Goal: Task Accomplishment & Management: Complete application form

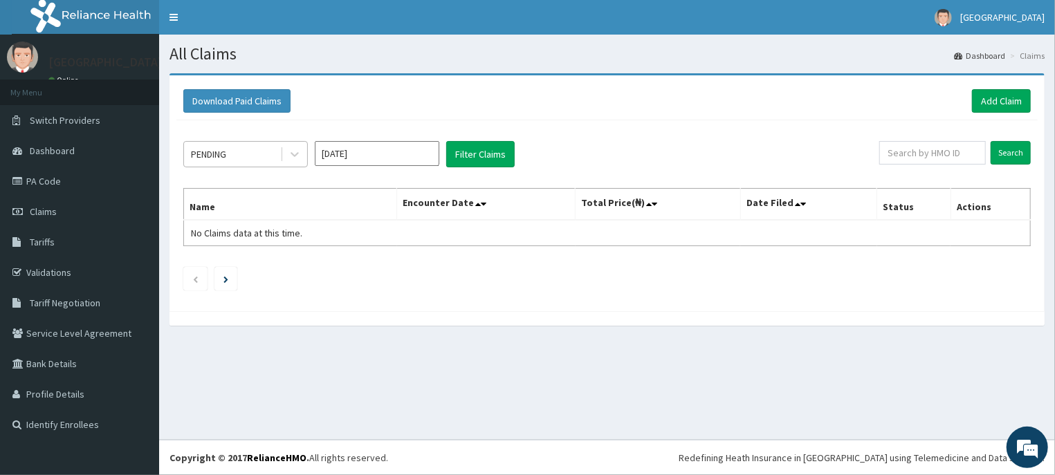
click at [254, 156] on div "PENDING" at bounding box center [232, 154] width 96 height 22
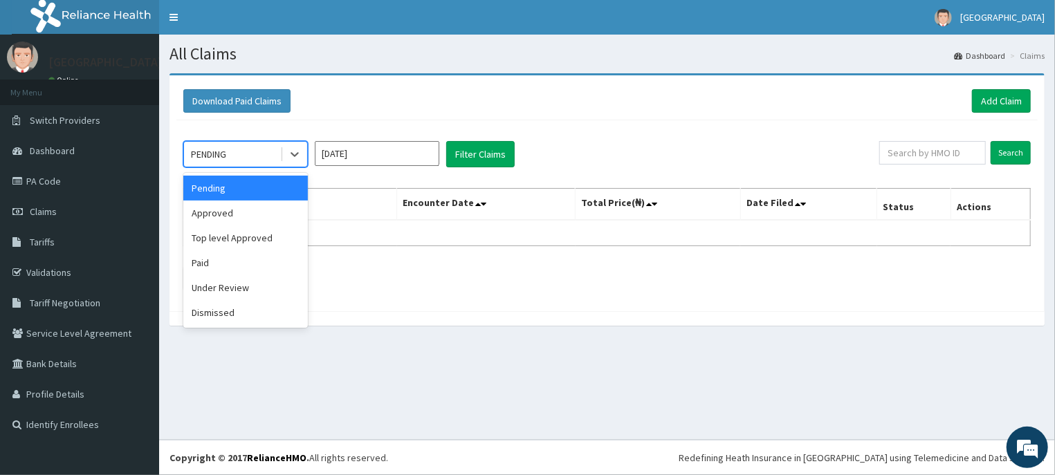
drag, startPoint x: 223, startPoint y: 185, endPoint x: 293, endPoint y: 174, distance: 69.9
click at [227, 185] on div "Pending" at bounding box center [245, 188] width 125 height 25
click at [297, 157] on icon at bounding box center [295, 154] width 14 height 14
drag, startPoint x: 247, startPoint y: 185, endPoint x: 347, endPoint y: 179, distance: 99.8
click at [256, 185] on div "Pending" at bounding box center [245, 188] width 125 height 25
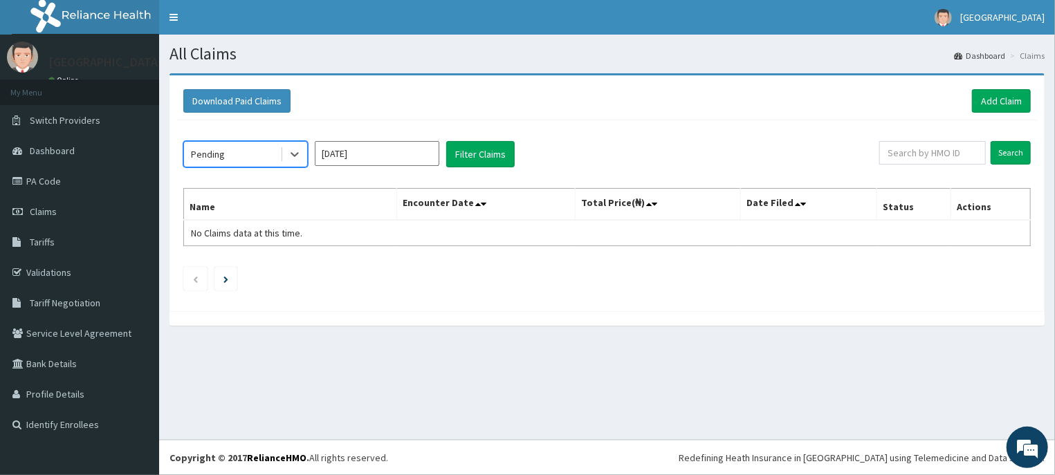
click at [396, 156] on input "Oct 2025" at bounding box center [377, 153] width 125 height 25
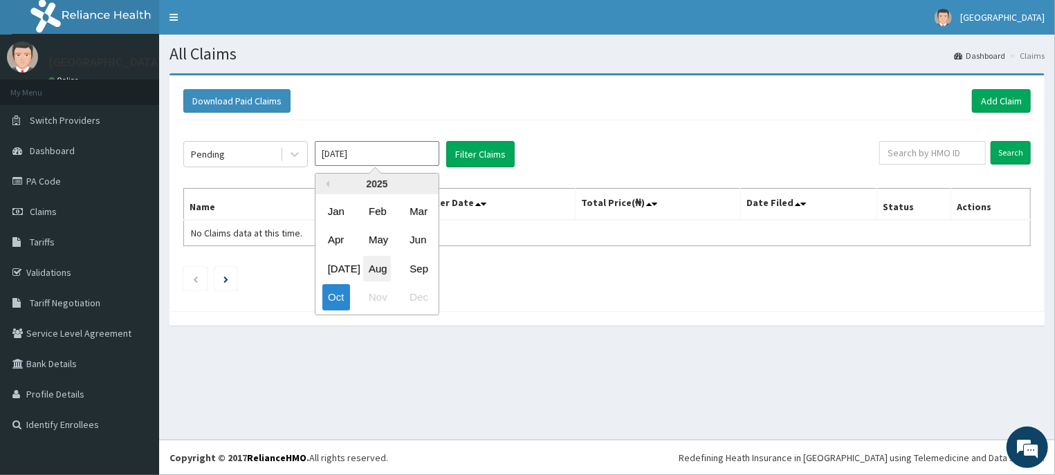
click at [375, 266] on div "Aug" at bounding box center [377, 269] width 28 height 26
type input "Aug 2025"
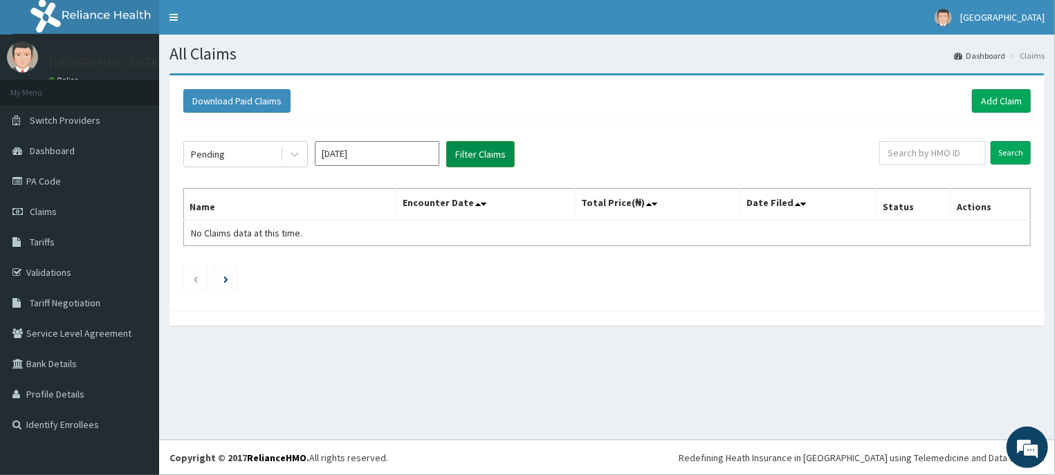
click at [474, 158] on button "Filter Claims" at bounding box center [480, 154] width 68 height 26
click at [293, 163] on div at bounding box center [294, 154] width 25 height 25
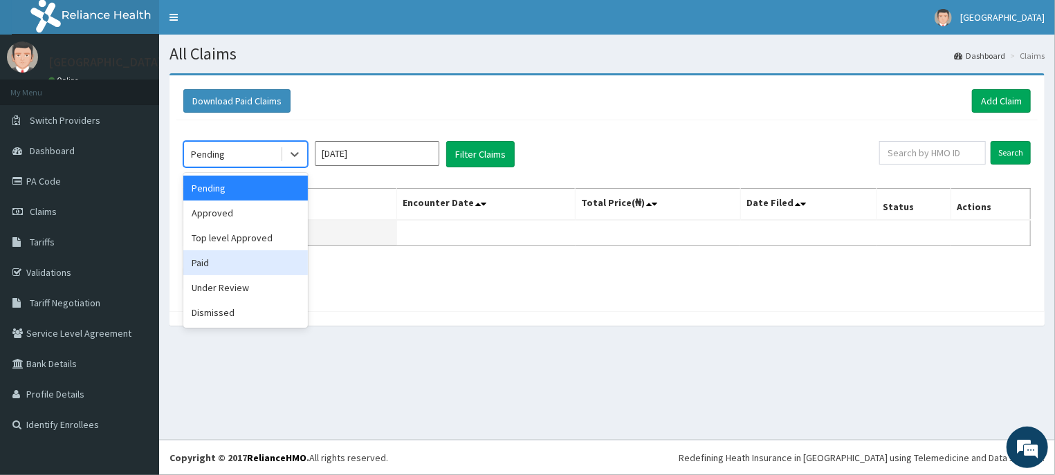
drag, startPoint x: 231, startPoint y: 264, endPoint x: 296, endPoint y: 244, distance: 67.8
click at [233, 260] on div "Paid" at bounding box center [245, 262] width 125 height 25
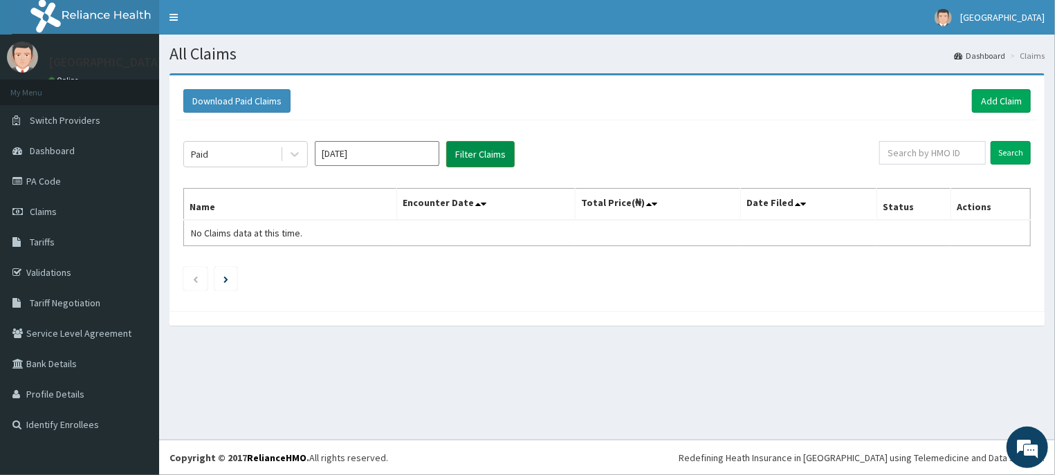
click at [469, 160] on button "Filter Claims" at bounding box center [480, 154] width 68 height 26
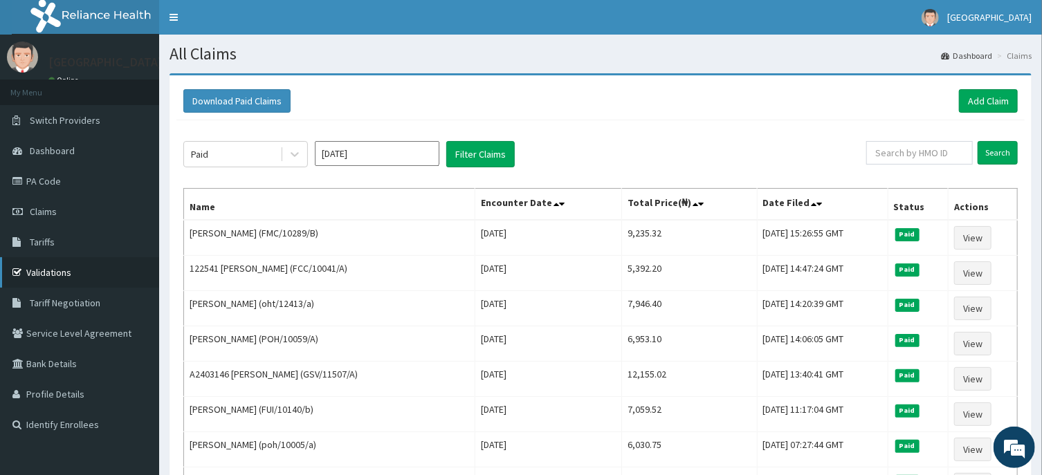
click at [60, 277] on link "Validations" at bounding box center [79, 272] width 159 height 30
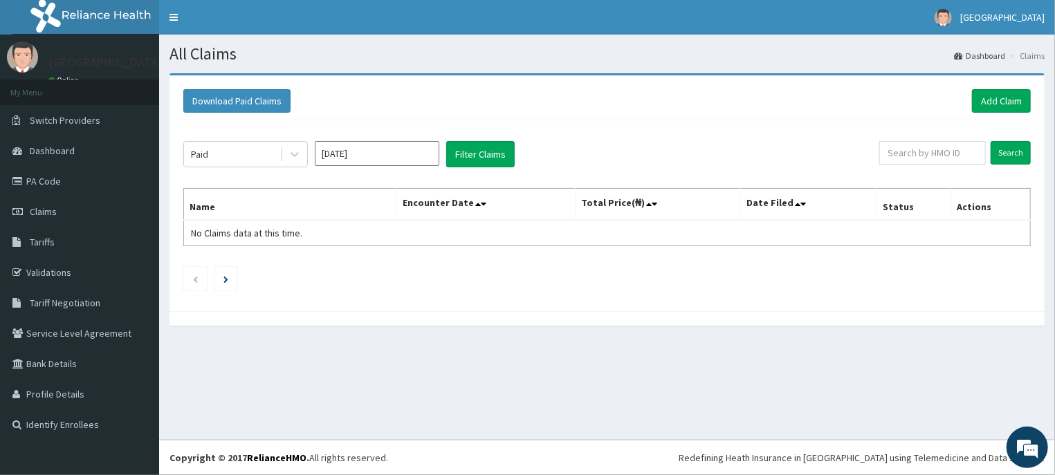
click at [468, 157] on button "Filter Claims" at bounding box center [480, 154] width 68 height 26
click at [472, 157] on button "Filter Claims" at bounding box center [480, 154] width 68 height 26
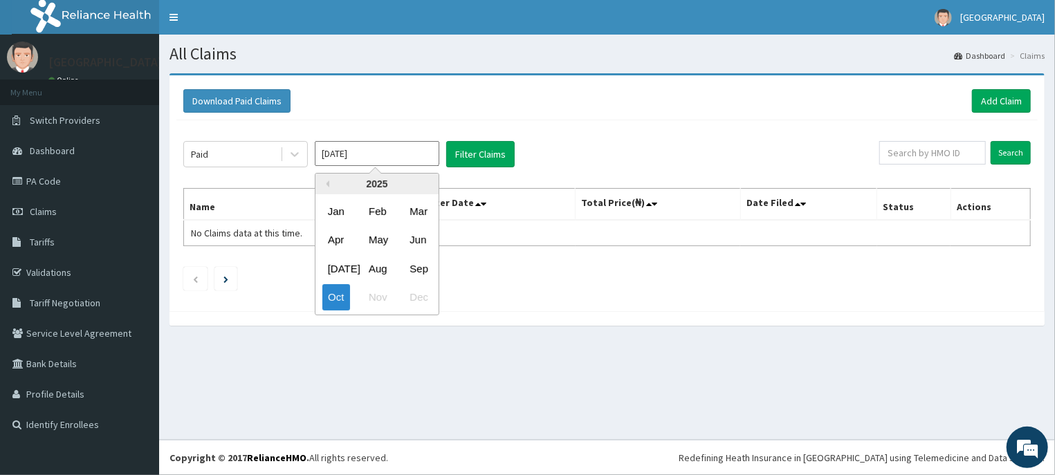
click at [394, 158] on input "Oct 2025" at bounding box center [377, 153] width 125 height 25
click at [381, 270] on div "Aug" at bounding box center [377, 269] width 28 height 26
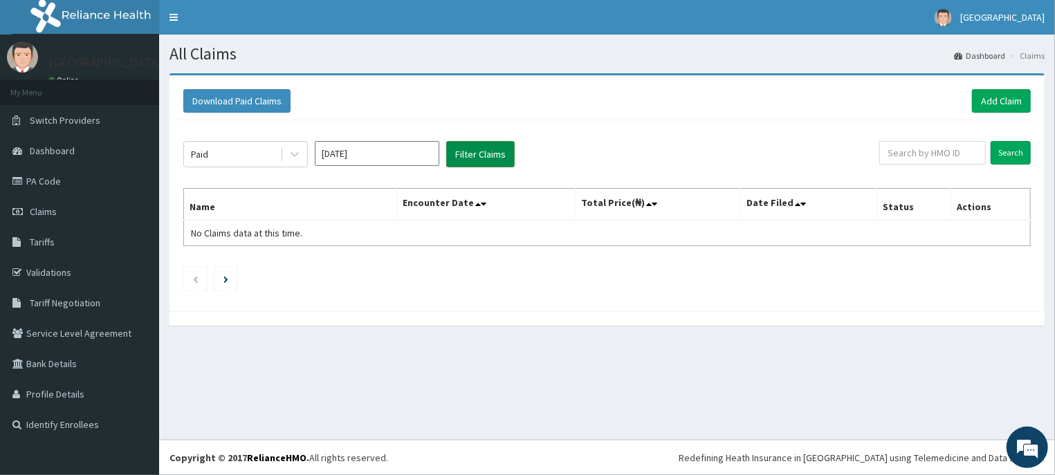
click at [471, 155] on button "Filter Claims" at bounding box center [480, 154] width 68 height 26
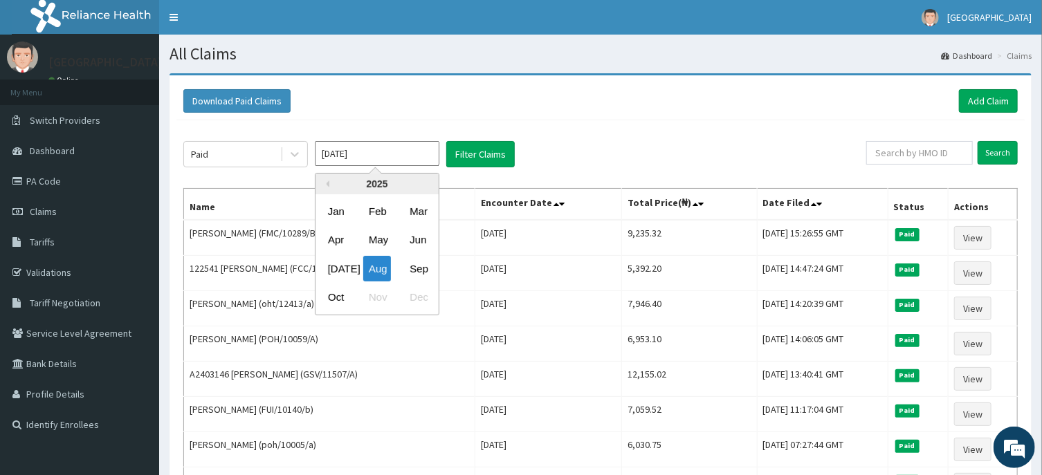
click at [366, 154] on input "Aug 2025" at bounding box center [377, 153] width 125 height 25
click at [340, 269] on div "Jul" at bounding box center [336, 269] width 28 height 26
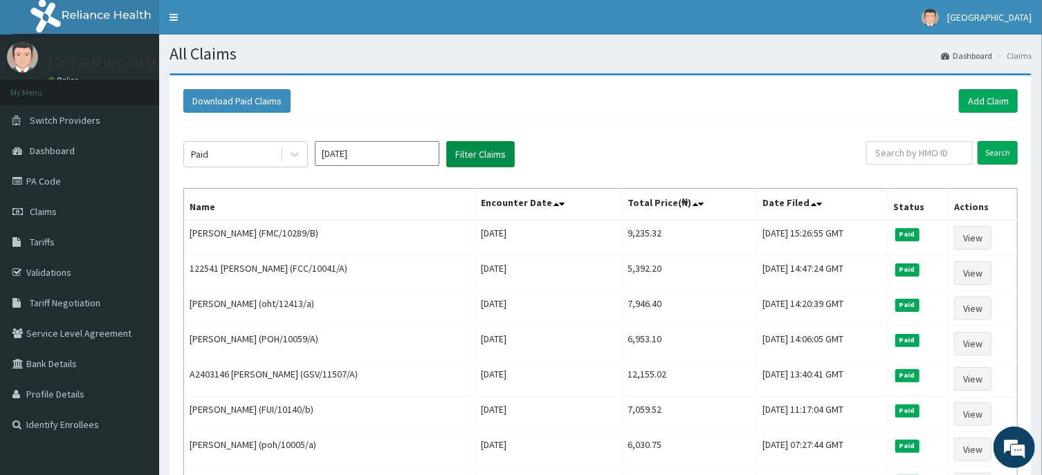
click at [475, 158] on button "Filter Claims" at bounding box center [480, 154] width 68 height 26
click at [396, 160] on input "Jul 2025" at bounding box center [377, 153] width 125 height 25
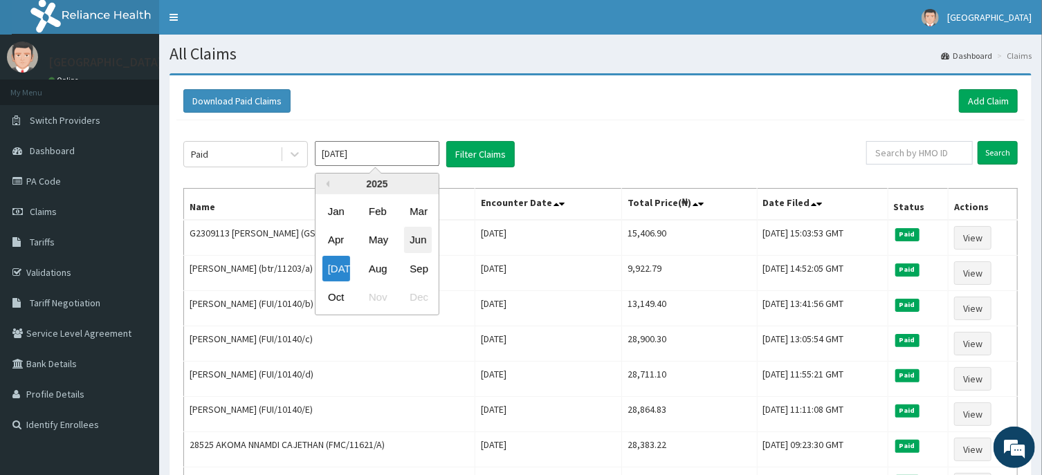
click at [416, 241] on div "Jun" at bounding box center [418, 241] width 28 height 26
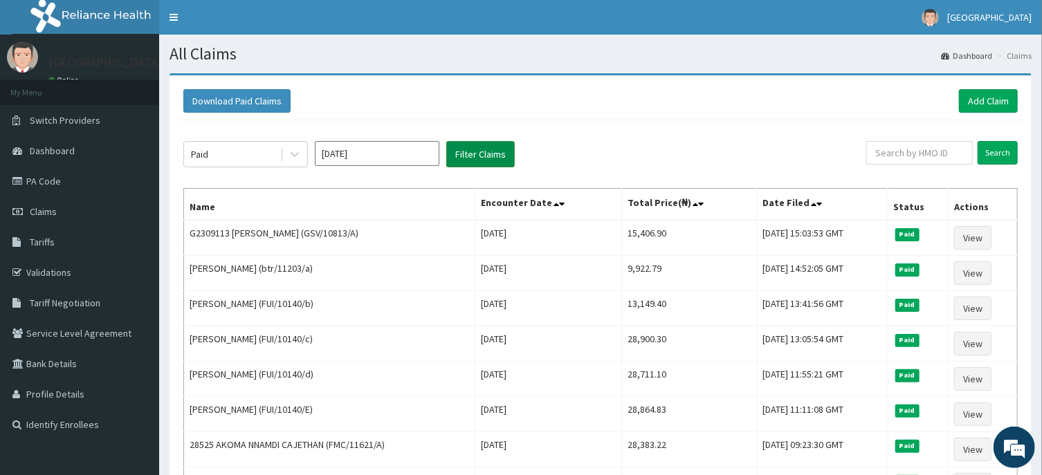
click at [479, 163] on button "Filter Claims" at bounding box center [480, 154] width 68 height 26
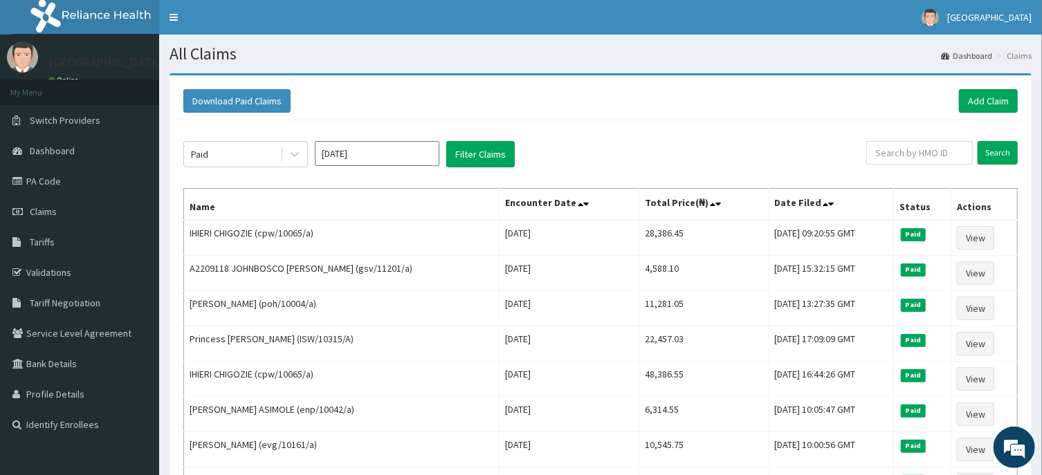
click at [396, 157] on input "Jun 2025" at bounding box center [377, 153] width 125 height 25
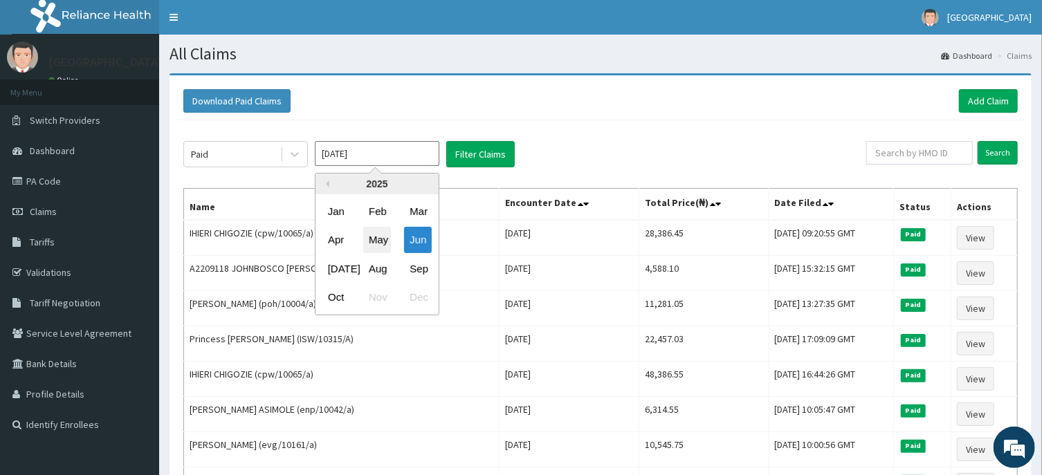
click at [378, 234] on div "May" at bounding box center [377, 241] width 28 height 26
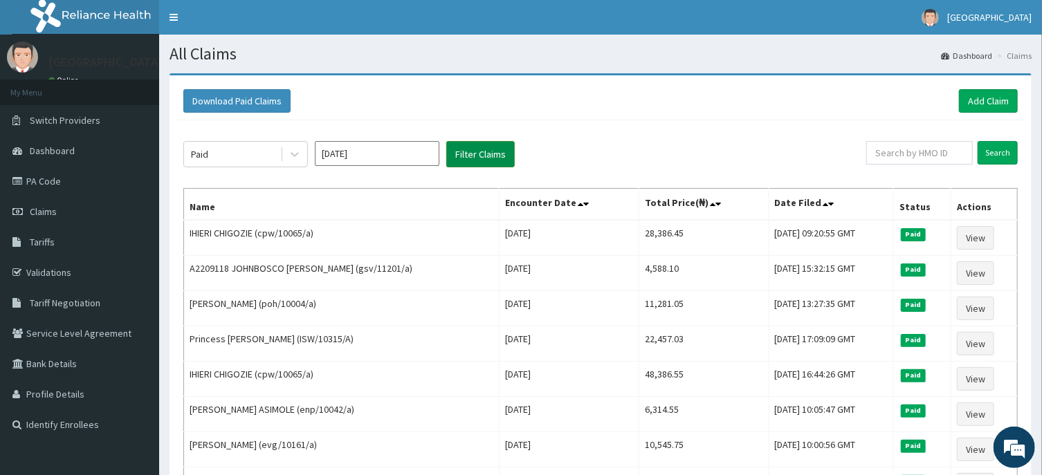
click at [477, 160] on button "Filter Claims" at bounding box center [480, 154] width 68 height 26
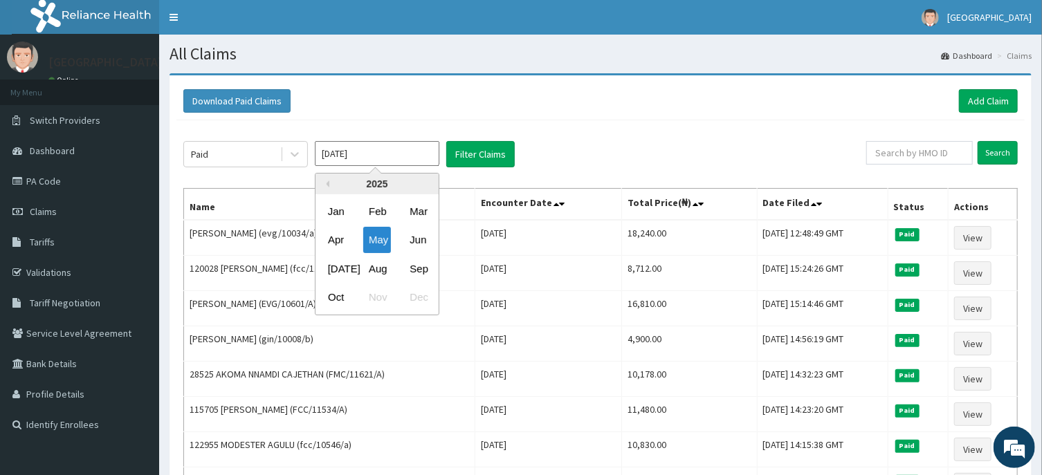
click at [376, 152] on input "May 2025" at bounding box center [377, 153] width 125 height 25
drag, startPoint x: 335, startPoint y: 234, endPoint x: 383, endPoint y: 190, distance: 65.6
click at [336, 234] on div "Apr" at bounding box center [336, 241] width 28 height 26
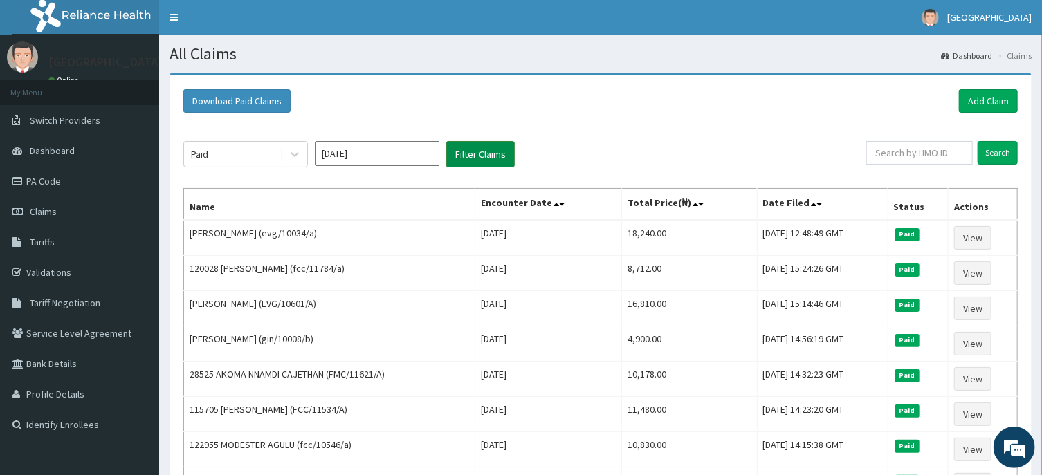
click at [475, 158] on button "Filter Claims" at bounding box center [480, 154] width 68 height 26
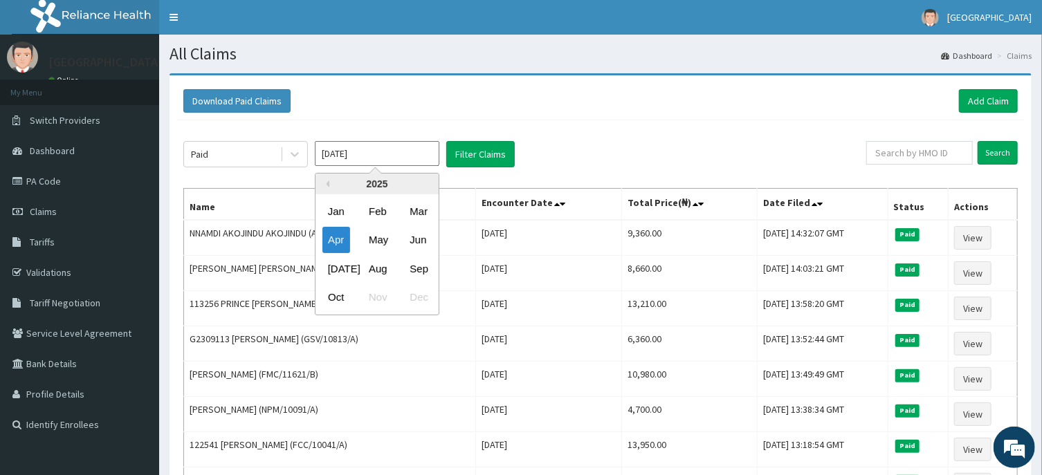
click at [378, 159] on input "Apr 2025" at bounding box center [377, 153] width 125 height 25
click at [415, 213] on div "Mar" at bounding box center [418, 212] width 28 height 26
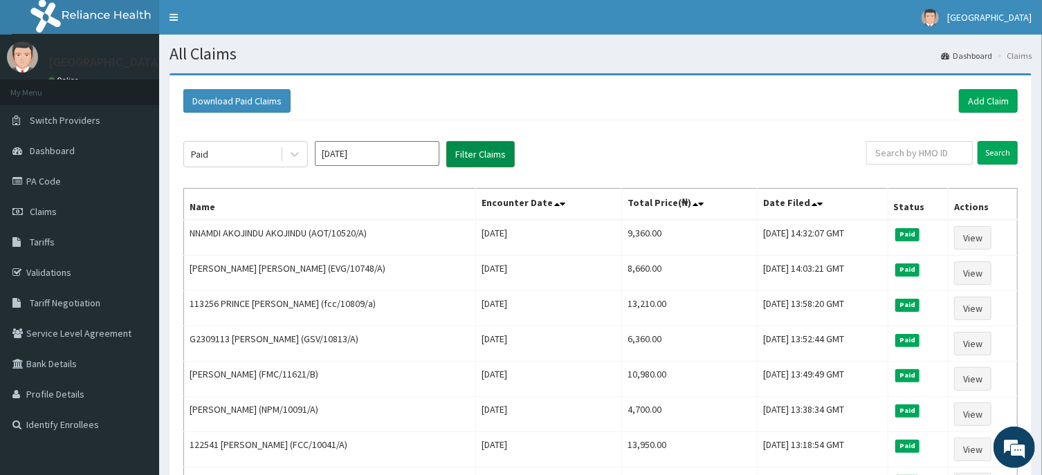
click at [475, 153] on button "Filter Claims" at bounding box center [480, 154] width 68 height 26
click at [402, 160] on input "Mar 2025" at bounding box center [377, 153] width 125 height 25
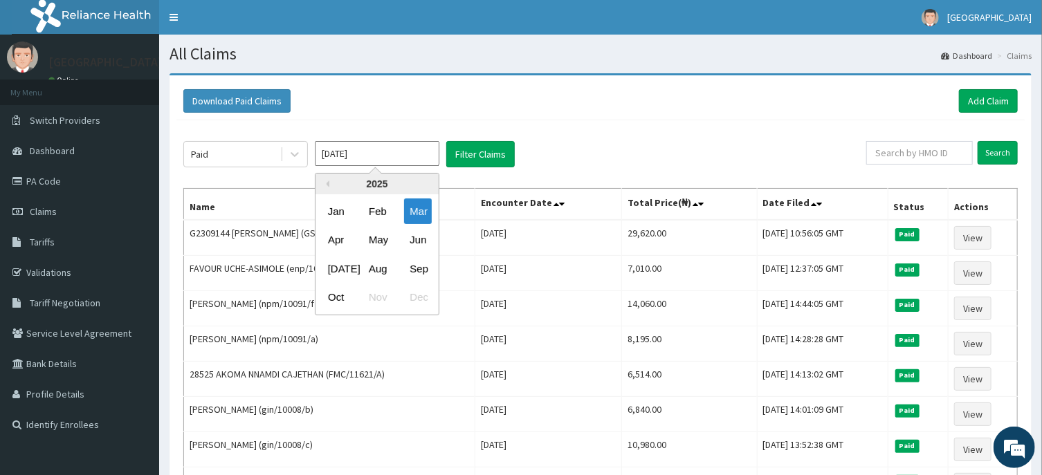
drag, startPoint x: 378, startPoint y: 207, endPoint x: 424, endPoint y: 181, distance: 52.3
click at [378, 206] on div "Feb" at bounding box center [377, 212] width 28 height 26
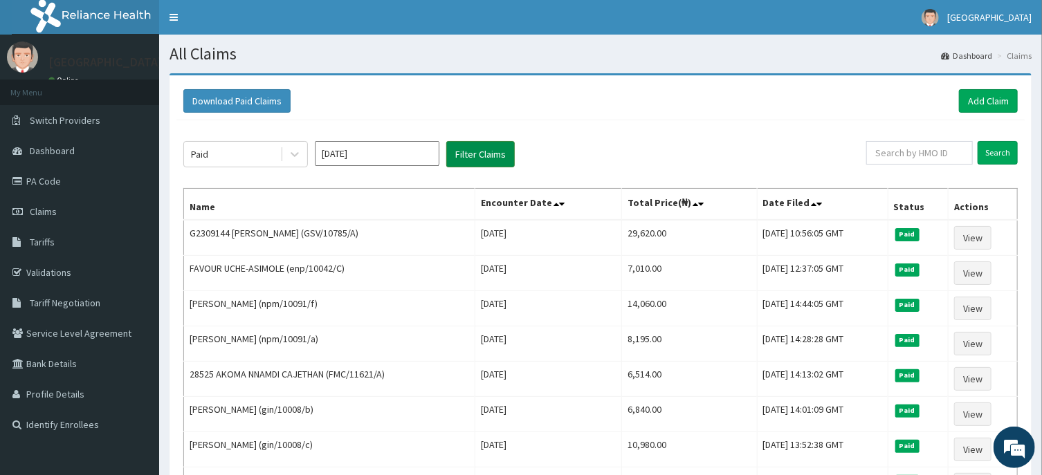
click at [482, 158] on button "Filter Claims" at bounding box center [480, 154] width 68 height 26
click at [392, 154] on input "Feb 2025" at bounding box center [377, 153] width 125 height 25
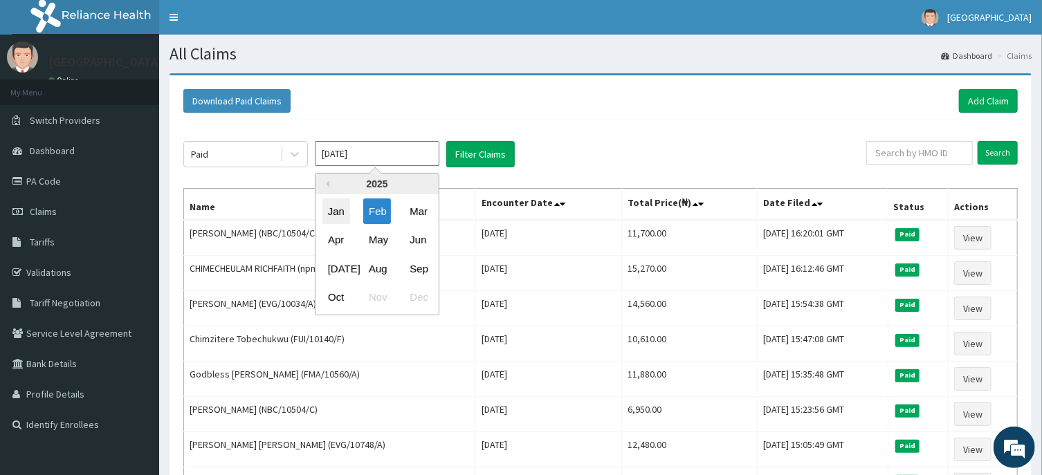
click at [342, 212] on div "Jan" at bounding box center [336, 212] width 28 height 26
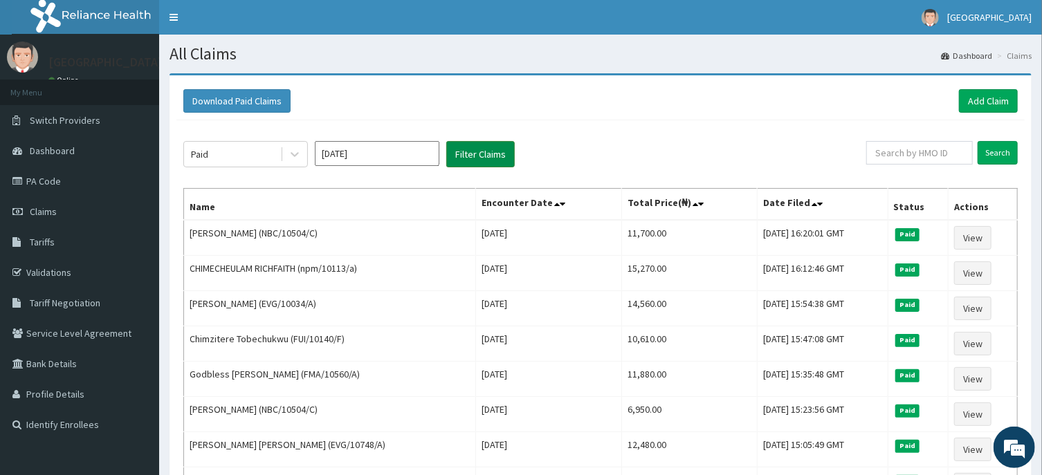
click at [472, 158] on button "Filter Claims" at bounding box center [480, 154] width 68 height 26
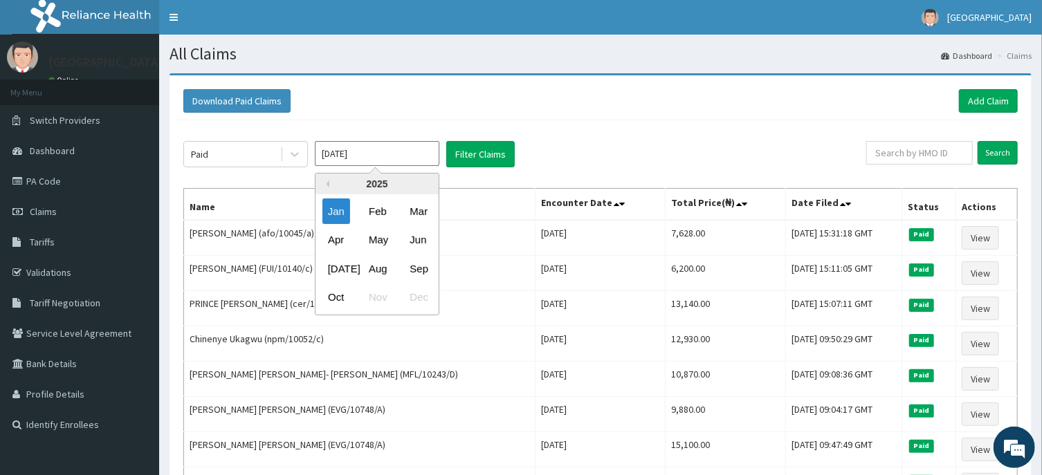
click at [395, 154] on input "Jan 2025" at bounding box center [377, 153] width 125 height 25
click at [329, 181] on button "Previous Year" at bounding box center [325, 184] width 7 height 7
click at [412, 299] on div "Dec" at bounding box center [418, 298] width 28 height 26
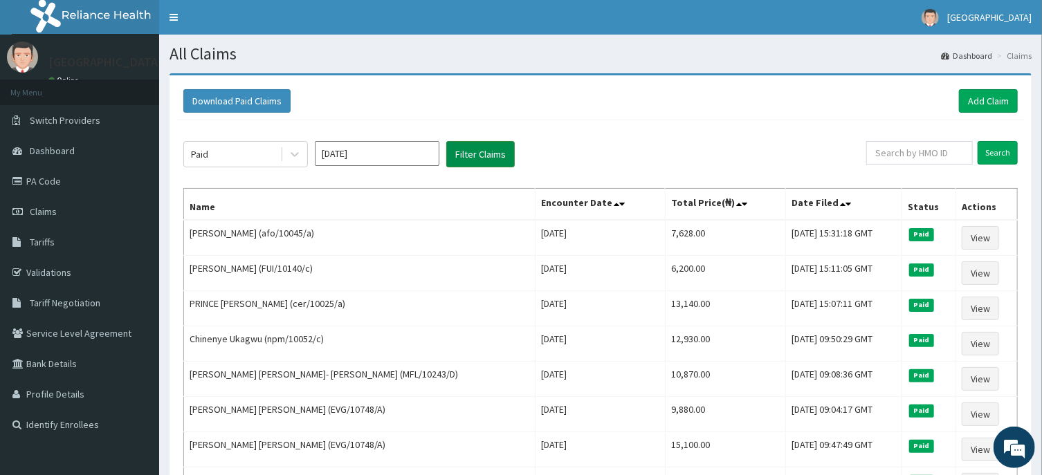
click at [488, 158] on button "Filter Claims" at bounding box center [480, 154] width 68 height 26
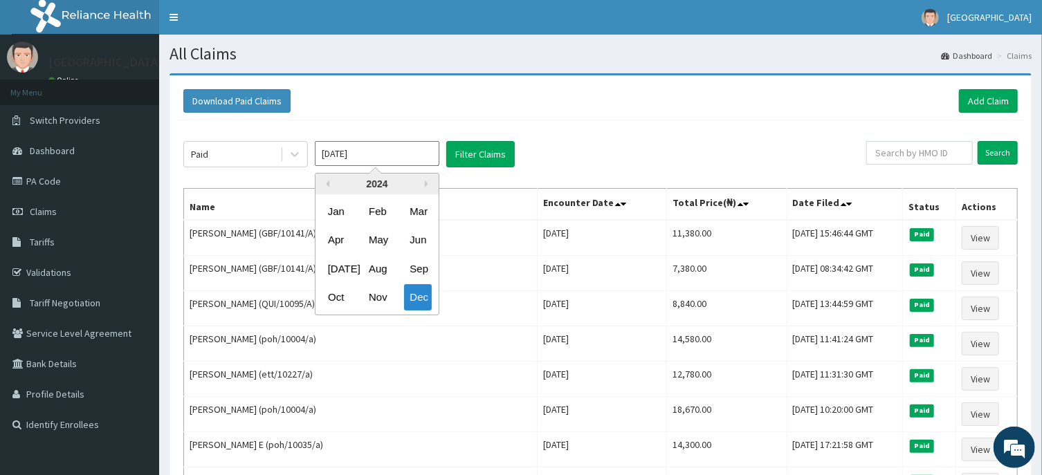
click at [382, 154] on input "Dec 2024" at bounding box center [377, 153] width 125 height 25
click at [379, 295] on div "Nov" at bounding box center [377, 298] width 28 height 26
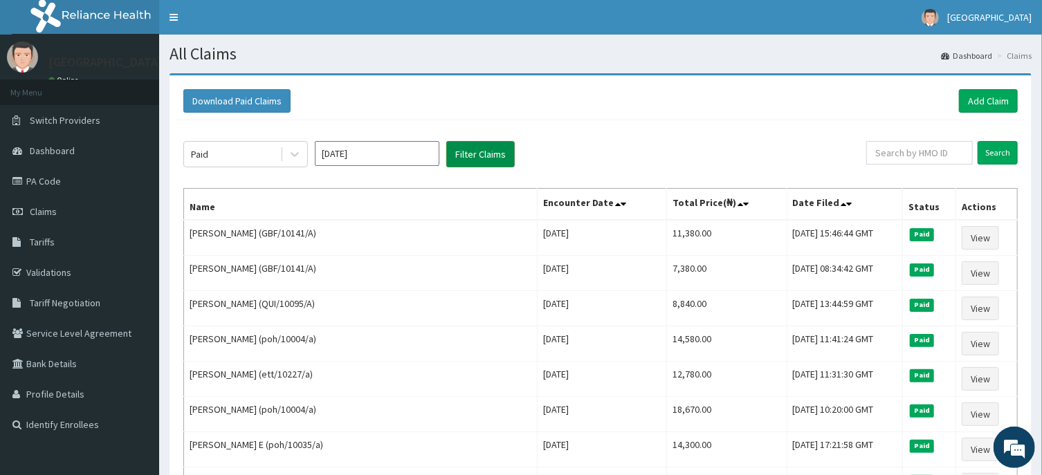
click at [485, 153] on button "Filter Claims" at bounding box center [480, 154] width 68 height 26
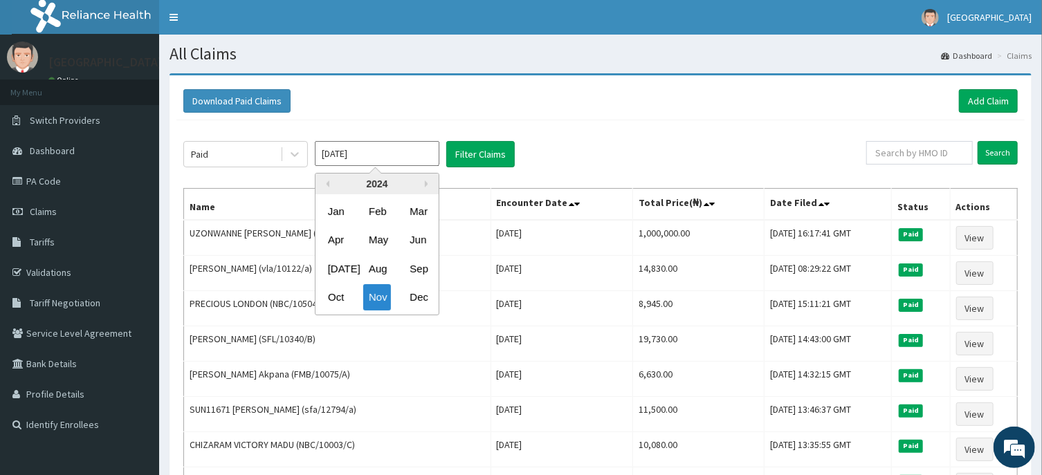
click at [379, 160] on input "Nov 2024" at bounding box center [377, 153] width 125 height 25
click at [333, 295] on div "Oct" at bounding box center [336, 298] width 28 height 26
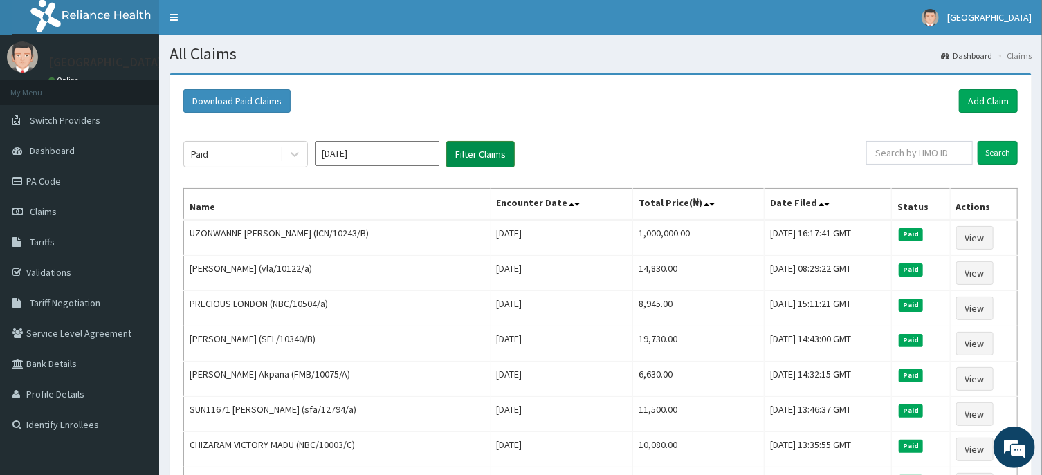
click at [485, 160] on button "Filter Claims" at bounding box center [480, 154] width 68 height 26
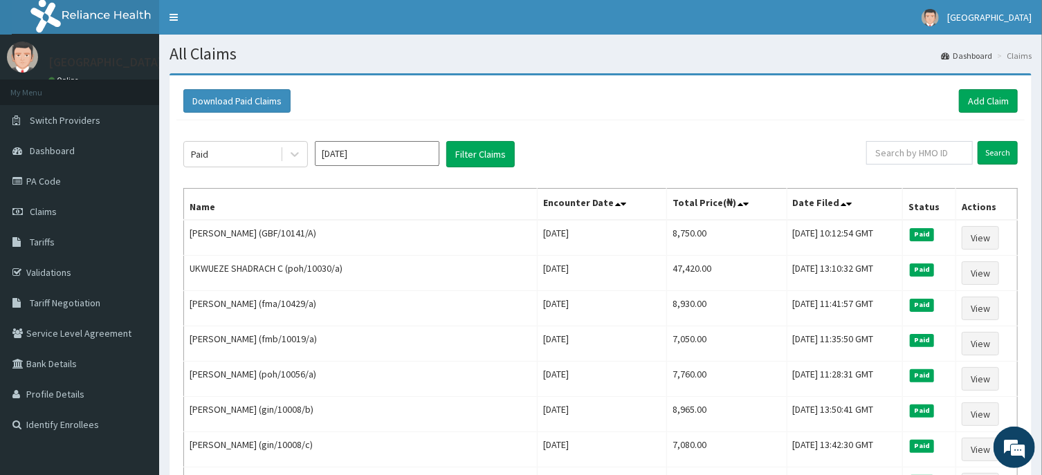
click at [375, 157] on input "Oct 2024" at bounding box center [377, 153] width 125 height 25
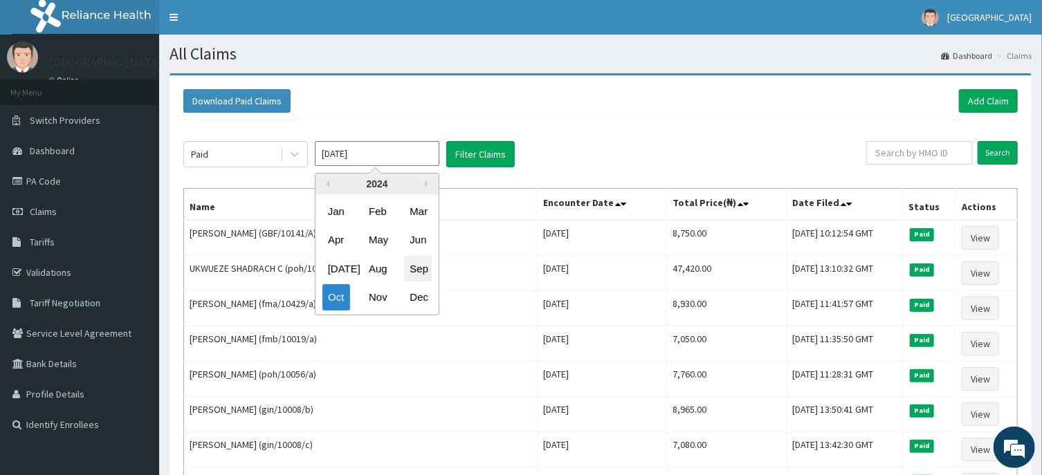
click at [411, 266] on div "Sep" at bounding box center [418, 269] width 28 height 26
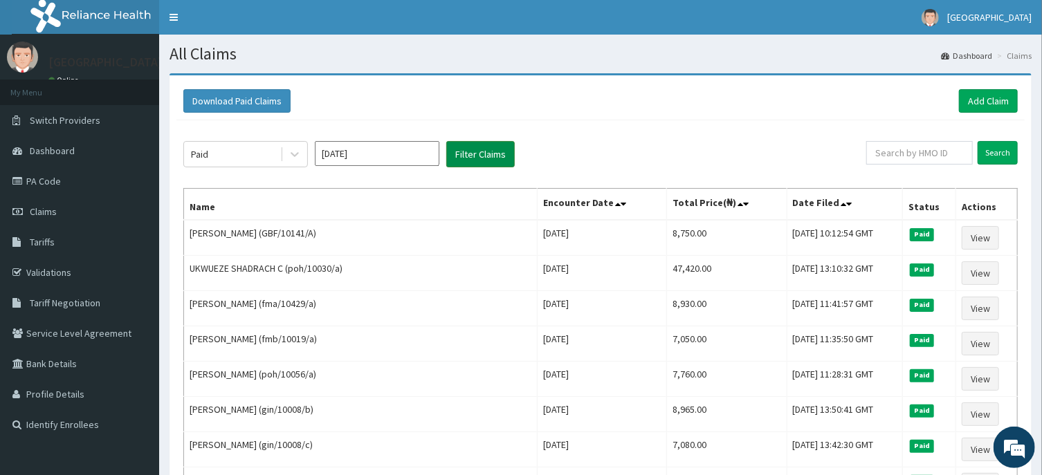
click at [489, 161] on button "Filter Claims" at bounding box center [480, 154] width 68 height 26
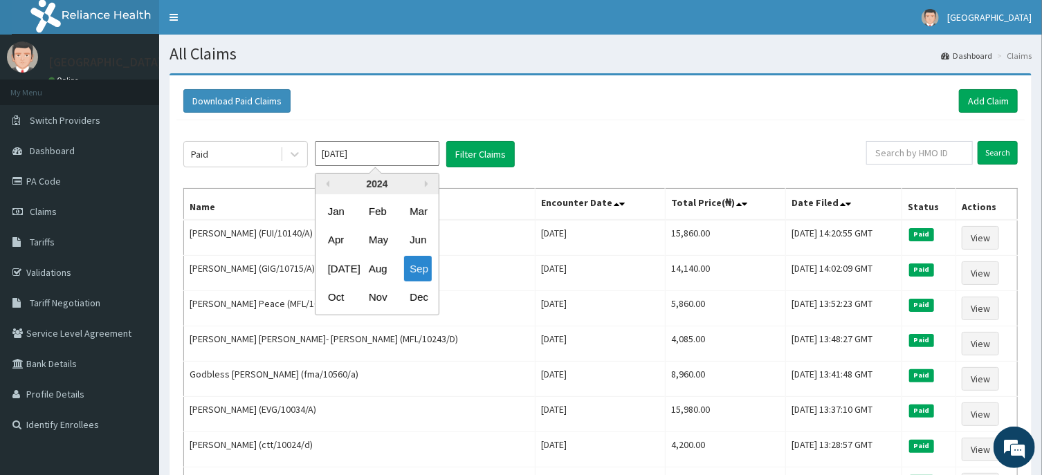
click at [400, 156] on input "Sep 2024" at bounding box center [377, 153] width 125 height 25
click at [380, 267] on div "Aug" at bounding box center [377, 269] width 28 height 26
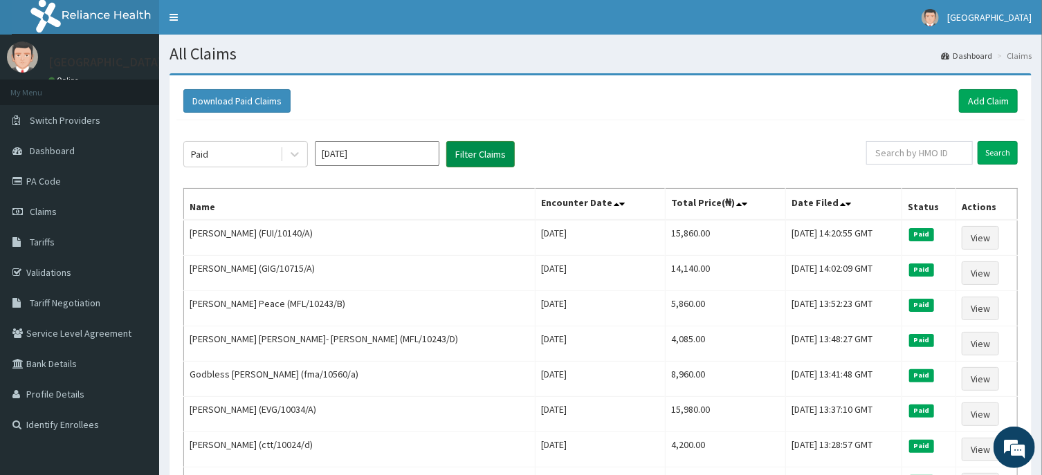
click at [463, 161] on button "Filter Claims" at bounding box center [480, 154] width 68 height 26
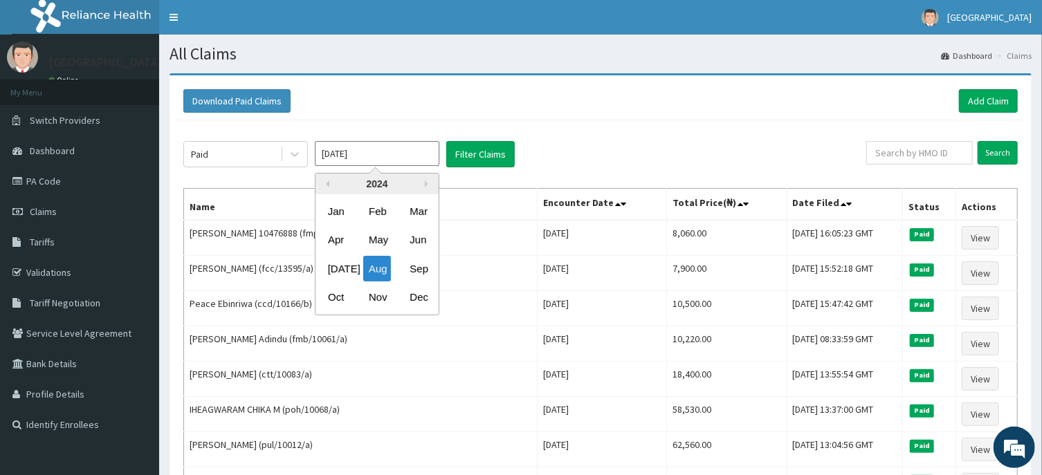
click at [399, 158] on input "Aug 2024" at bounding box center [377, 153] width 125 height 25
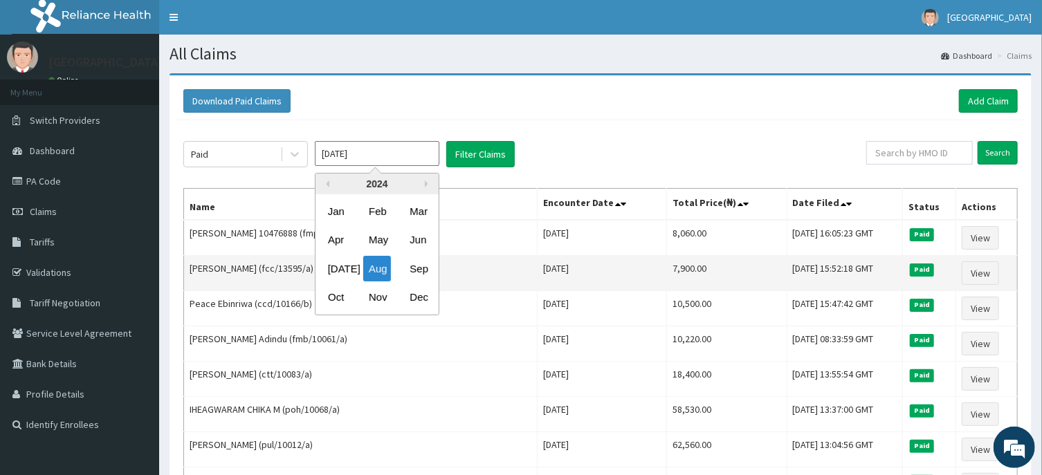
click at [419, 265] on div "Sep" at bounding box center [418, 269] width 28 height 26
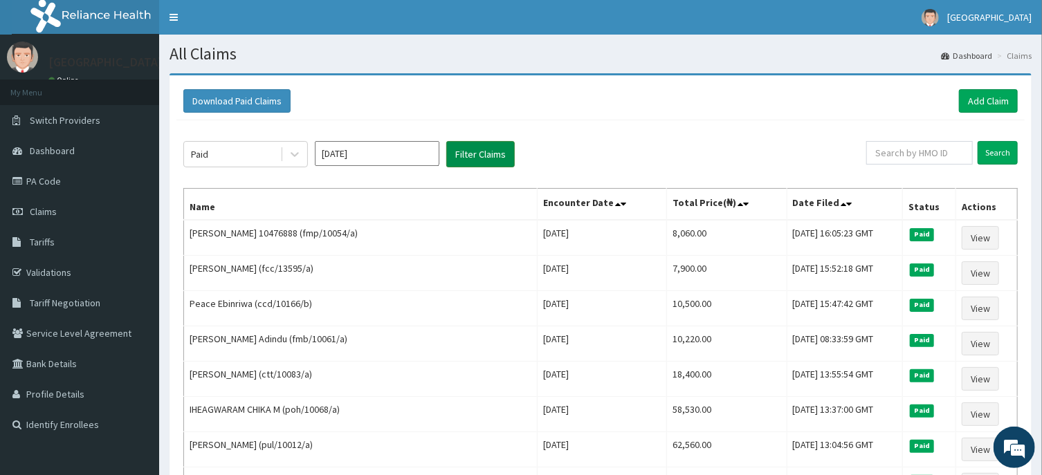
click at [479, 160] on button "Filter Claims" at bounding box center [480, 154] width 68 height 26
click at [380, 158] on input "Sep 2024" at bounding box center [377, 153] width 125 height 25
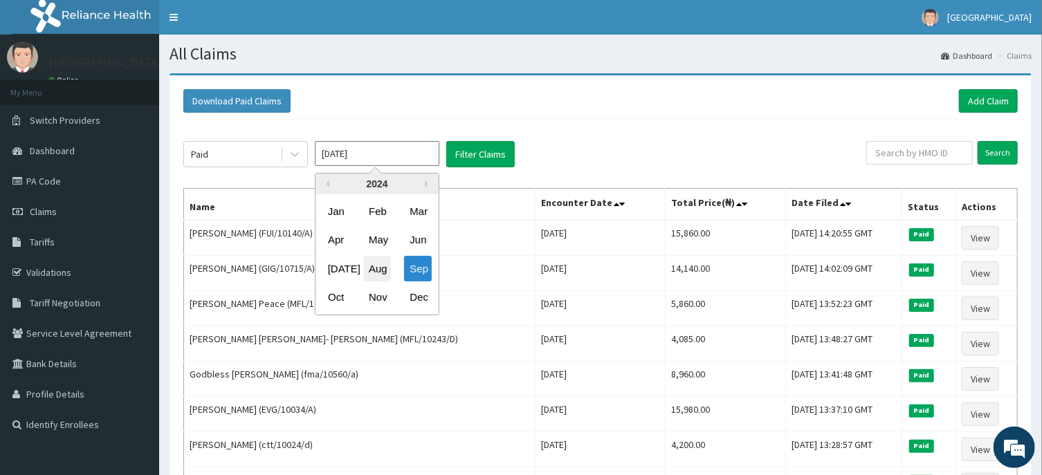
click at [373, 271] on div "Aug" at bounding box center [377, 269] width 28 height 26
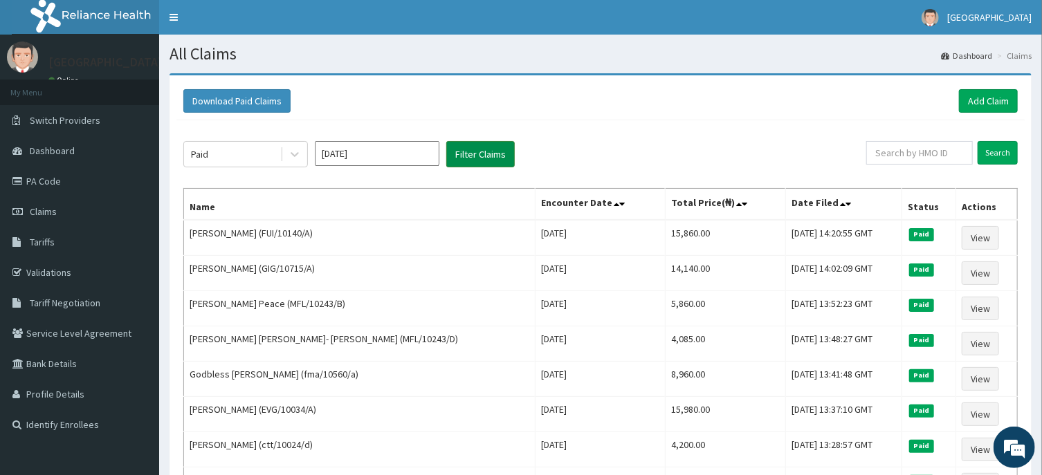
click at [479, 158] on button "Filter Claims" at bounding box center [480, 154] width 68 height 26
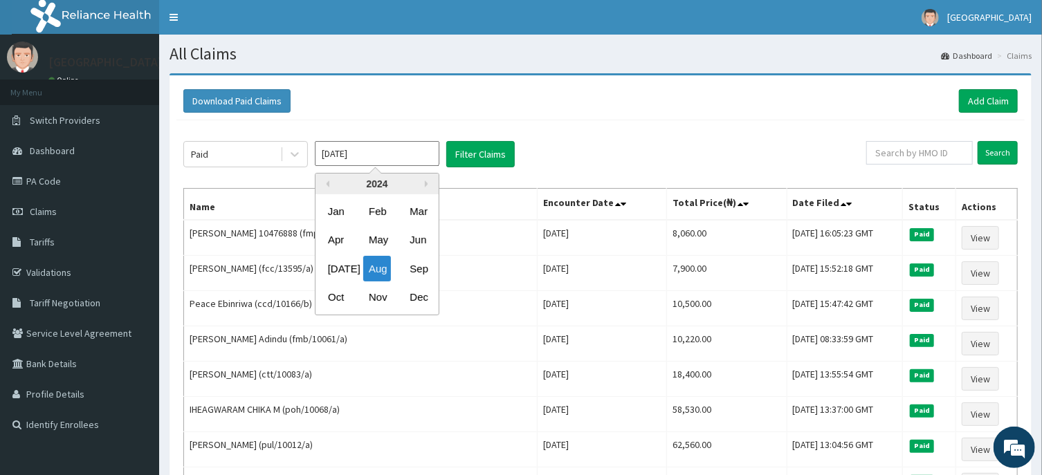
click at [366, 155] on input "Aug 2024" at bounding box center [377, 153] width 125 height 25
click at [425, 183] on div "2024" at bounding box center [376, 184] width 123 height 21
click at [331, 183] on div "2024" at bounding box center [376, 184] width 123 height 21
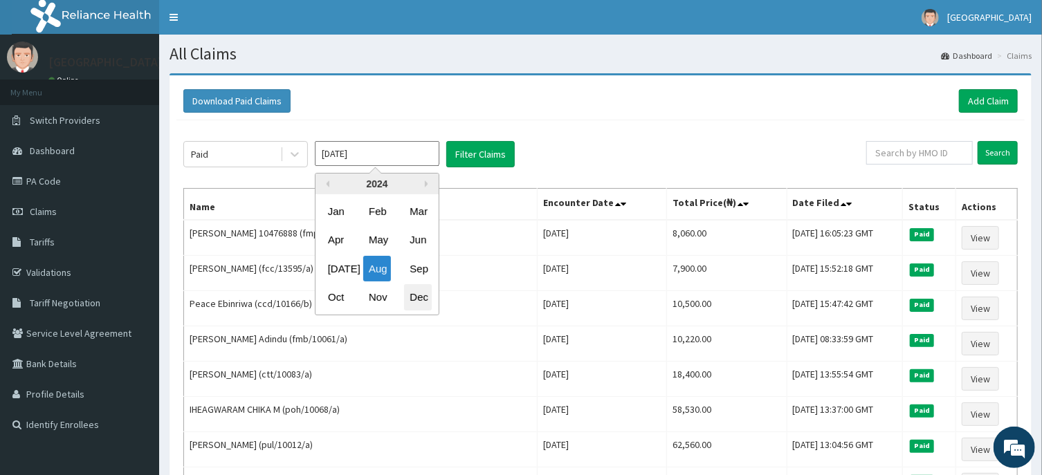
click at [421, 293] on div "Dec" at bounding box center [418, 298] width 28 height 26
click at [412, 156] on input "Dec 2024" at bounding box center [377, 153] width 125 height 25
click at [429, 185] on button "Next Year" at bounding box center [428, 184] width 7 height 7
click at [419, 272] on div "Sep" at bounding box center [418, 269] width 28 height 26
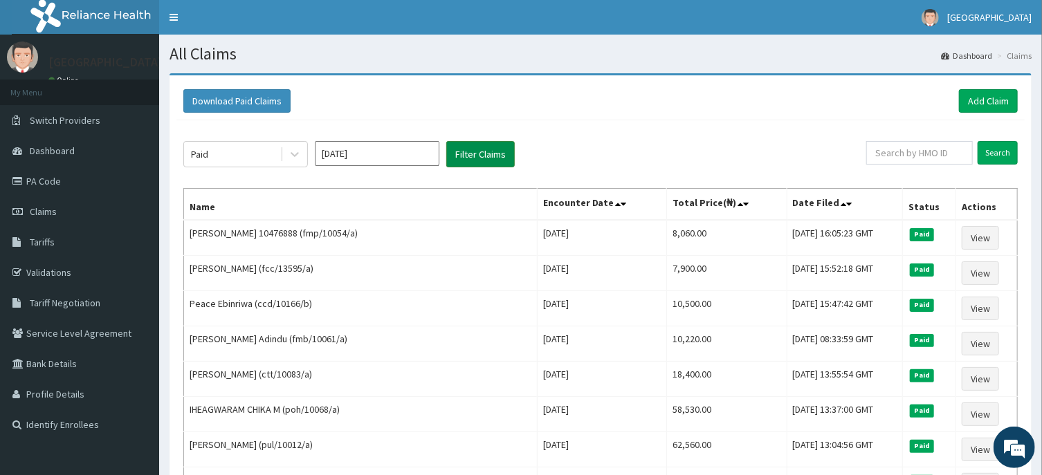
click at [488, 158] on button "Filter Claims" at bounding box center [480, 154] width 68 height 26
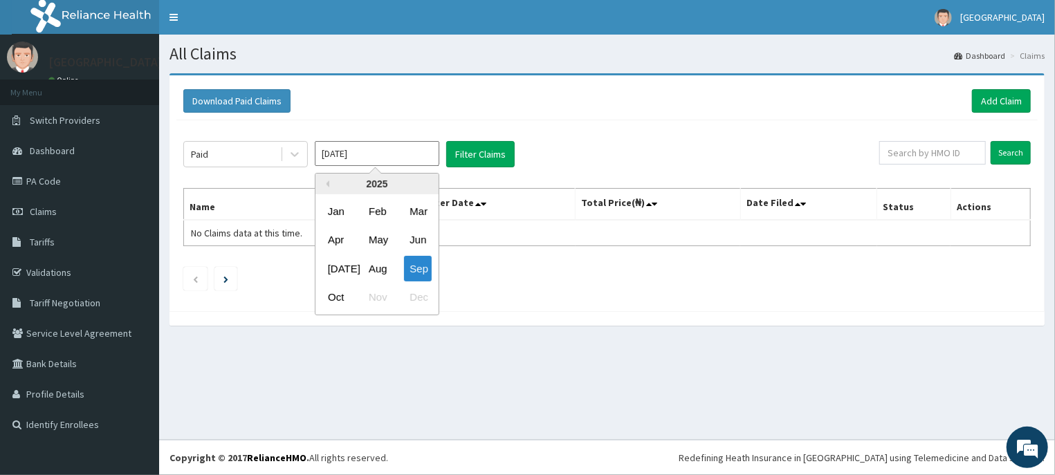
click at [386, 158] on input "Sep 2025" at bounding box center [377, 153] width 125 height 25
click at [382, 265] on div "Aug" at bounding box center [377, 269] width 28 height 26
type input "Aug 2025"
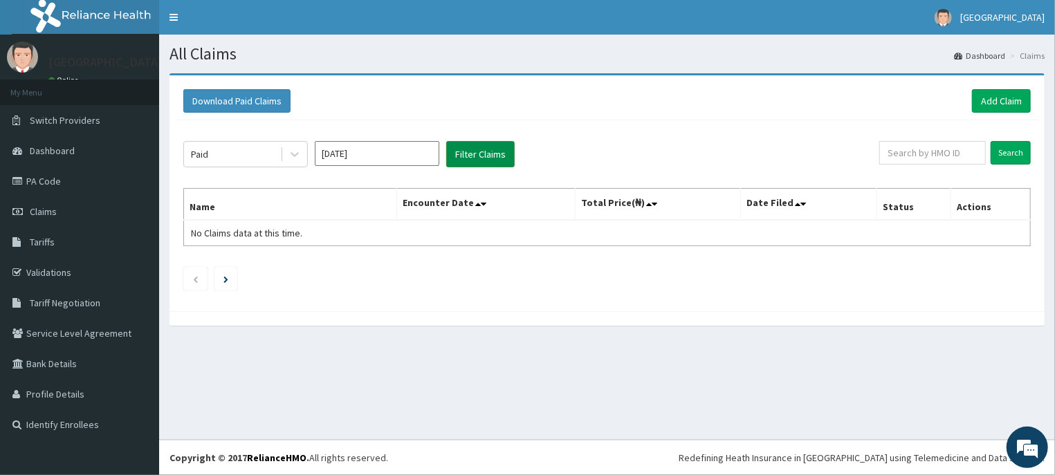
click at [483, 152] on button "Filter Claims" at bounding box center [480, 154] width 68 height 26
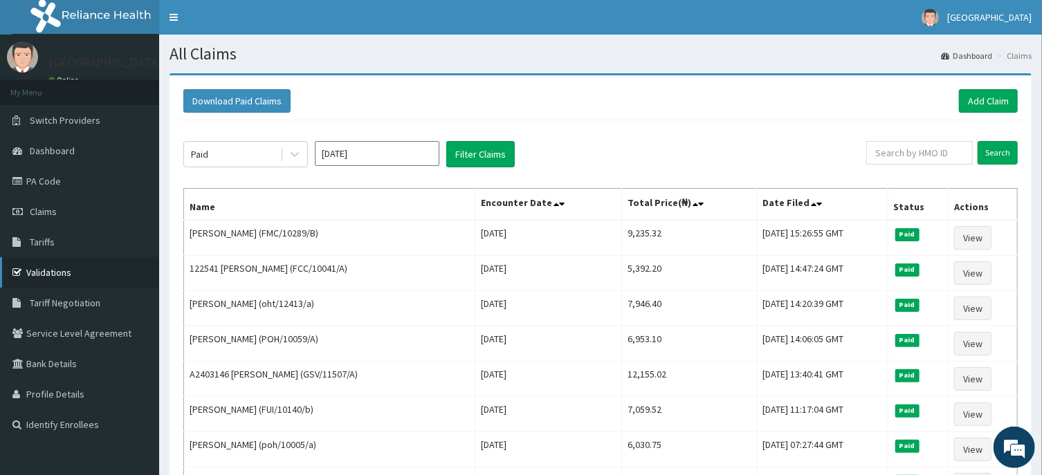
click at [55, 270] on link "Validations" at bounding box center [79, 272] width 159 height 30
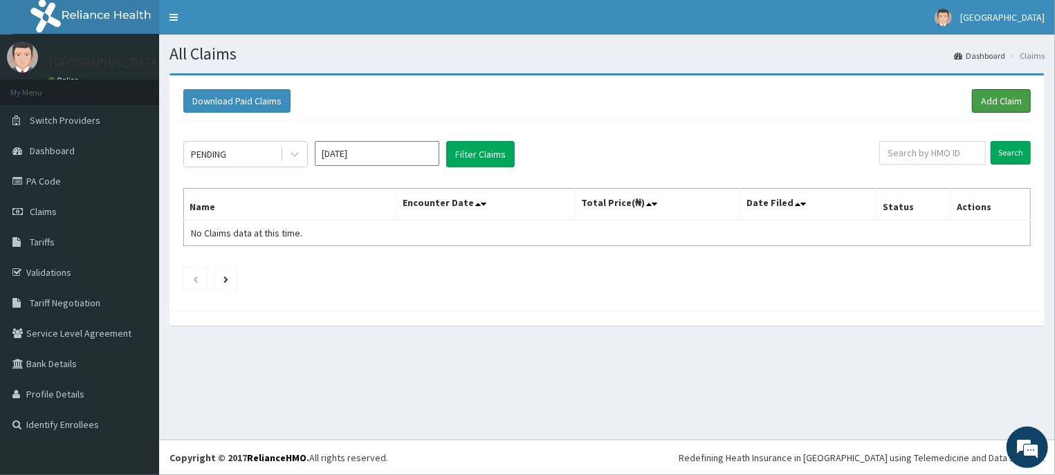
click at [1001, 102] on link "Add Claim" at bounding box center [1001, 101] width 59 height 24
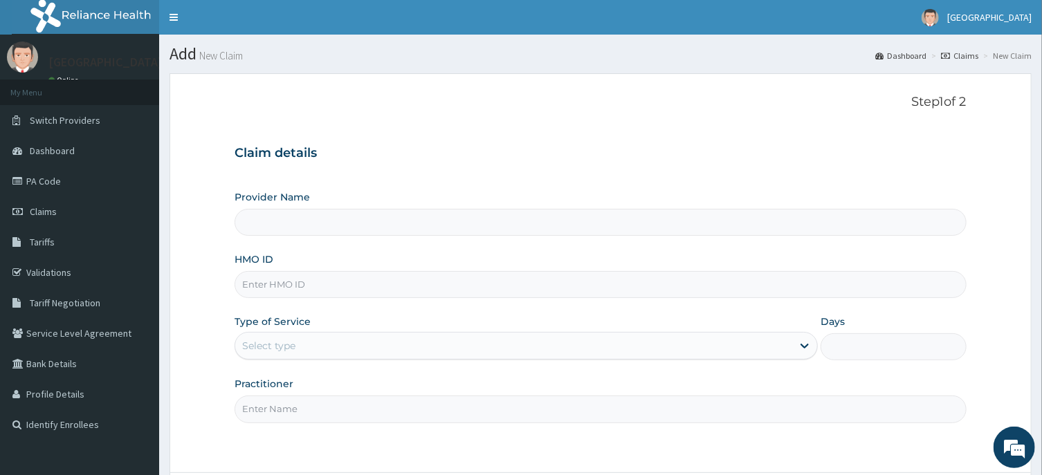
type input "[GEOGRAPHIC_DATA]"
click at [273, 282] on input "HMO ID" at bounding box center [599, 284] width 731 height 27
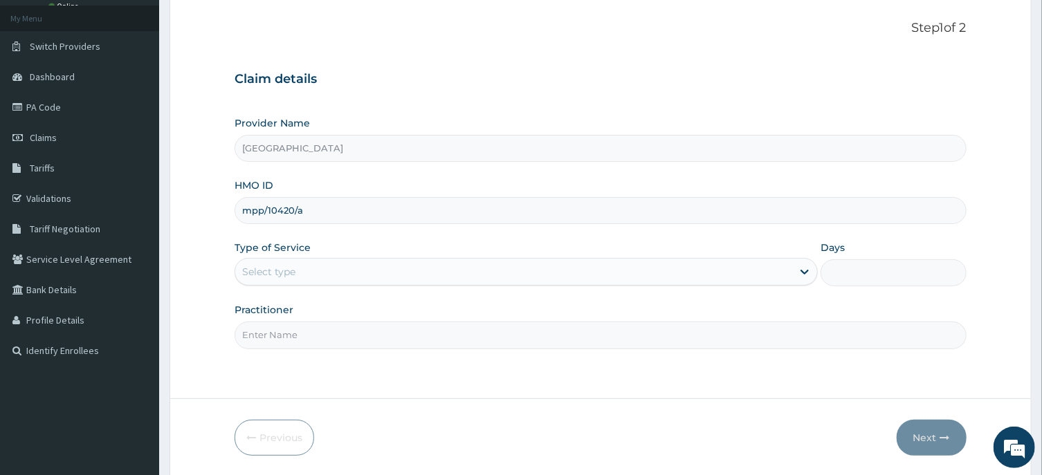
type input "mpp/10420/a"
click at [574, 273] on div "Select type" at bounding box center [513, 272] width 557 height 22
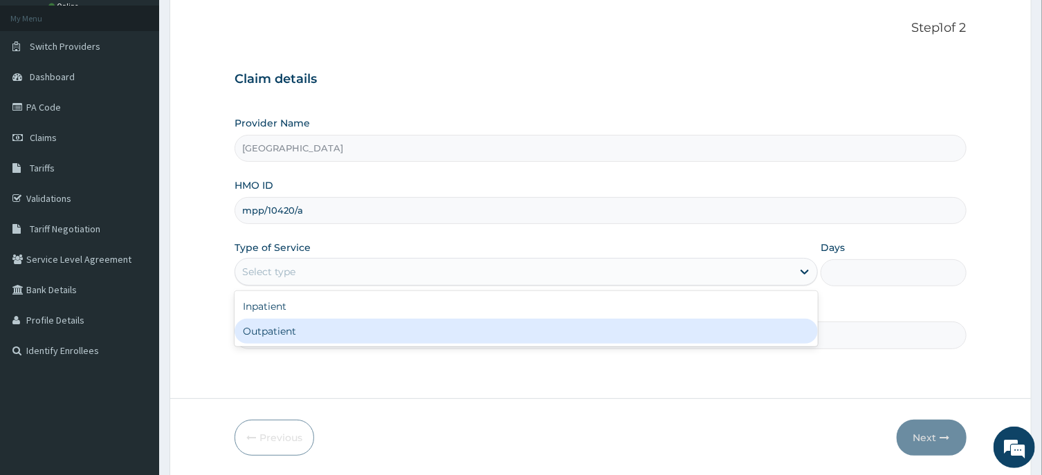
click at [345, 331] on div "Outpatient" at bounding box center [525, 331] width 583 height 25
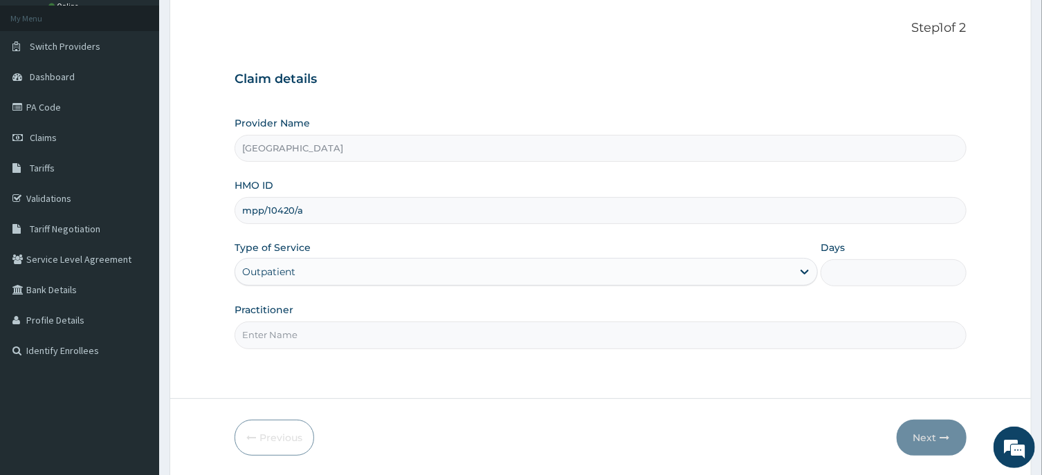
type input "1"
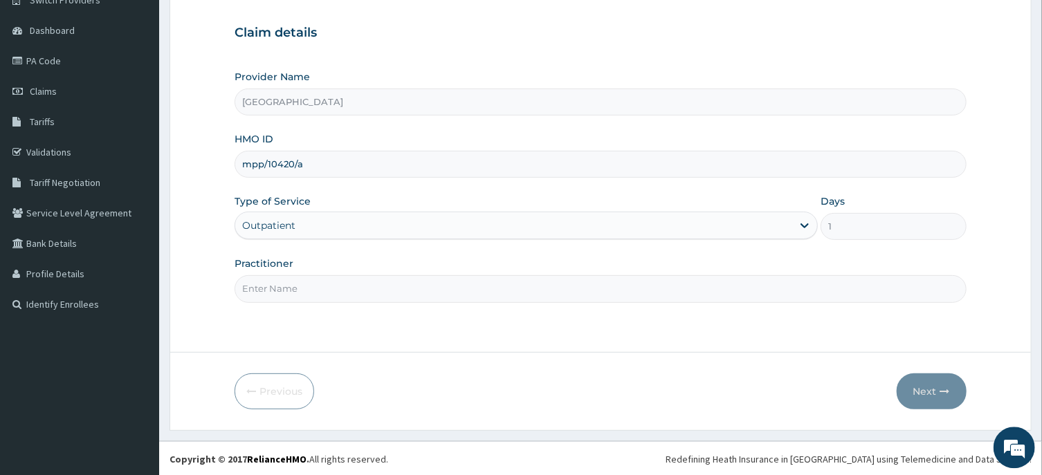
scroll to position [122, 0]
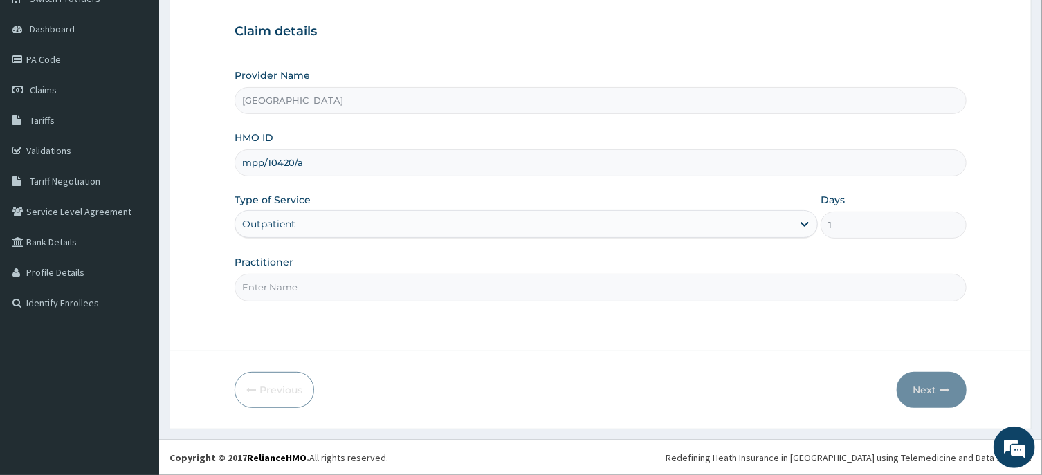
click at [270, 290] on input "Practitioner" at bounding box center [599, 287] width 731 height 27
type input "[PERSON_NAME]"
click at [922, 396] on button "Next" at bounding box center [931, 390] width 70 height 36
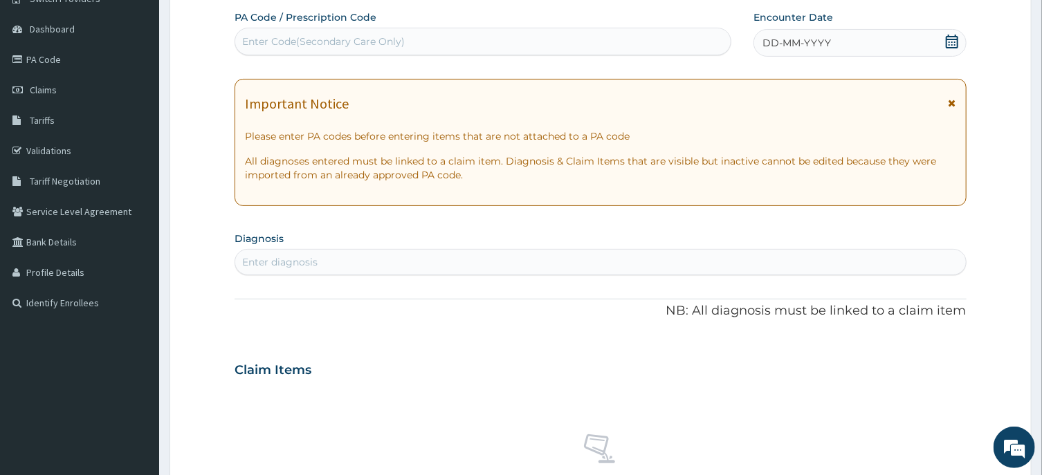
scroll to position [48, 0]
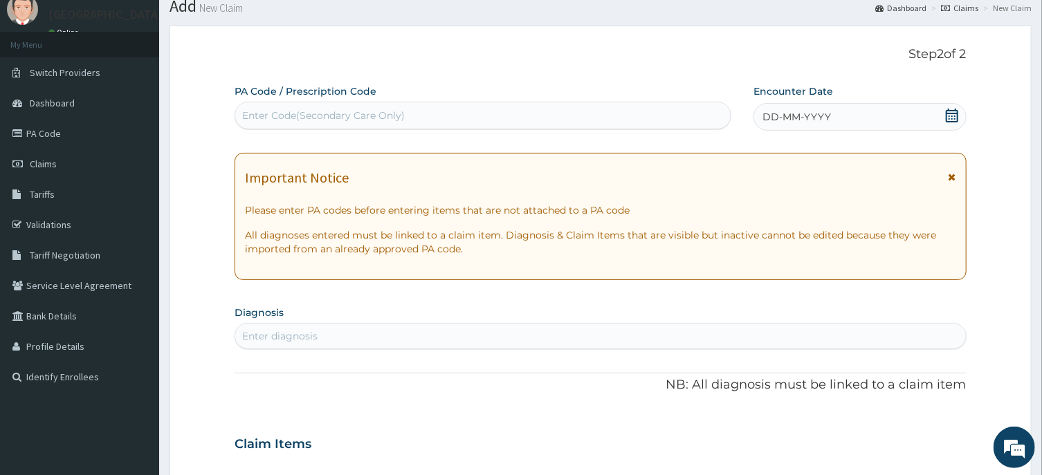
click at [928, 111] on div "DD-MM-YYYY" at bounding box center [859, 117] width 213 height 28
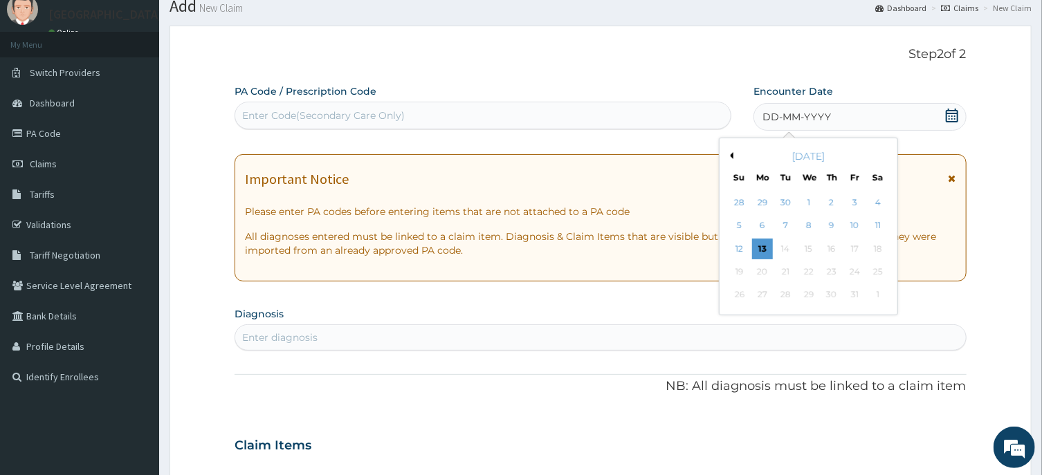
click at [730, 154] on button "Previous Month" at bounding box center [729, 155] width 7 height 7
click at [787, 293] on div "30" at bounding box center [785, 295] width 21 height 21
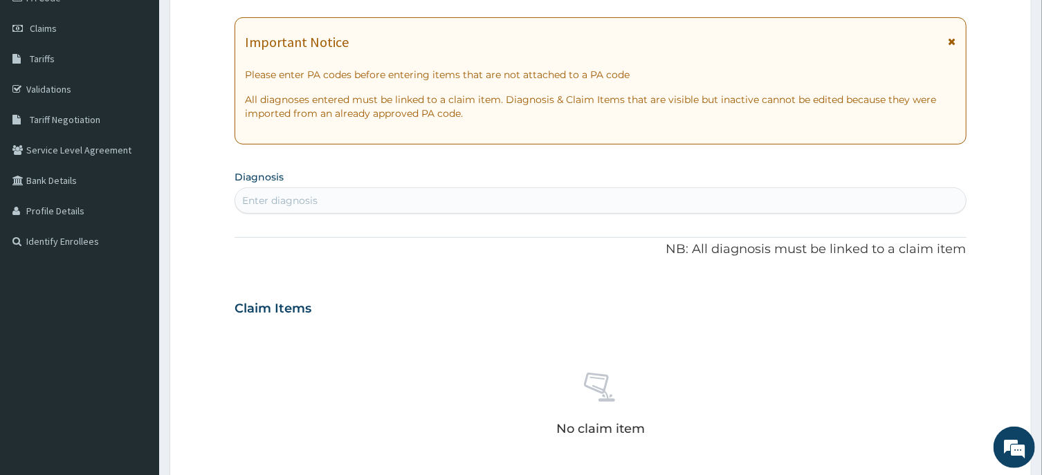
scroll to position [196, 0]
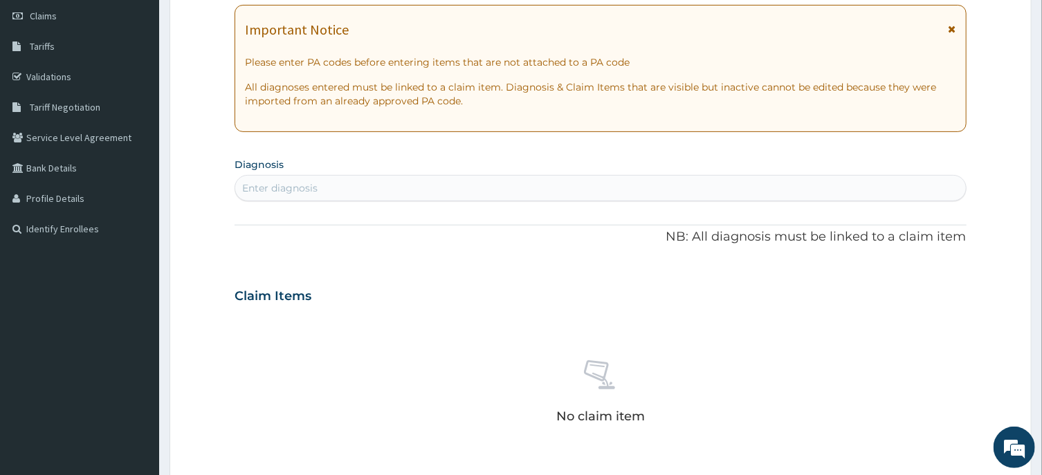
click at [286, 186] on div "Enter diagnosis" at bounding box center [279, 188] width 75 height 14
type input "SINUSITIS"
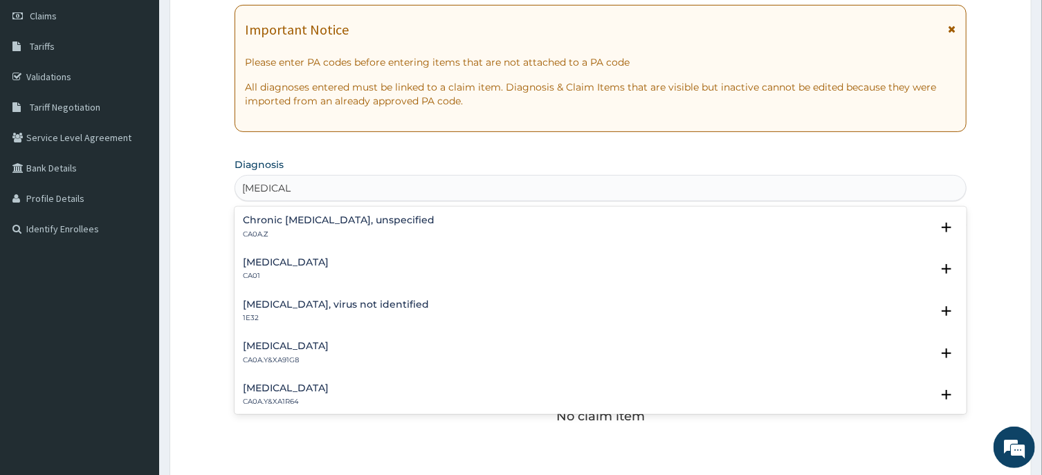
click at [297, 263] on h4 "Acute sinusitis" at bounding box center [286, 262] width 86 height 10
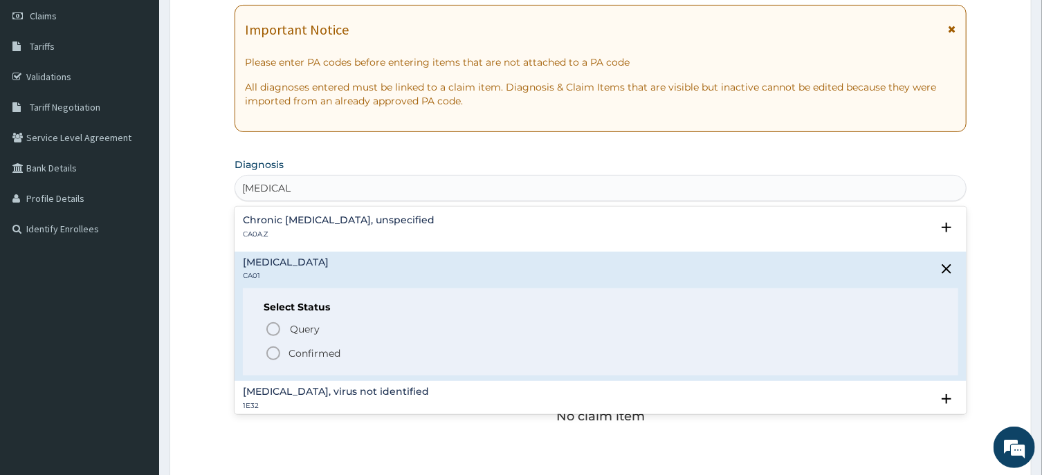
click at [277, 350] on icon "status option filled" at bounding box center [273, 353] width 17 height 17
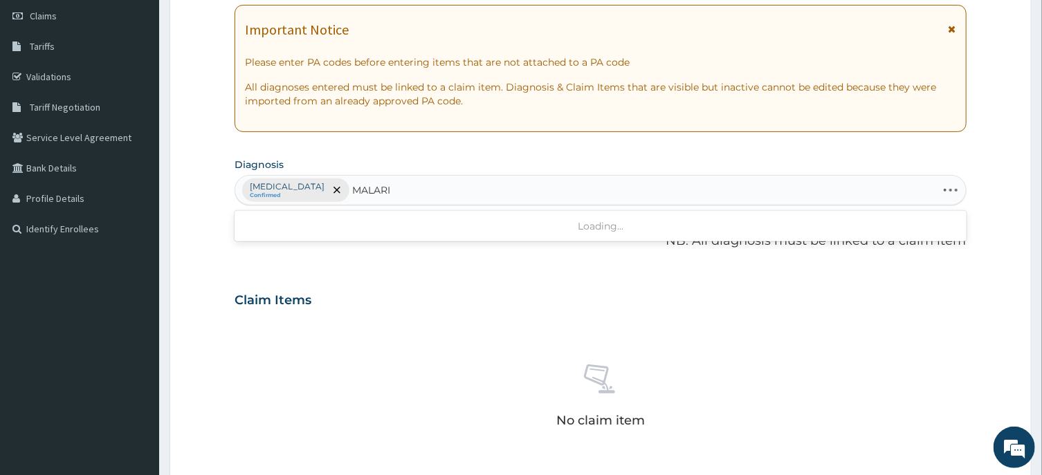
type input "MALARIA"
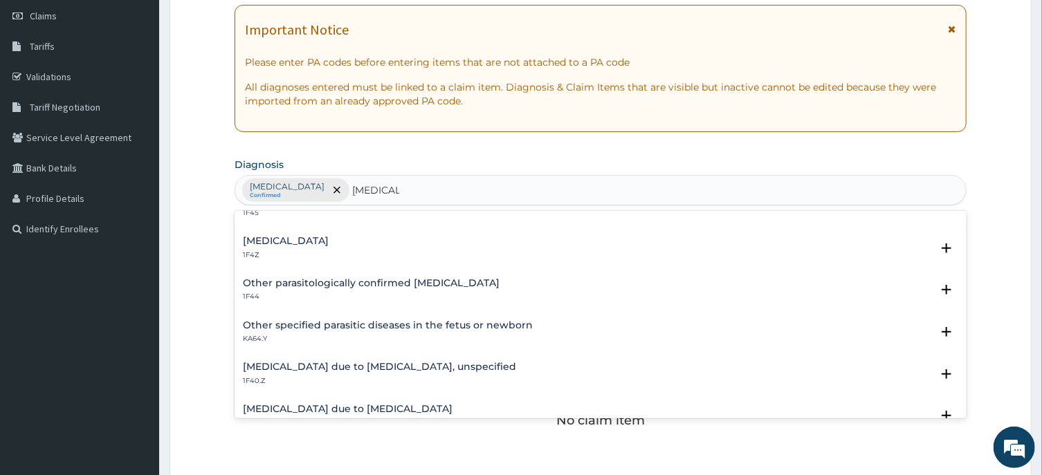
scroll to position [70, 0]
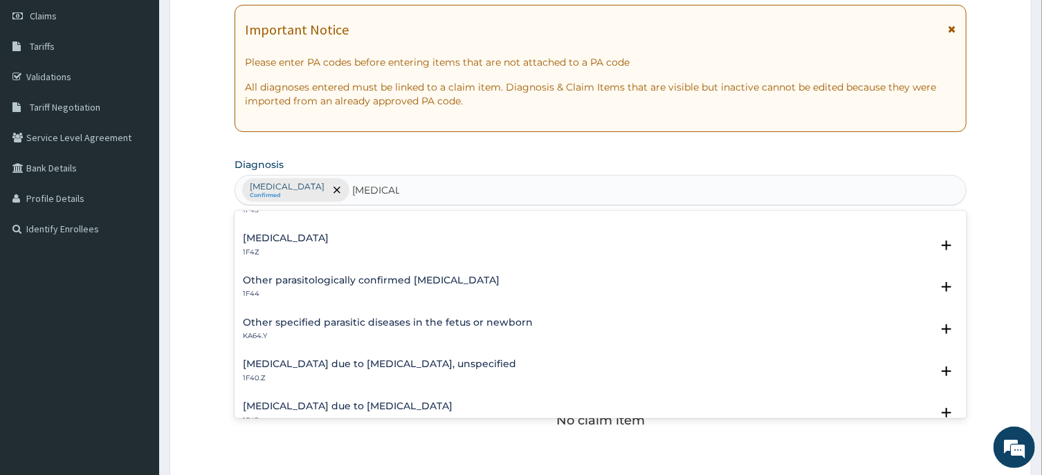
click at [376, 403] on h4 "Malaria due to Plasmodium ovale" at bounding box center [348, 406] width 210 height 10
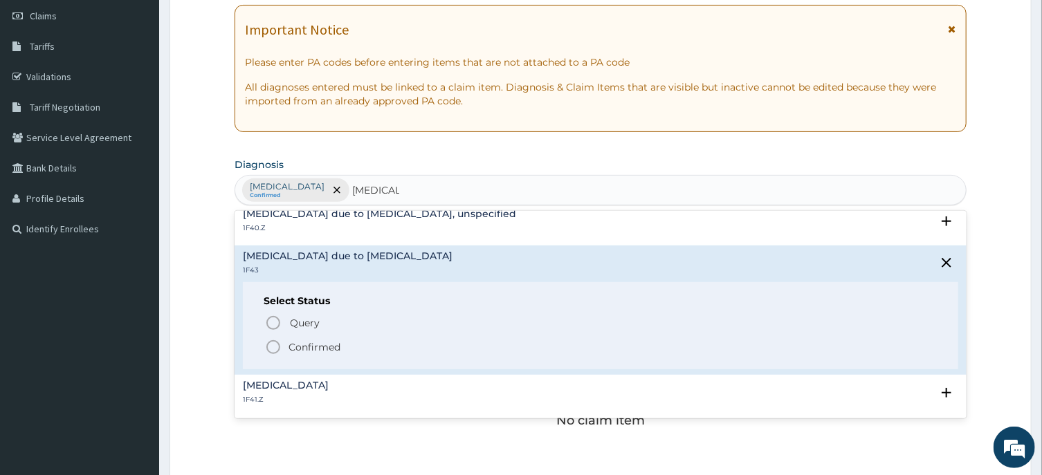
scroll to position [278, 0]
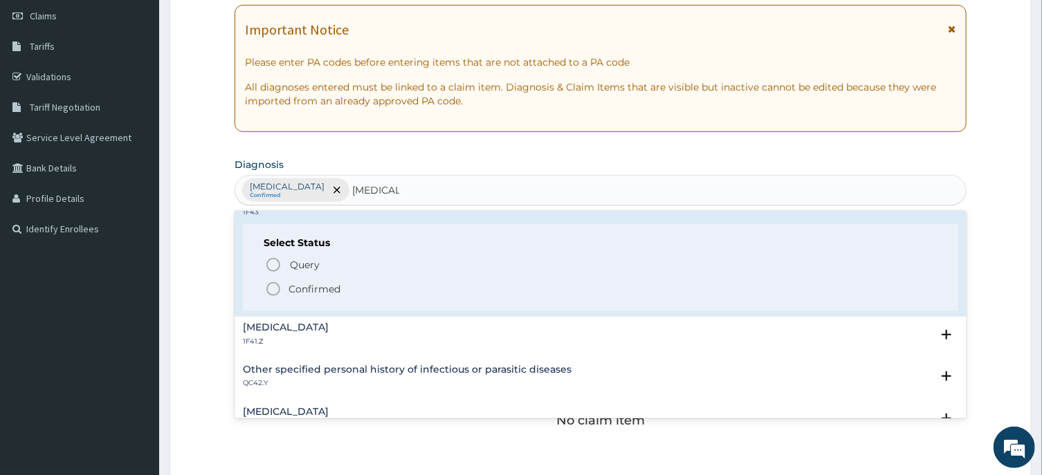
click at [278, 292] on icon "status option filled" at bounding box center [273, 289] width 17 height 17
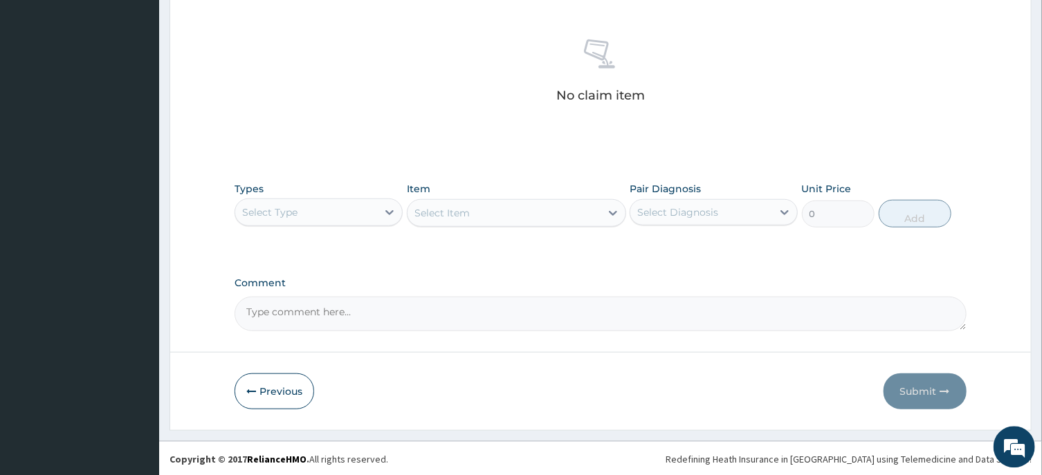
scroll to position [522, 0]
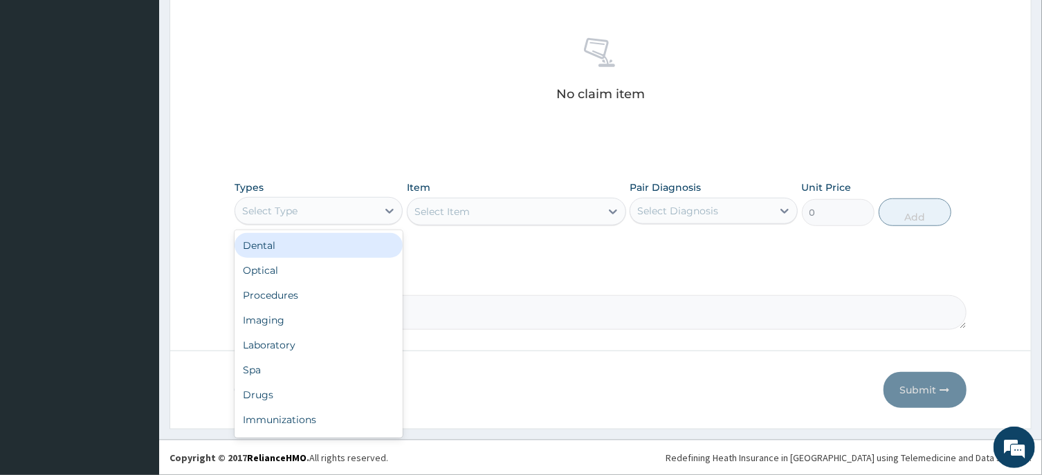
click at [327, 210] on div "Select Type" at bounding box center [306, 211] width 142 height 22
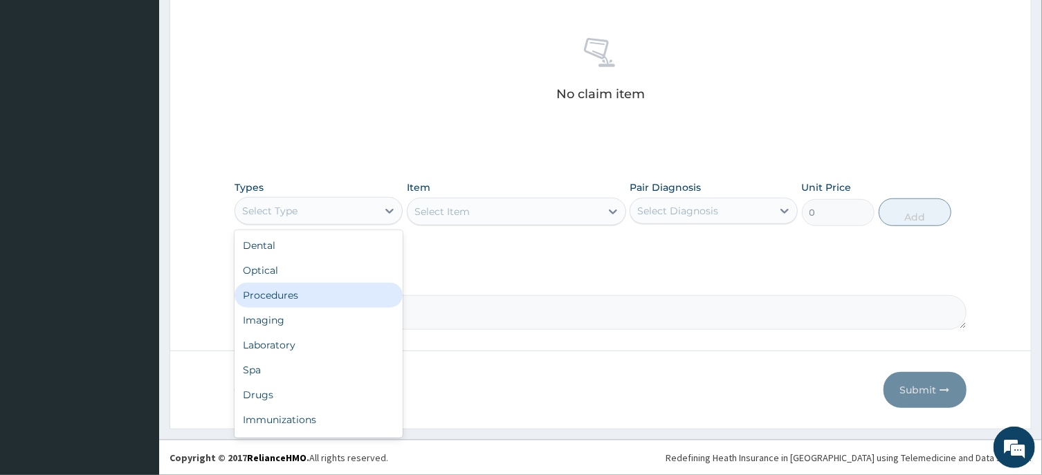
click at [288, 294] on div "Procedures" at bounding box center [318, 295] width 168 height 25
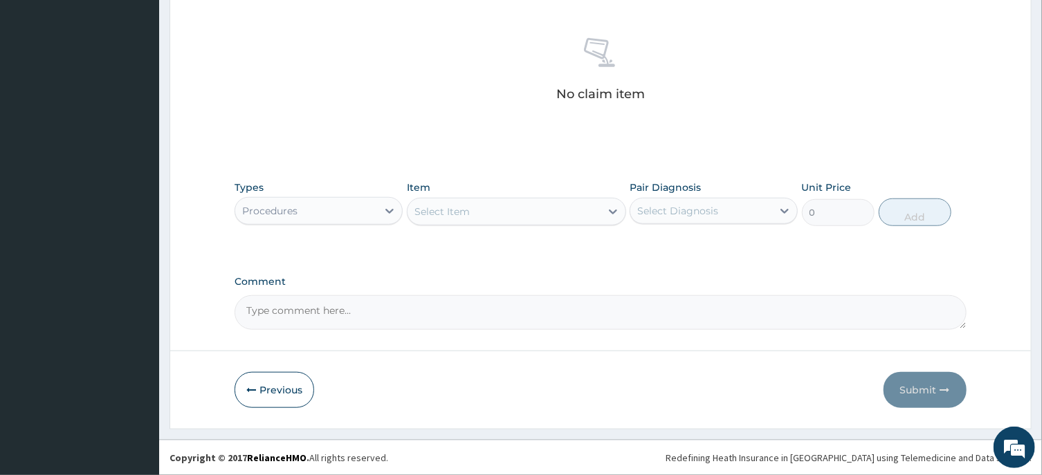
click at [462, 212] on div "Select Item" at bounding box center [441, 212] width 55 height 14
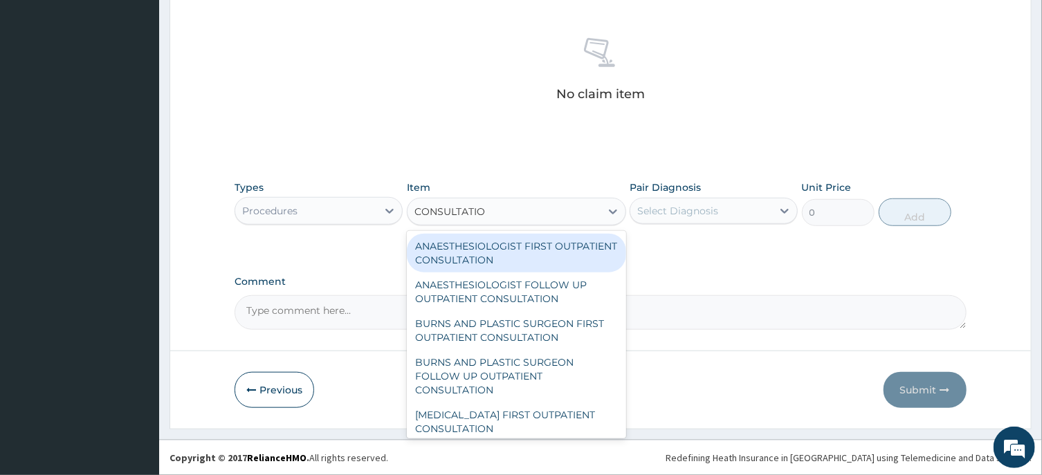
type input "CONSULTATION"
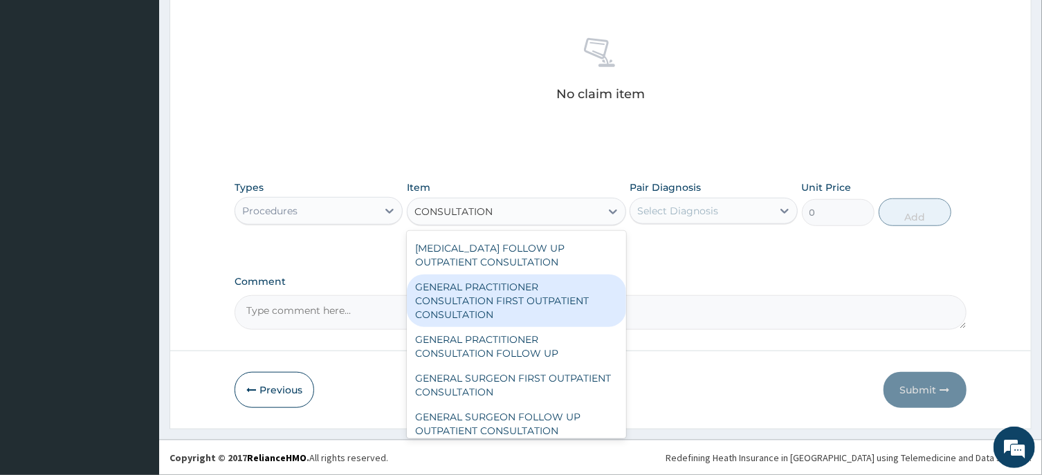
scroll to position [626, 0]
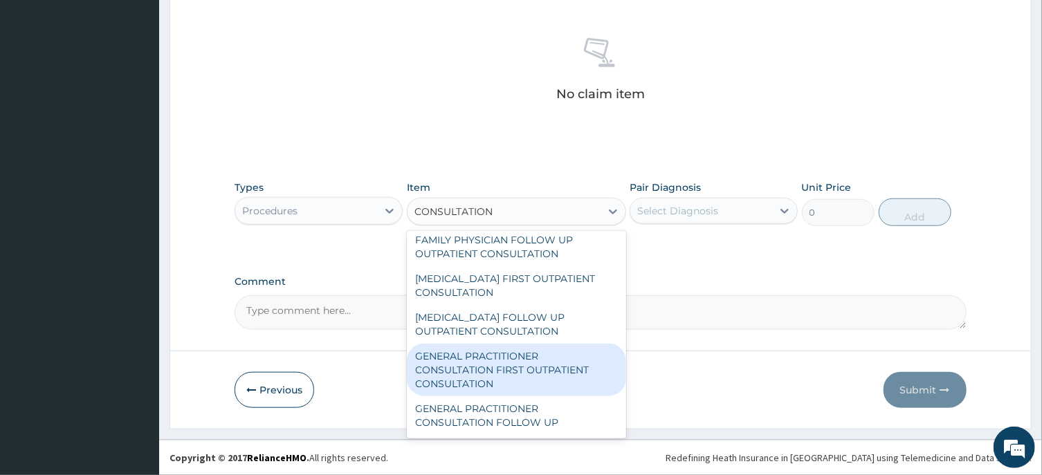
click at [484, 376] on div "GENERAL PRACTITIONER CONSULTATION FIRST OUTPATIENT CONSULTATION" at bounding box center [516, 370] width 219 height 53
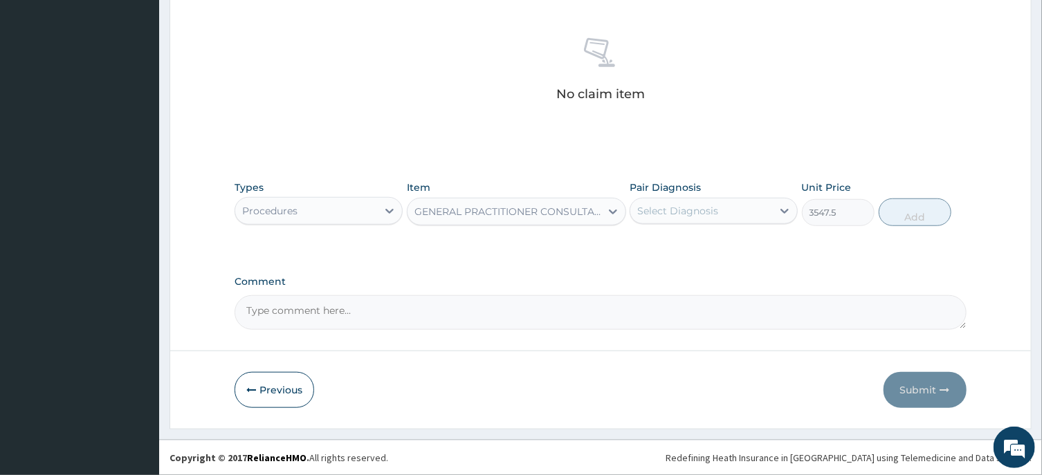
type input "3547.5"
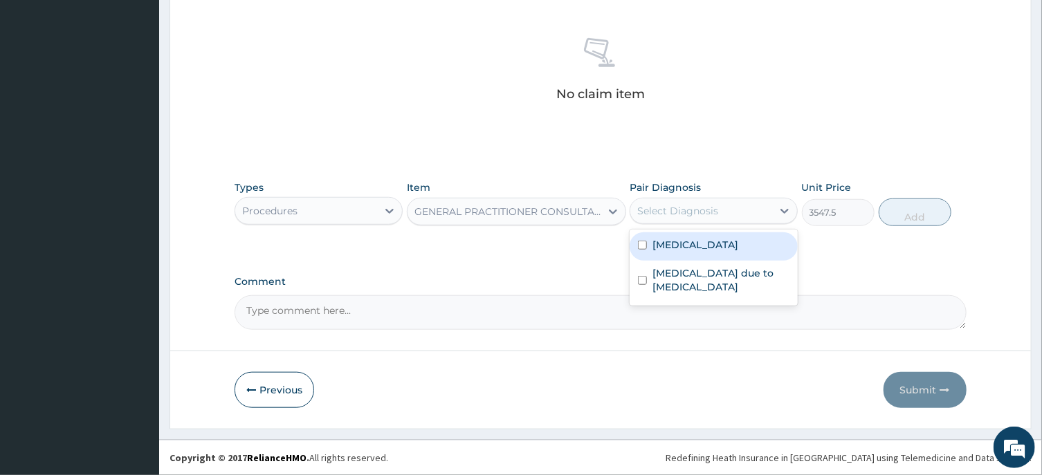
click at [670, 217] on div "Select Diagnosis" at bounding box center [677, 211] width 81 height 14
click at [642, 244] on input "checkbox" at bounding box center [642, 245] width 9 height 9
checkbox input "true"
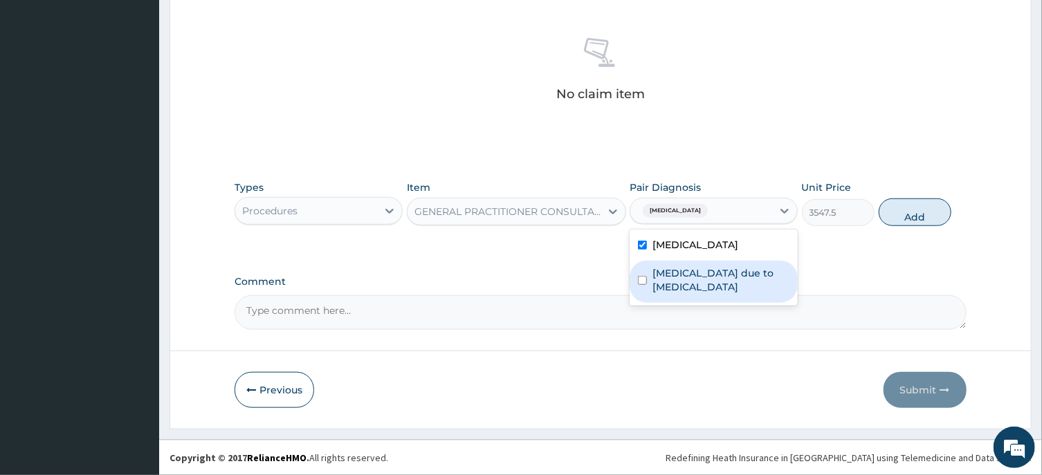
drag, startPoint x: 641, startPoint y: 282, endPoint x: 696, endPoint y: 269, distance: 56.2
click at [642, 281] on input "checkbox" at bounding box center [642, 280] width 9 height 9
checkbox input "true"
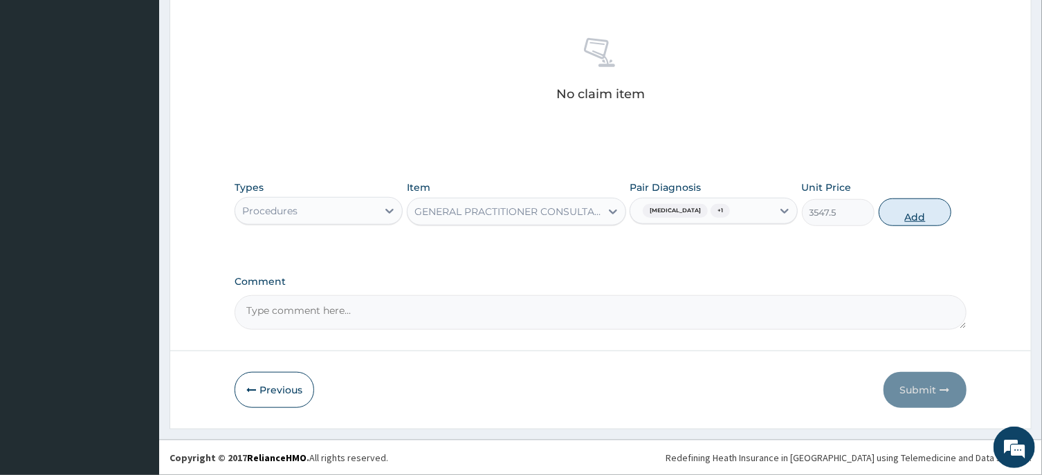
click at [914, 220] on button "Add" at bounding box center [915, 213] width 73 height 28
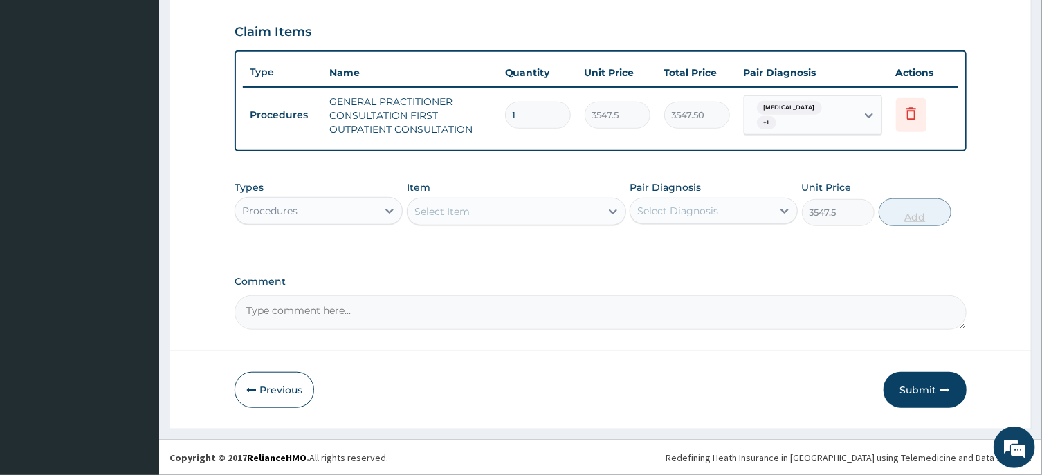
type input "0"
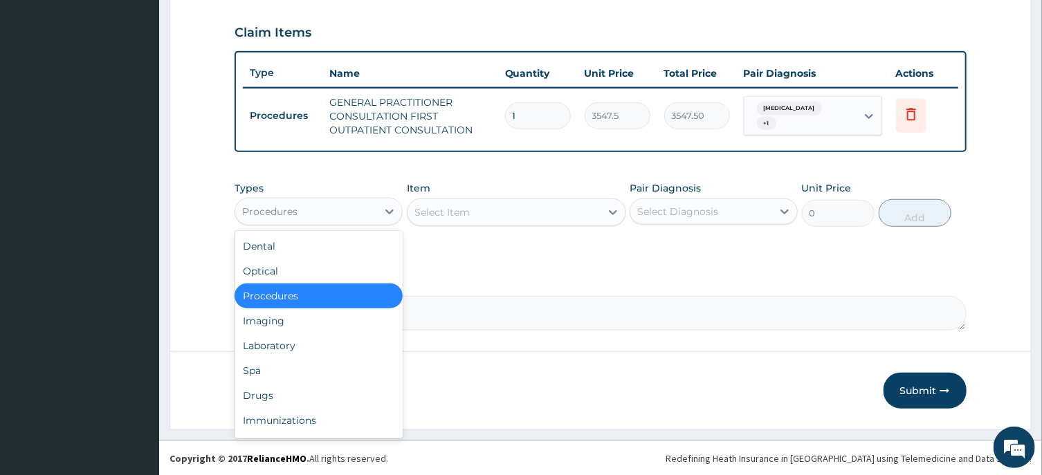
click at [342, 212] on div "Procedures" at bounding box center [306, 212] width 142 height 22
drag, startPoint x: 295, startPoint y: 340, endPoint x: 358, endPoint y: 304, distance: 72.2
click at [300, 337] on div "Laboratory" at bounding box center [318, 345] width 168 height 25
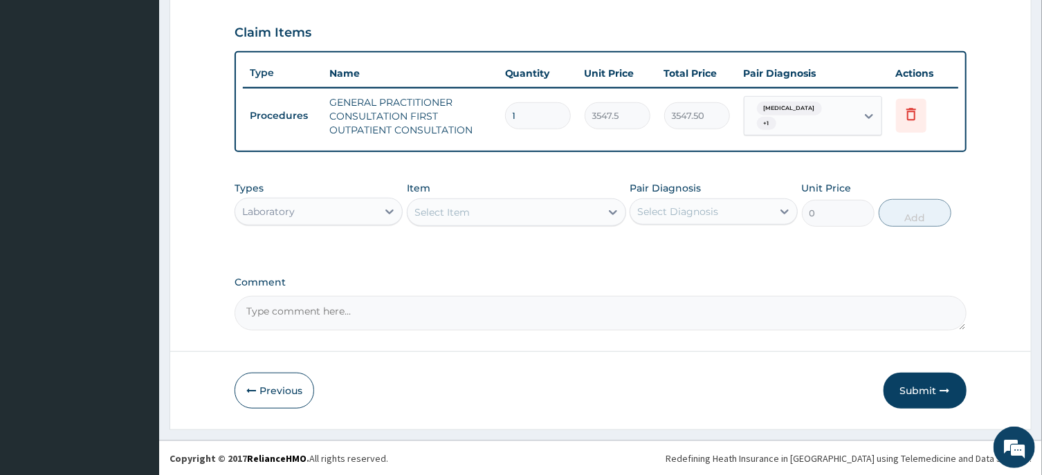
click at [488, 212] on div "Select Item" at bounding box center [503, 212] width 193 height 22
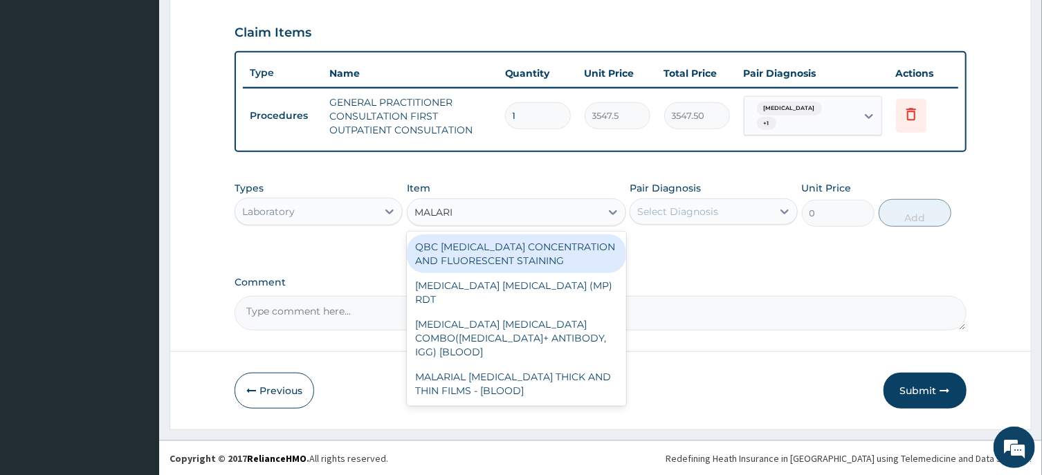
type input "MALARIA"
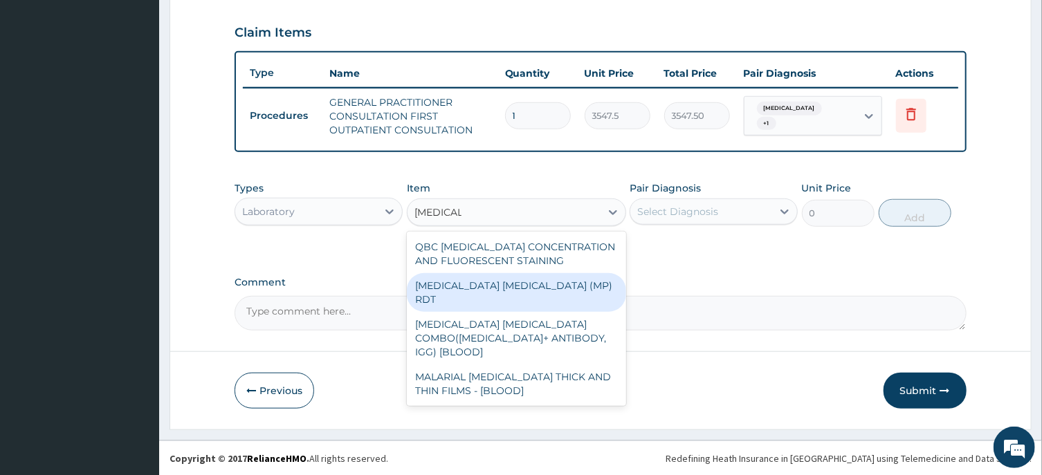
click at [533, 283] on div "MALARIA PARASITE (MP) RDT" at bounding box center [516, 292] width 219 height 39
type input "1612.5"
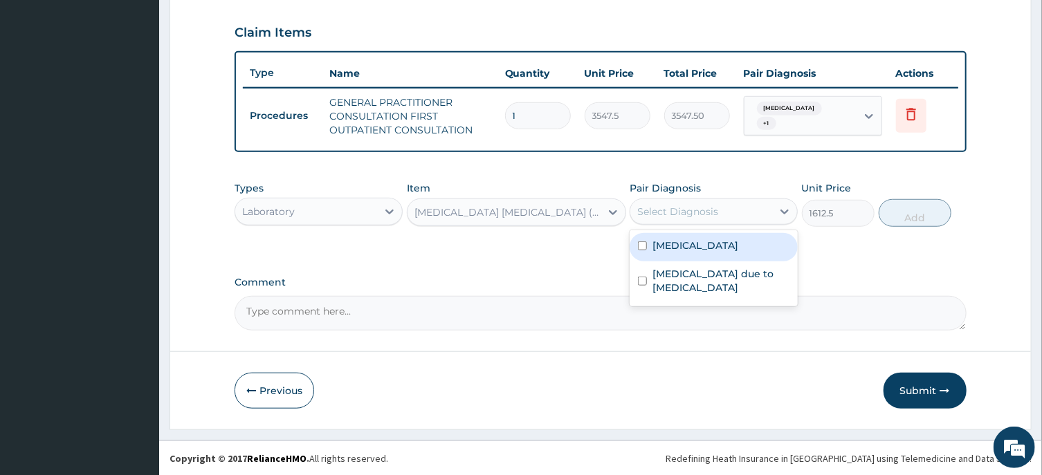
click at [671, 212] on div "Select Diagnosis" at bounding box center [677, 212] width 81 height 14
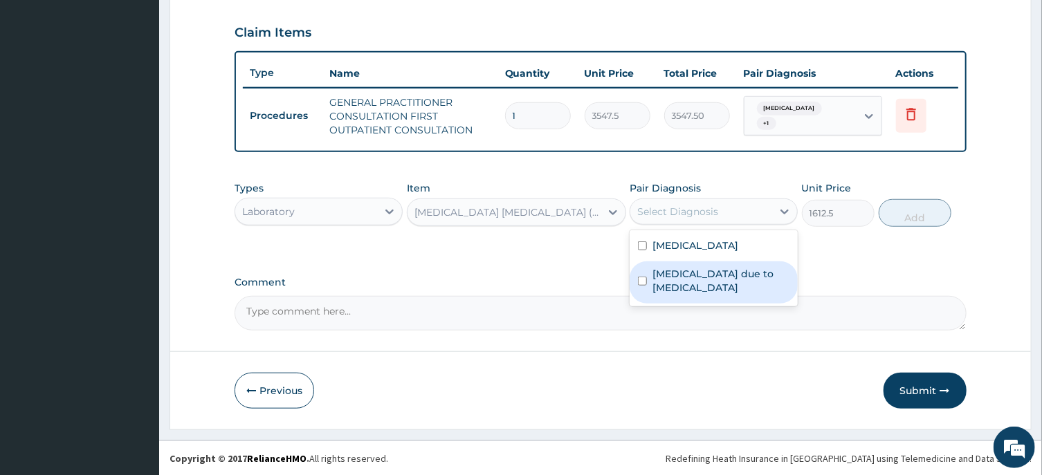
drag, startPoint x: 643, startPoint y: 279, endPoint x: 665, endPoint y: 275, distance: 22.4
click at [643, 278] on input "checkbox" at bounding box center [642, 281] width 9 height 9
checkbox input "true"
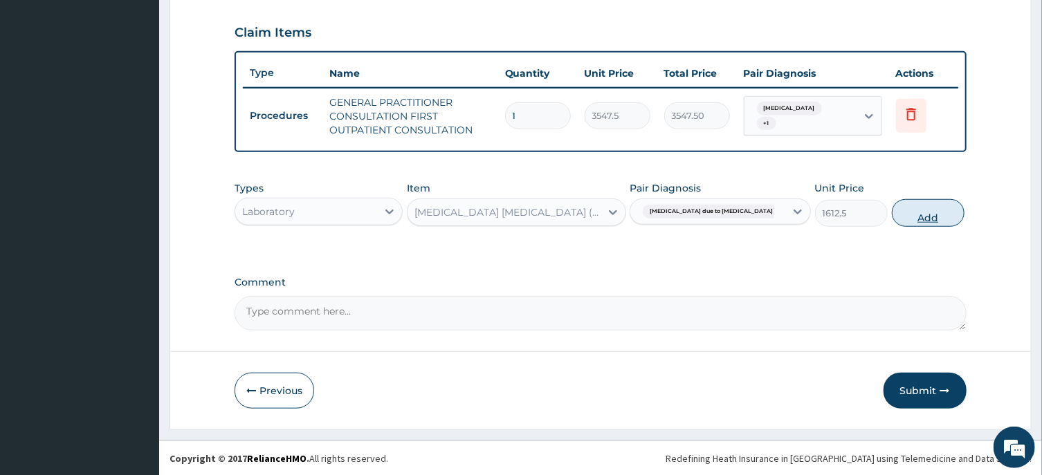
click at [913, 219] on button "Add" at bounding box center [928, 213] width 73 height 28
type input "0"
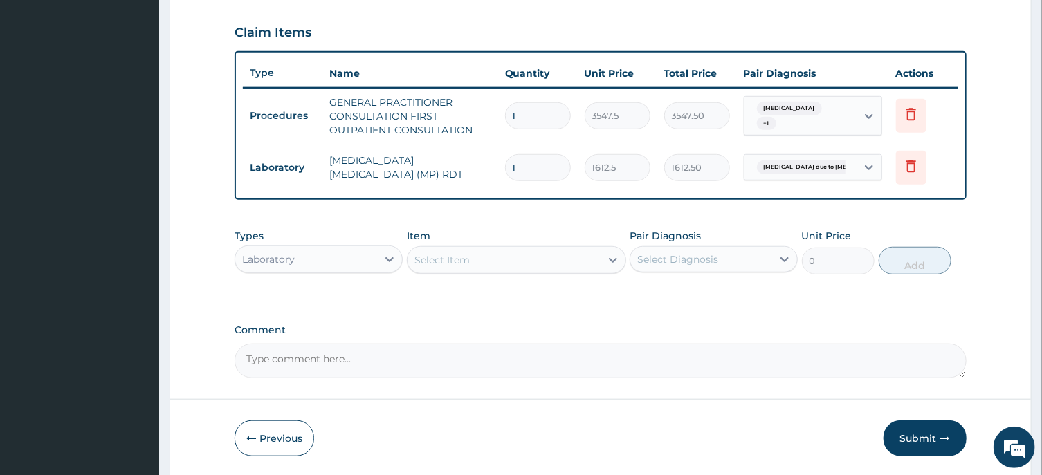
click at [452, 259] on div "Select Item" at bounding box center [441, 260] width 55 height 14
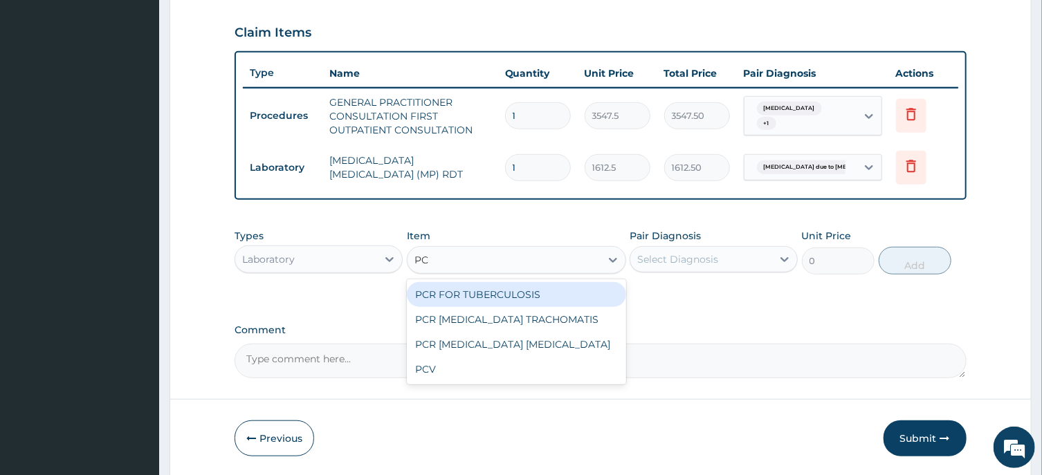
type input "PCV"
click at [450, 290] on div "PCV" at bounding box center [516, 294] width 219 height 25
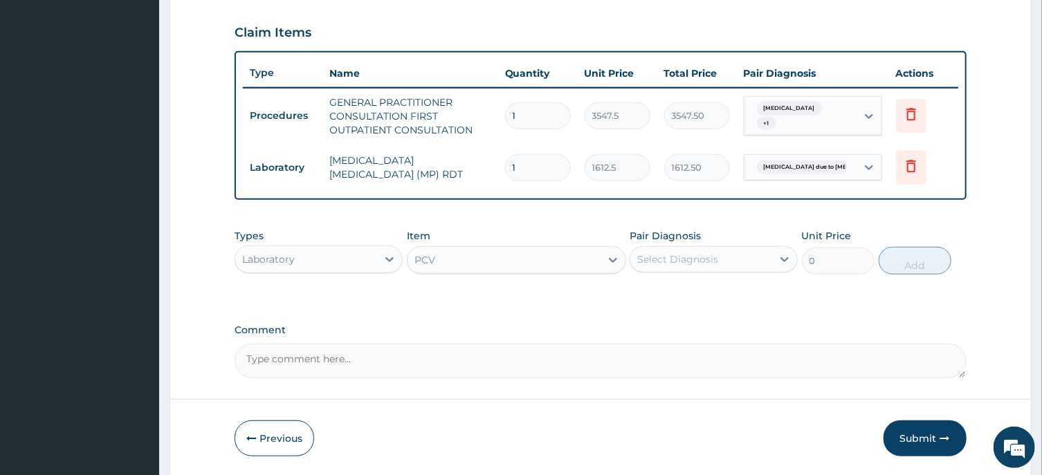
type input "2150"
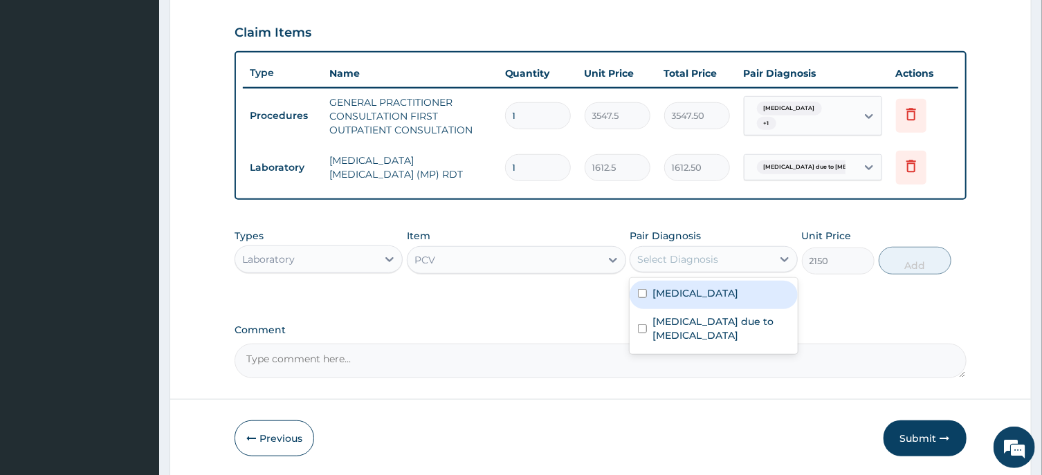
click at [685, 258] on div "Select Diagnosis" at bounding box center [677, 259] width 81 height 14
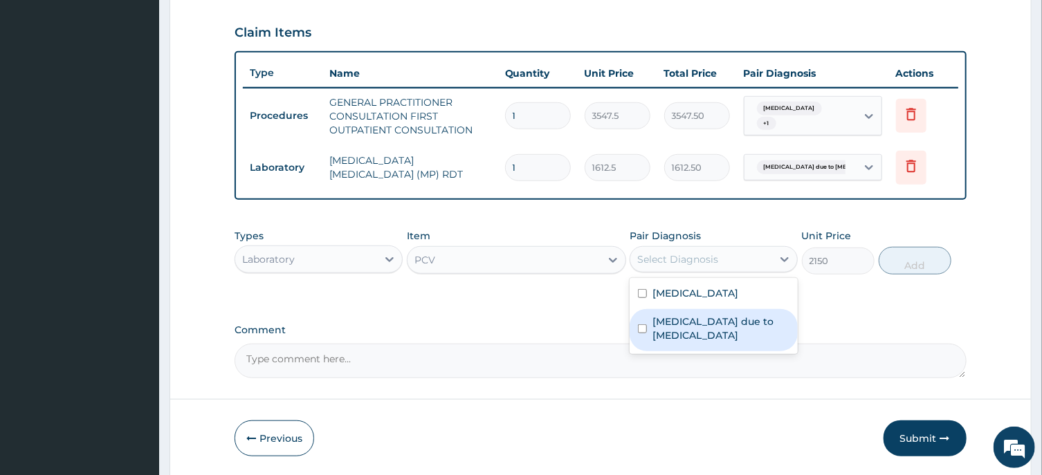
drag, startPoint x: 641, startPoint y: 327, endPoint x: 757, endPoint y: 292, distance: 121.4
click at [642, 324] on input "checkbox" at bounding box center [642, 328] width 9 height 9
checkbox input "true"
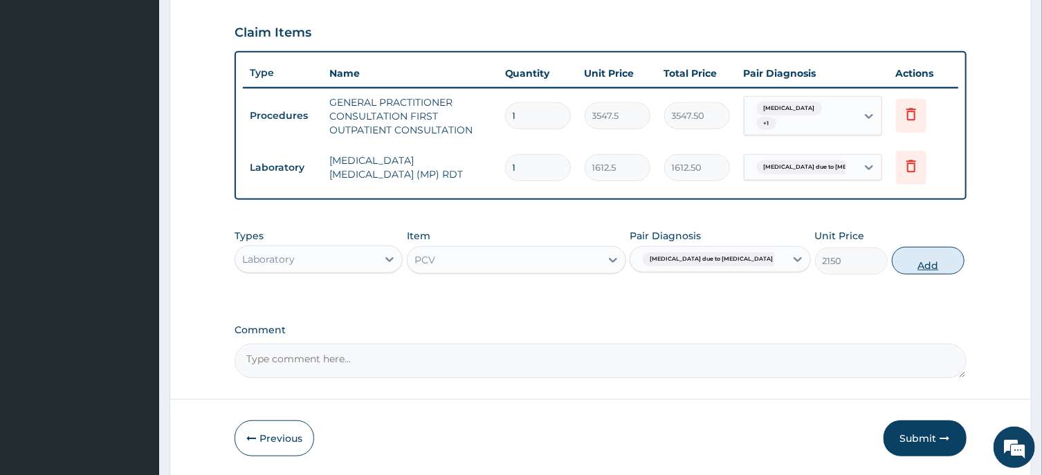
click at [905, 266] on button "Add" at bounding box center [928, 261] width 73 height 28
type input "0"
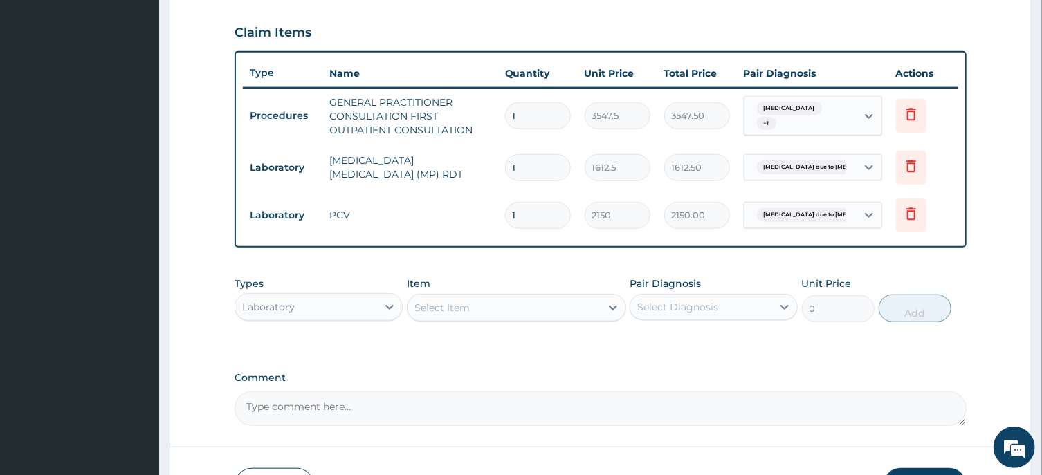
click at [442, 309] on div "Select Item" at bounding box center [441, 308] width 55 height 14
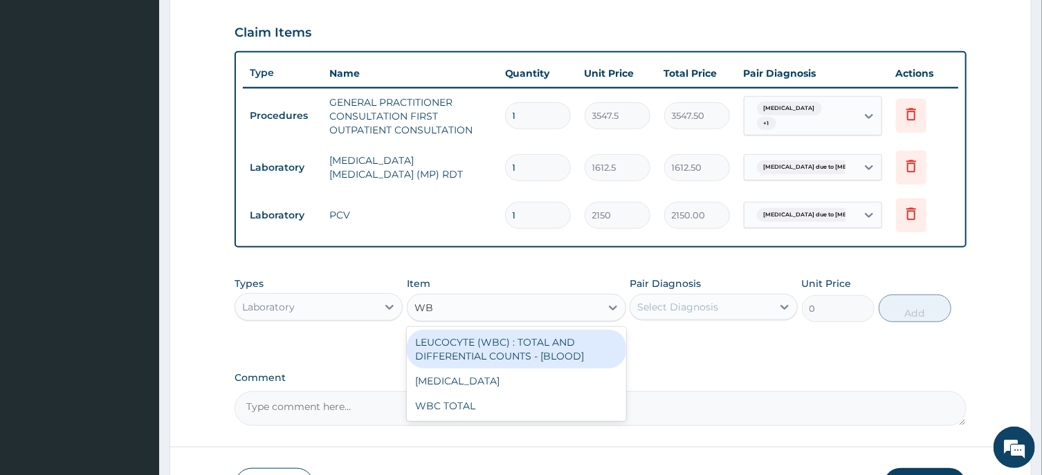
type input "WBC"
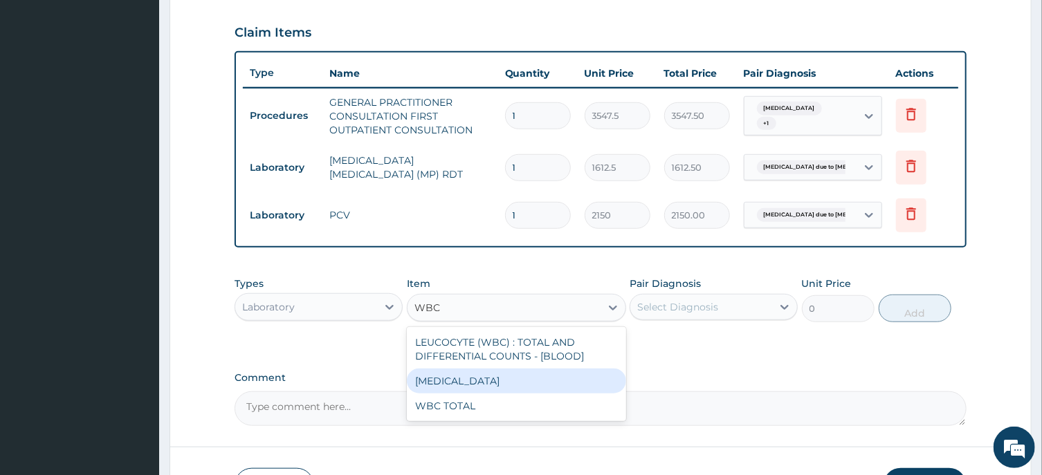
click at [470, 376] on div "WBC DIFFERENTIAL" at bounding box center [516, 381] width 219 height 25
type input "3225"
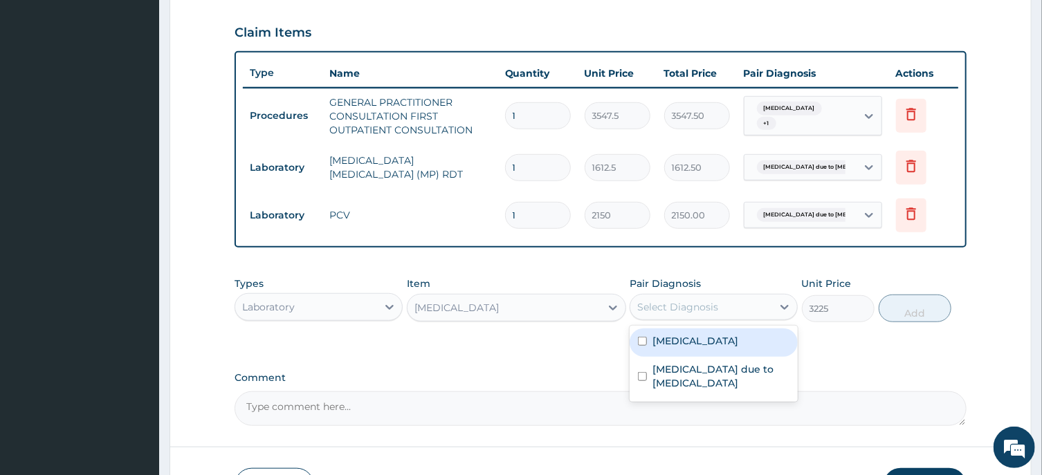
click at [668, 310] on div "Select Diagnosis" at bounding box center [677, 307] width 81 height 14
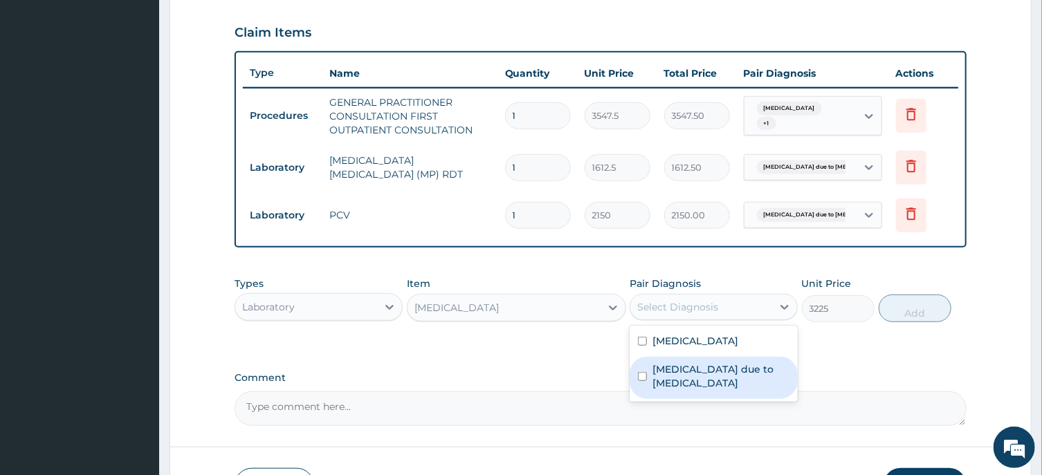
click at [642, 375] on input "checkbox" at bounding box center [642, 376] width 9 height 9
checkbox input "true"
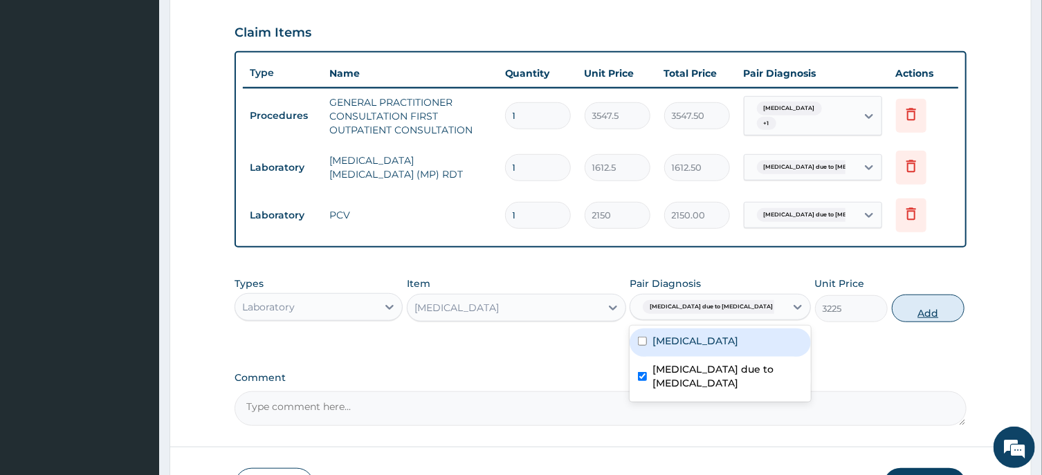
click at [912, 311] on button "Add" at bounding box center [928, 309] width 73 height 28
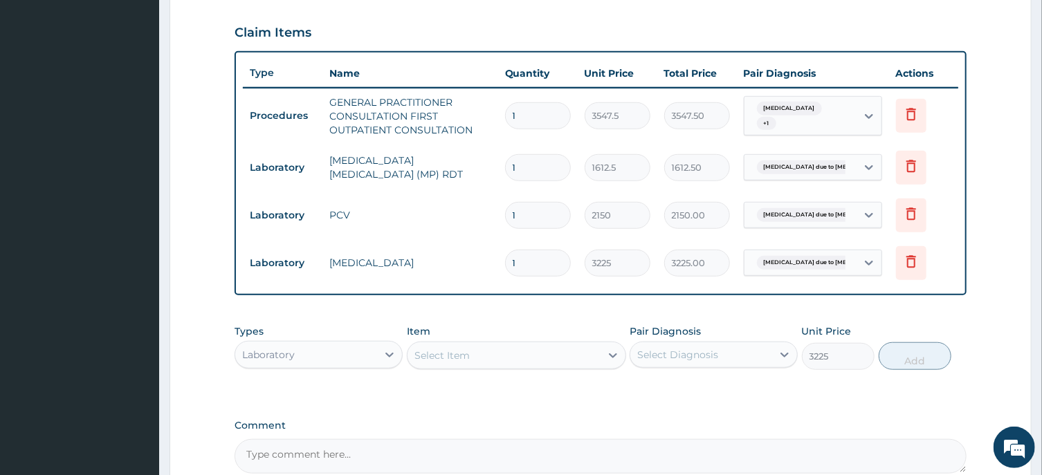
type input "0"
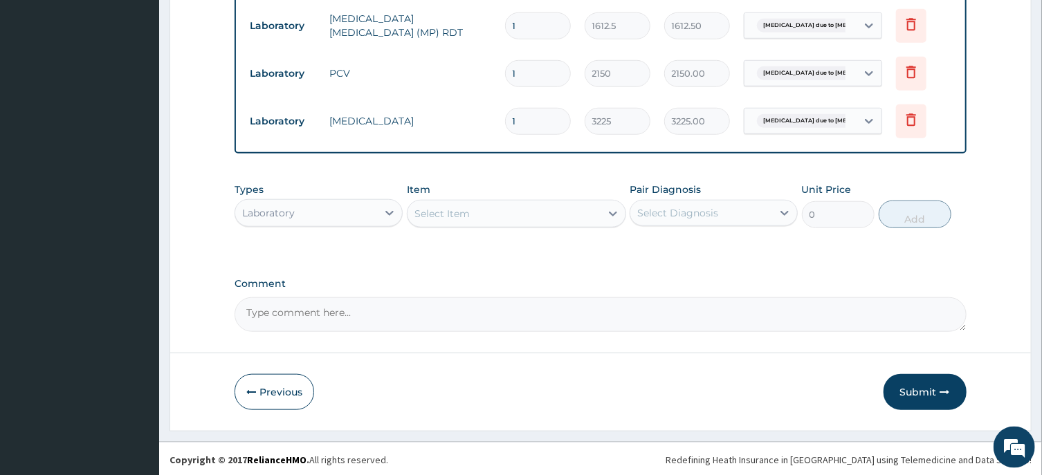
scroll to position [606, 0]
click at [349, 217] on div "Laboratory" at bounding box center [306, 212] width 142 height 22
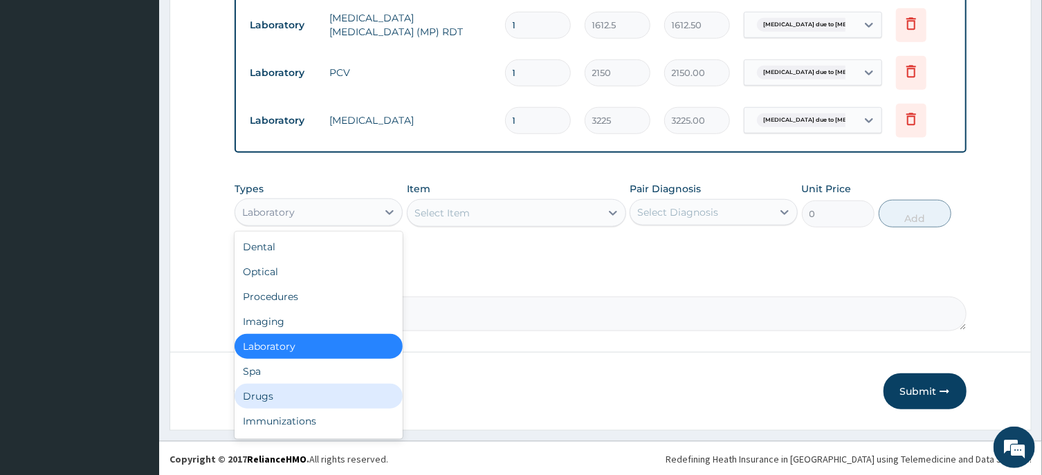
drag, startPoint x: 271, startPoint y: 393, endPoint x: 365, endPoint y: 312, distance: 124.1
click at [273, 392] on div "Drugs" at bounding box center [318, 396] width 168 height 25
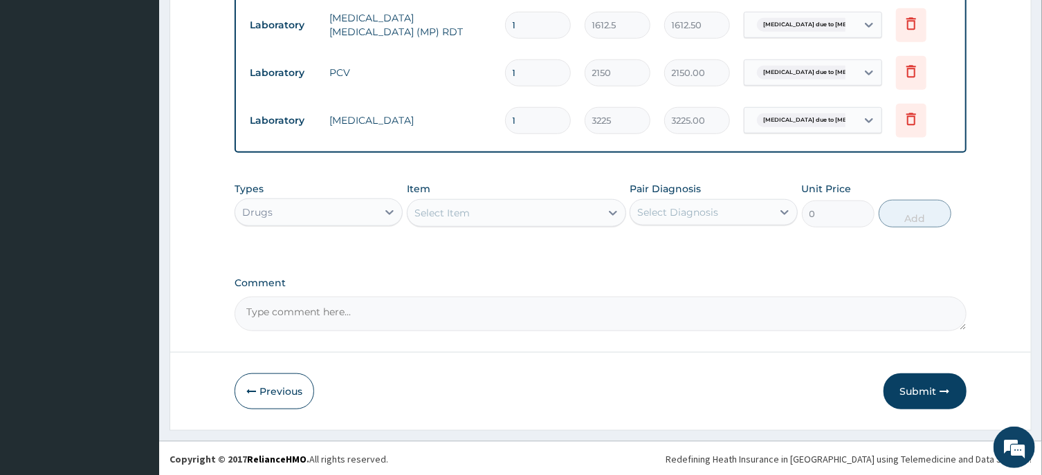
click at [490, 211] on div "Select Item" at bounding box center [503, 213] width 193 height 22
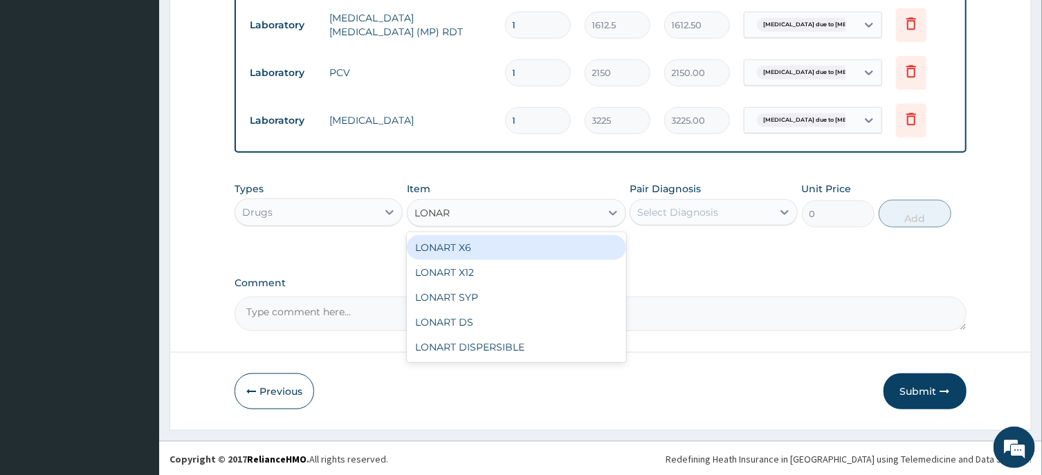
type input "LONART"
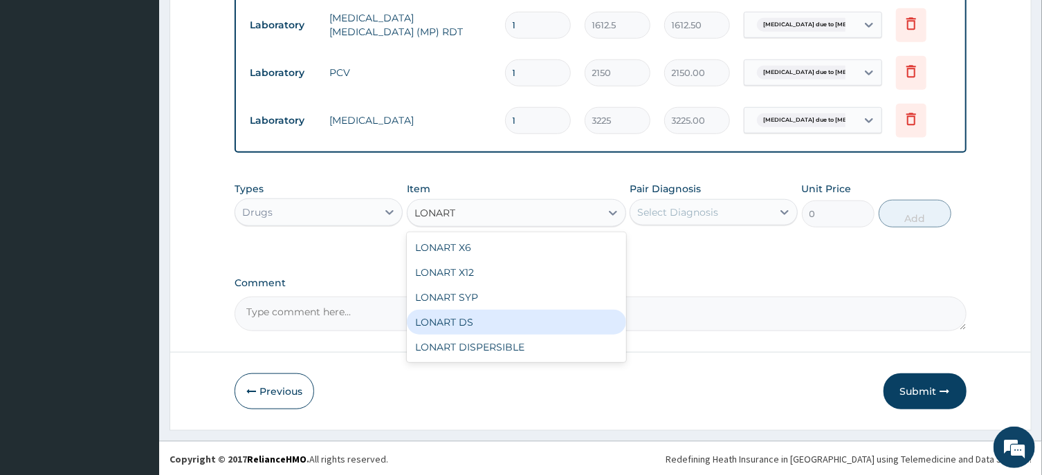
click at [462, 315] on div "LONART DS" at bounding box center [516, 322] width 219 height 25
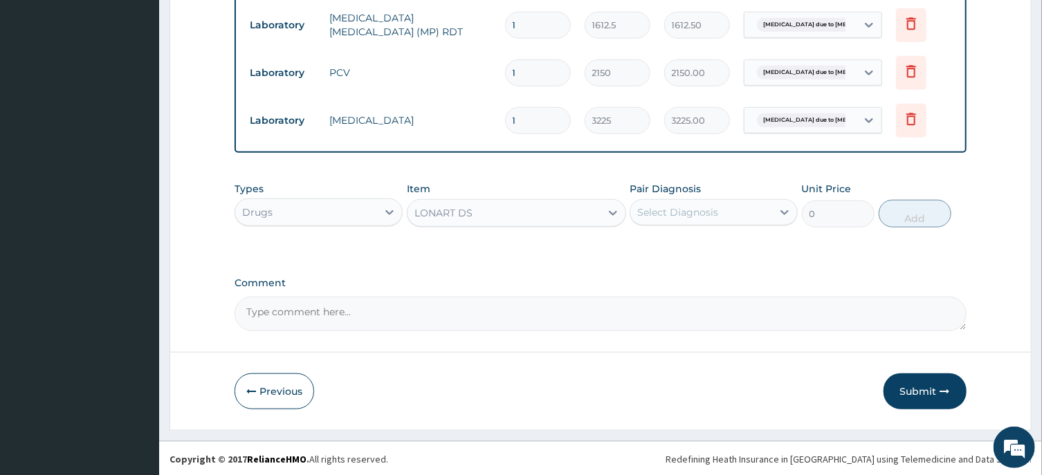
type input "473"
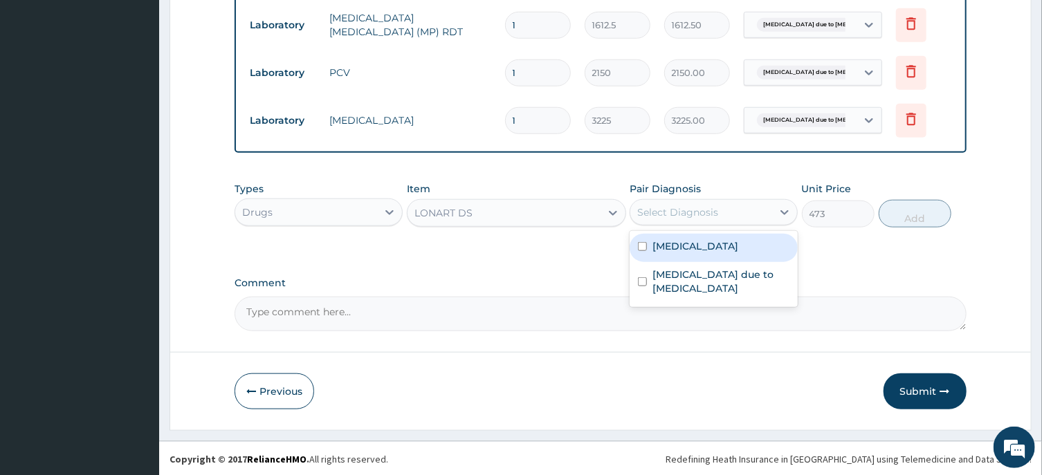
click at [697, 211] on div "Select Diagnosis" at bounding box center [677, 212] width 81 height 14
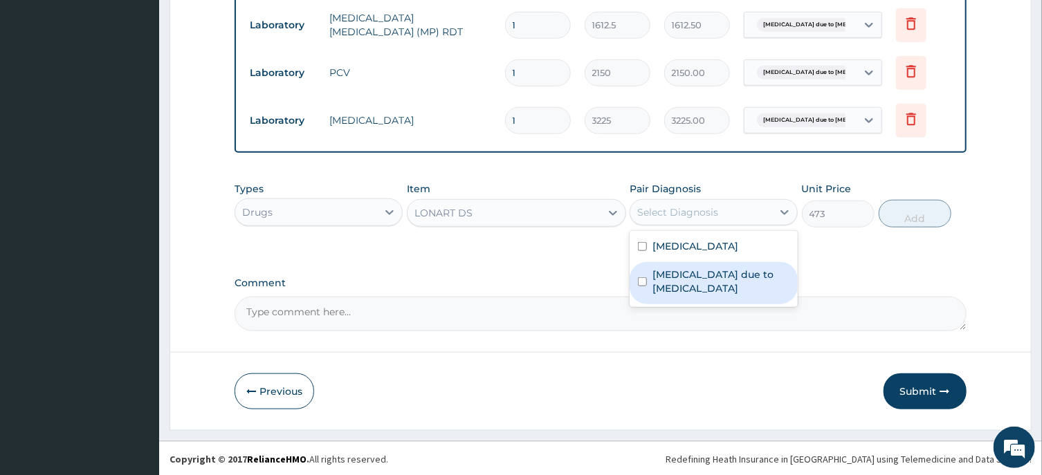
drag, startPoint x: 641, startPoint y: 277, endPoint x: 649, endPoint y: 275, distance: 8.6
click at [644, 277] on input "checkbox" at bounding box center [642, 281] width 9 height 9
checkbox input "true"
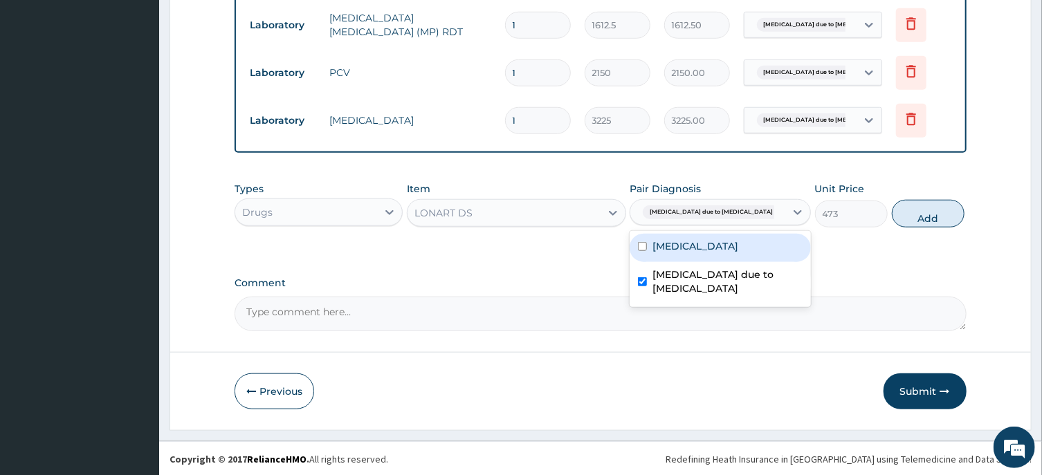
drag, startPoint x: 916, startPoint y: 212, endPoint x: 589, endPoint y: 203, distance: 326.6
click at [916, 212] on button "Add" at bounding box center [928, 214] width 73 height 28
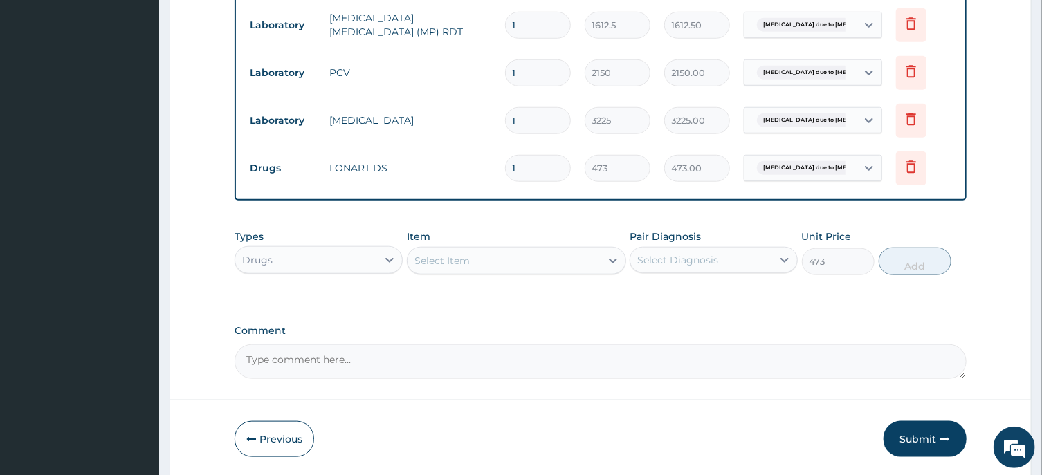
type input "0"
type input "0.00"
type input "6"
type input "2838.00"
type input "6"
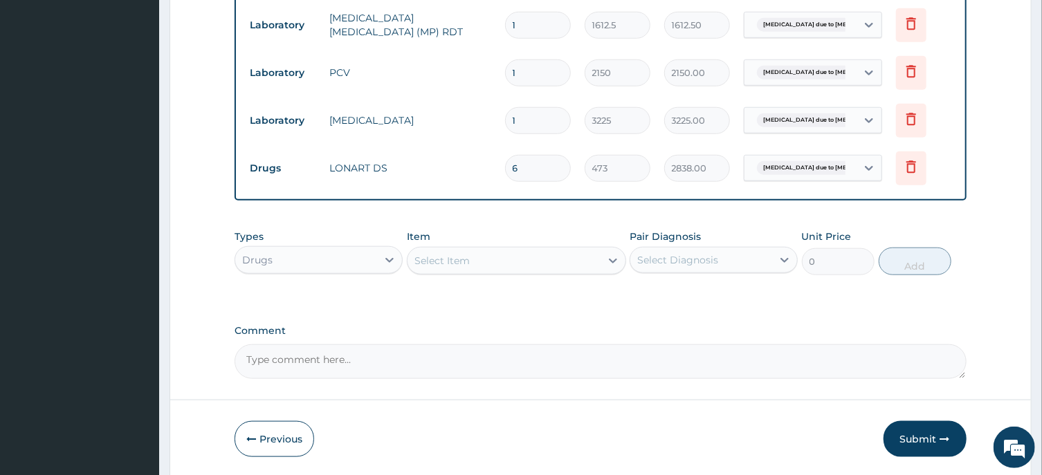
click at [443, 261] on div "Select Item" at bounding box center [441, 261] width 55 height 14
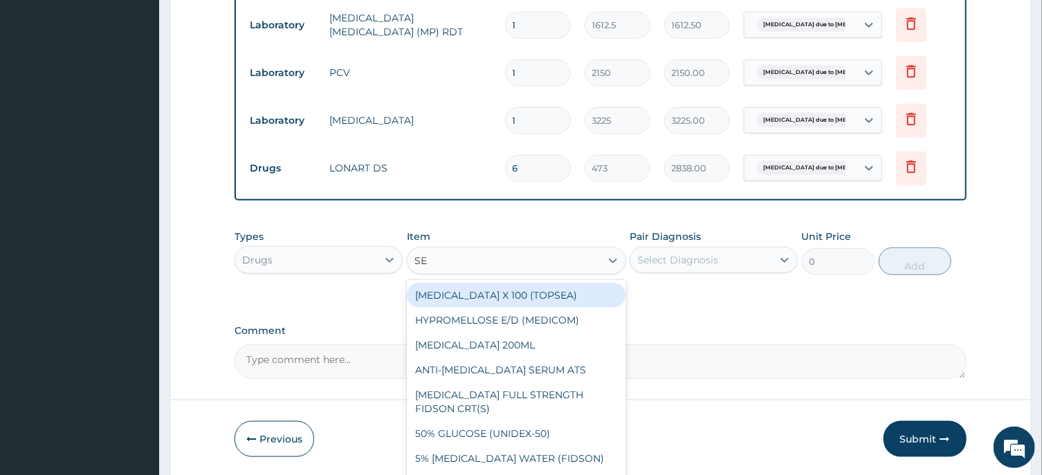
type input "SEP"
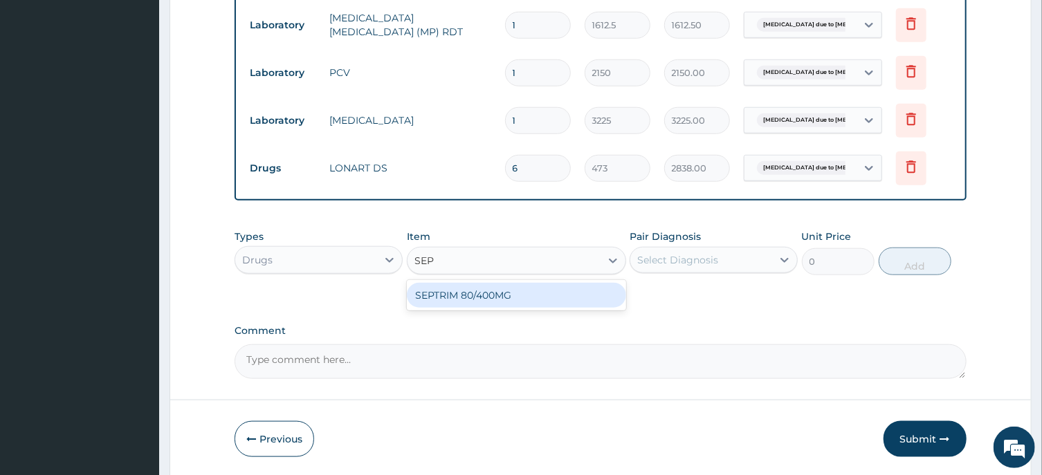
drag, startPoint x: 484, startPoint y: 290, endPoint x: 494, endPoint y: 287, distance: 10.1
click at [484, 290] on div "SEPTRIM 80/400MG" at bounding box center [516, 295] width 219 height 25
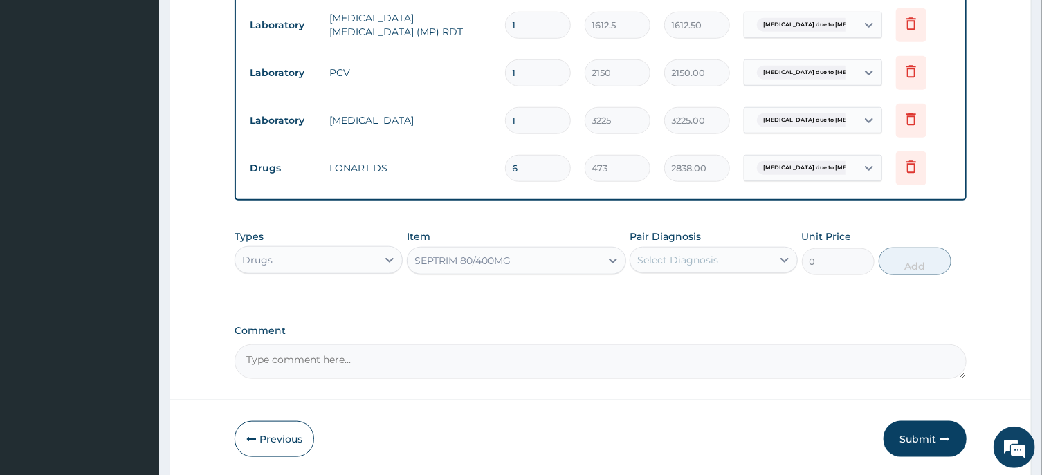
type input "94.6"
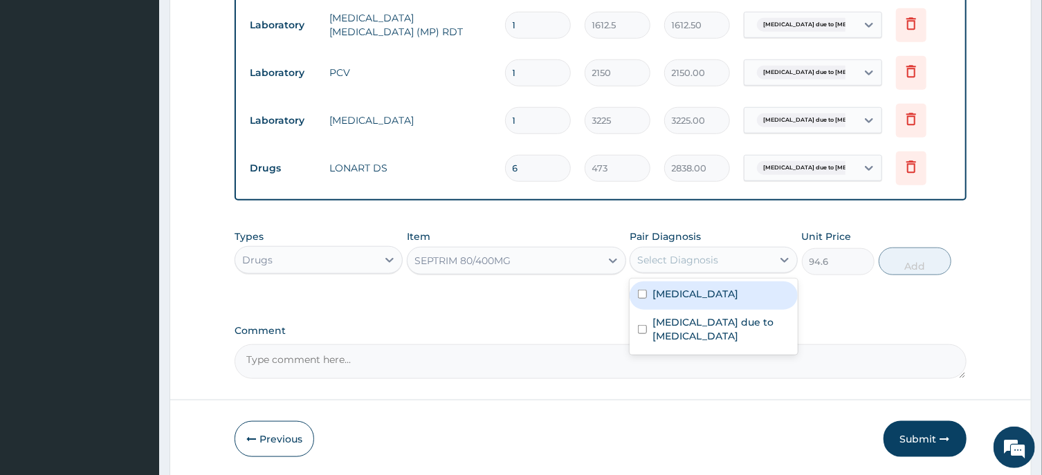
click at [667, 257] on div "Select Diagnosis" at bounding box center [677, 260] width 81 height 14
click at [643, 292] on input "checkbox" at bounding box center [642, 294] width 9 height 9
checkbox input "true"
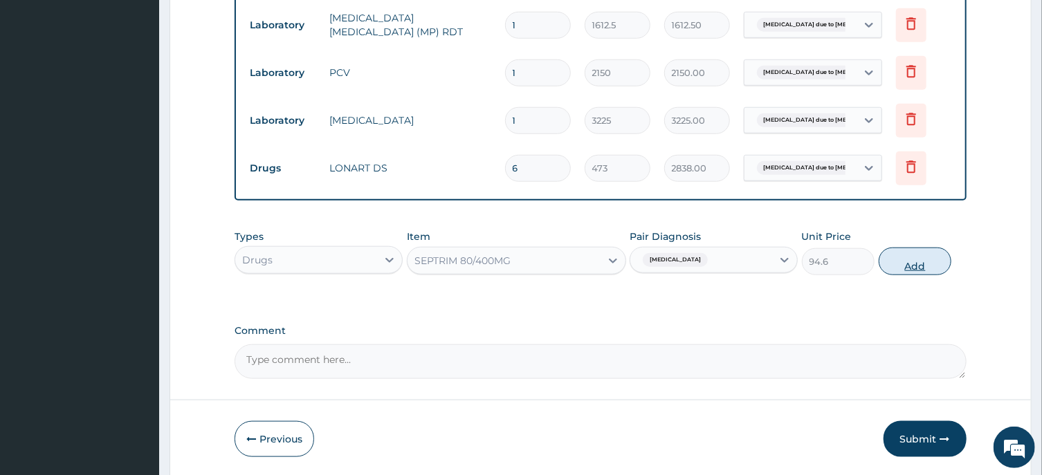
click at [918, 265] on button "Add" at bounding box center [915, 262] width 73 height 28
type input "0"
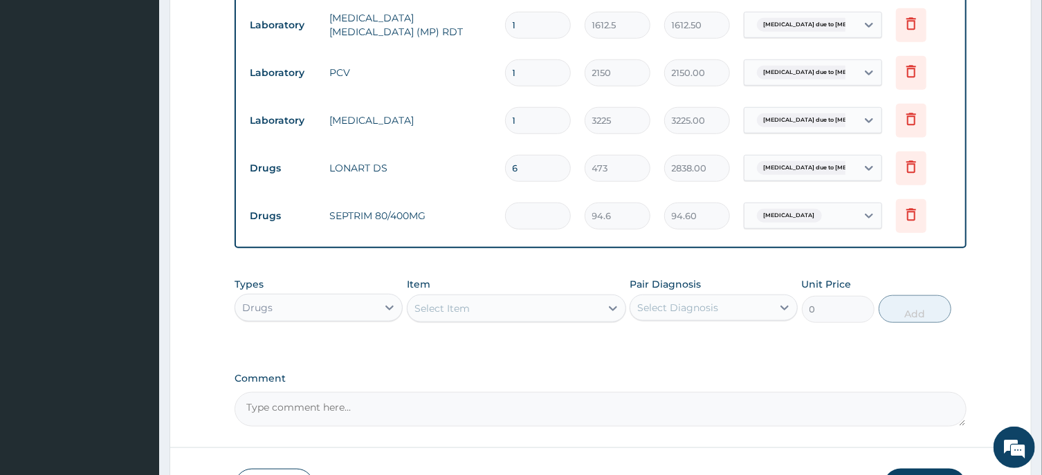
type input "0.00"
type input "2"
type input "189.20"
type input "20"
type input "1892.00"
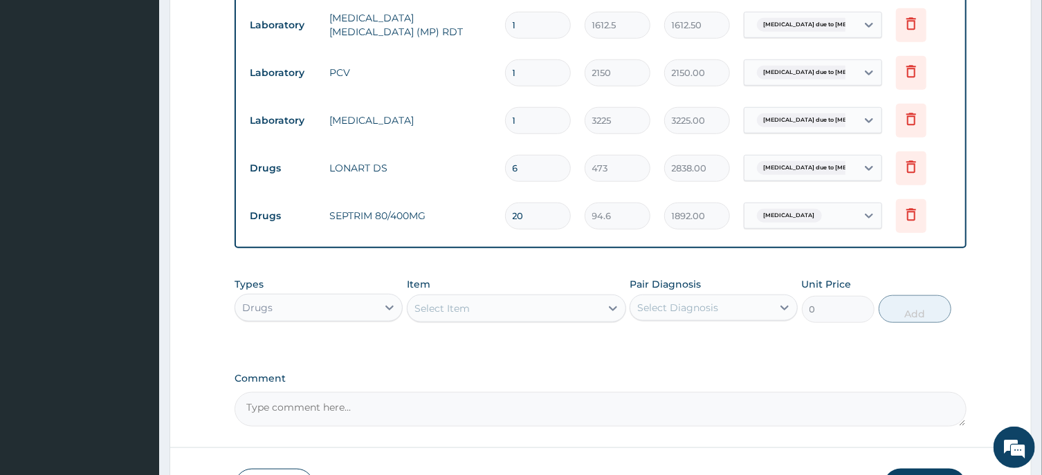
type input "20"
click at [456, 310] on div "Select Item" at bounding box center [441, 309] width 55 height 14
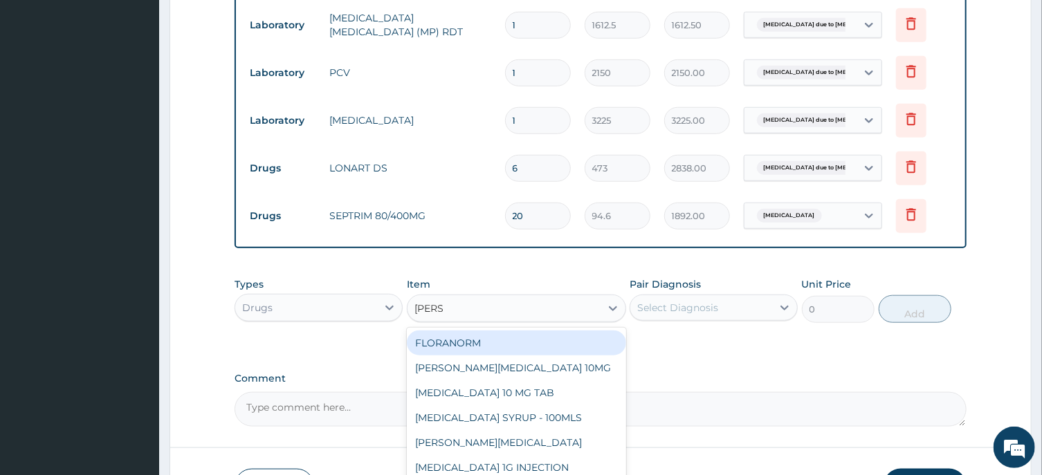
type input "LORAT"
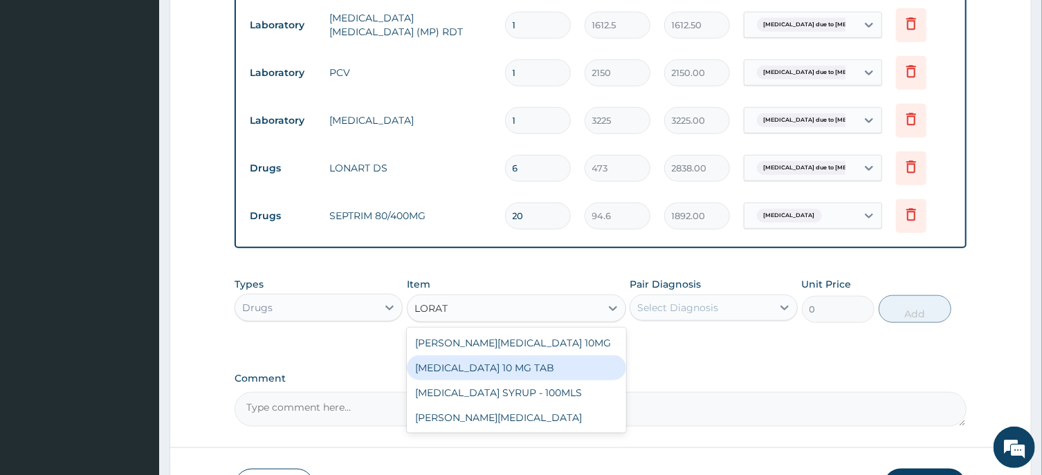
click at [503, 363] on div "[MEDICAL_DATA] 10 MG TAB" at bounding box center [516, 368] width 219 height 25
type input "59.125"
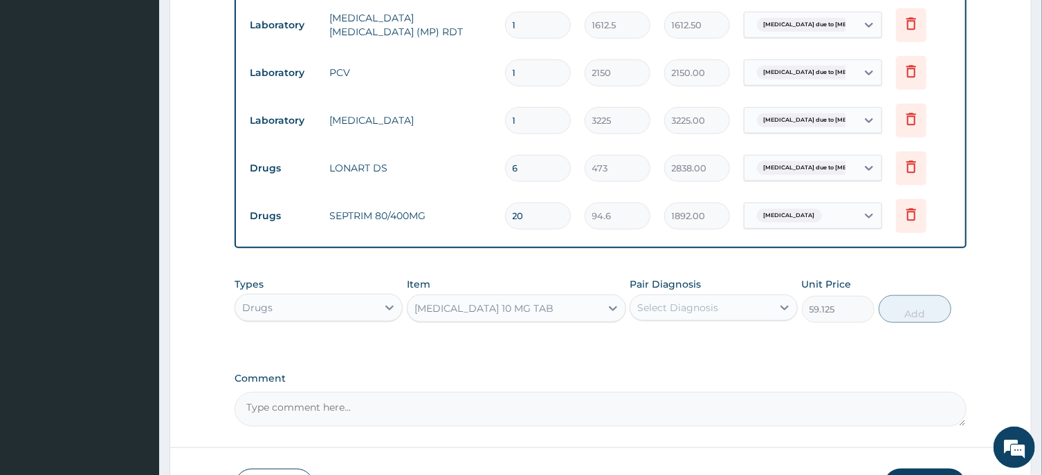
click at [679, 306] on div "Select Diagnosis" at bounding box center [677, 308] width 81 height 14
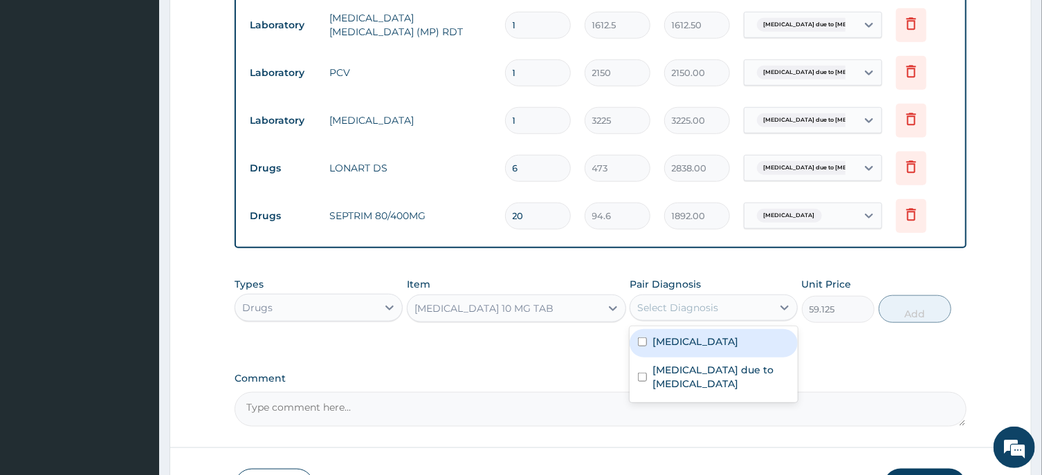
click at [642, 338] on input "checkbox" at bounding box center [642, 342] width 9 height 9
checkbox input "true"
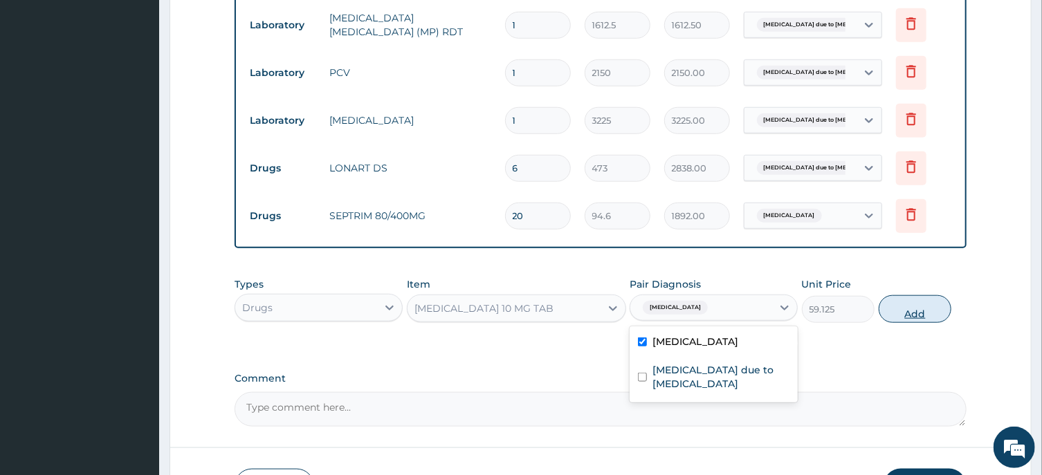
click at [922, 312] on button "Add" at bounding box center [915, 309] width 73 height 28
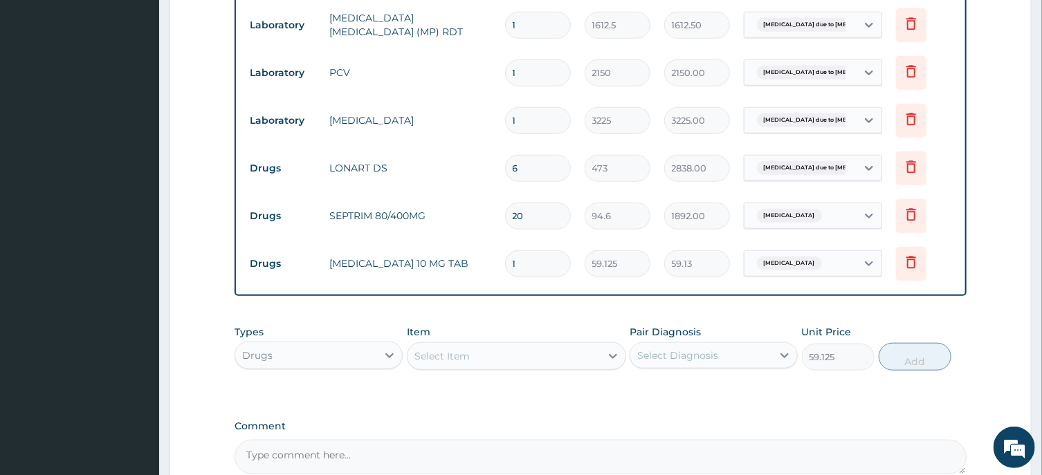
type input "0"
type input "0.00"
type input "7"
type input "413.88"
type input "7"
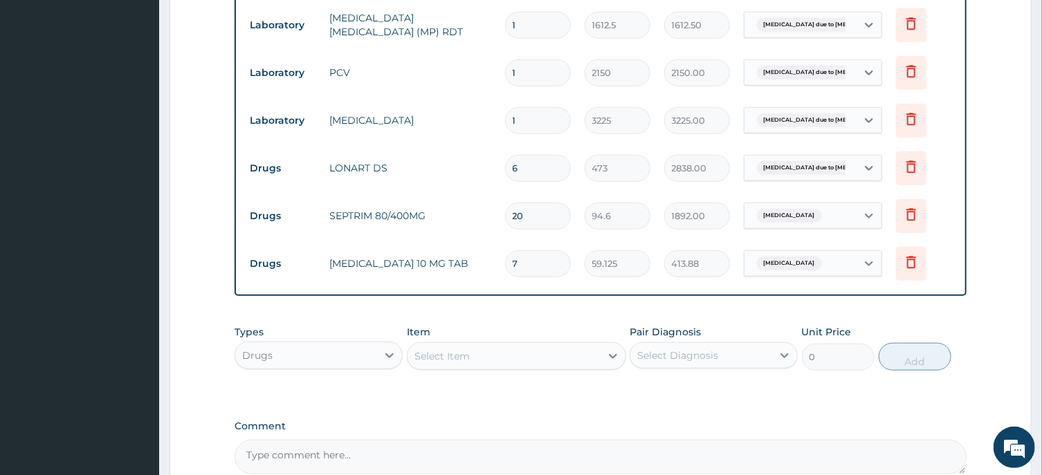
click at [459, 353] on div "Select Item" at bounding box center [441, 356] width 55 height 14
type input "IBU"
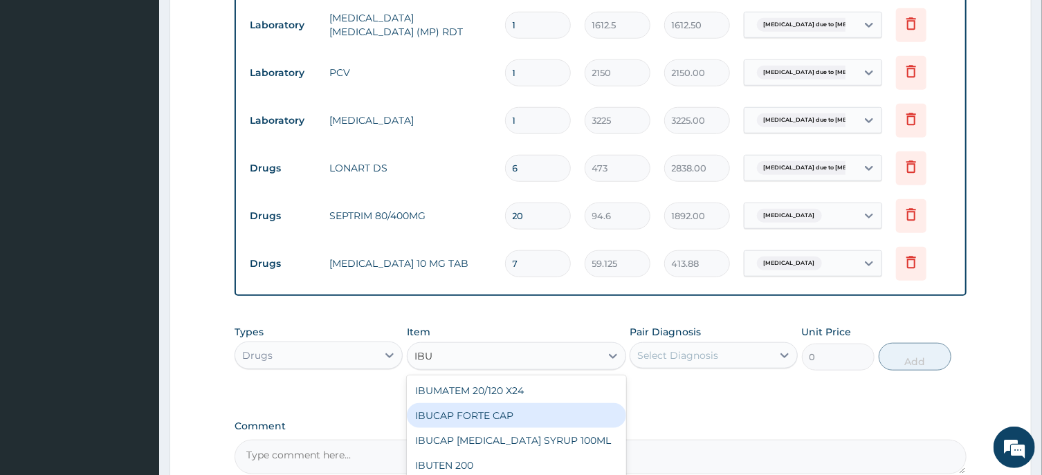
click at [488, 414] on div "IBUCAP FORTE CAP" at bounding box center [516, 415] width 219 height 25
type input "59.125"
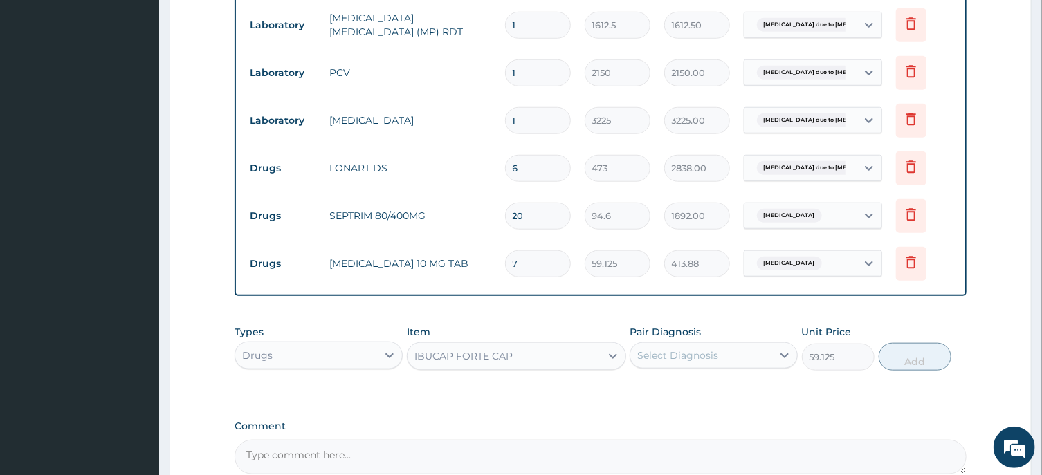
click at [658, 353] on div "Select Diagnosis" at bounding box center [677, 356] width 81 height 14
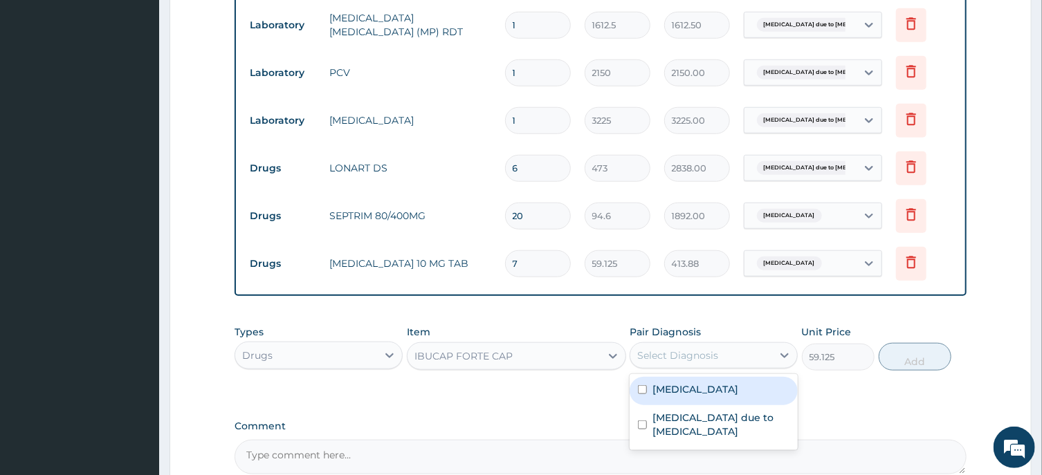
click at [642, 386] on input "checkbox" at bounding box center [642, 389] width 9 height 9
checkbox input "true"
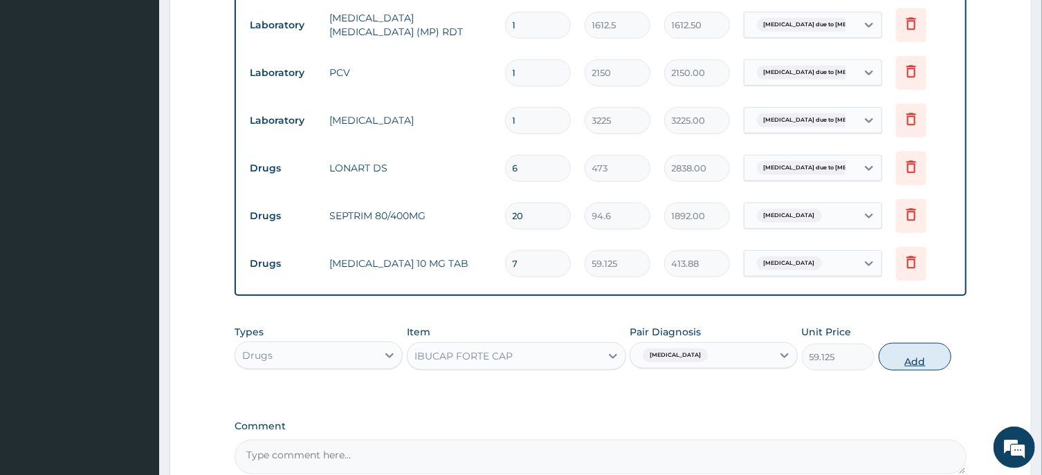
click at [913, 360] on button "Add" at bounding box center [915, 357] width 73 height 28
type input "0"
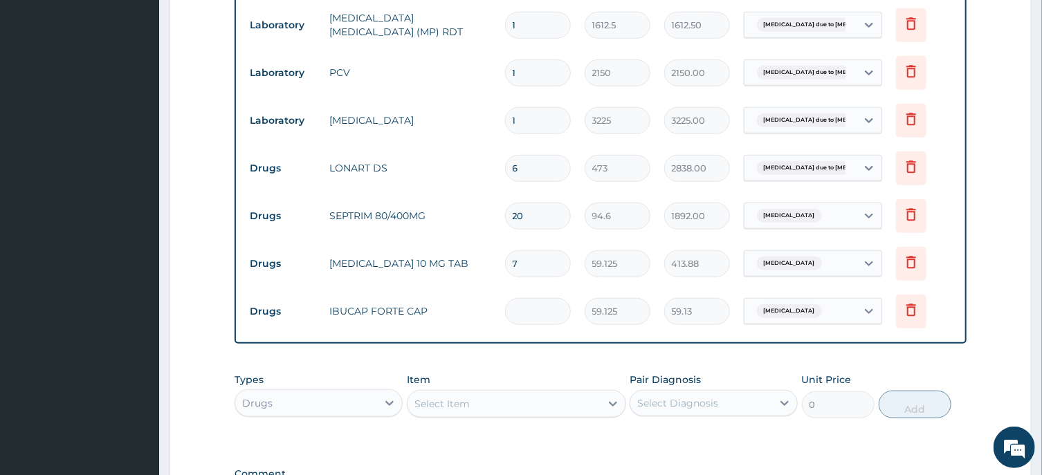
type input "0.00"
type input "1"
type input "59.13"
type input "10"
type input "591.25"
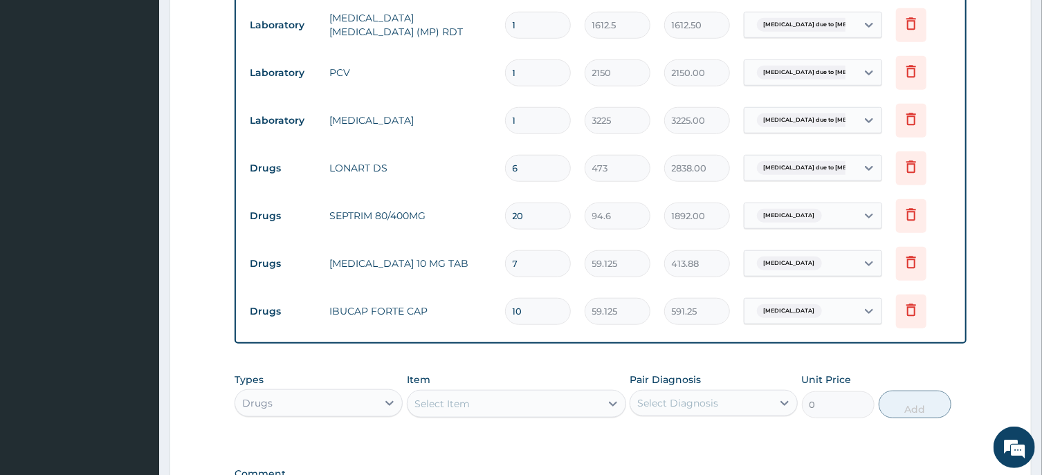
type input "10"
click at [453, 399] on div "Select Item" at bounding box center [441, 404] width 55 height 14
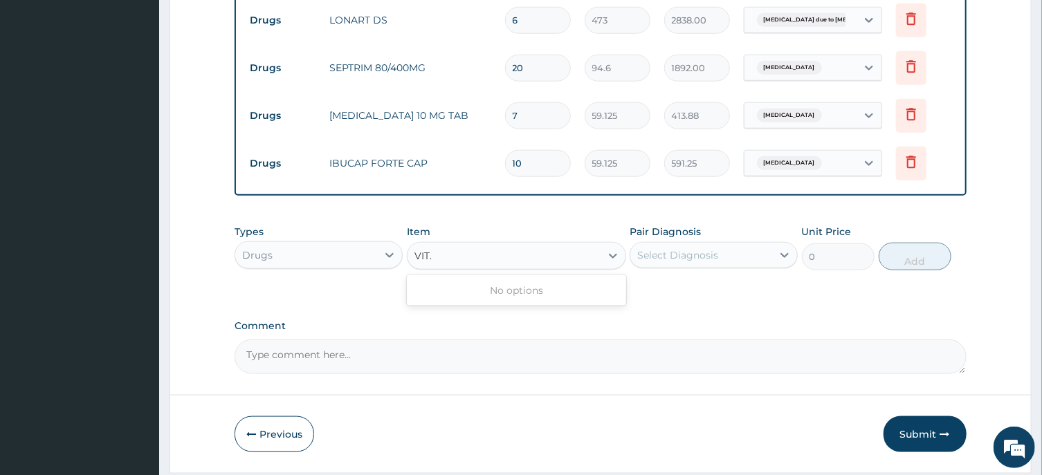
scroll to position [0, 0]
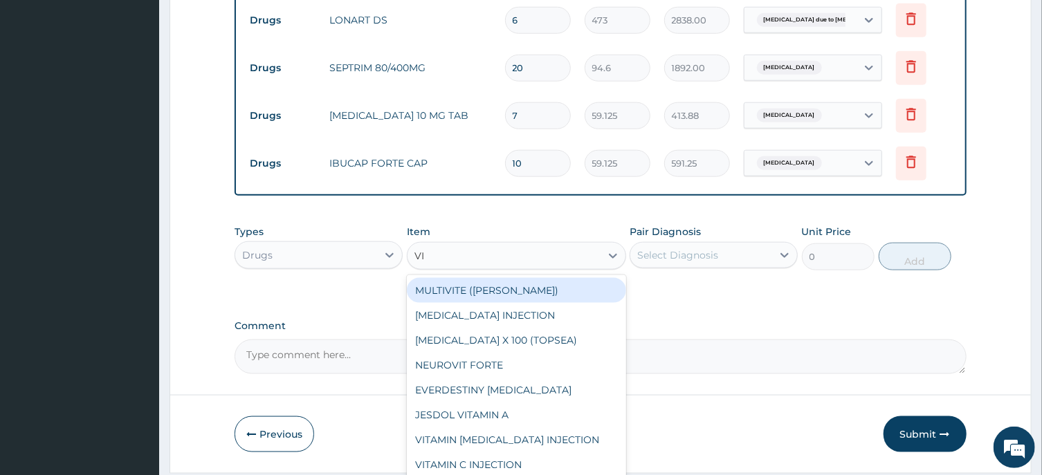
type input "V"
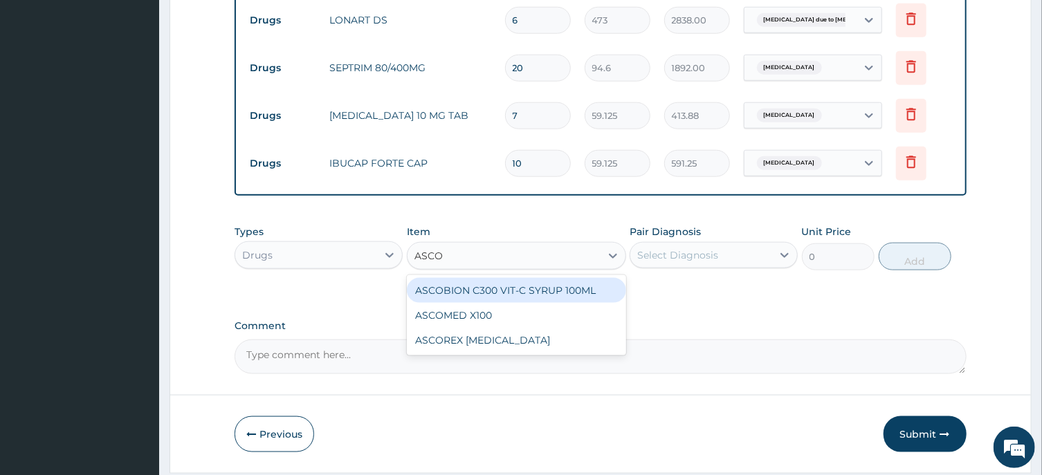
type input "ASCOM"
click at [472, 293] on div "ASCOMED X100" at bounding box center [516, 290] width 219 height 25
type input "23.65"
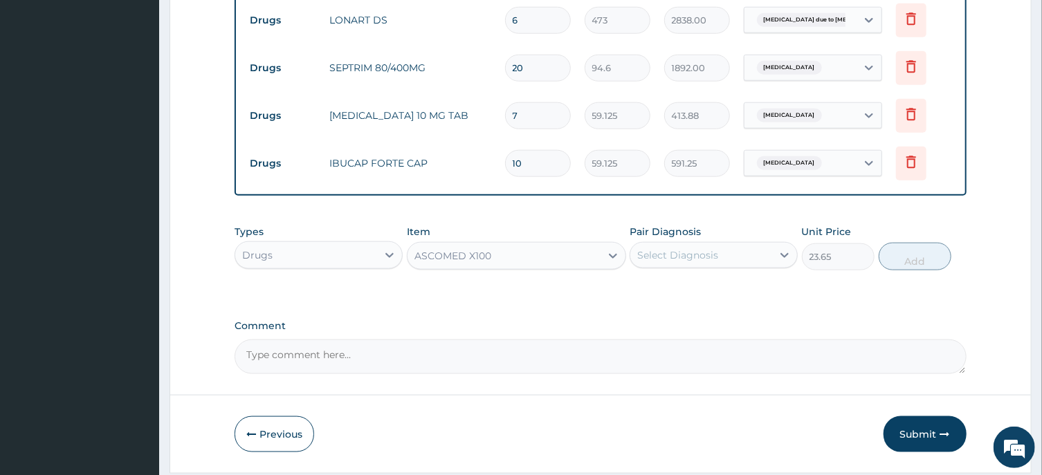
click at [703, 255] on div "Select Diagnosis" at bounding box center [677, 255] width 81 height 14
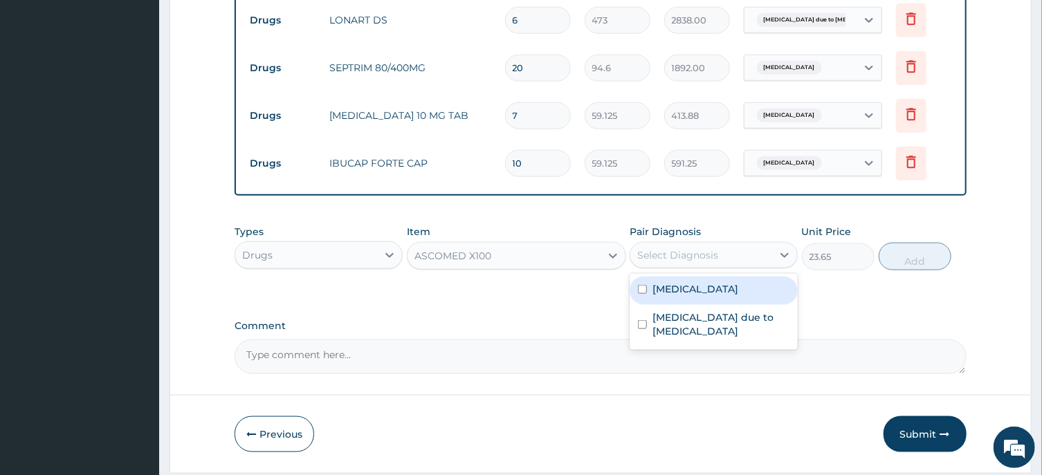
click at [641, 286] on input "checkbox" at bounding box center [642, 289] width 9 height 9
checkbox input "true"
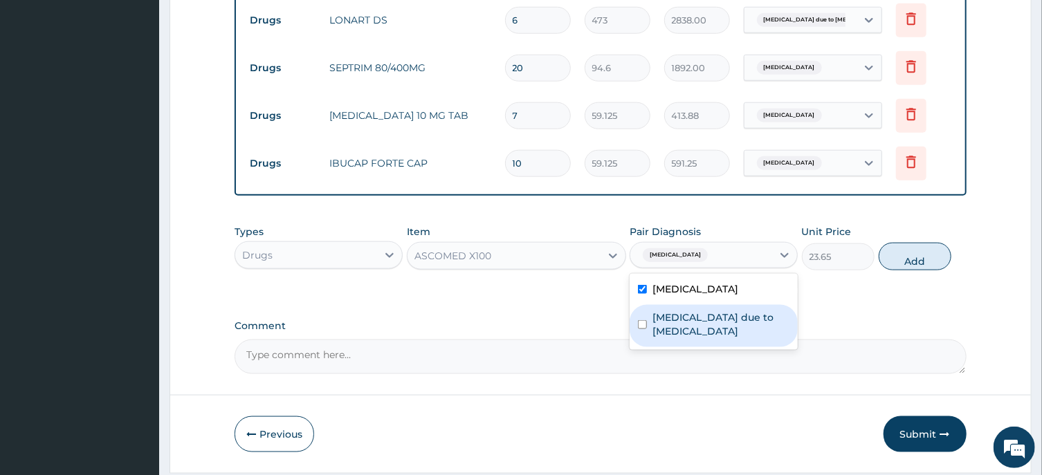
click at [642, 320] on input "checkbox" at bounding box center [642, 324] width 9 height 9
checkbox input "true"
click at [917, 259] on button "Add" at bounding box center [915, 257] width 73 height 28
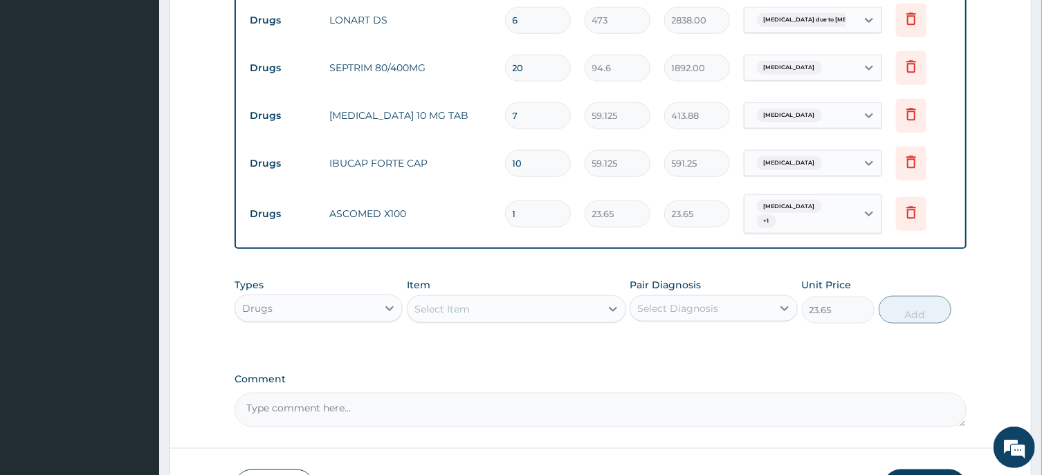
type input "0"
type input "0.00"
type input "4"
type input "94.60"
type input "42"
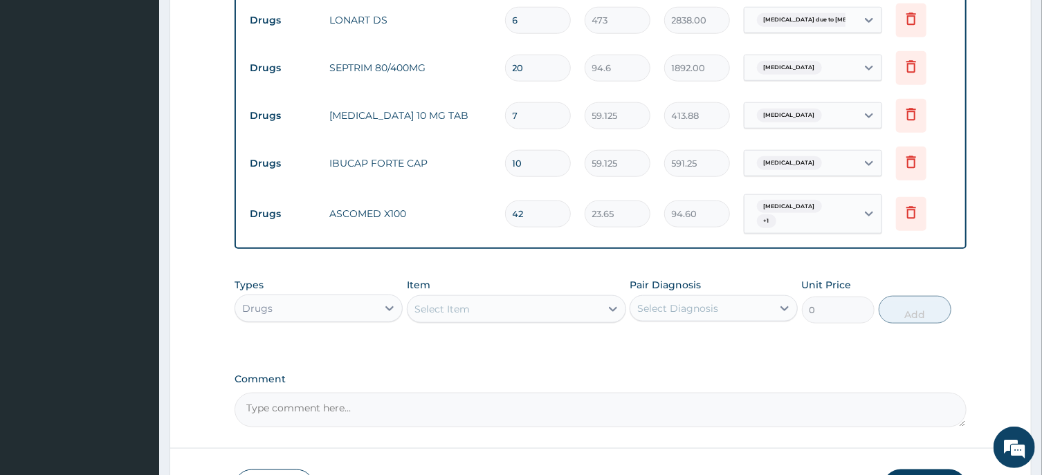
type input "993.30"
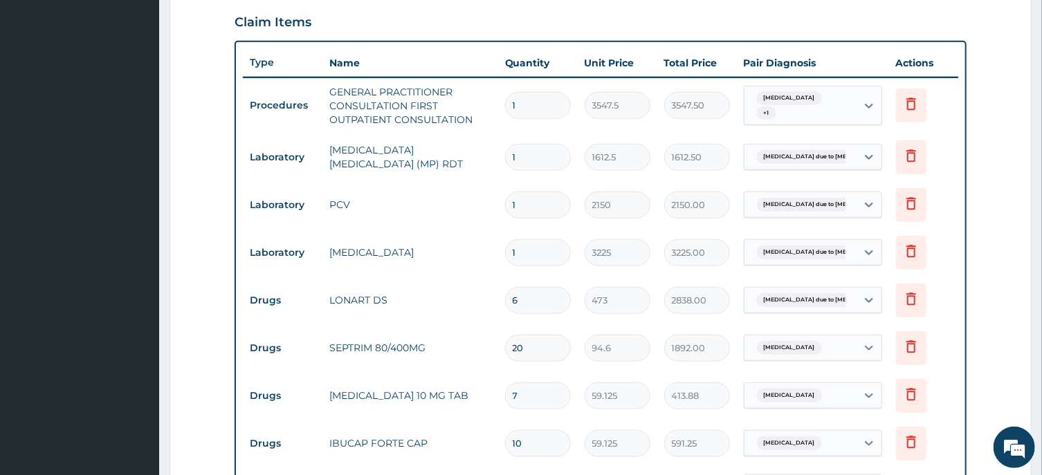
scroll to position [548, 0]
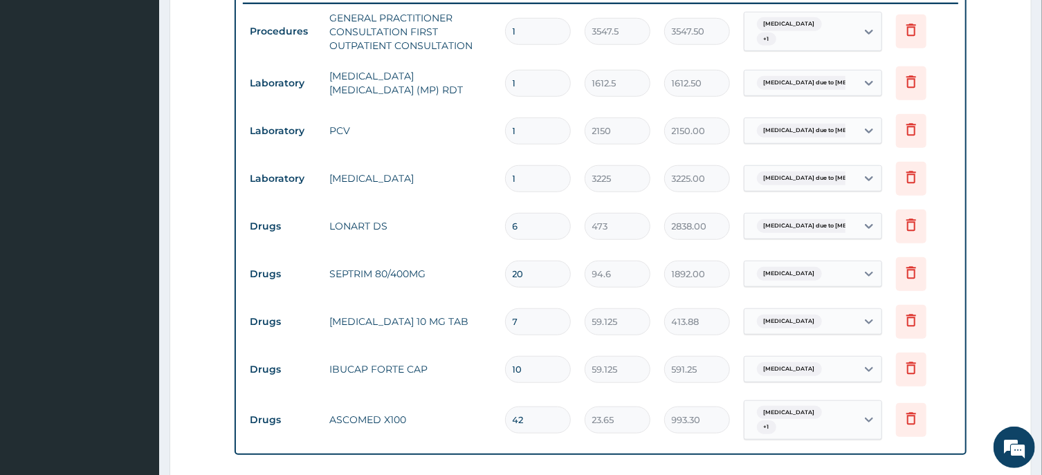
type input "41"
type input "969.65"
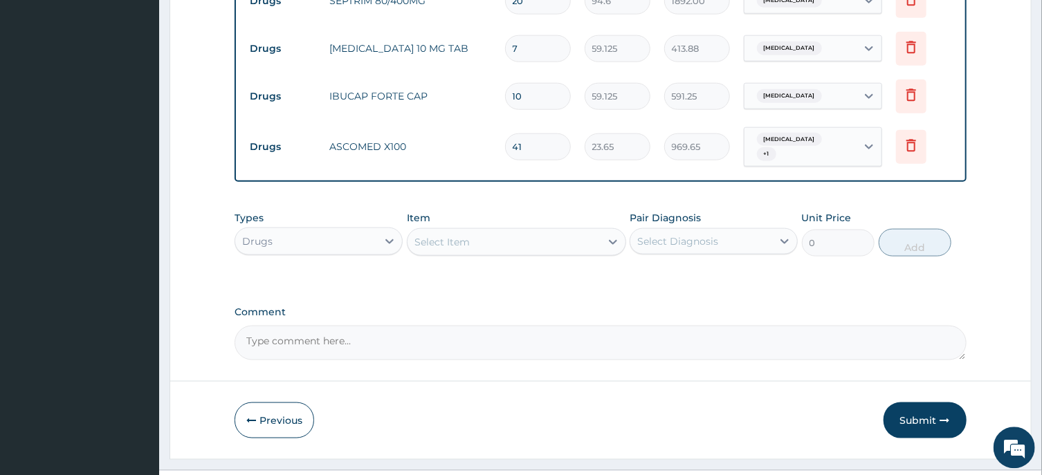
scroll to position [845, 0]
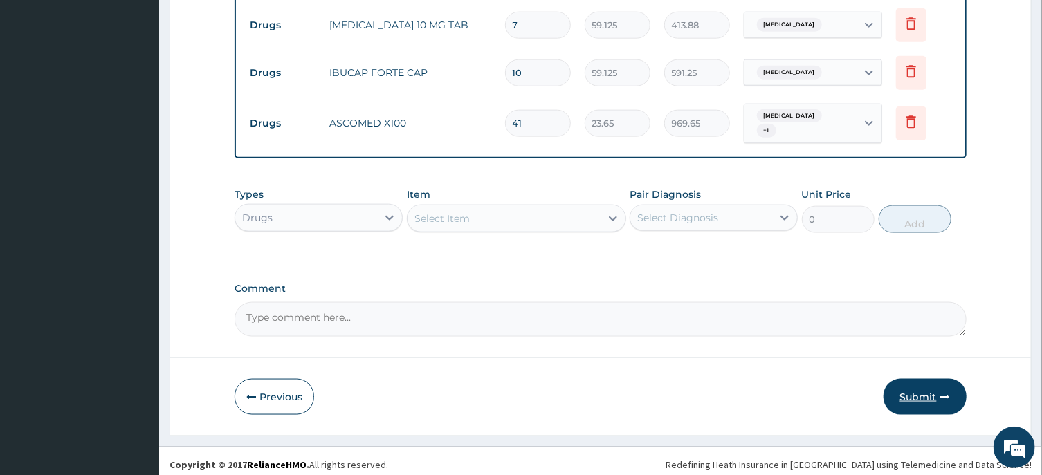
click at [914, 391] on button "Submit" at bounding box center [924, 397] width 83 height 36
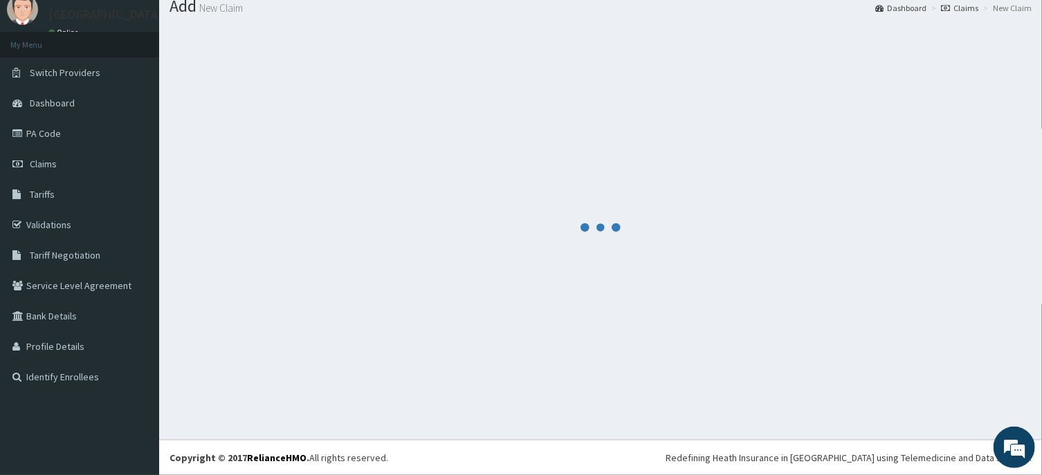
scroll to position [48, 0]
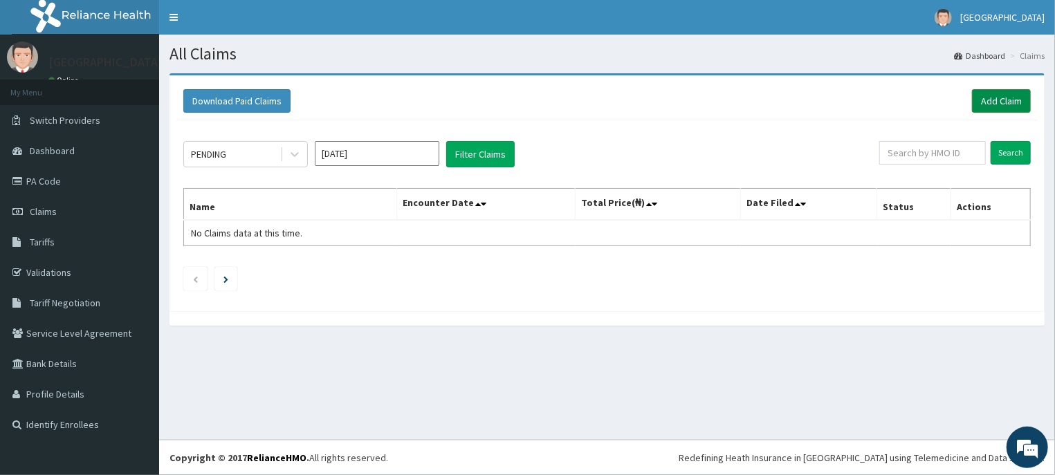
click at [992, 100] on link "Add Claim" at bounding box center [1001, 101] width 59 height 24
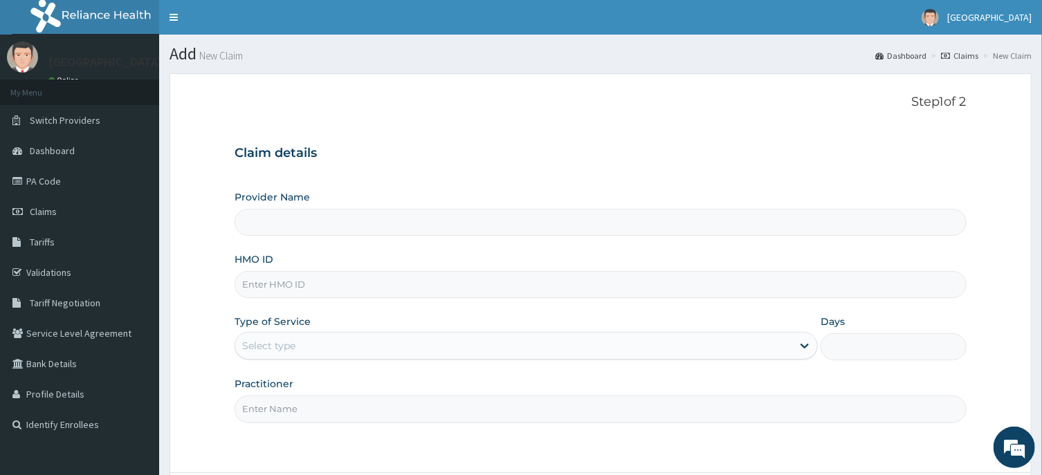
scroll to position [74, 0]
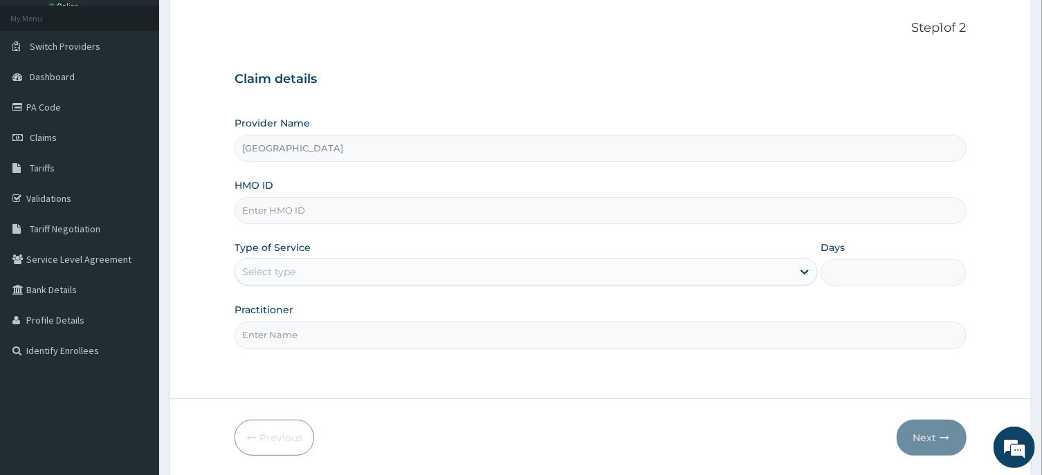
type input "[GEOGRAPHIC_DATA]"
click at [279, 210] on input "HMO ID" at bounding box center [599, 210] width 731 height 27
click at [47, 113] on link "PA Code" at bounding box center [79, 107] width 159 height 30
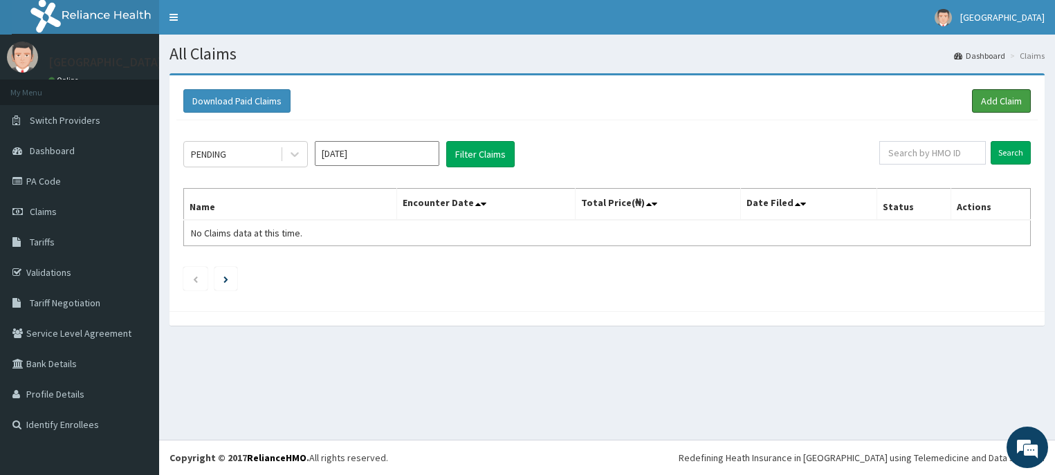
click at [1002, 98] on link "Add Claim" at bounding box center [1001, 101] width 59 height 24
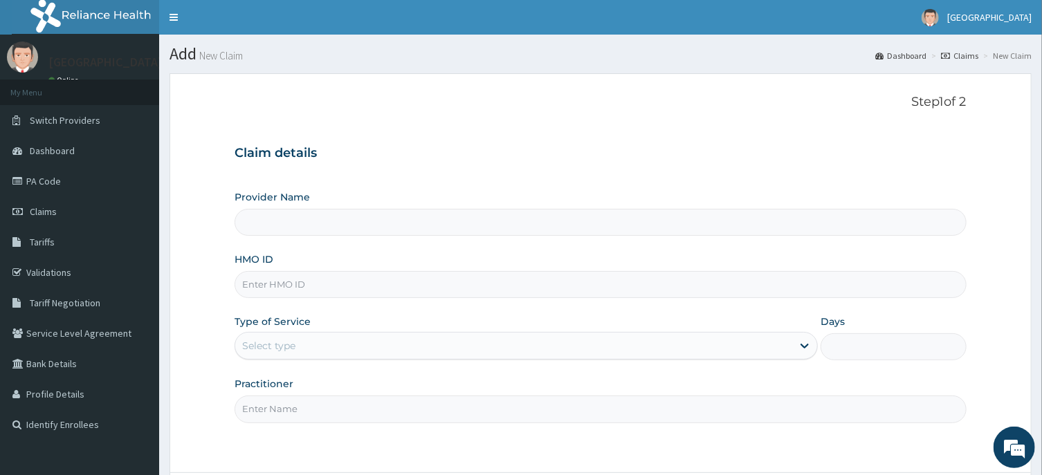
type input "[GEOGRAPHIC_DATA]"
click at [275, 283] on input "HMO ID" at bounding box center [599, 284] width 731 height 27
type input "kay/10064/b"
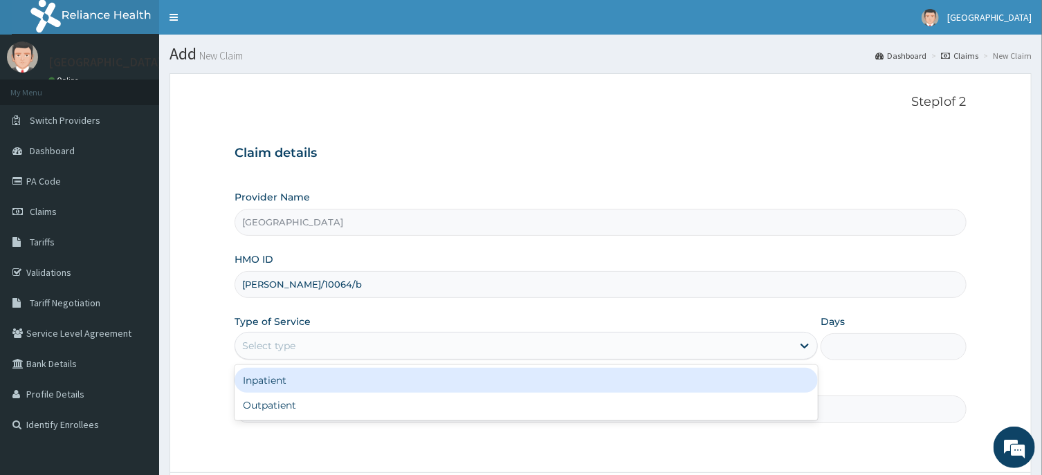
click at [275, 344] on div "Select type" at bounding box center [268, 346] width 53 height 14
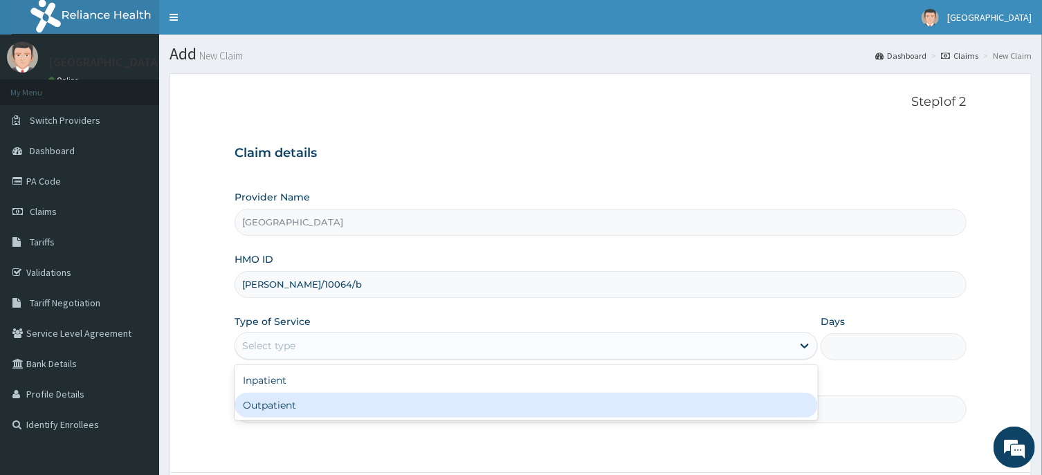
drag, startPoint x: 289, startPoint y: 407, endPoint x: 383, endPoint y: 385, distance: 96.5
click at [291, 405] on div "Outpatient" at bounding box center [525, 405] width 583 height 25
type input "1"
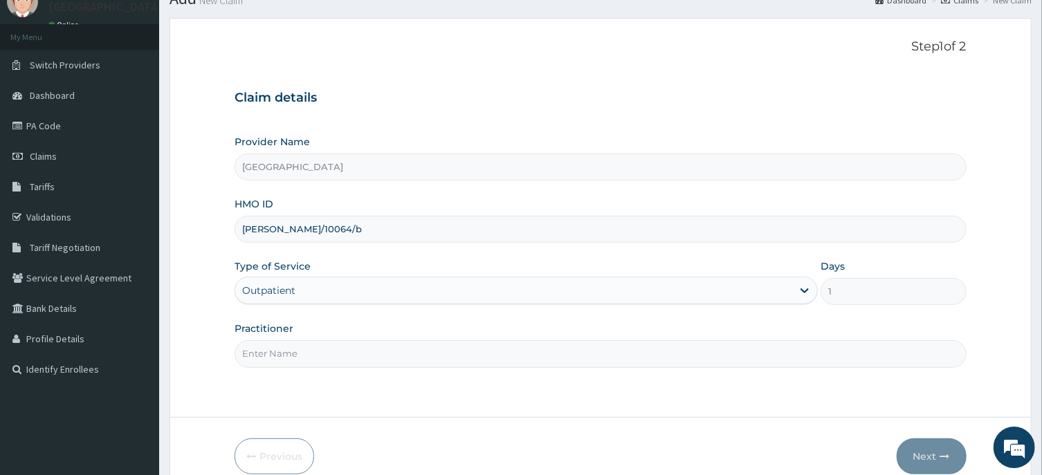
scroll to position [74, 0]
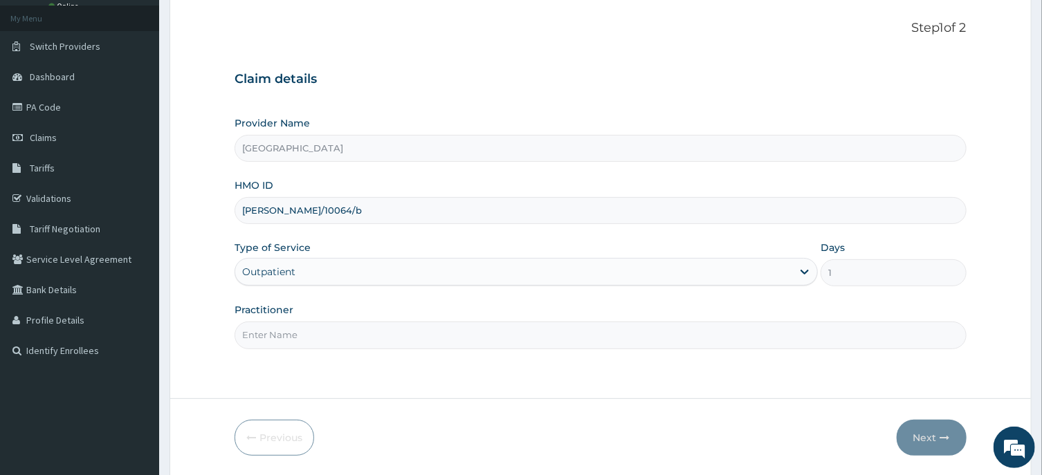
click at [264, 335] on input "Practitioner" at bounding box center [599, 335] width 731 height 27
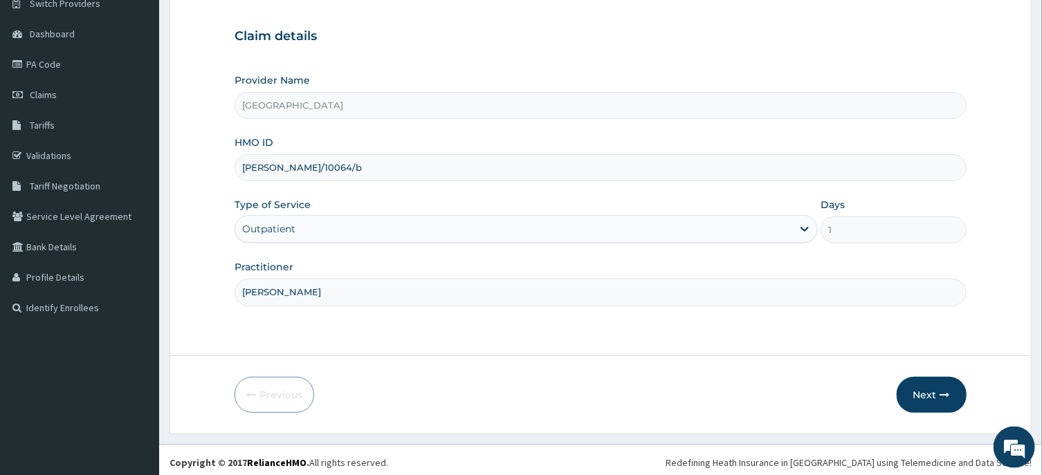
scroll to position [122, 0]
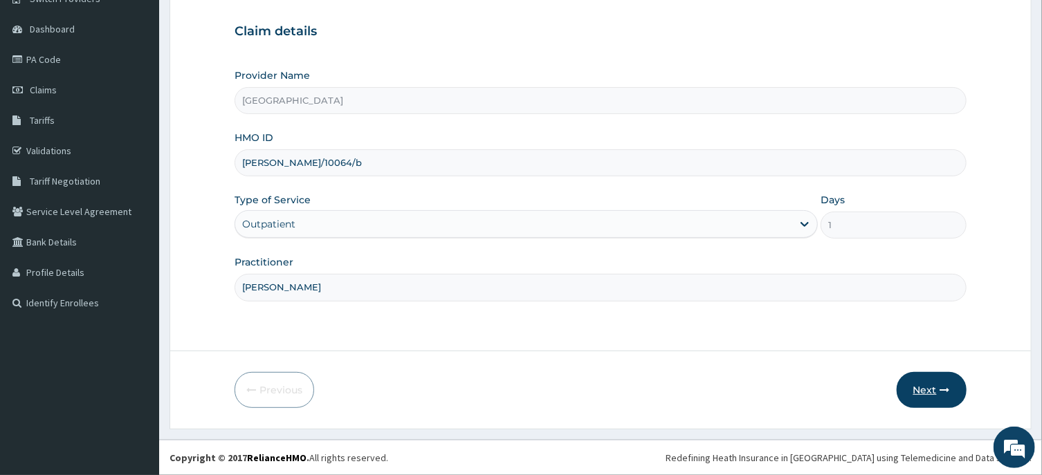
type input "DR ANDREW"
click at [919, 385] on button "Next" at bounding box center [931, 390] width 70 height 36
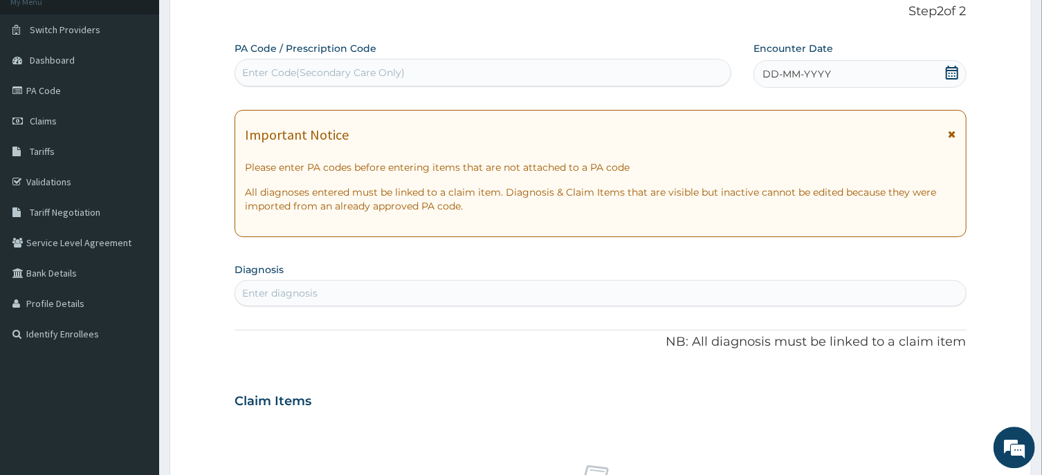
scroll to position [0, 0]
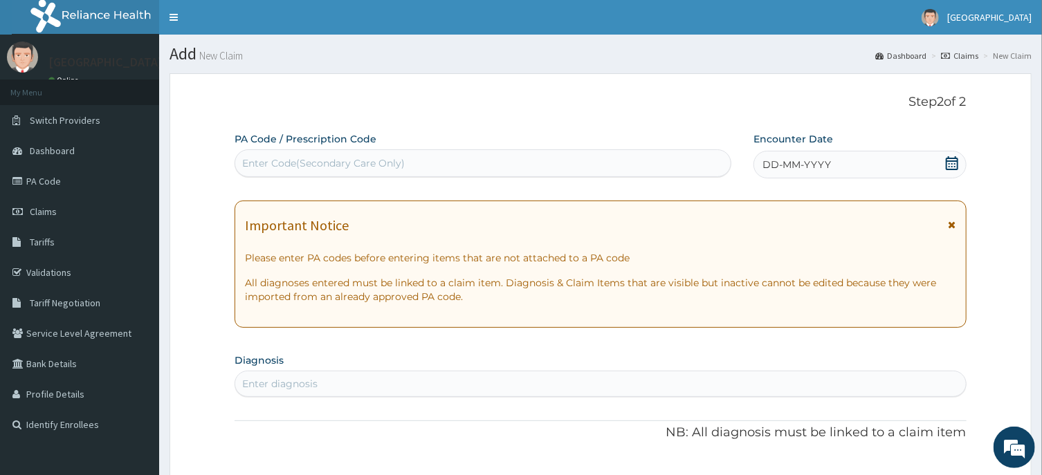
click at [954, 163] on icon at bounding box center [952, 163] width 12 height 14
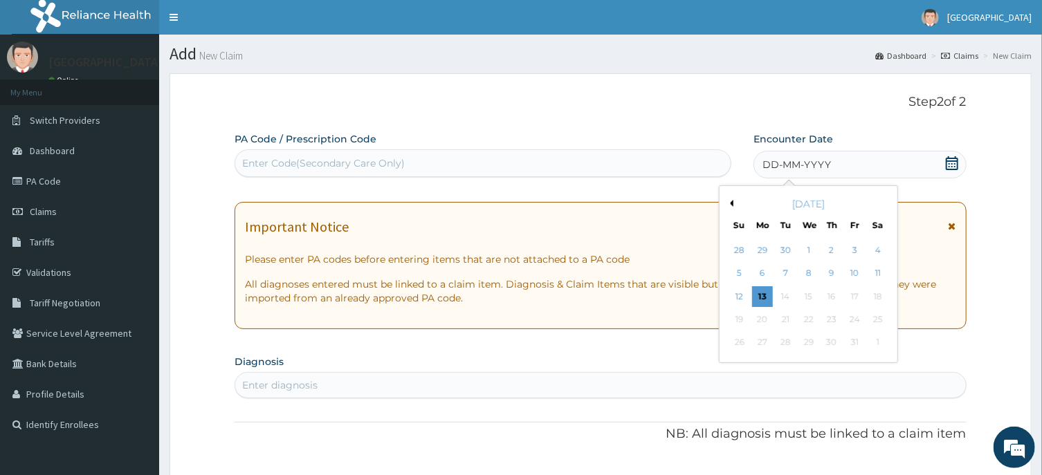
click at [730, 203] on button "Previous Month" at bounding box center [729, 203] width 7 height 7
click at [761, 295] on div "15" at bounding box center [762, 296] width 21 height 21
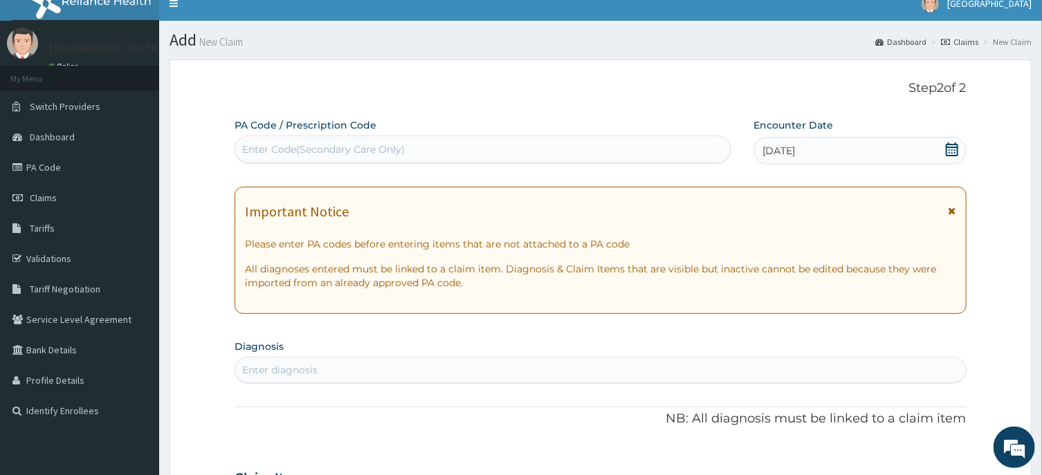
scroll to position [74, 0]
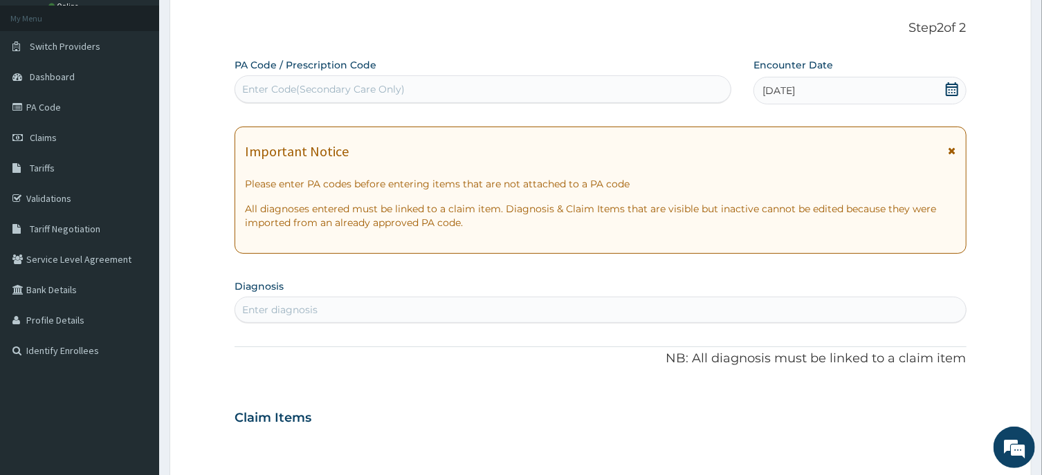
click at [268, 306] on div "Enter diagnosis" at bounding box center [279, 310] width 75 height 14
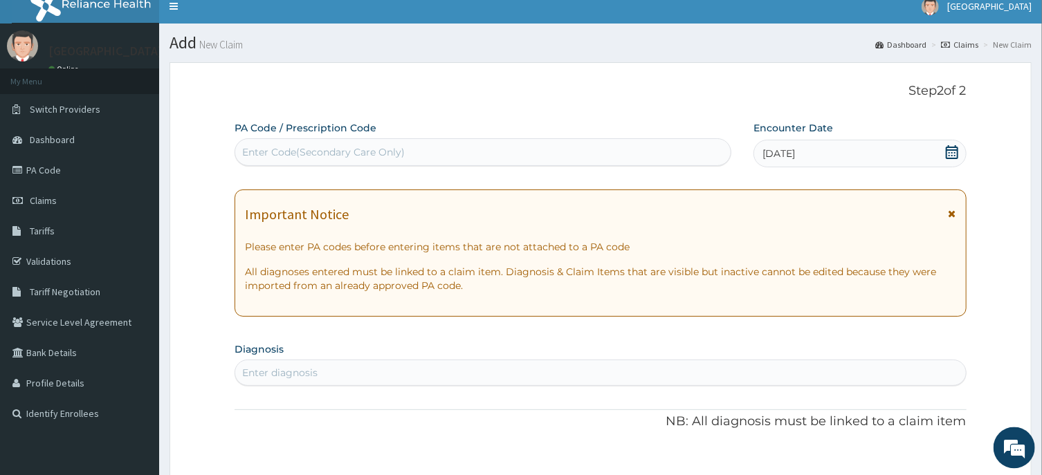
scroll to position [0, 0]
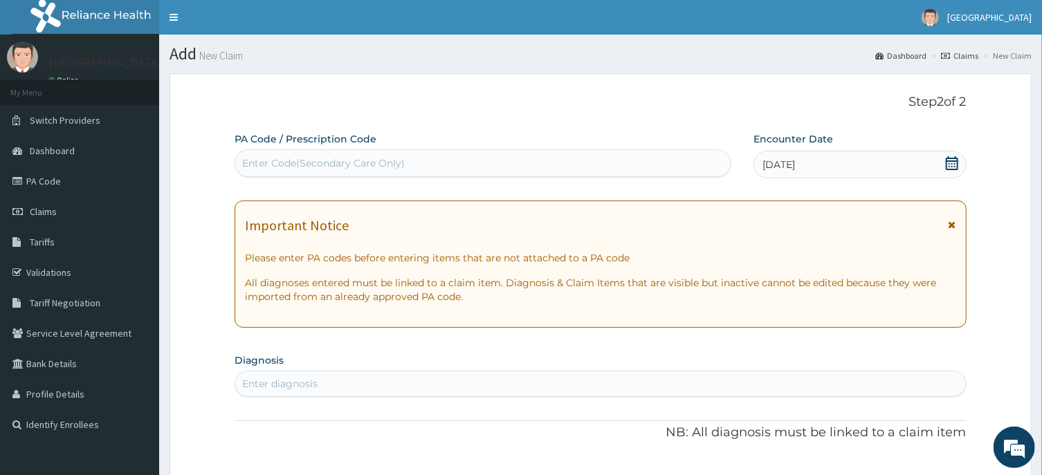
click at [277, 163] on div "Enter Code(Secondary Care Only)" at bounding box center [323, 163] width 163 height 14
type input "PA/1A7D54"
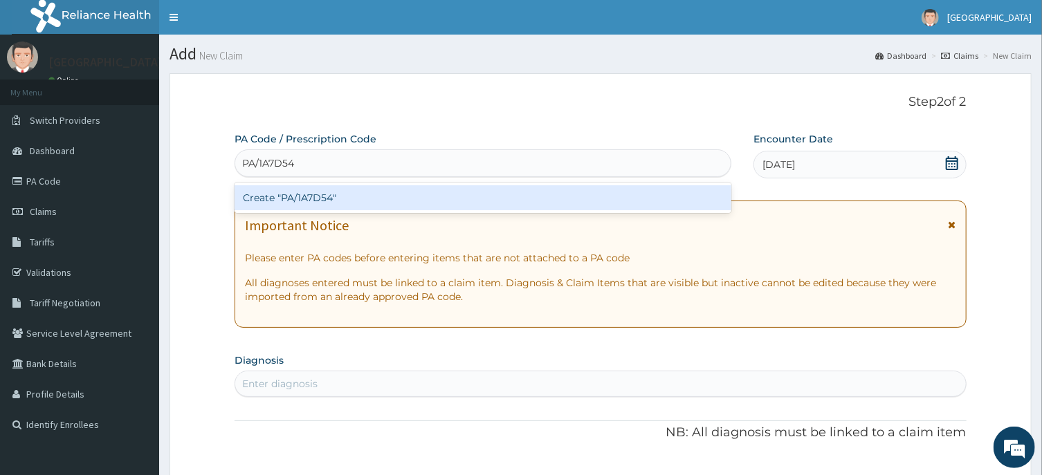
click at [313, 196] on div "Create "PA/1A7D54"" at bounding box center [482, 197] width 497 height 25
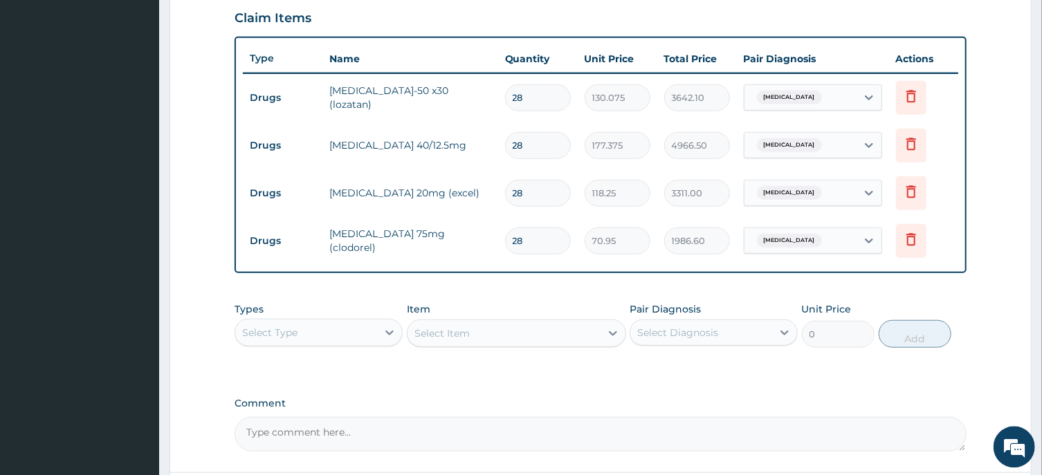
scroll to position [479, 0]
click at [310, 330] on div "Select Type" at bounding box center [306, 332] width 142 height 22
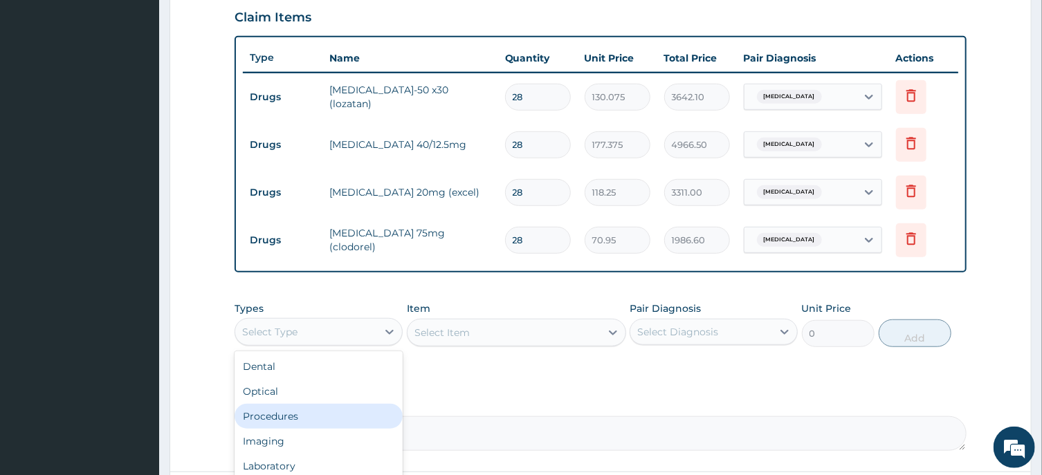
drag, startPoint x: 287, startPoint y: 415, endPoint x: 389, endPoint y: 384, distance: 106.3
click at [289, 414] on div "Procedures" at bounding box center [318, 416] width 168 height 25
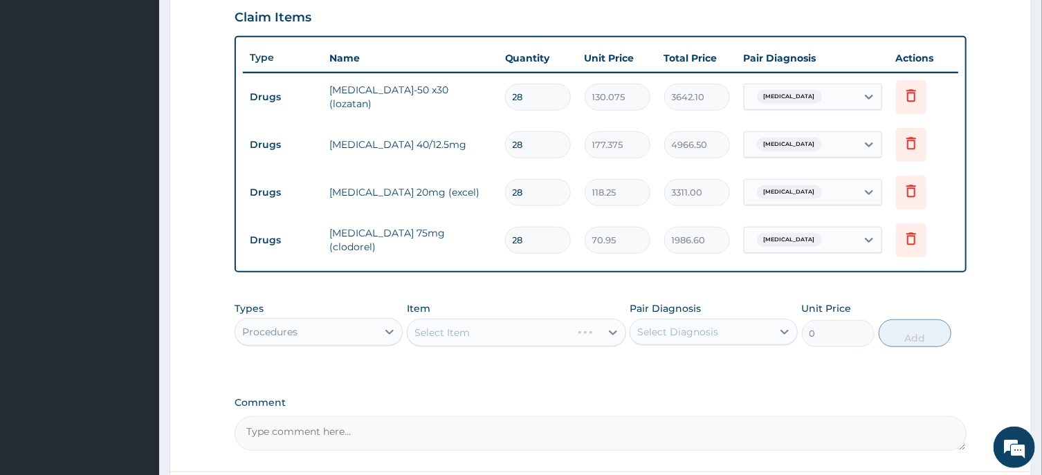
click at [461, 329] on div "Select Item" at bounding box center [516, 333] width 219 height 28
click at [461, 328] on div "Select Item" at bounding box center [441, 333] width 55 height 14
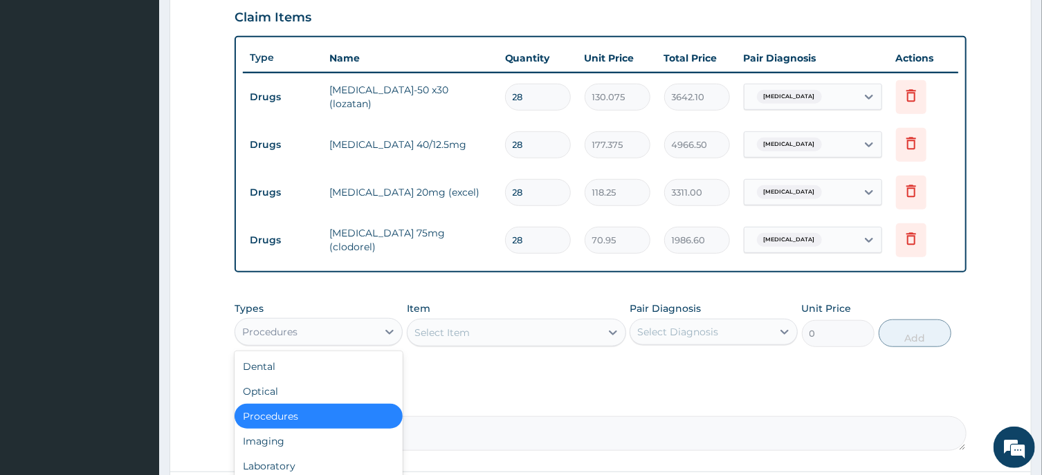
click at [288, 334] on div "Procedures" at bounding box center [269, 332] width 55 height 14
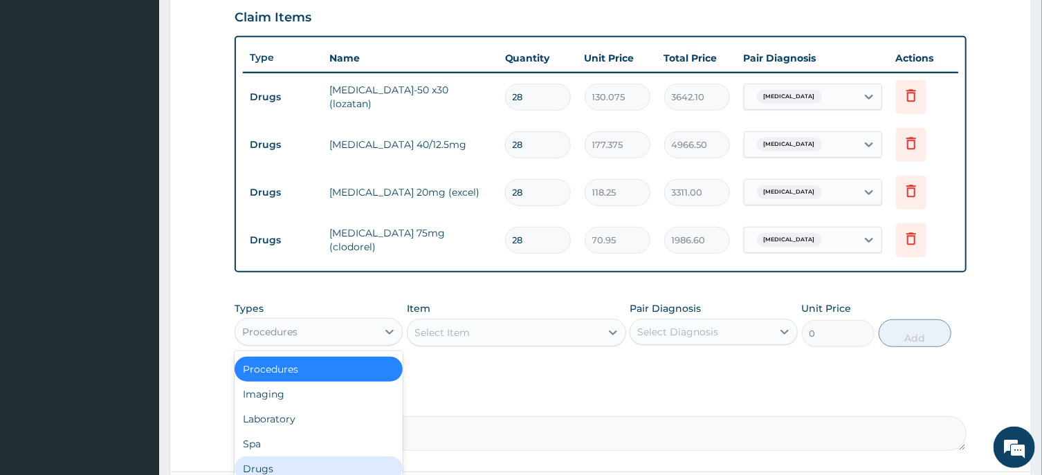
drag, startPoint x: 271, startPoint y: 466, endPoint x: 311, endPoint y: 436, distance: 50.4
click at [274, 463] on div "Drugs" at bounding box center [318, 469] width 168 height 25
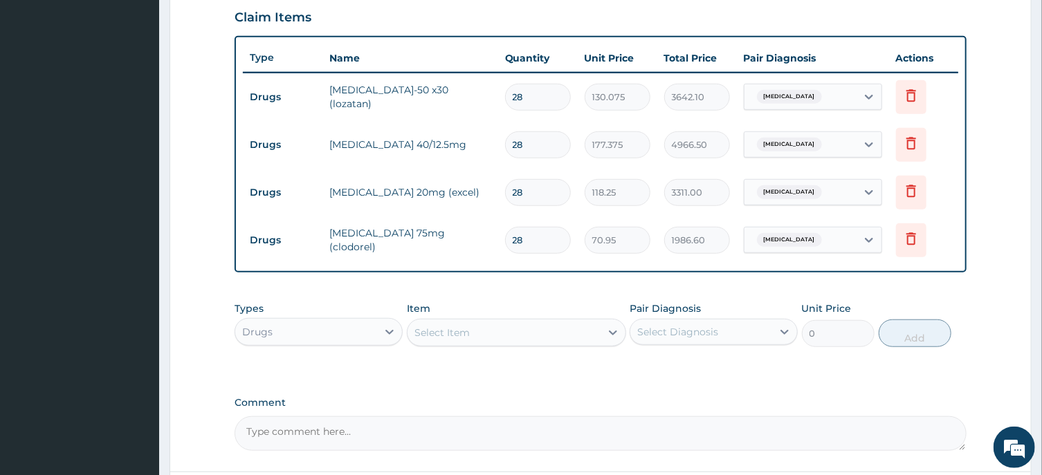
click at [493, 328] on div "Select Item" at bounding box center [503, 333] width 193 height 22
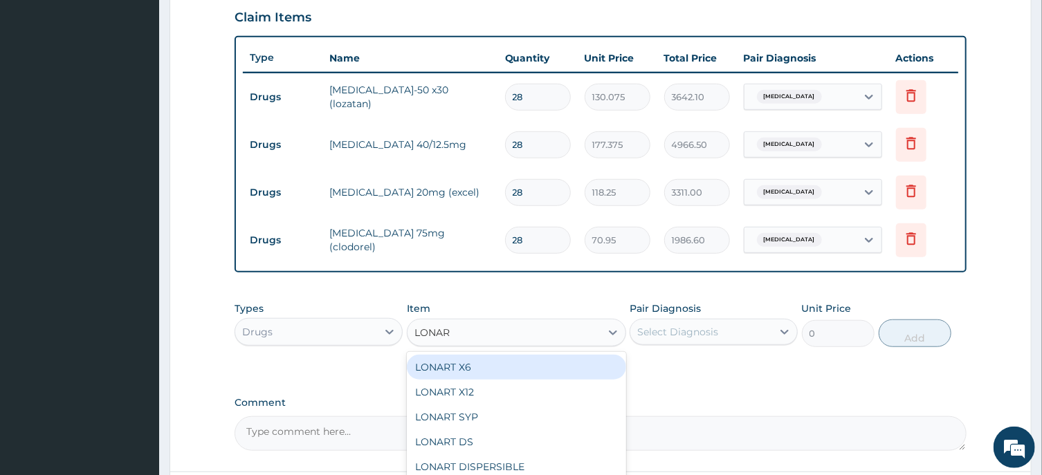
type input "LONART"
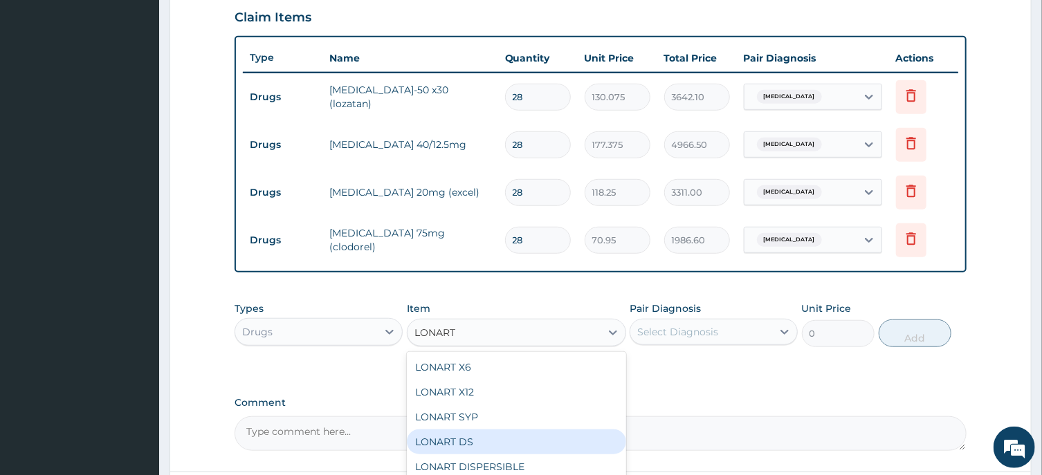
click at [469, 436] on div "LONART DS" at bounding box center [516, 442] width 219 height 25
type input "473"
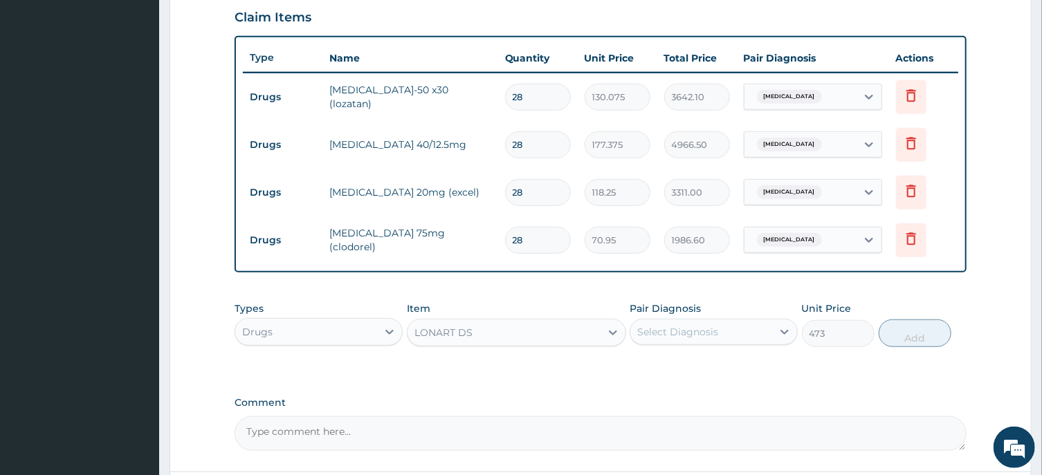
click at [676, 334] on div "Select Diagnosis" at bounding box center [677, 332] width 81 height 14
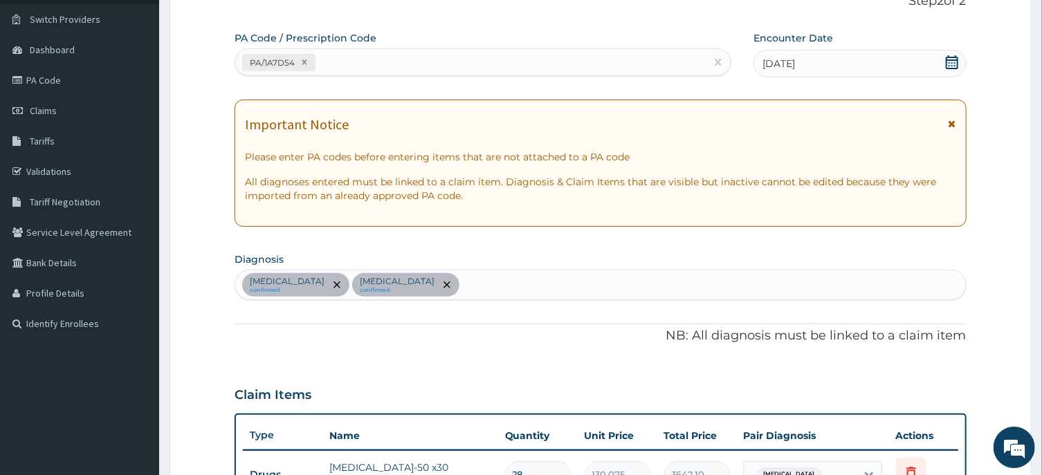
scroll to position [0, 0]
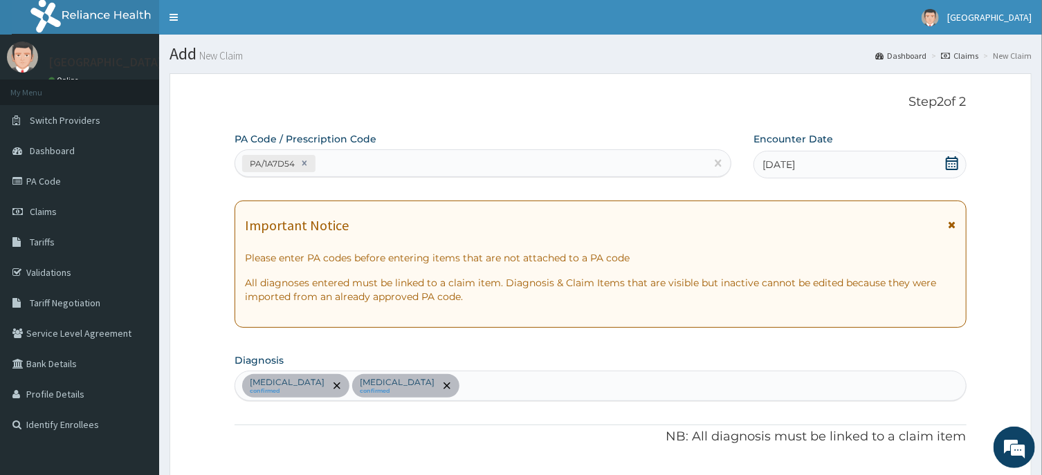
click at [537, 386] on div "Essential hypertension confirmed Hypercholesterolemia confirmed" at bounding box center [600, 385] width 730 height 29
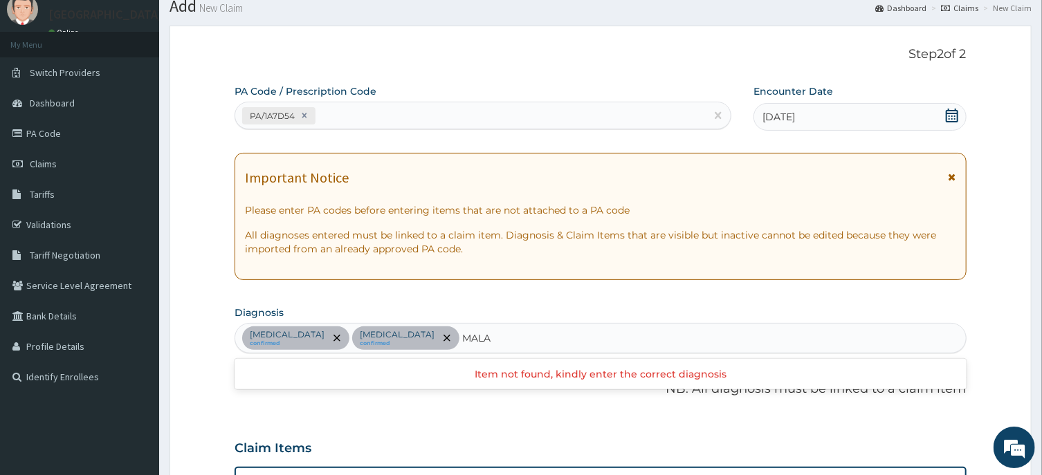
scroll to position [74, 0]
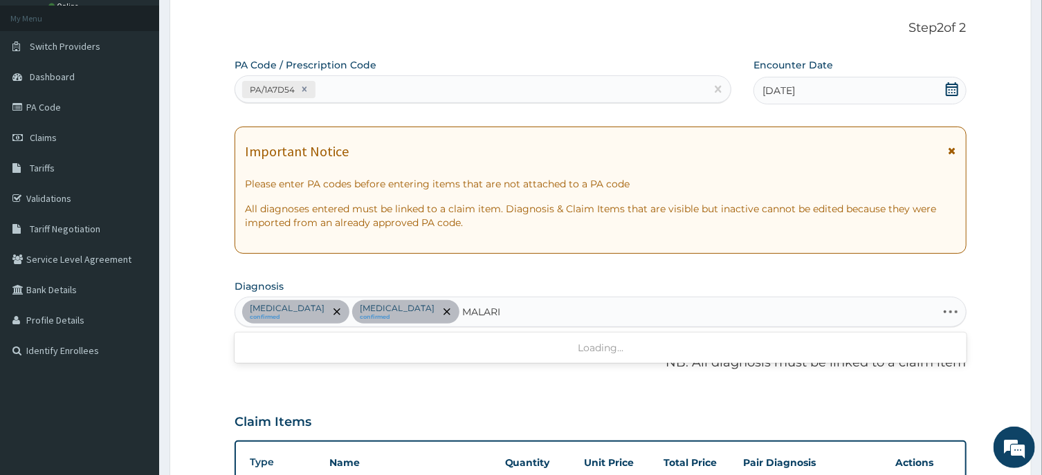
type input "MALARIA"
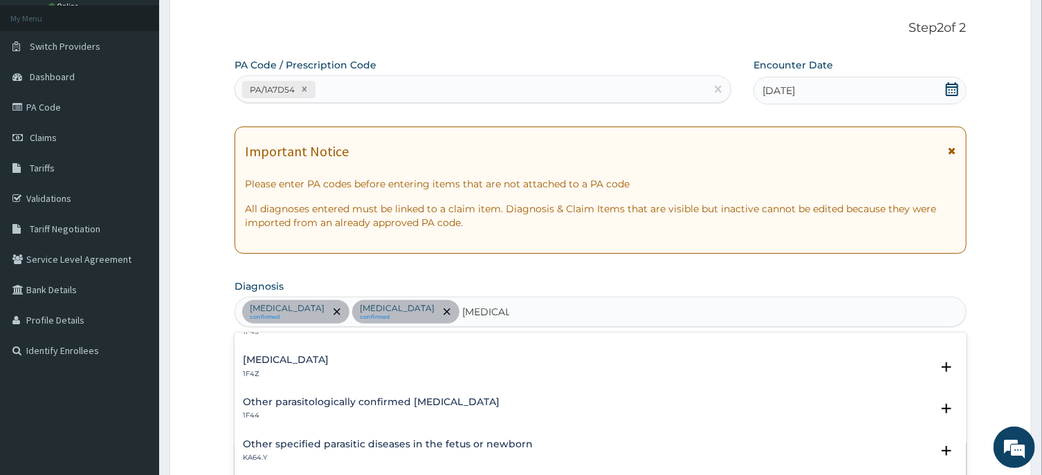
scroll to position [139, 0]
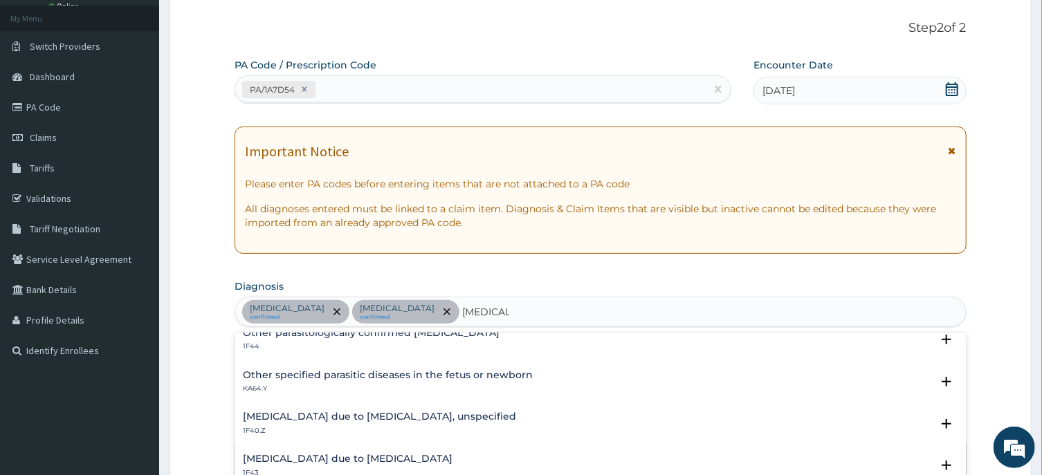
click at [382, 456] on h4 "[MEDICAL_DATA] due to [MEDICAL_DATA]" at bounding box center [348, 459] width 210 height 10
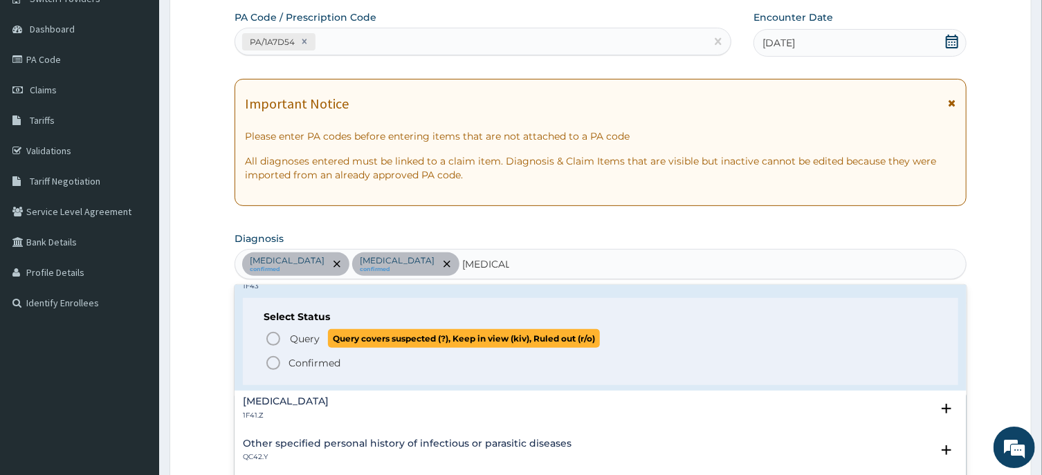
scroll to position [148, 0]
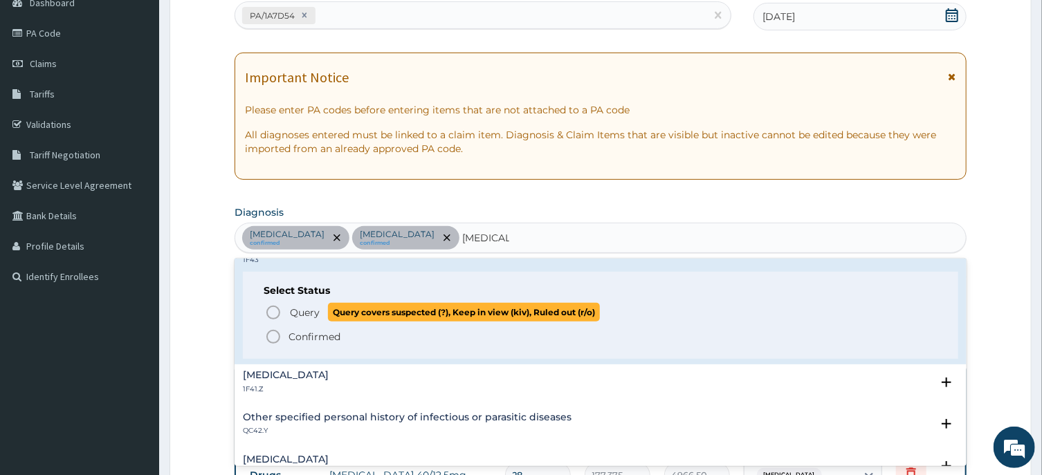
click at [273, 314] on icon "status option query" at bounding box center [273, 312] width 17 height 17
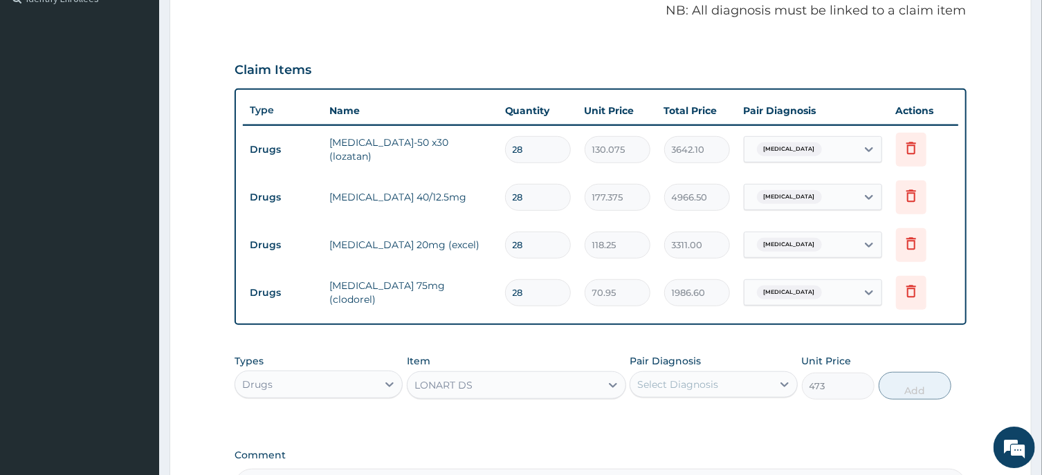
scroll to position [445, 0]
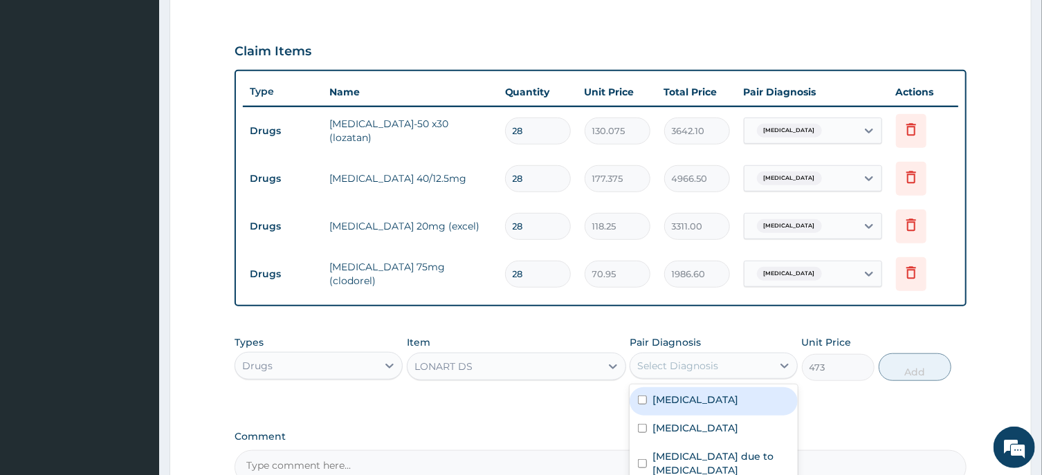
click at [710, 368] on div "Select Diagnosis" at bounding box center [677, 366] width 81 height 14
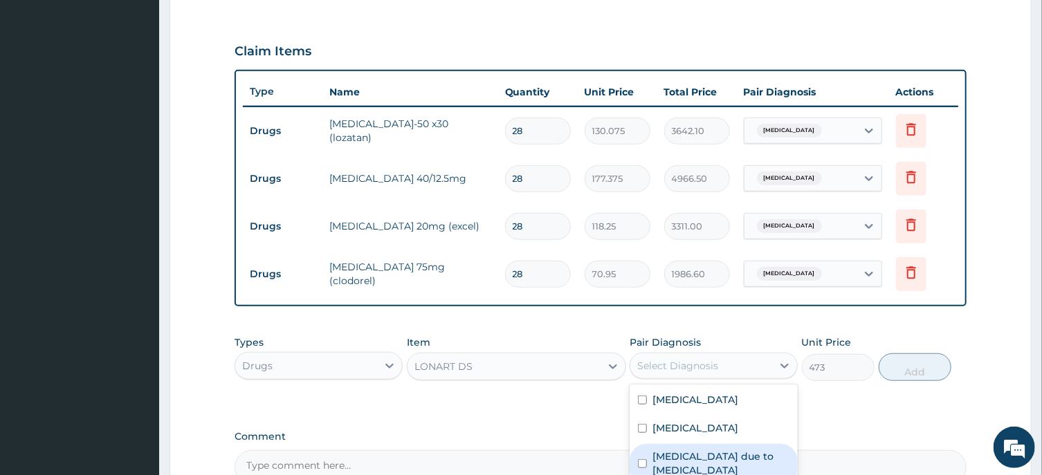
drag, startPoint x: 641, startPoint y: 463, endPoint x: 674, endPoint y: 457, distance: 33.8
click at [642, 461] on input "checkbox" at bounding box center [642, 463] width 9 height 9
checkbox input "true"
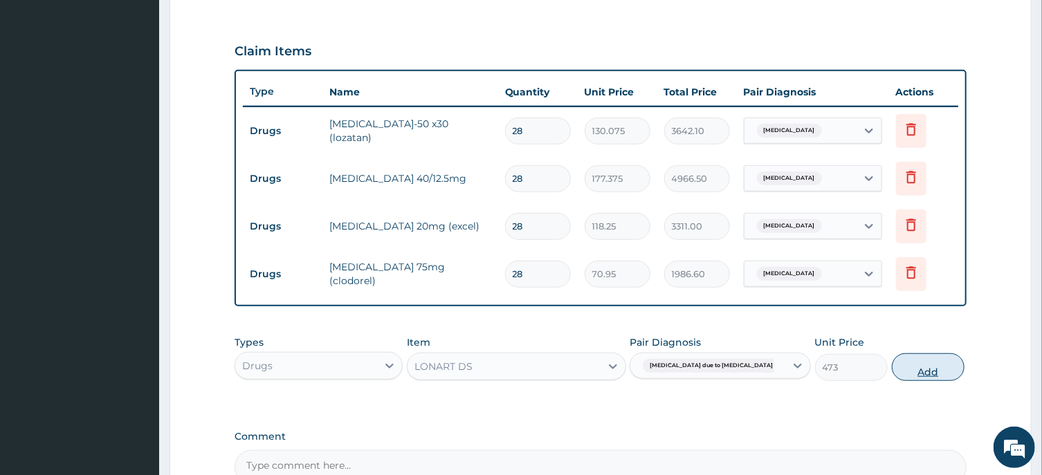
click at [909, 373] on button "Add" at bounding box center [928, 367] width 73 height 28
type input "0"
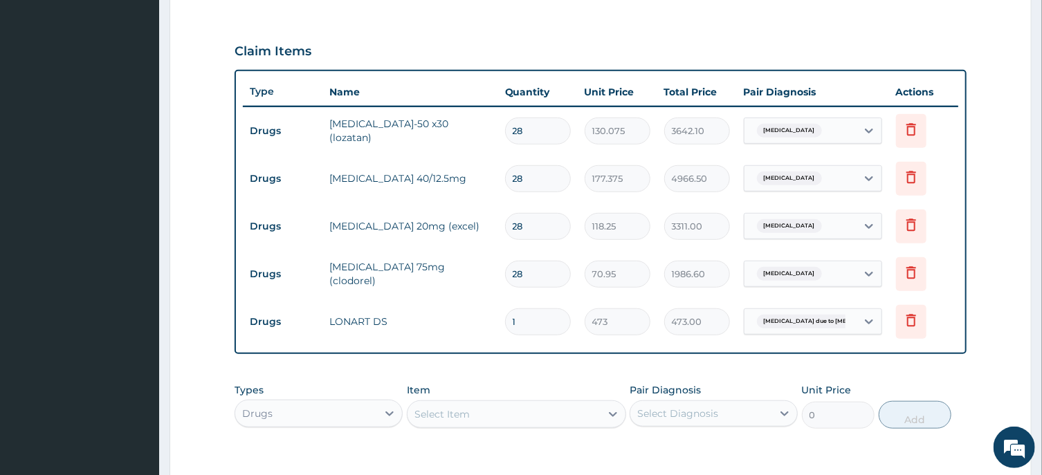
type input "0.00"
type input "6"
type input "2838.00"
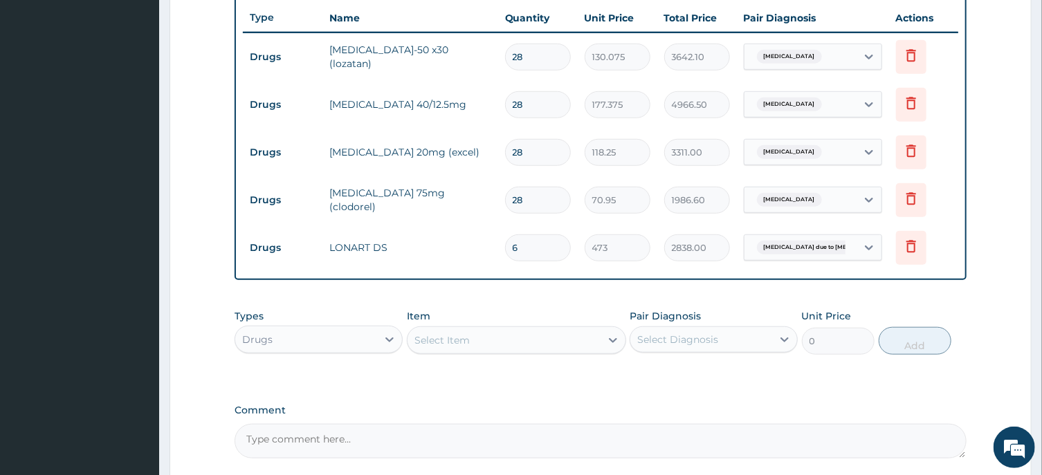
type input "6"
click at [456, 337] on div "Select Item" at bounding box center [441, 340] width 55 height 14
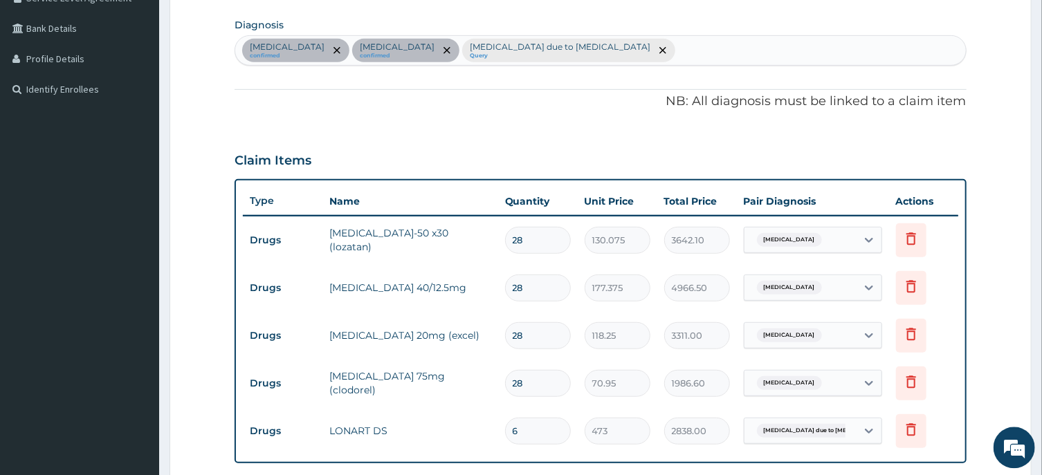
scroll to position [222, 0]
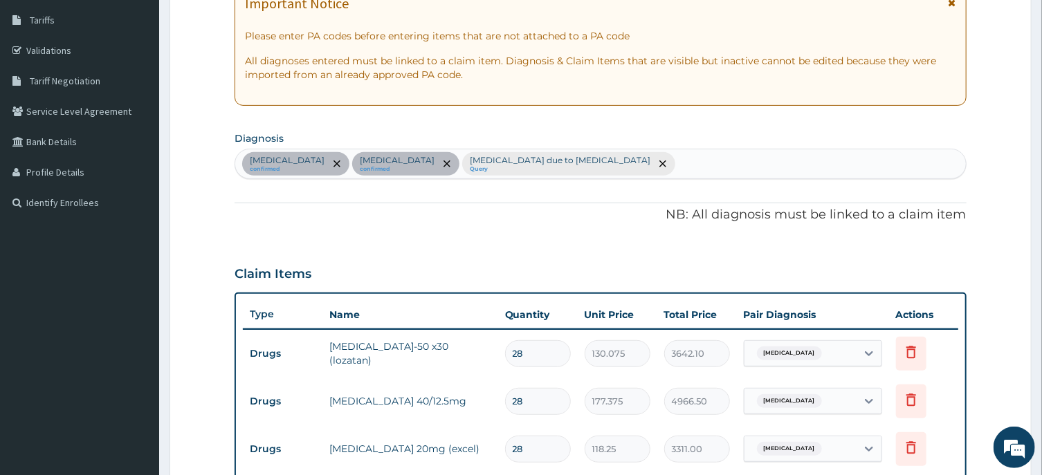
click at [683, 163] on div "Essential hypertension confirmed Hypercholesterolemia confirmed Malaria due to …" at bounding box center [600, 163] width 730 height 29
type input "UPPER"
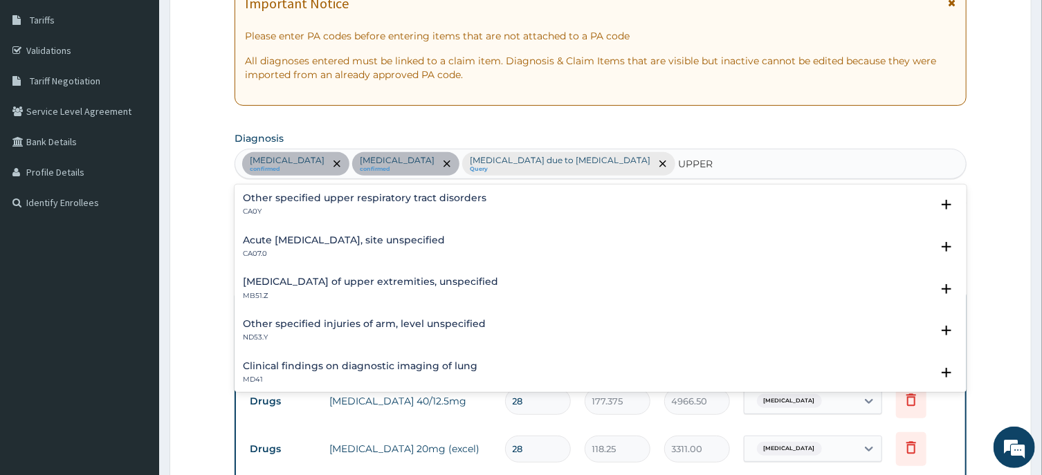
click at [430, 240] on h4 "Acute upper respiratory infection, site unspecified" at bounding box center [344, 240] width 202 height 10
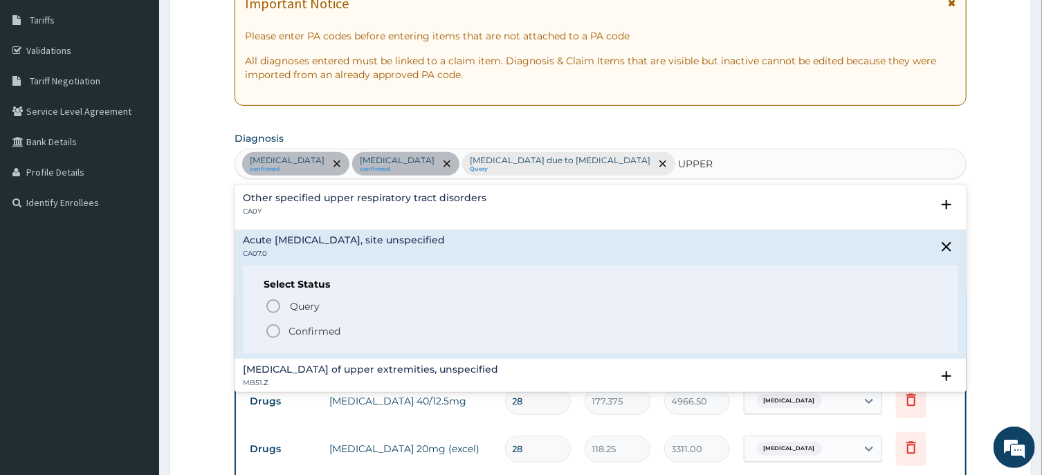
click at [270, 330] on icon "status option filled" at bounding box center [273, 331] width 17 height 17
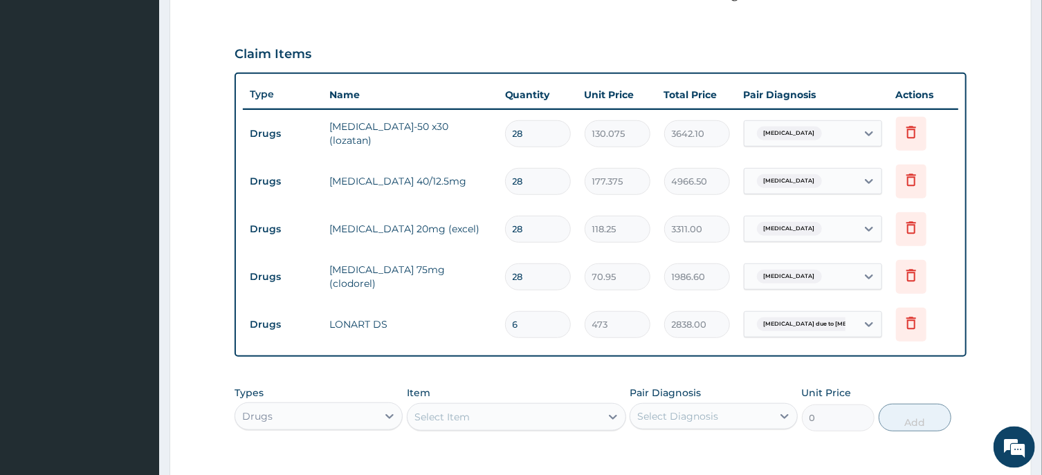
scroll to position [445, 0]
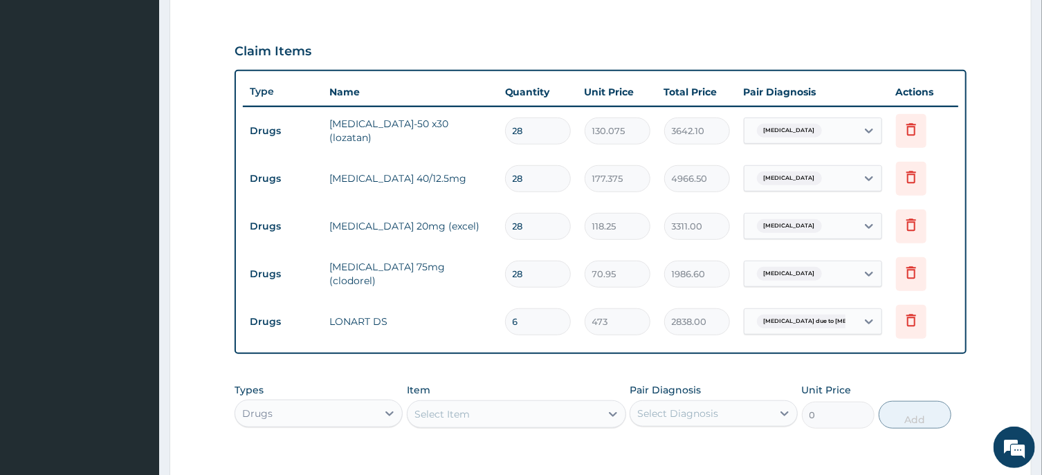
click at [457, 405] on div "Select Item" at bounding box center [503, 414] width 193 height 22
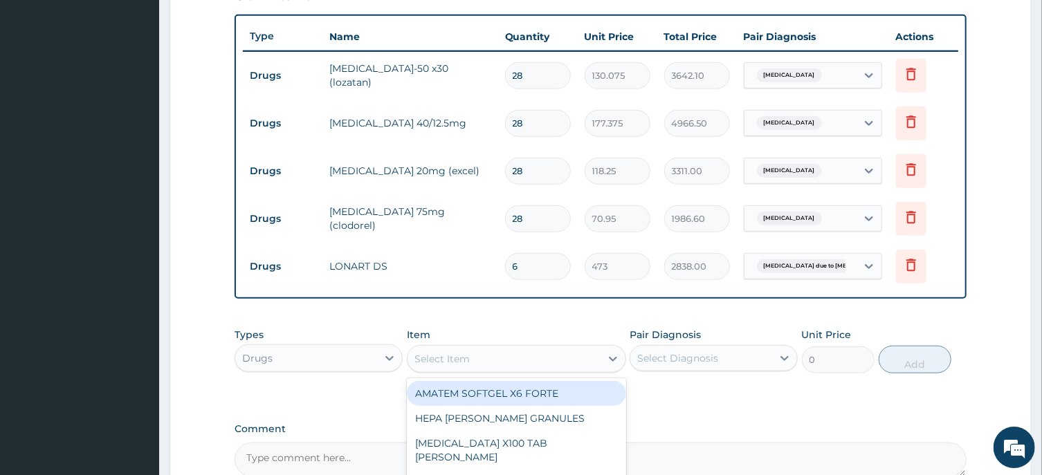
scroll to position [519, 0]
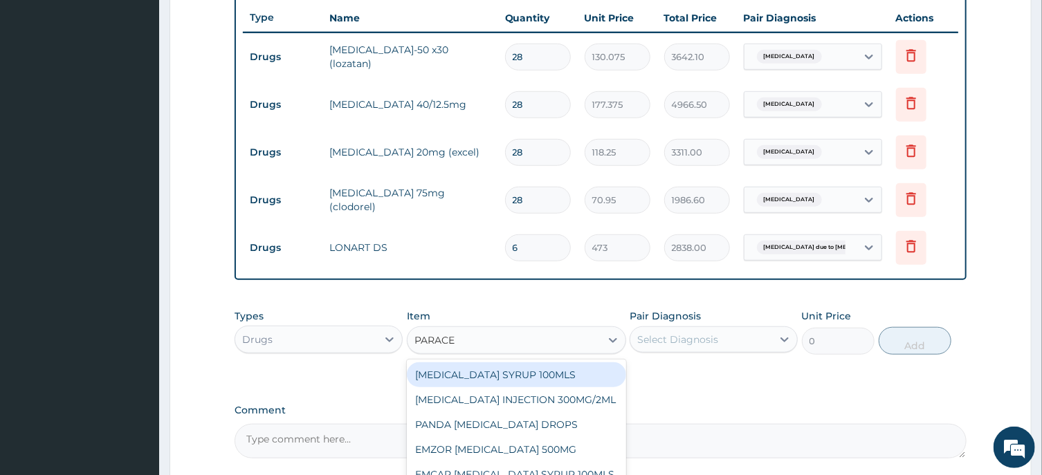
type input "PARACET"
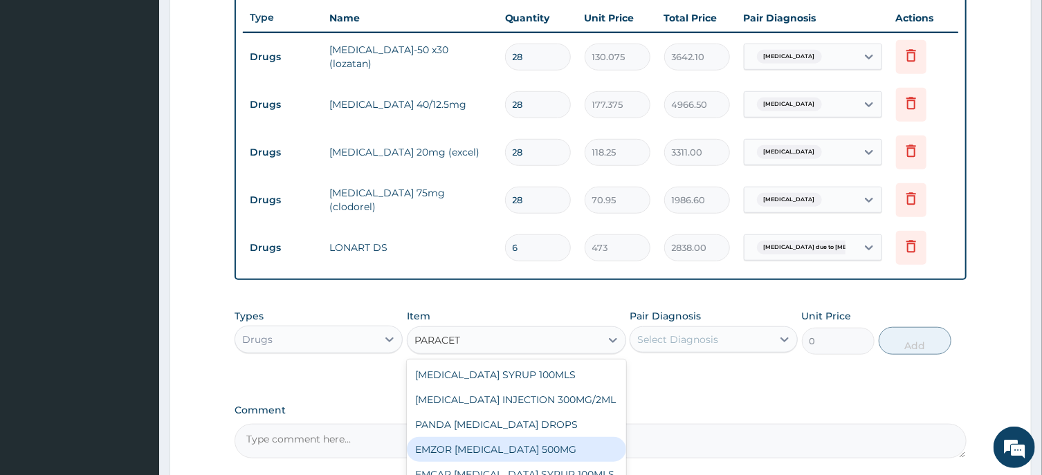
click at [558, 443] on div "EMZOR [MEDICAL_DATA] 500MG" at bounding box center [516, 449] width 219 height 25
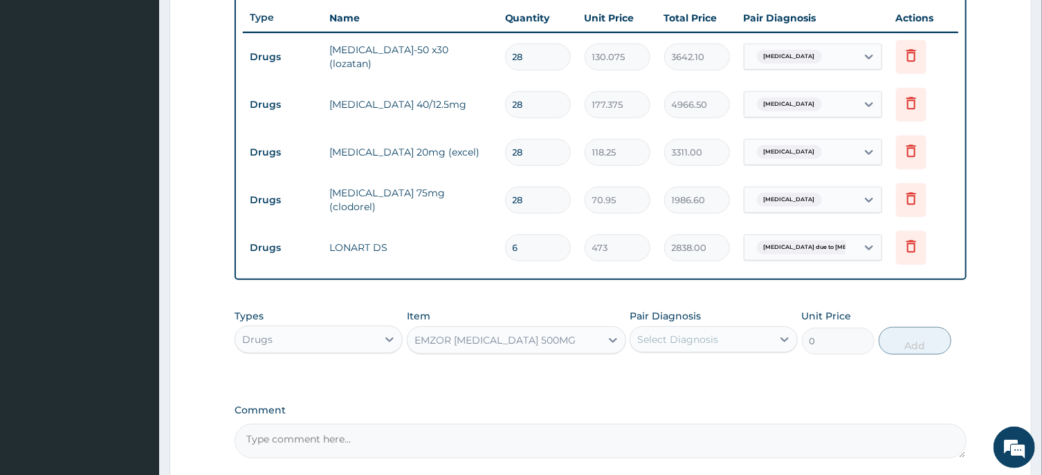
type input "23.65"
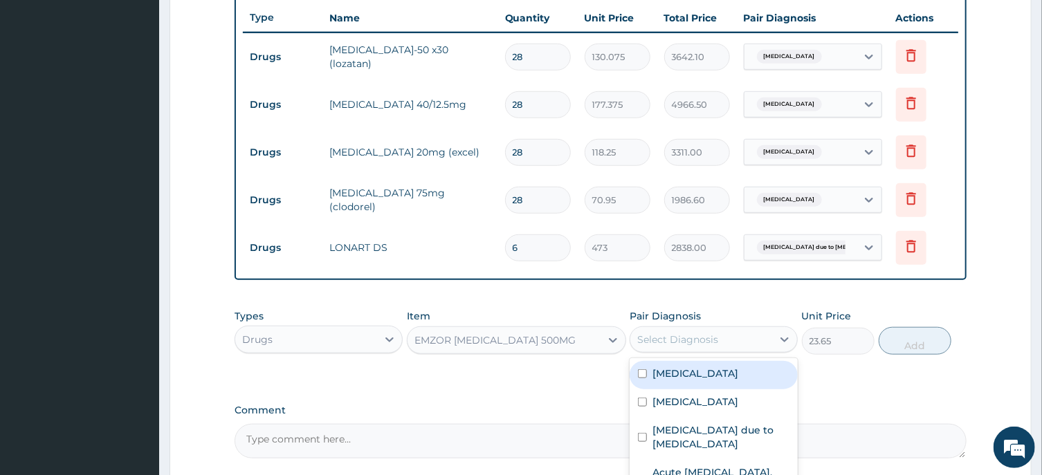
click at [691, 336] on div "Select Diagnosis" at bounding box center [677, 340] width 81 height 14
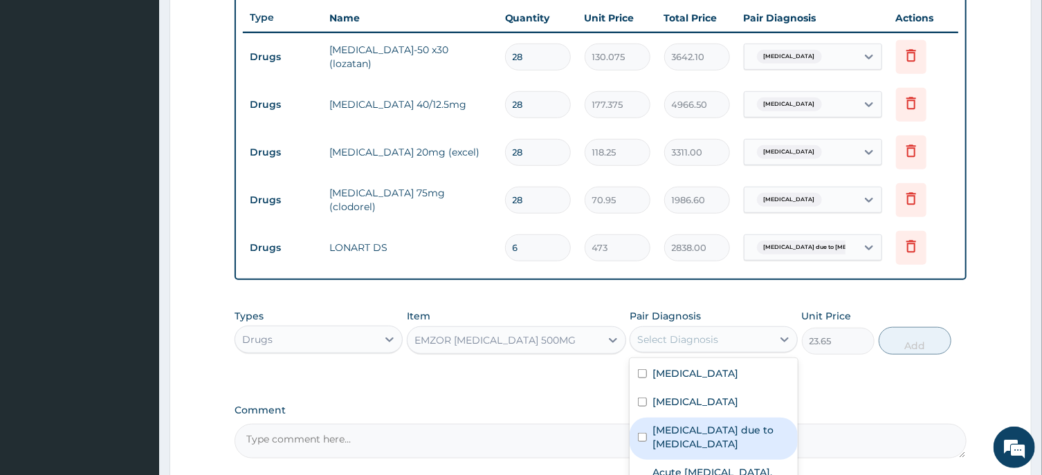
click at [643, 436] on input "checkbox" at bounding box center [642, 437] width 9 height 9
checkbox input "true"
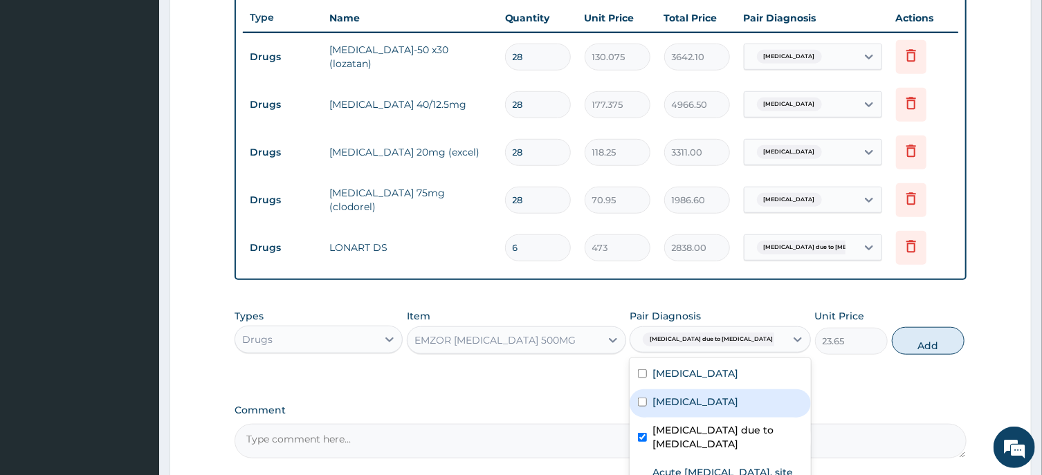
scroll to position [646, 0]
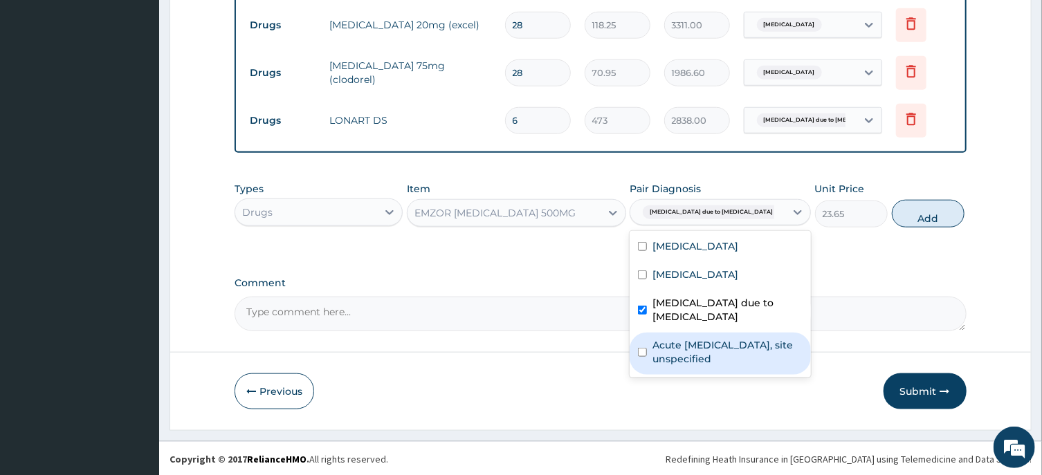
click at [641, 350] on input "checkbox" at bounding box center [642, 352] width 9 height 9
checkbox input "true"
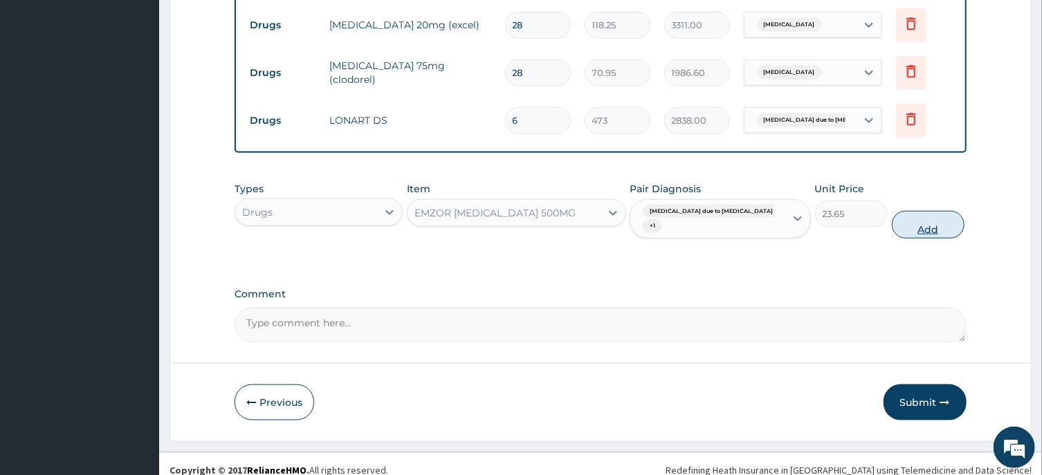
click at [916, 227] on button "Add" at bounding box center [928, 225] width 73 height 28
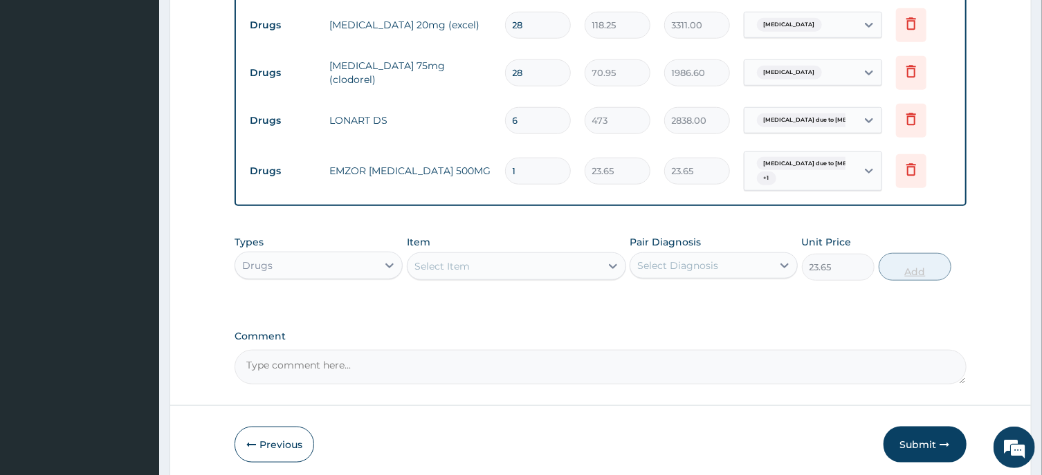
type input "0"
type input "0.00"
type input "1"
type input "23.65"
type input "18"
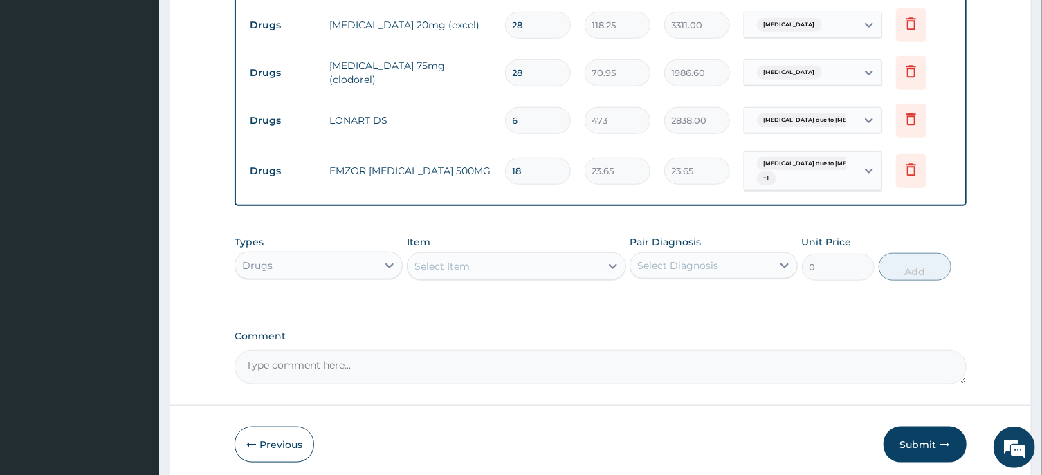
type input "425.70"
type input "18"
click at [477, 265] on div "Select Item" at bounding box center [503, 266] width 193 height 22
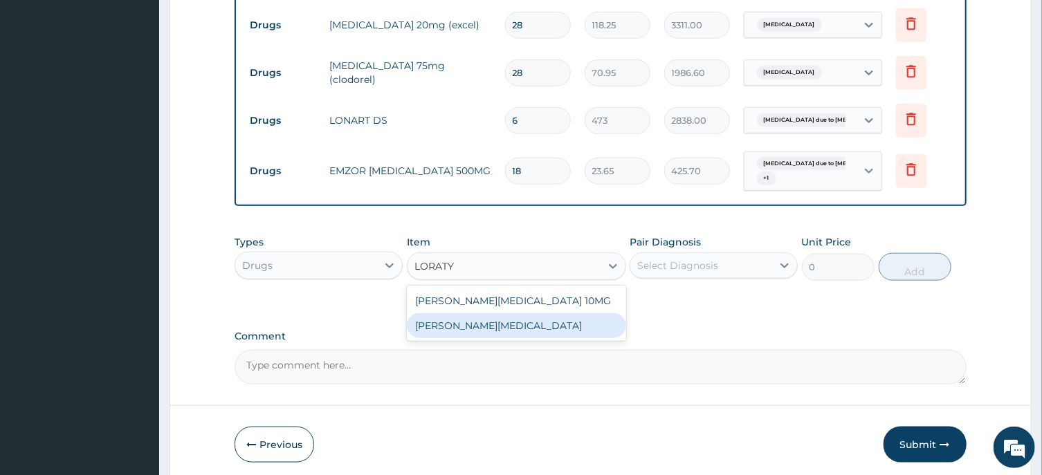
type input "LORAT"
click at [504, 327] on div "[MEDICAL_DATA] 10 MG TAB" at bounding box center [516, 325] width 219 height 25
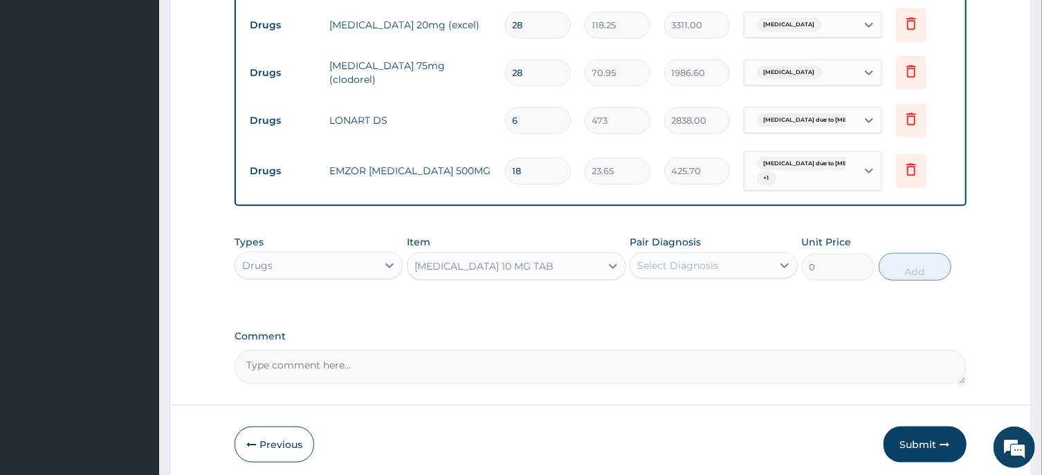
type input "59.125"
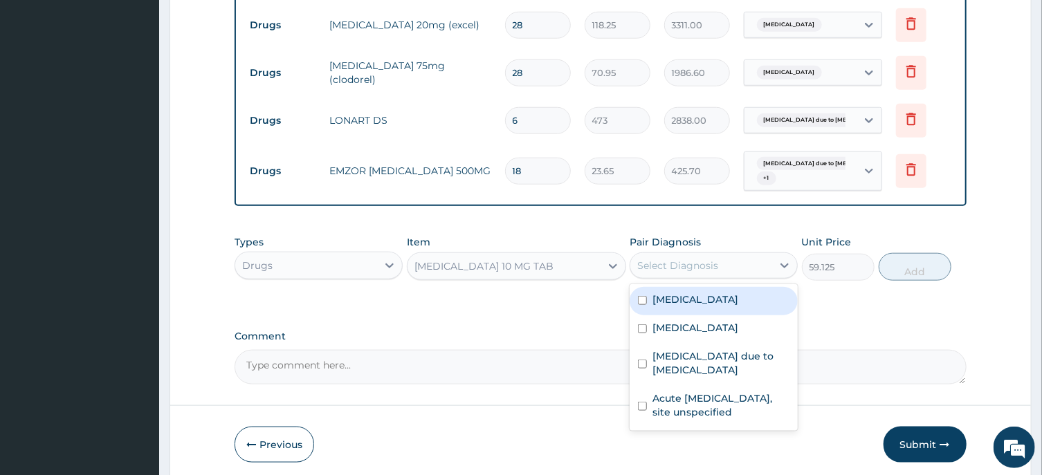
click at [674, 264] on div "Select Diagnosis" at bounding box center [677, 266] width 81 height 14
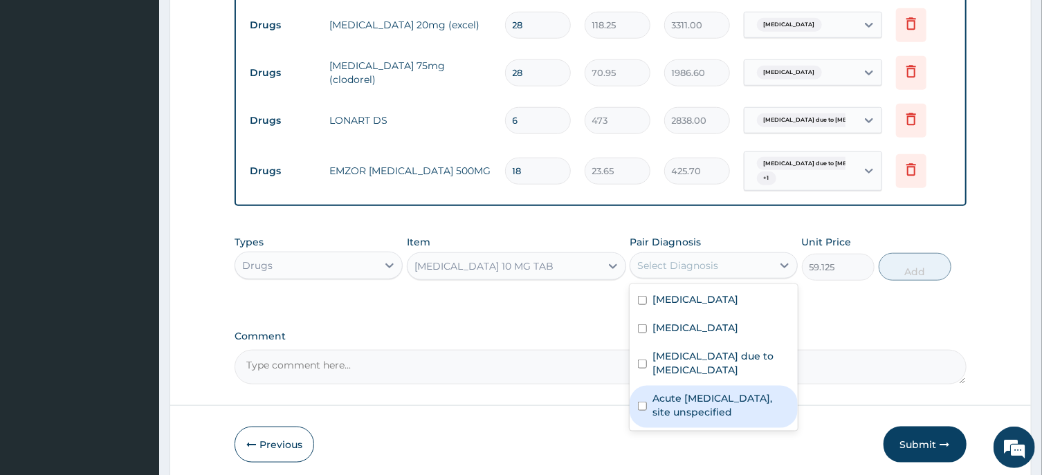
click at [643, 405] on input "checkbox" at bounding box center [642, 406] width 9 height 9
checkbox input "true"
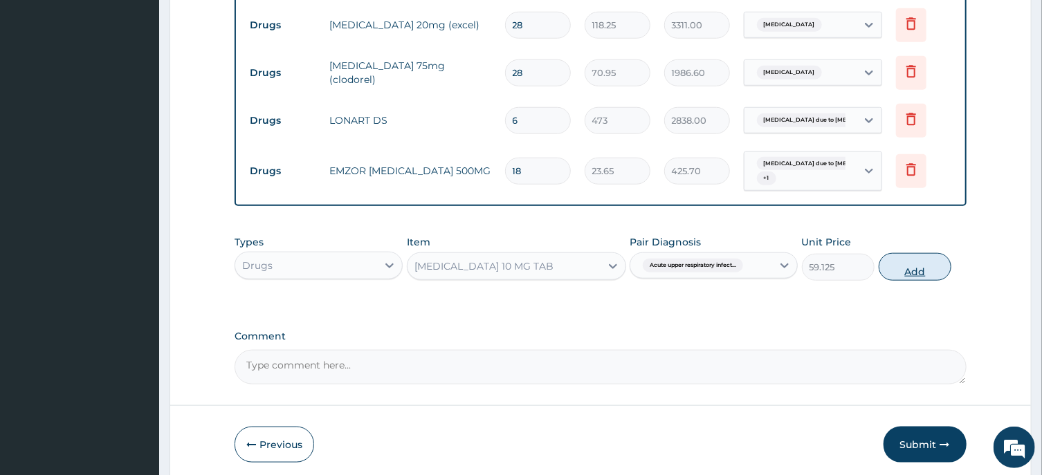
click at [909, 275] on button "Add" at bounding box center [915, 267] width 73 height 28
type input "0"
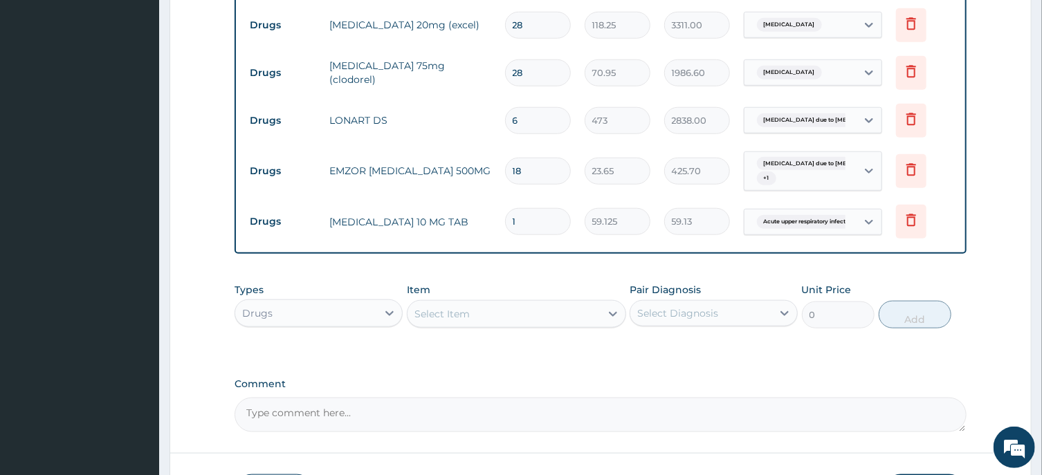
type input "10"
type input "591.25"
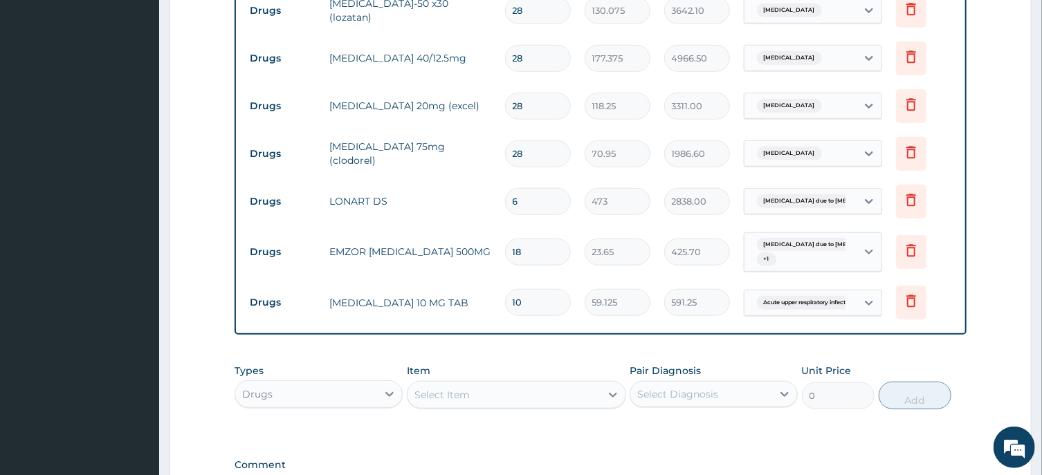
scroll to position [572, 0]
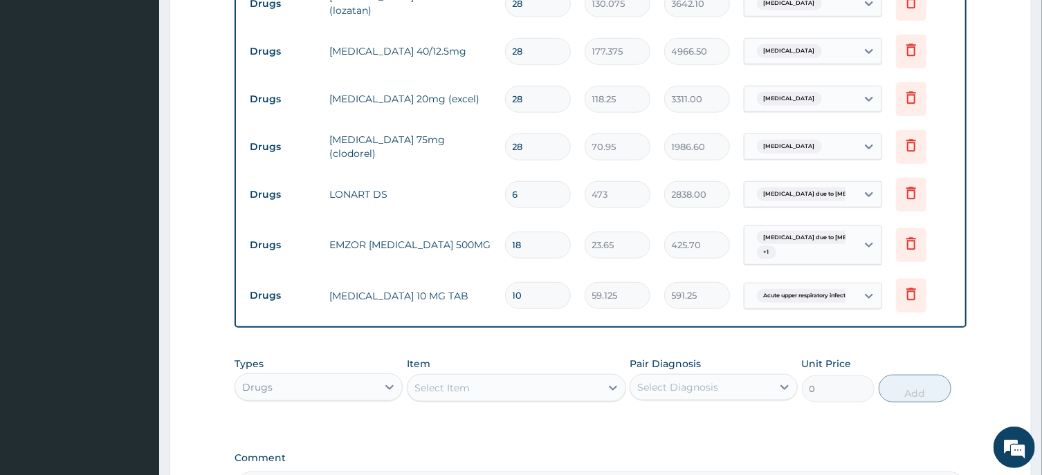
type input "10"
click at [309, 383] on div "Drugs" at bounding box center [306, 387] width 142 height 22
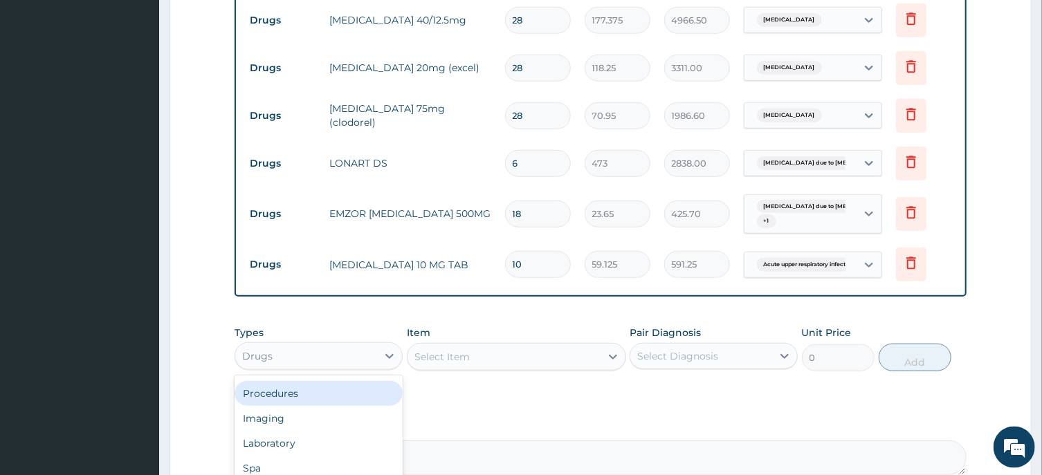
scroll to position [646, 0]
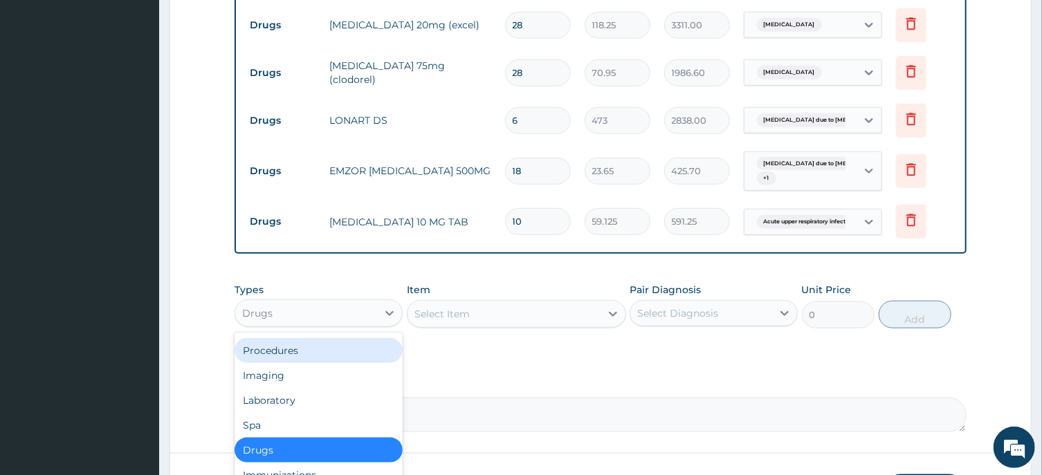
drag, startPoint x: 293, startPoint y: 349, endPoint x: 314, endPoint y: 346, distance: 21.0
click at [295, 348] on div "Procedures" at bounding box center [318, 350] width 168 height 25
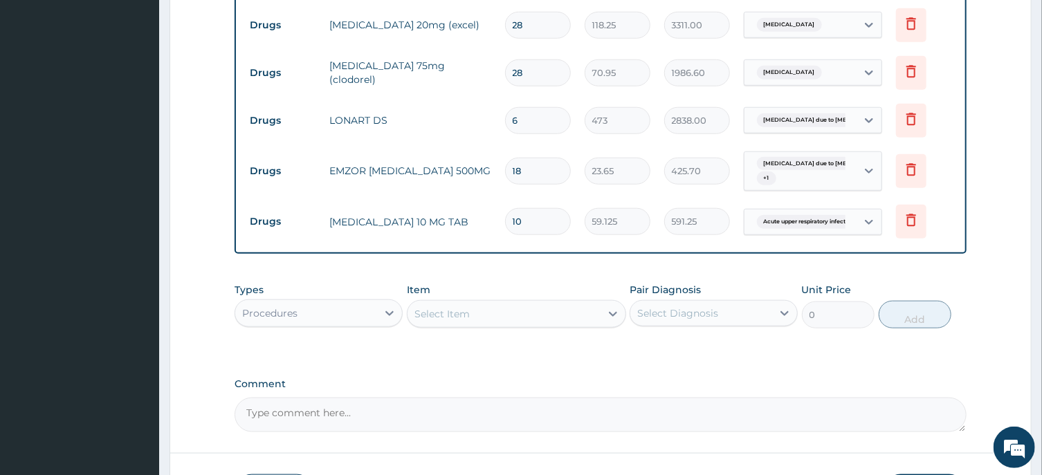
click at [487, 310] on div "Select Item" at bounding box center [503, 314] width 193 height 22
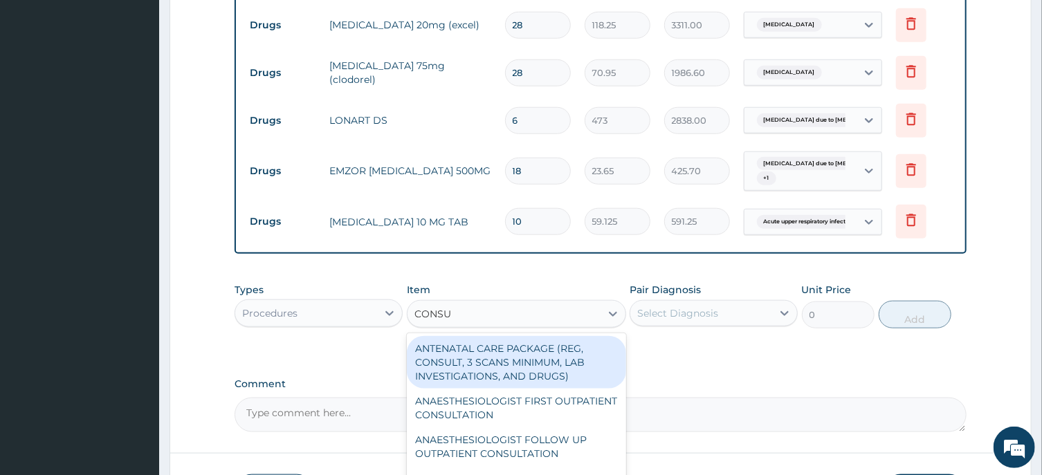
type input "CONSUL"
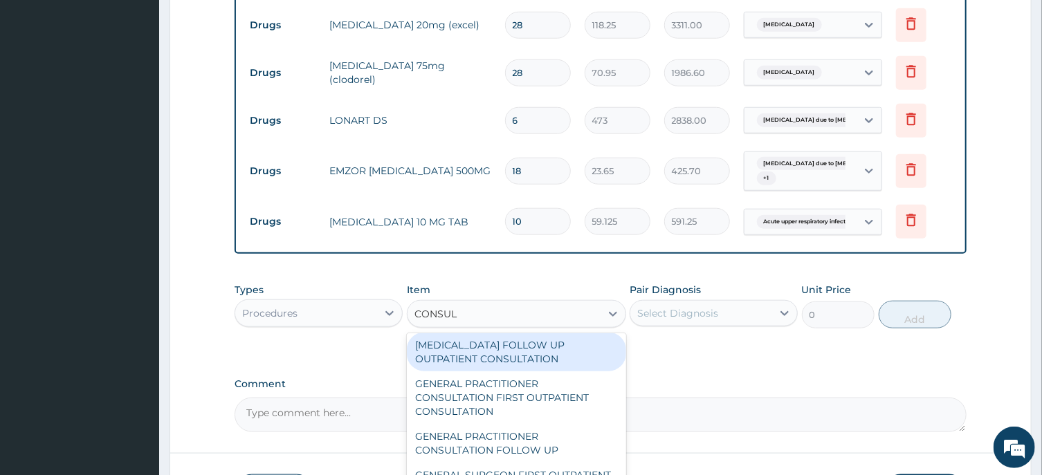
scroll to position [765, 0]
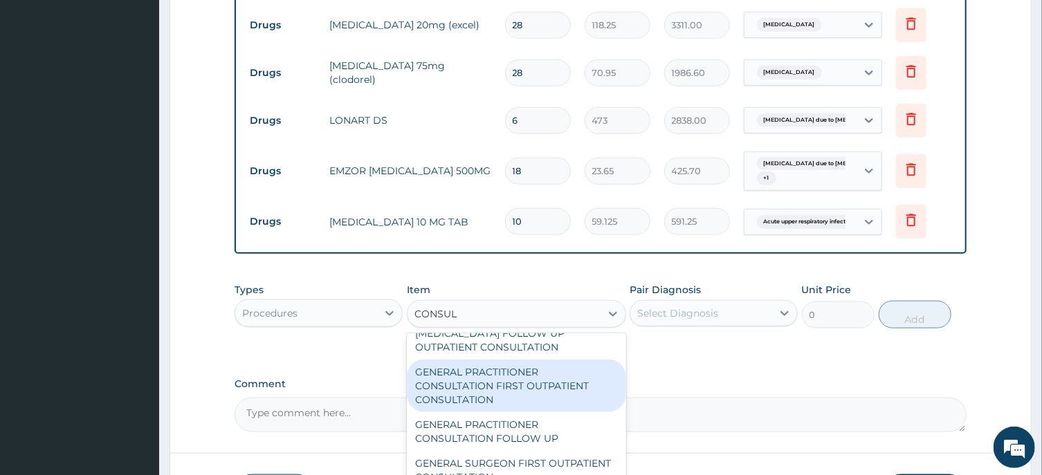
click at [497, 397] on div "GENERAL PRACTITIONER CONSULTATION FIRST OUTPATIENT CONSULTATION" at bounding box center [516, 386] width 219 height 53
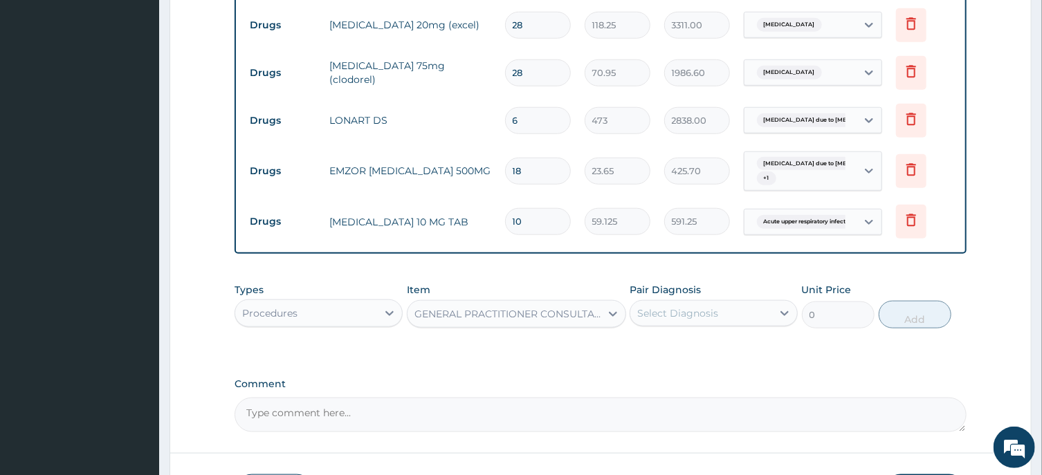
type input "3547.5"
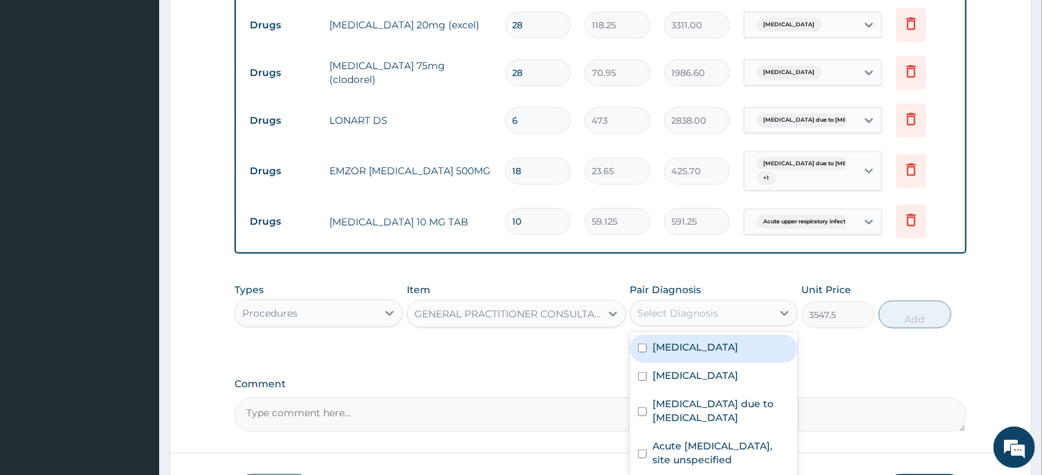
click at [663, 309] on div "Select Diagnosis" at bounding box center [677, 313] width 81 height 14
click at [643, 345] on input "checkbox" at bounding box center [642, 348] width 9 height 9
checkbox input "true"
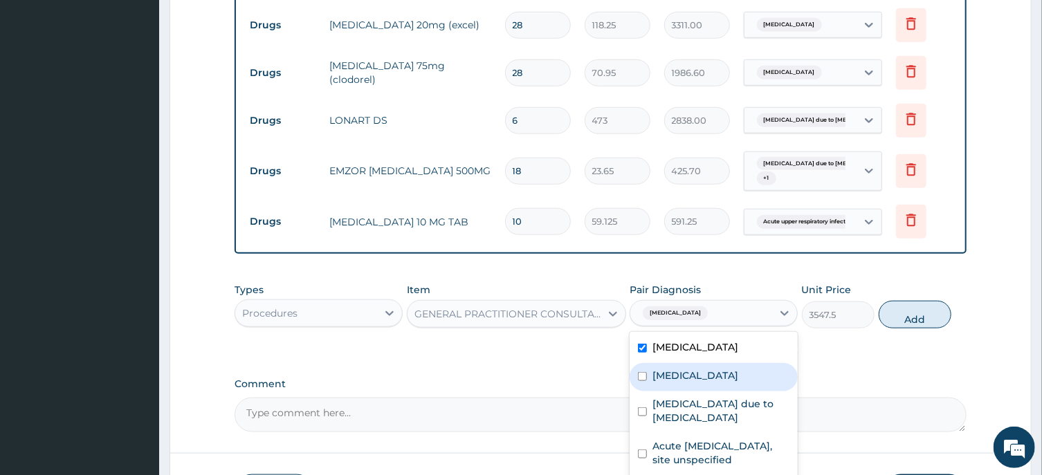
drag, startPoint x: 642, startPoint y: 377, endPoint x: 643, endPoint y: 386, distance: 9.0
click at [643, 377] on input "checkbox" at bounding box center [642, 376] width 9 height 9
checkbox input "true"
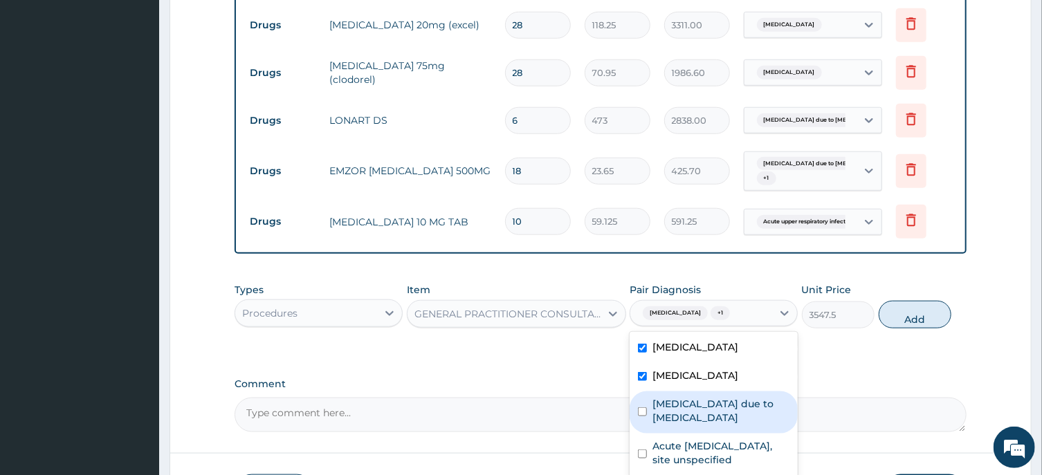
click at [645, 411] on input "checkbox" at bounding box center [642, 411] width 9 height 9
checkbox input "true"
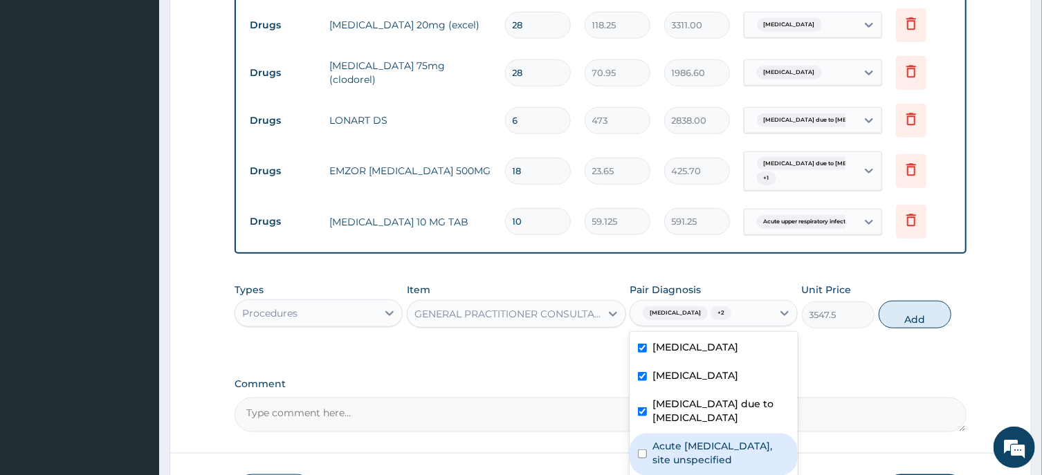
click at [638, 451] on input "checkbox" at bounding box center [642, 454] width 9 height 9
checkbox input "true"
click at [914, 319] on button "Add" at bounding box center [915, 315] width 73 height 28
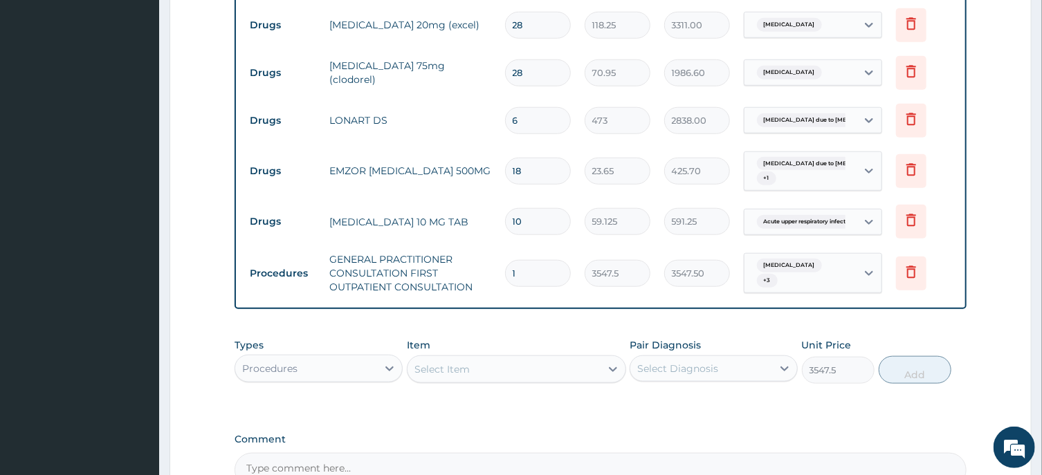
type input "0"
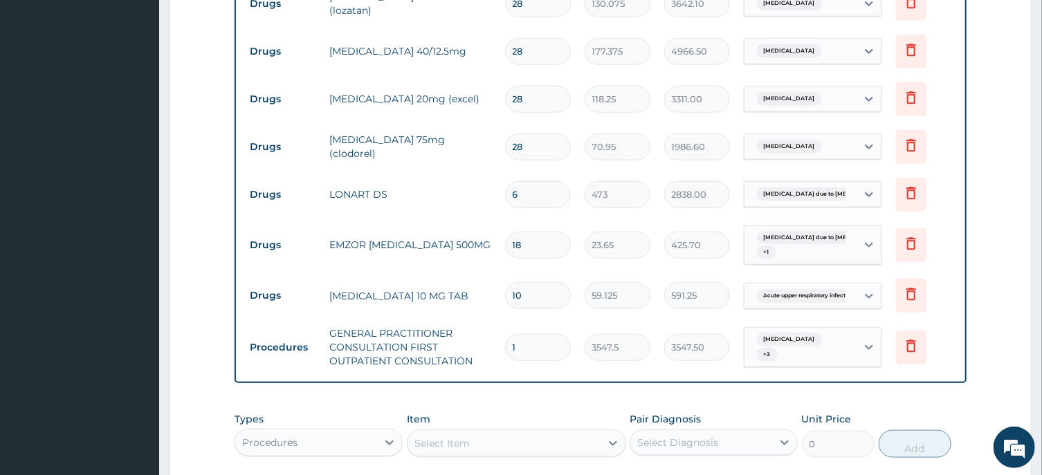
scroll to position [424, 0]
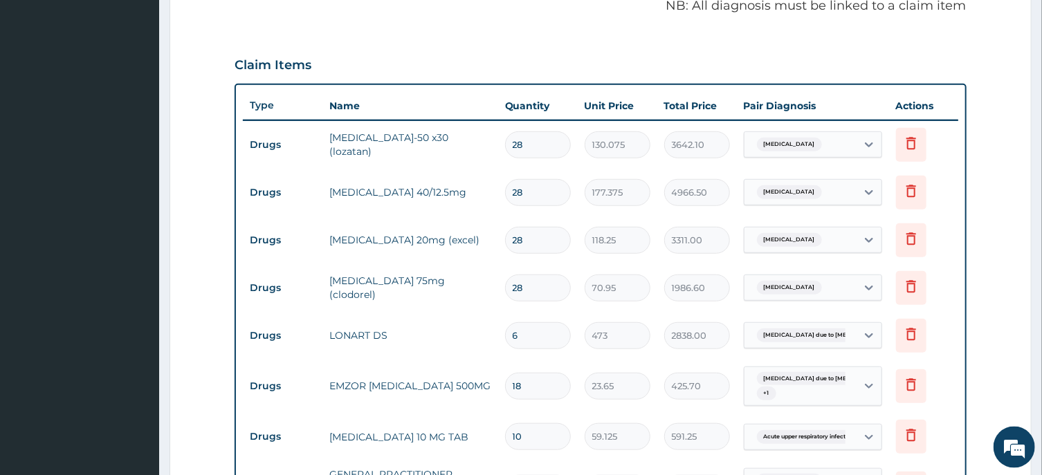
type input "0"
type input "0.00"
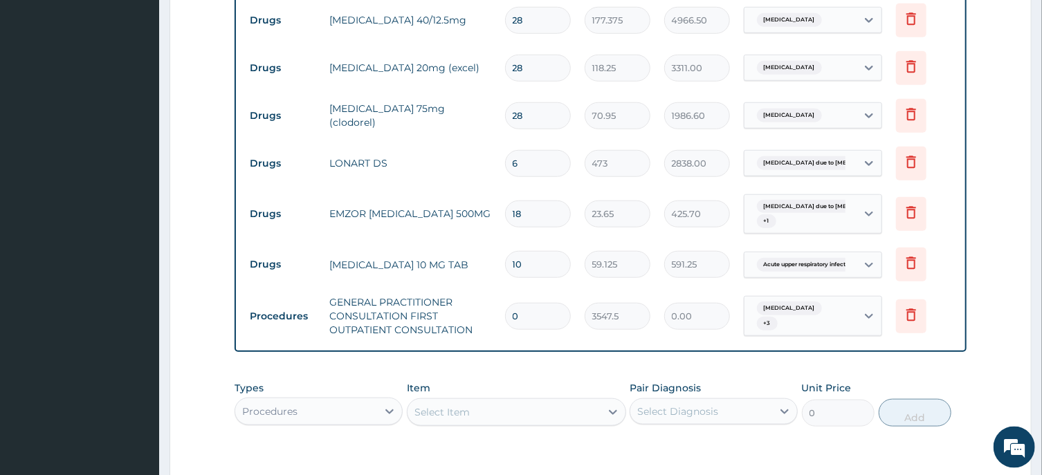
scroll to position [646, 0]
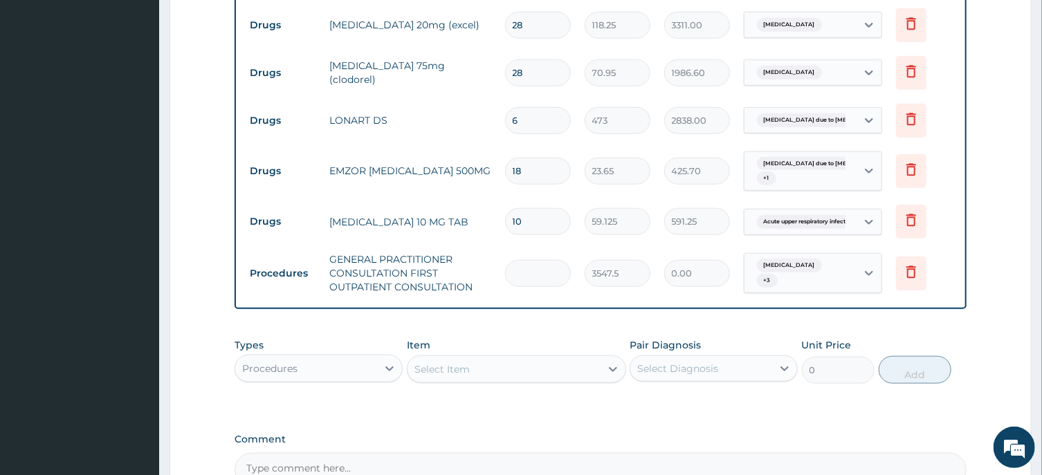
type input "1"
type input "3547.50"
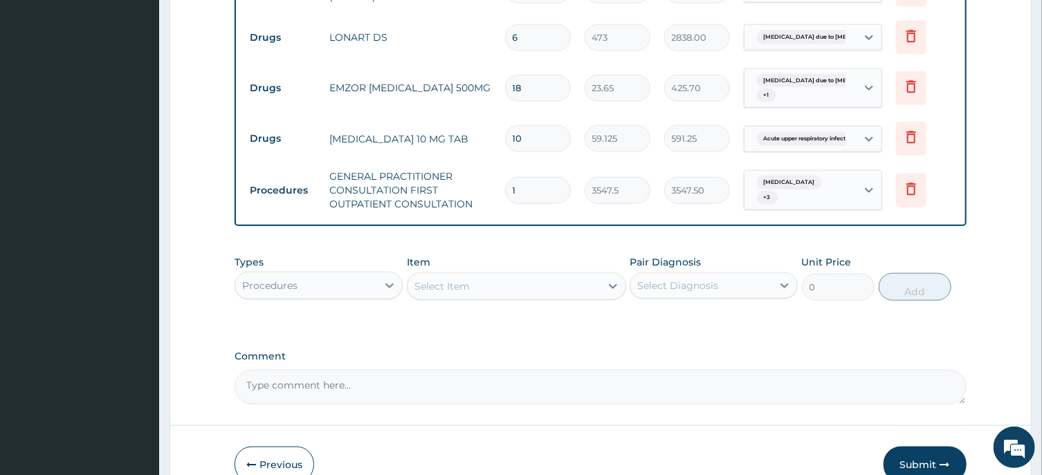
scroll to position [803, 0]
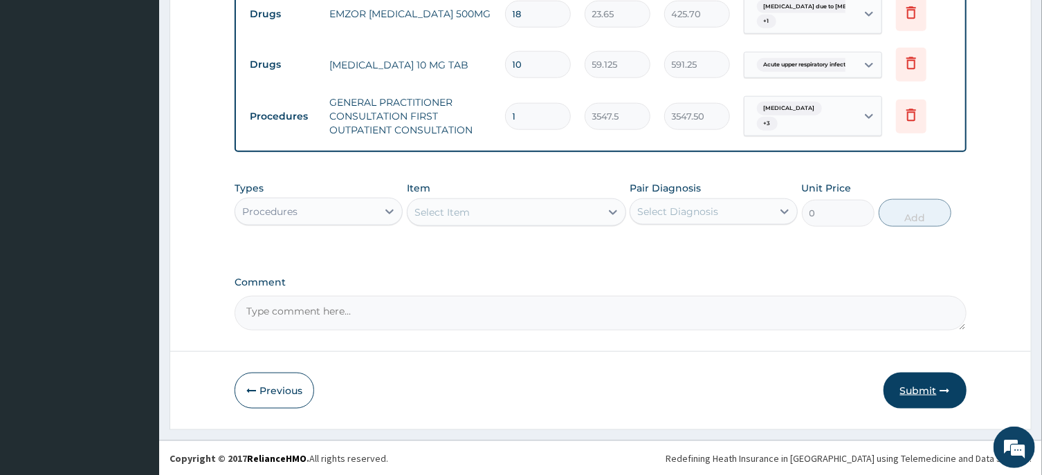
type input "1"
drag, startPoint x: 922, startPoint y: 389, endPoint x: 934, endPoint y: 386, distance: 12.3
click at [924, 389] on button "Submit" at bounding box center [924, 391] width 83 height 36
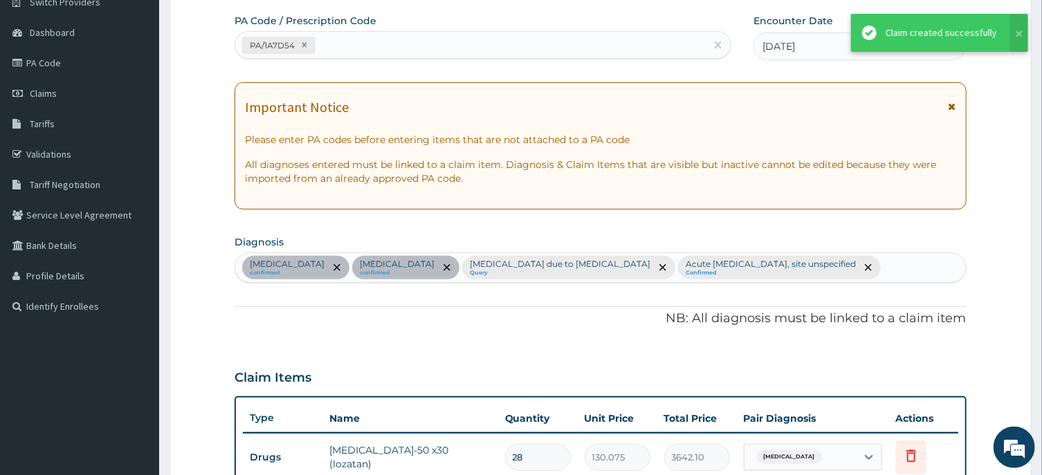
scroll to position [205, 0]
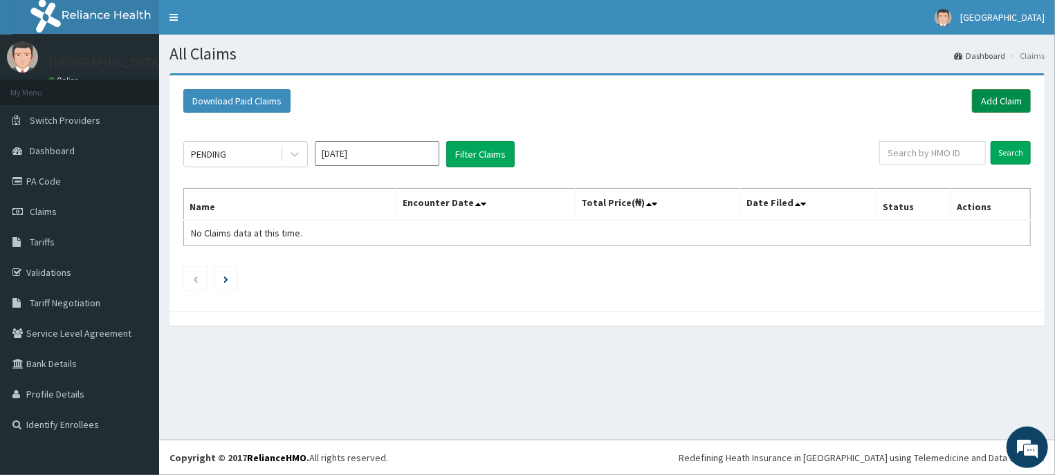
click at [1006, 98] on link "Add Claim" at bounding box center [1001, 101] width 59 height 24
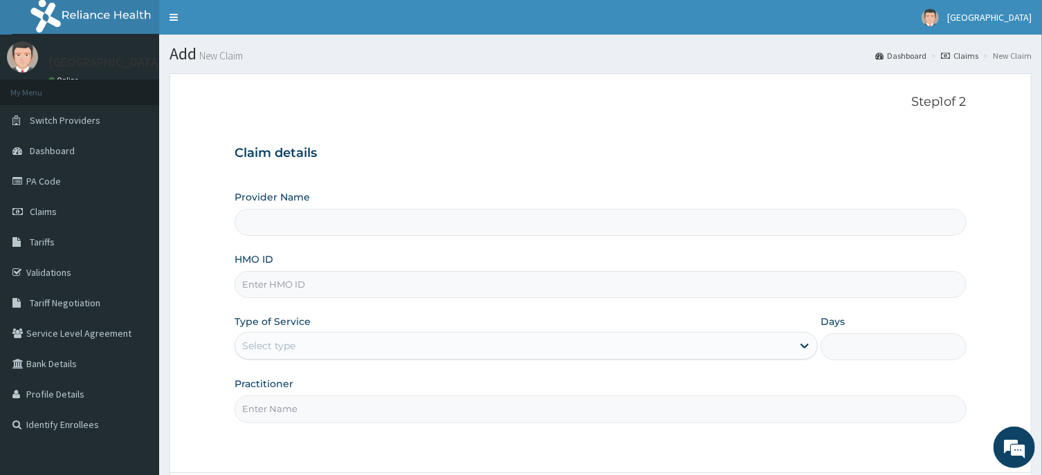
type input "[GEOGRAPHIC_DATA]"
click at [273, 286] on input "HMO ID" at bounding box center [599, 284] width 731 height 27
type input "wts/10032/a"
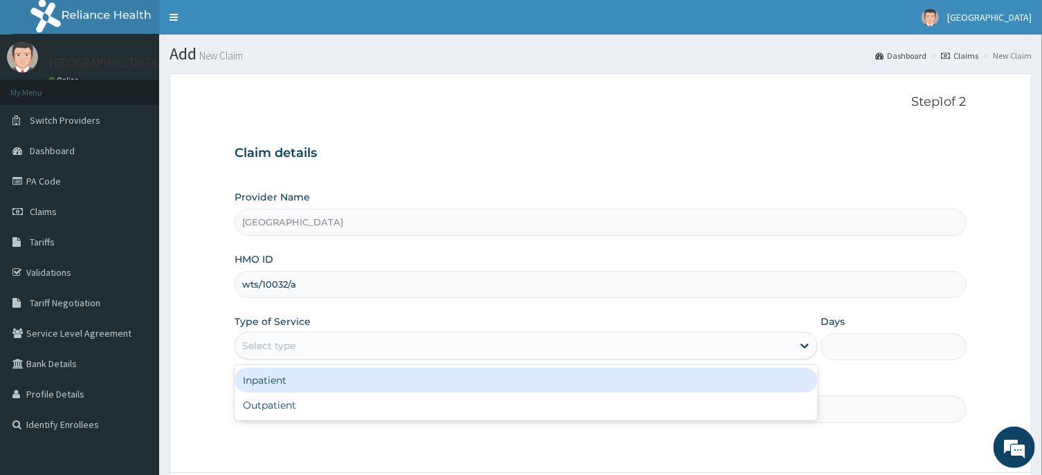
click at [272, 342] on div "Select type" at bounding box center [268, 346] width 53 height 14
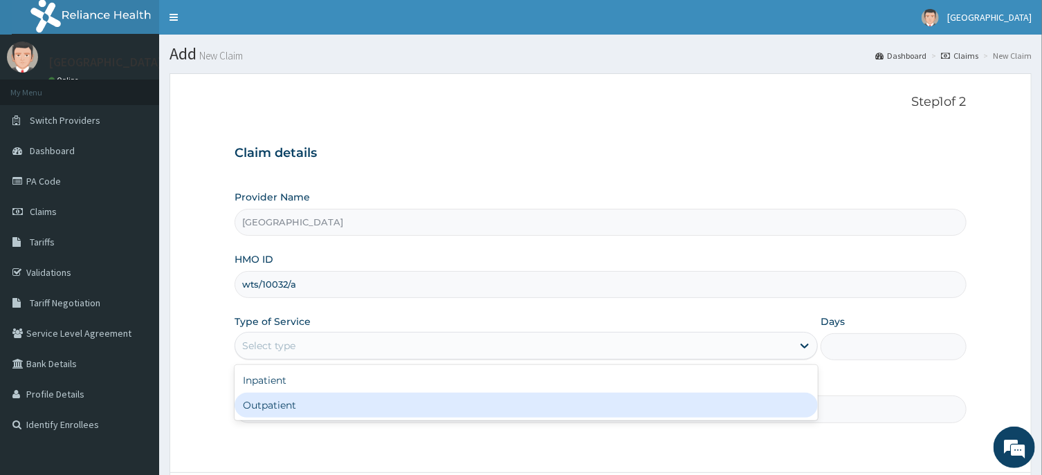
click at [279, 407] on div "Outpatient" at bounding box center [525, 405] width 583 height 25
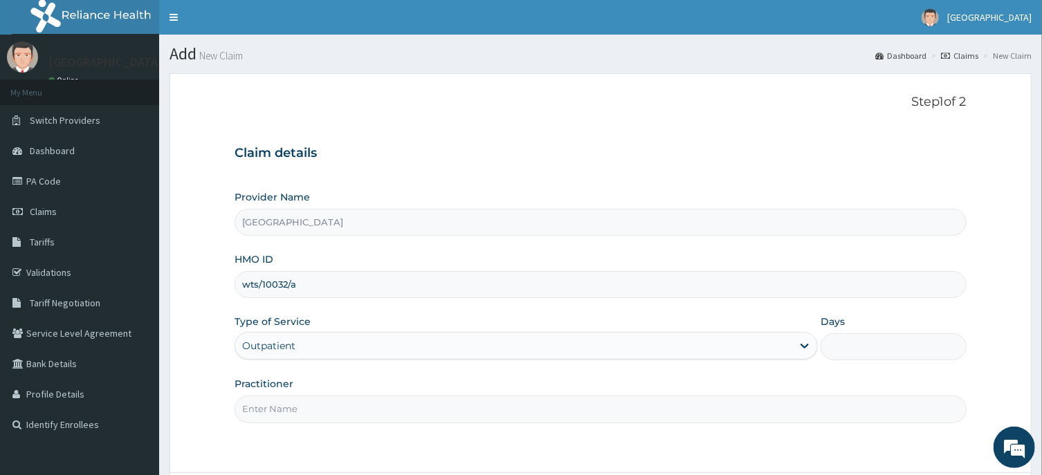
type input "1"
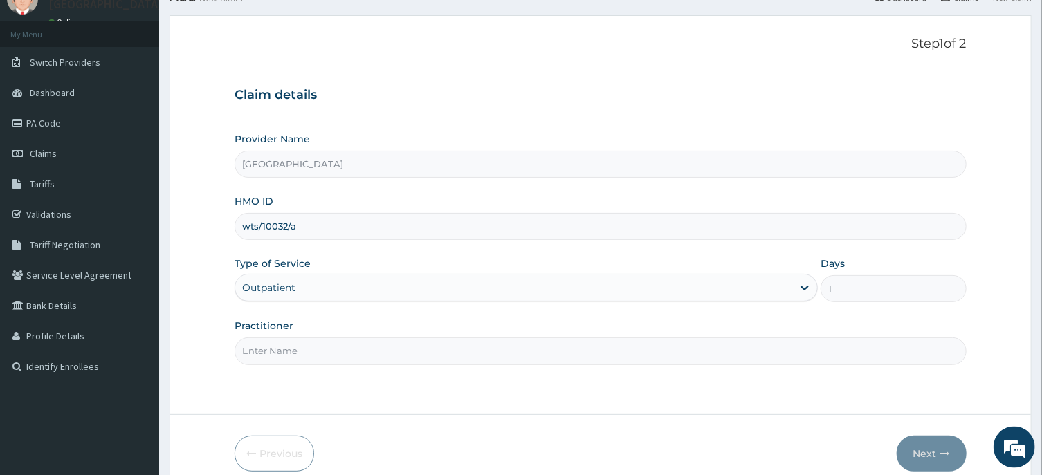
scroll to position [122, 0]
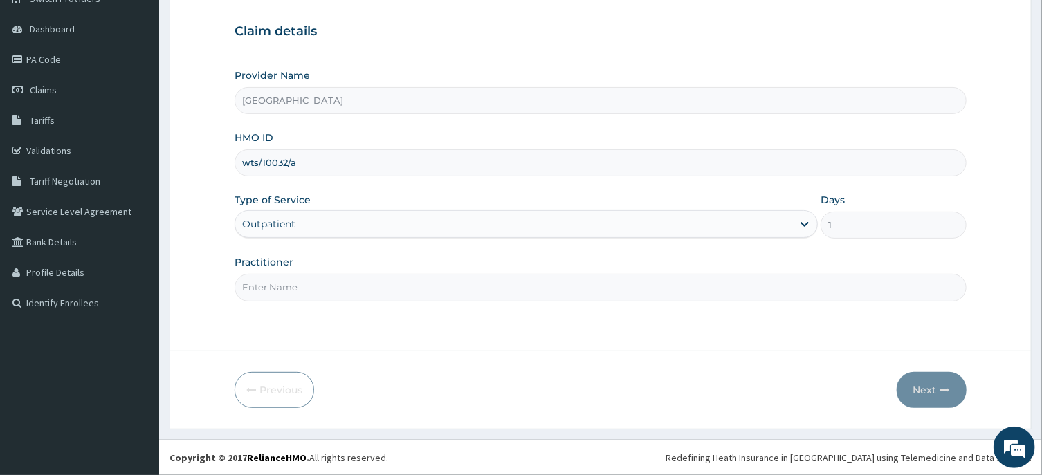
click at [259, 293] on input "Practitioner" at bounding box center [599, 287] width 731 height 27
type input "[PERSON_NAME]"
click at [921, 390] on button "Next" at bounding box center [931, 390] width 70 height 36
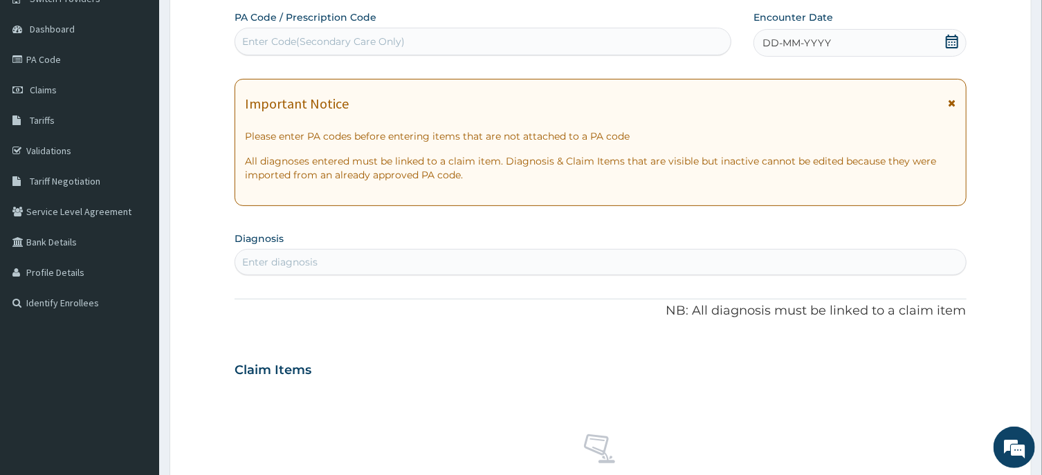
click at [951, 42] on icon at bounding box center [952, 42] width 14 height 14
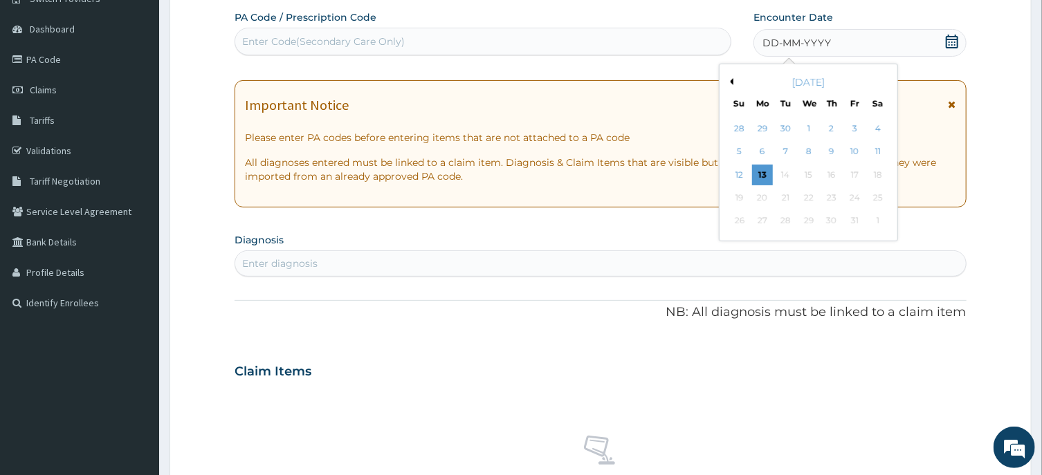
click at [733, 79] on button "Previous Month" at bounding box center [729, 81] width 7 height 7
click at [832, 175] on div "18" at bounding box center [831, 175] width 21 height 21
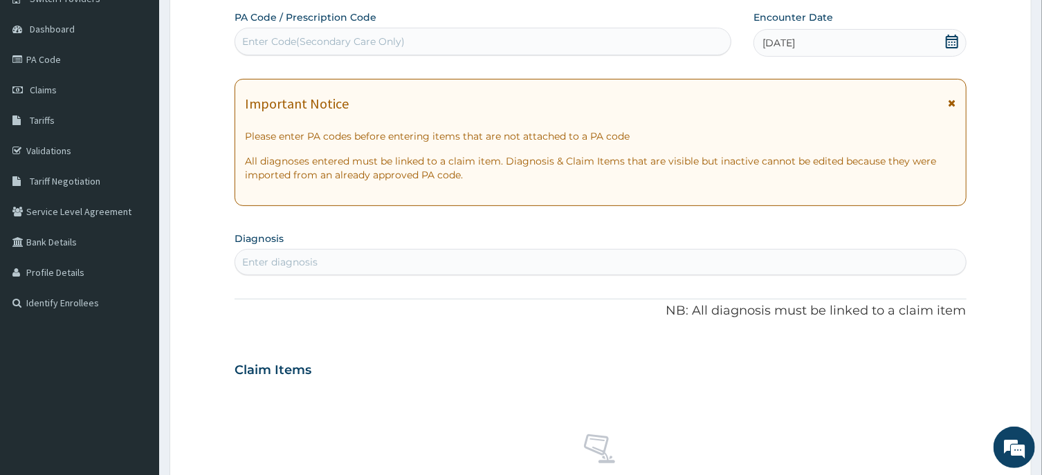
click at [299, 39] on div "Enter Code(Secondary Care Only)" at bounding box center [323, 42] width 163 height 14
type input "PA/CDCD42"
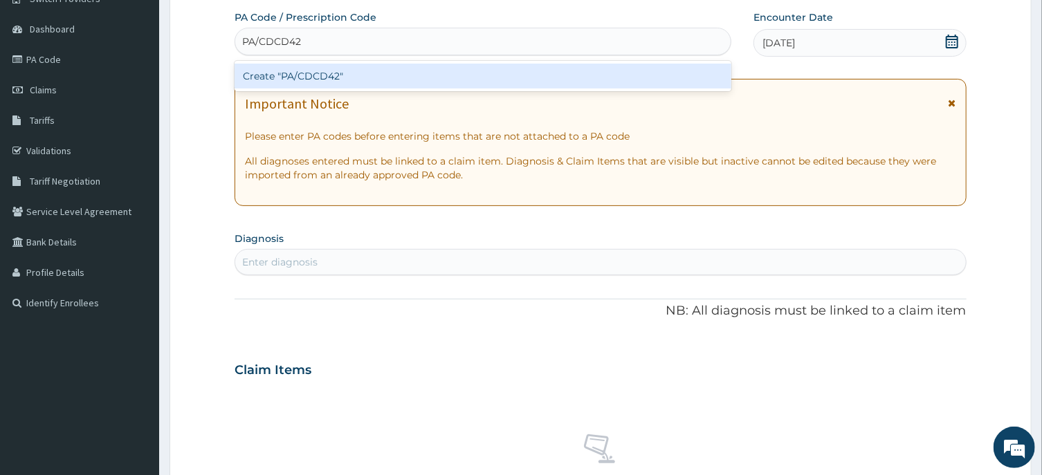
click at [304, 75] on div "Create "PA/CDCD42"" at bounding box center [482, 76] width 497 height 25
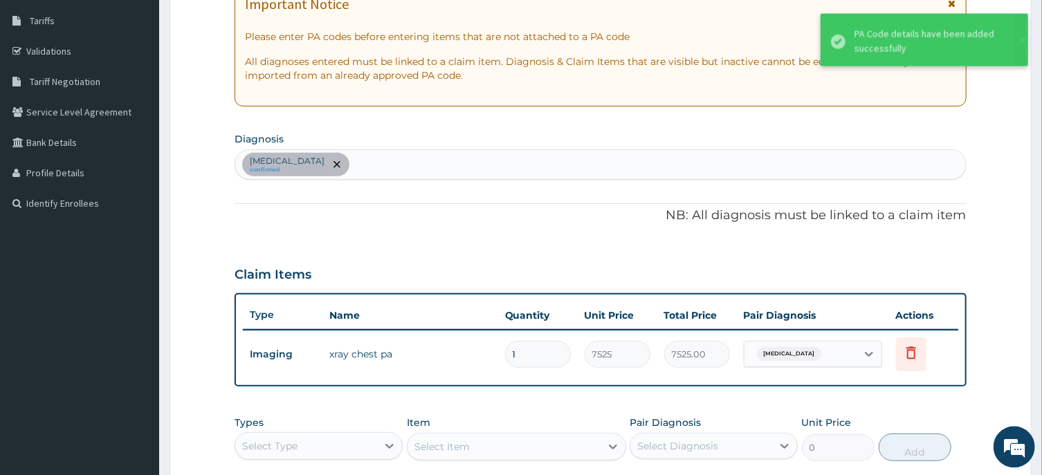
scroll to position [196, 0]
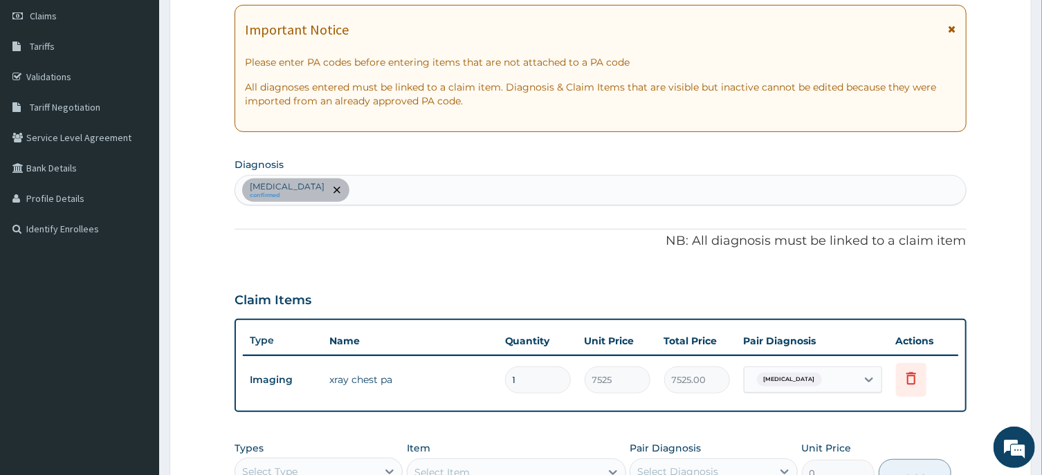
click at [390, 187] on div "Essential hypertension confirmed" at bounding box center [600, 190] width 730 height 29
type input "COMMON COLD"
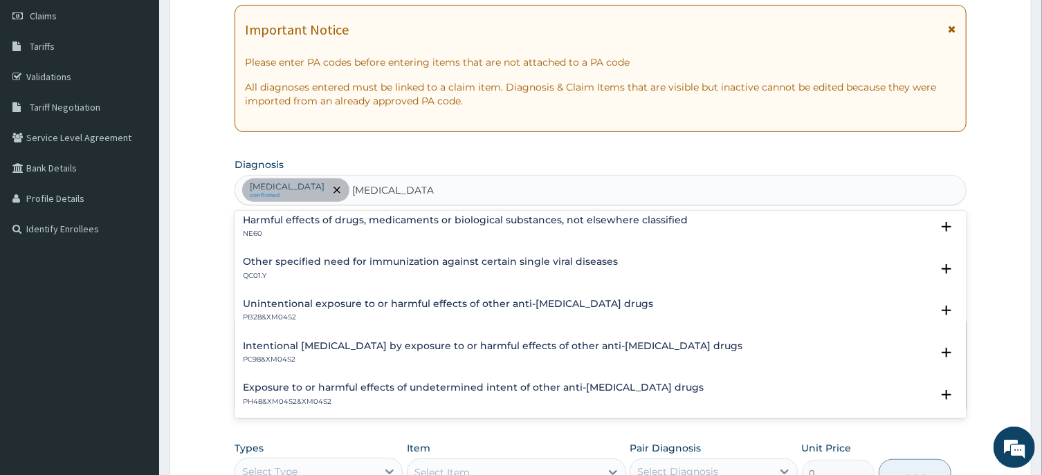
scroll to position [0, 0]
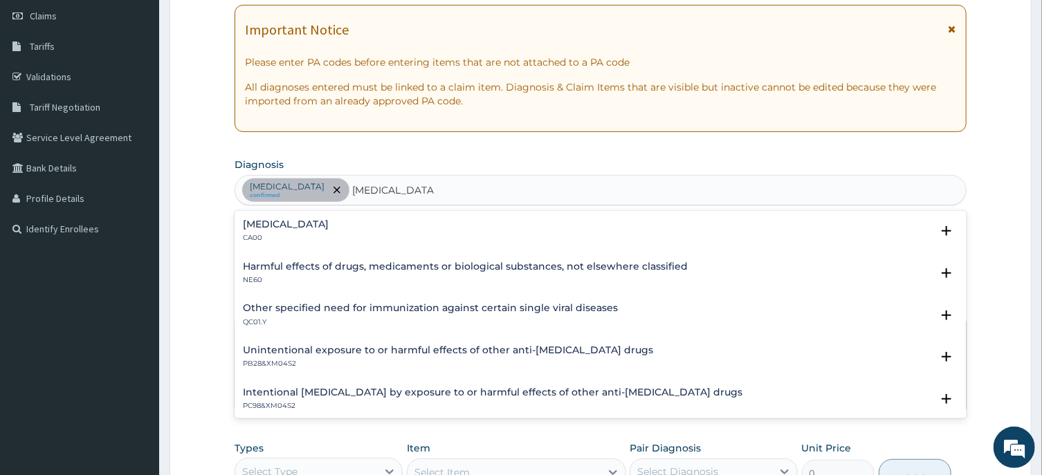
click at [324, 221] on h4 "Acute nasopharyngitis" at bounding box center [286, 224] width 86 height 10
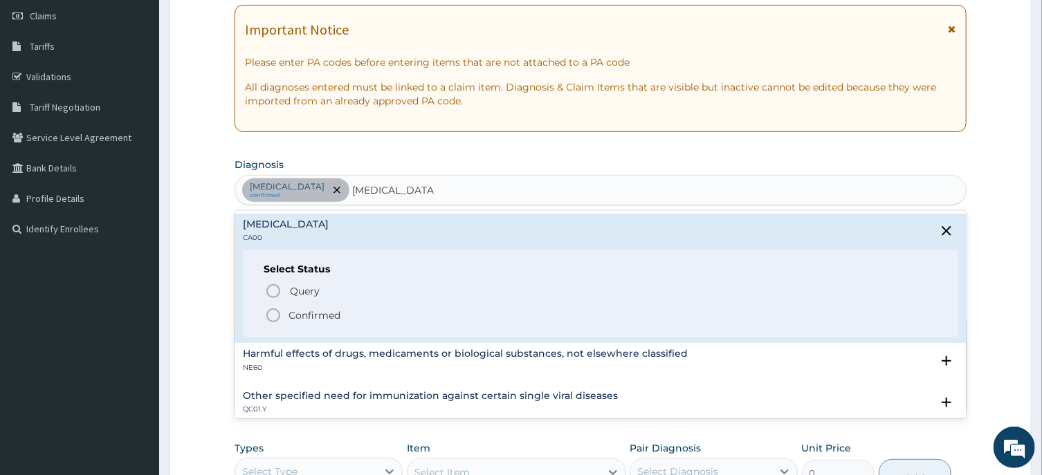
click at [273, 313] on icon "status option filled" at bounding box center [273, 315] width 17 height 17
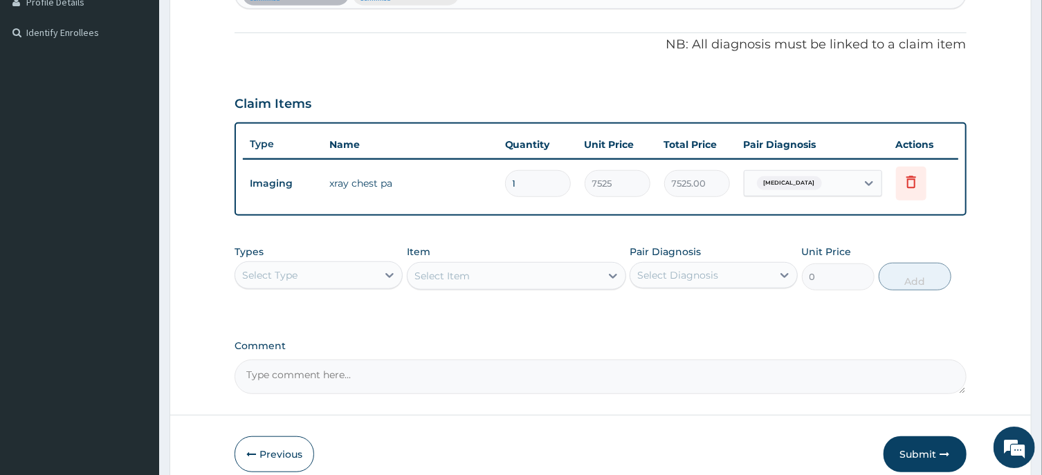
scroll to position [419, 0]
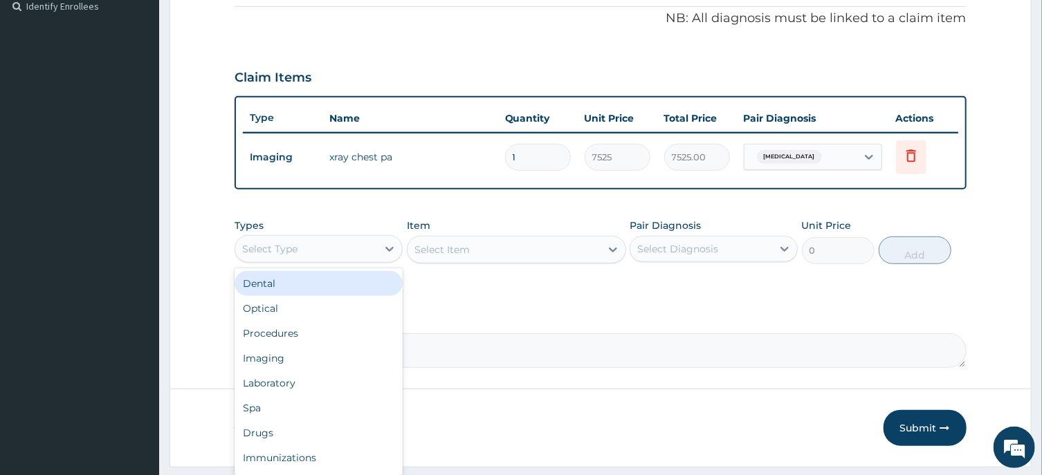
click at [320, 253] on div "Select Type" at bounding box center [306, 249] width 142 height 22
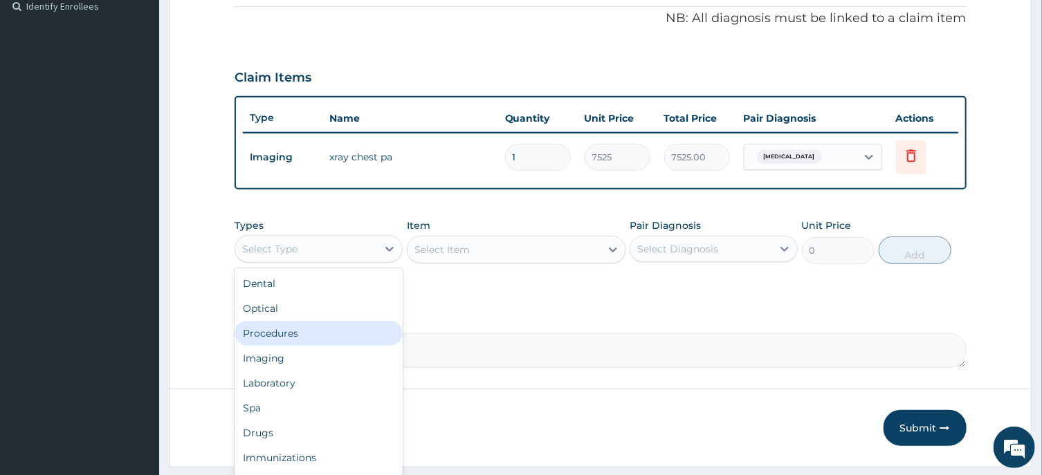
drag, startPoint x: 286, startPoint y: 333, endPoint x: 349, endPoint y: 297, distance: 71.6
click at [289, 331] on div "Procedures" at bounding box center [318, 333] width 168 height 25
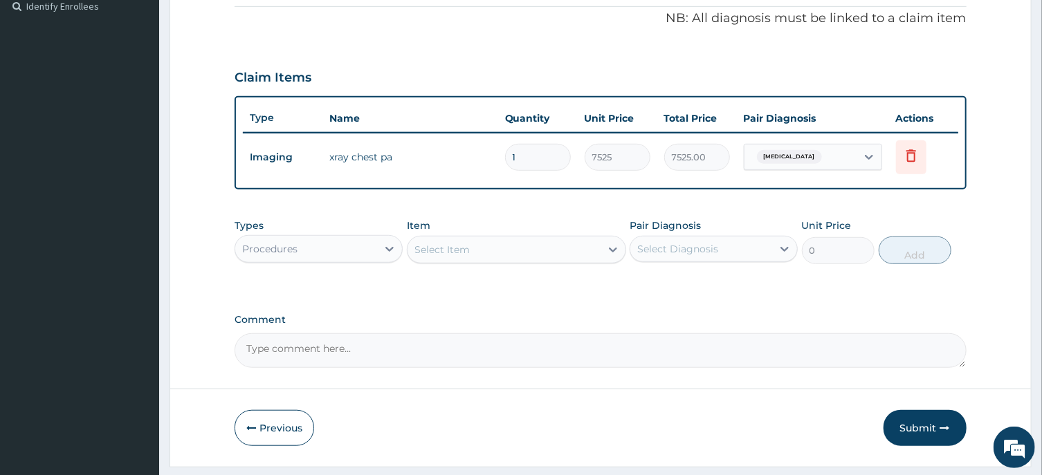
click at [493, 250] on div "Select Item" at bounding box center [503, 250] width 193 height 22
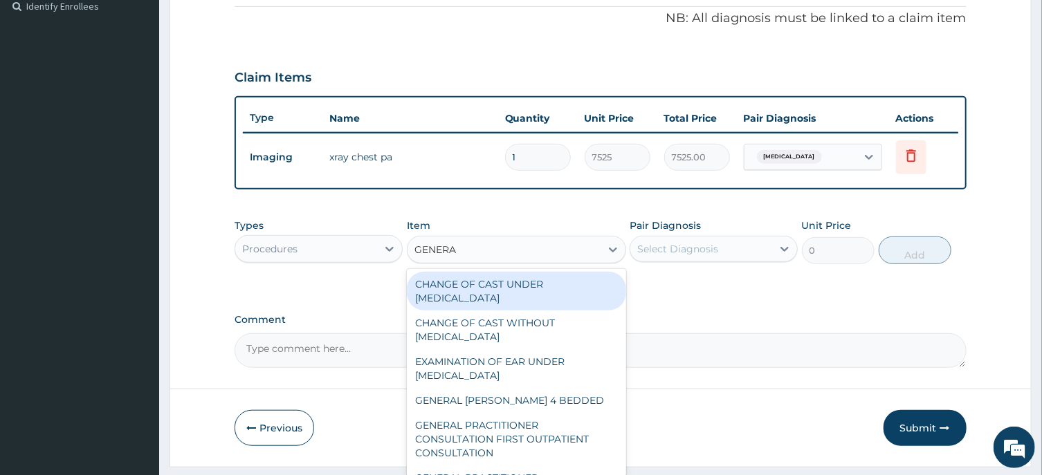
type input "GENERAL"
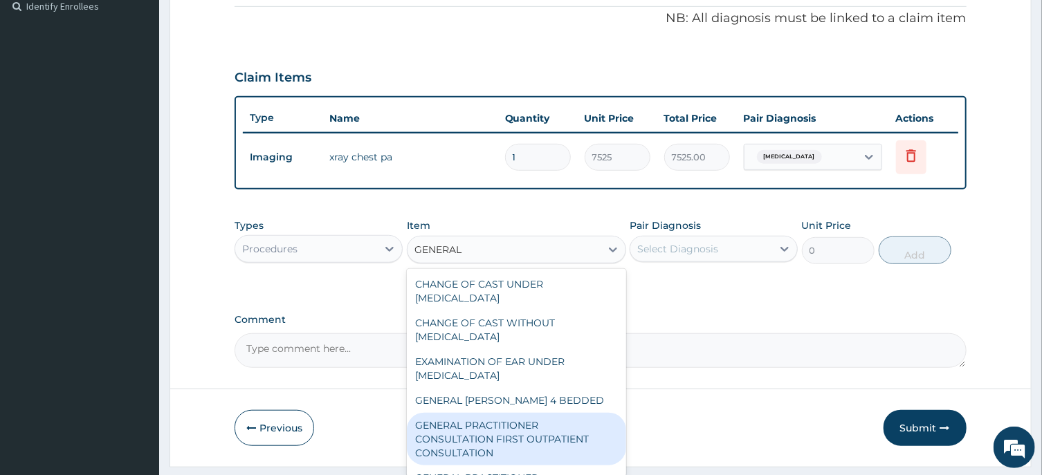
click at [488, 433] on div "GENERAL PRACTITIONER CONSULTATION FIRST OUTPATIENT CONSULTATION" at bounding box center [516, 439] width 219 height 53
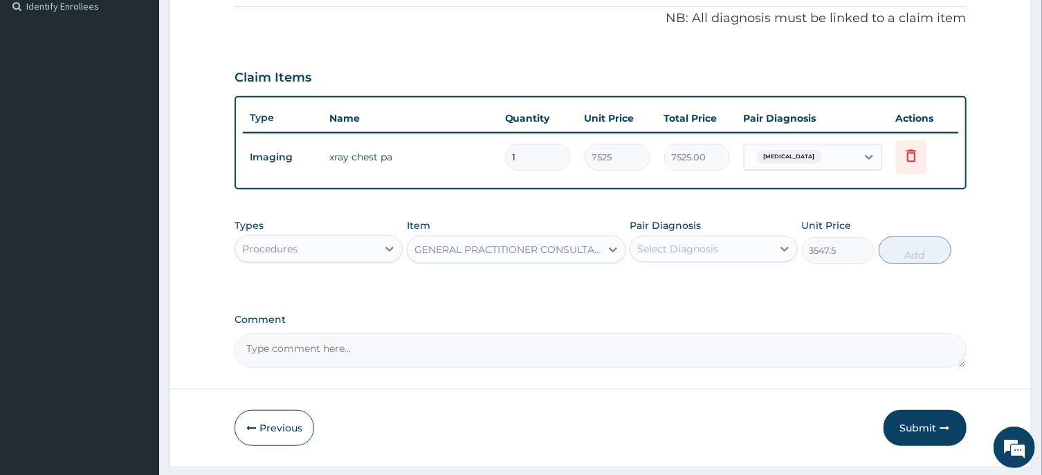
type input "3547.5"
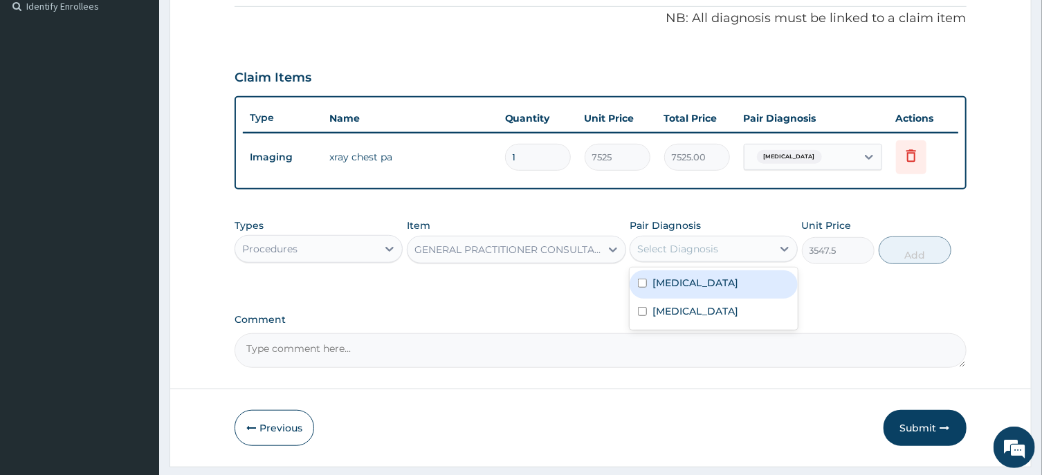
click at [685, 246] on div "Select Diagnosis" at bounding box center [677, 249] width 81 height 14
click at [643, 281] on input "checkbox" at bounding box center [642, 283] width 9 height 9
checkbox input "true"
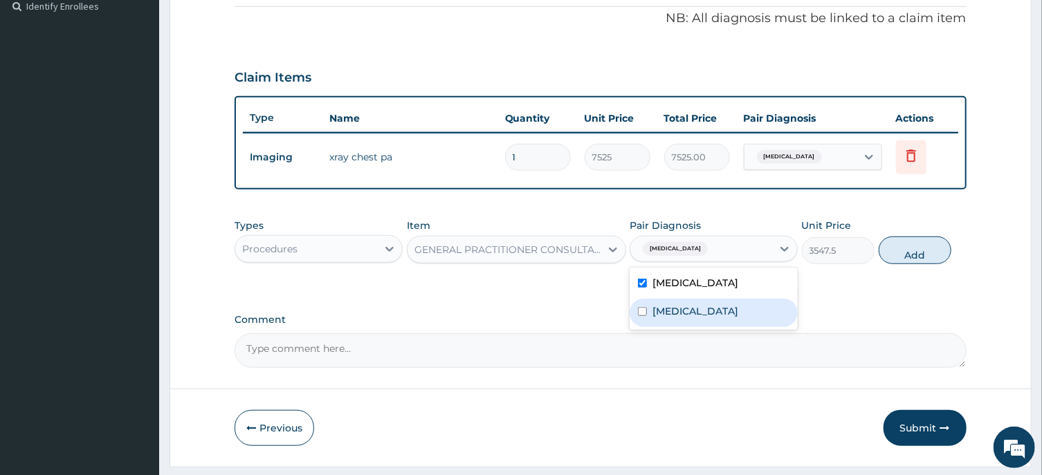
click at [641, 309] on input "checkbox" at bounding box center [642, 311] width 9 height 9
checkbox input "true"
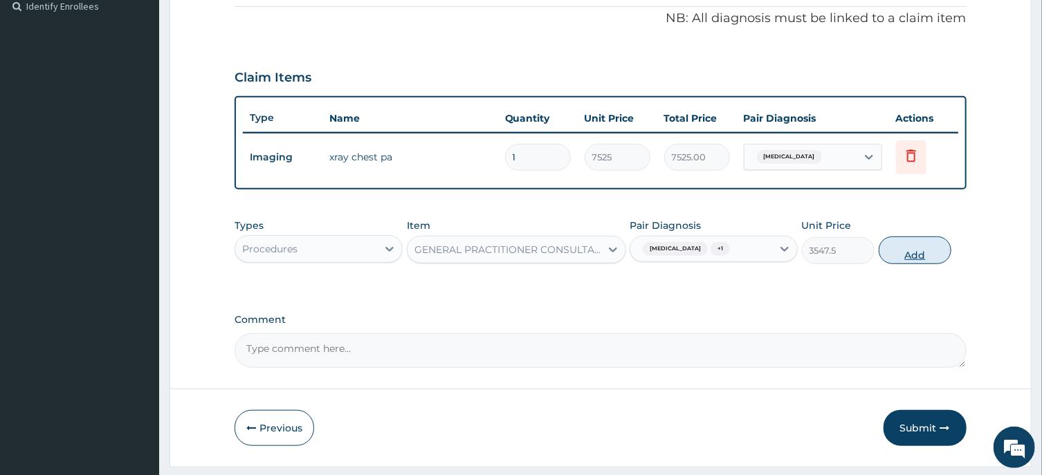
click at [919, 254] on button "Add" at bounding box center [915, 251] width 73 height 28
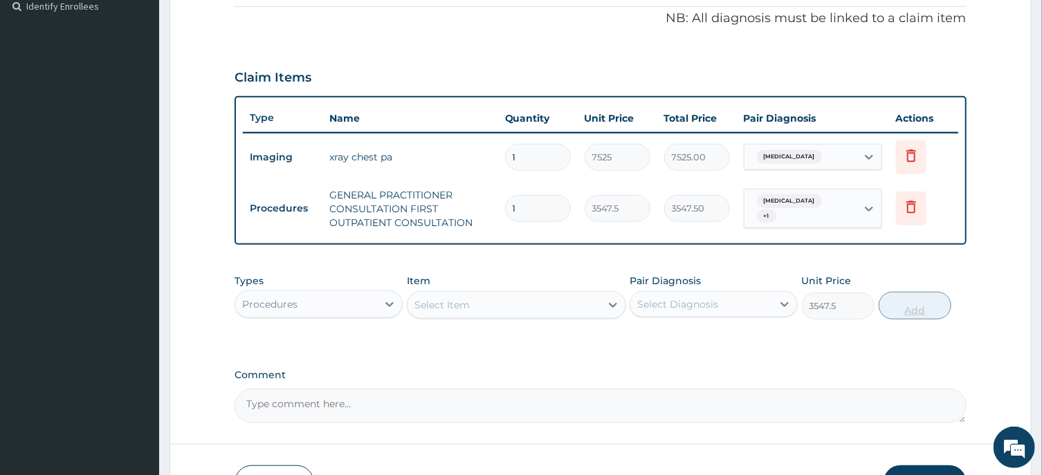
type input "0"
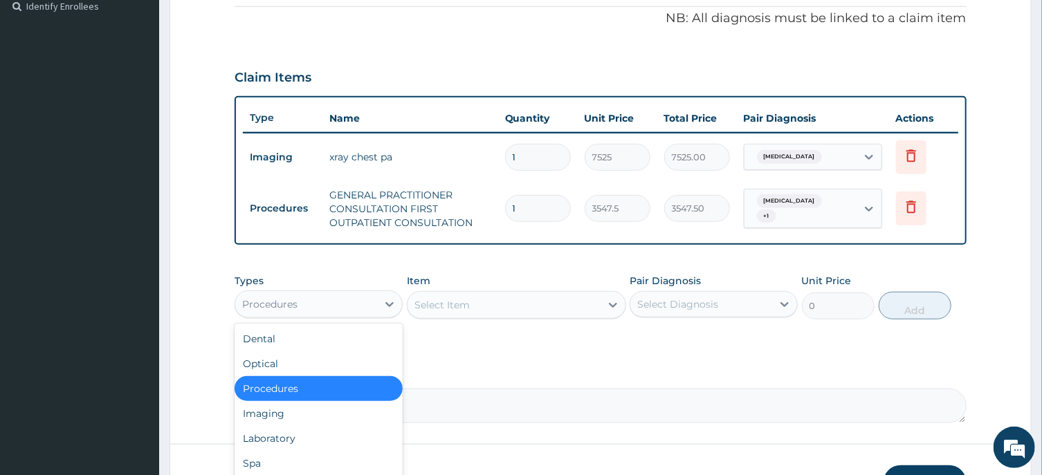
click at [338, 306] on div "Procedures" at bounding box center [306, 304] width 142 height 22
drag, startPoint x: 283, startPoint y: 436, endPoint x: 348, endPoint y: 396, distance: 76.4
click at [286, 432] on div "Laboratory" at bounding box center [318, 438] width 168 height 25
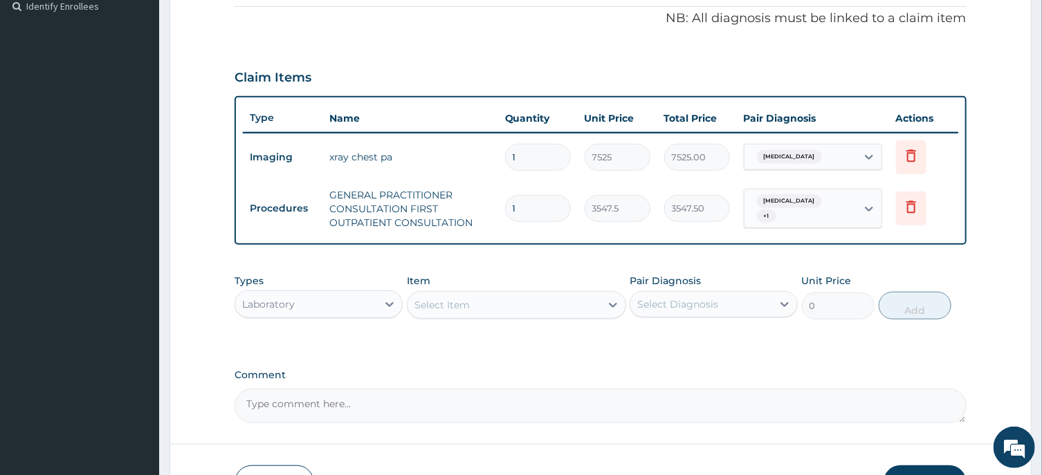
click at [531, 306] on div "Select Item" at bounding box center [503, 305] width 193 height 22
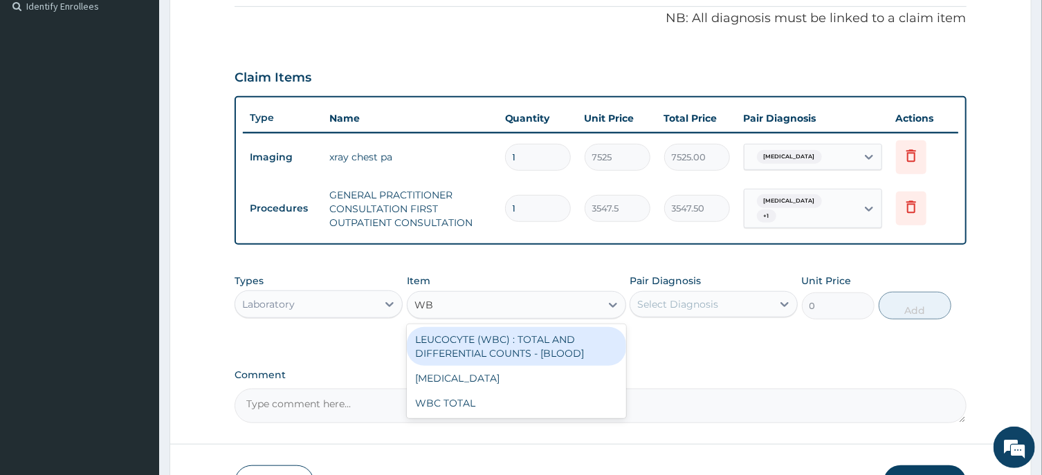
type input "WBC"
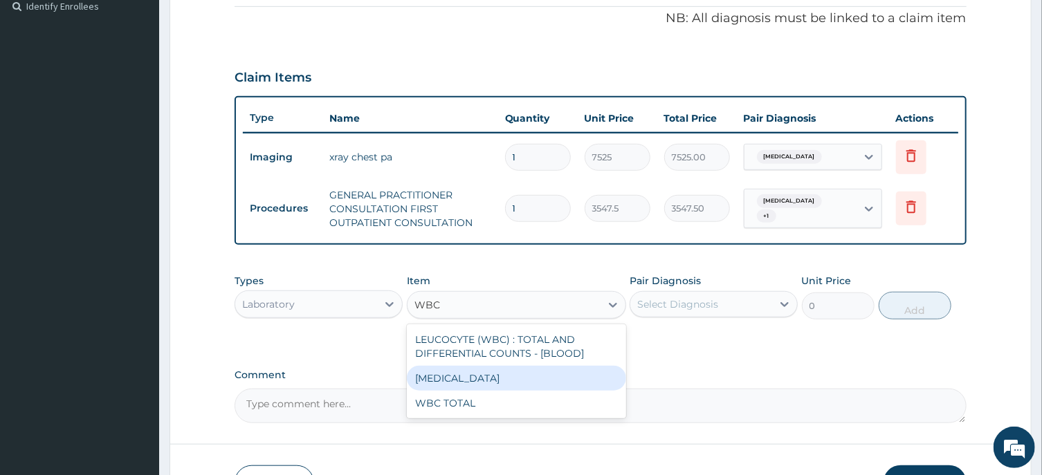
click at [479, 375] on div "WBC DIFFERENTIAL" at bounding box center [516, 378] width 219 height 25
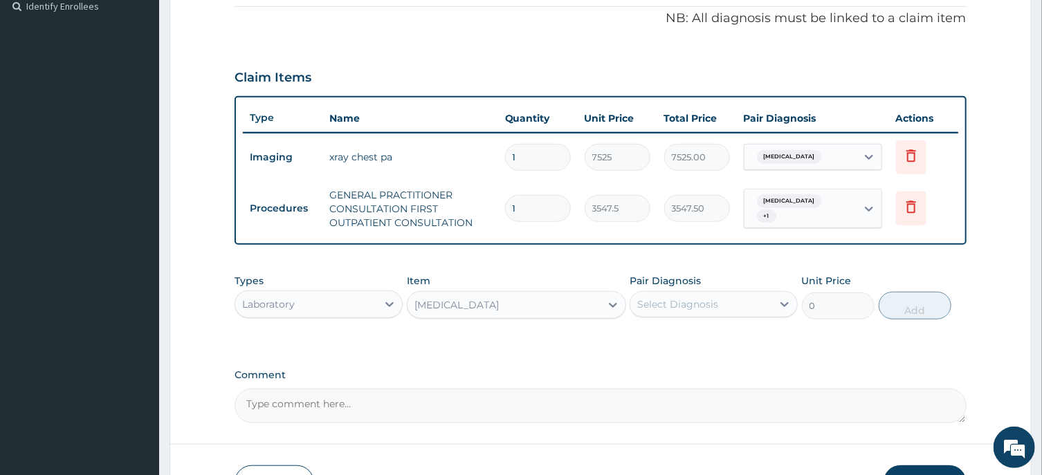
type input "3225"
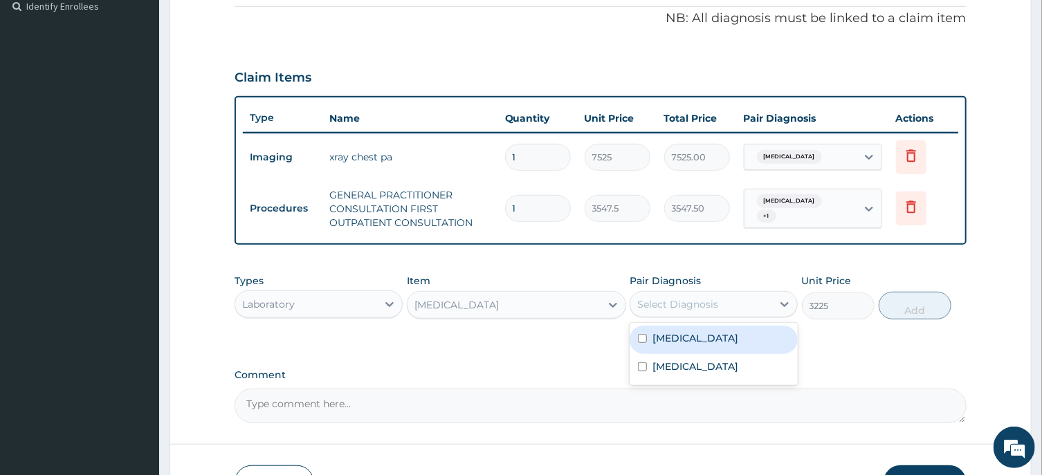
click at [696, 302] on div "Select Diagnosis" at bounding box center [677, 304] width 81 height 14
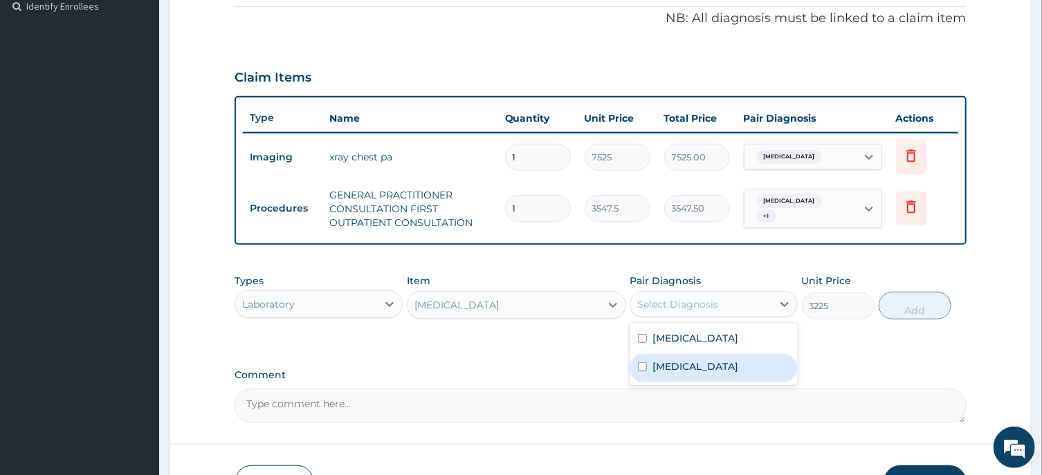
click at [640, 365] on input "checkbox" at bounding box center [642, 366] width 9 height 9
checkbox input "true"
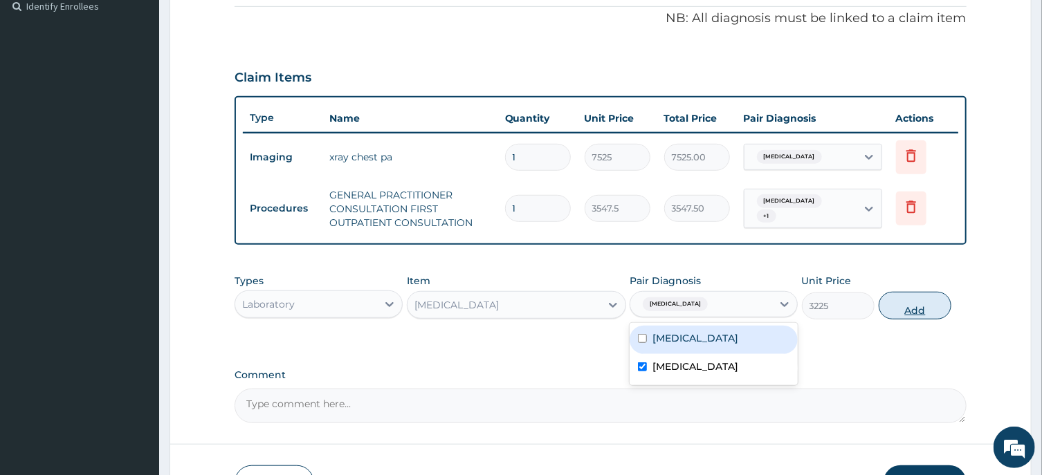
click at [909, 307] on button "Add" at bounding box center [915, 306] width 73 height 28
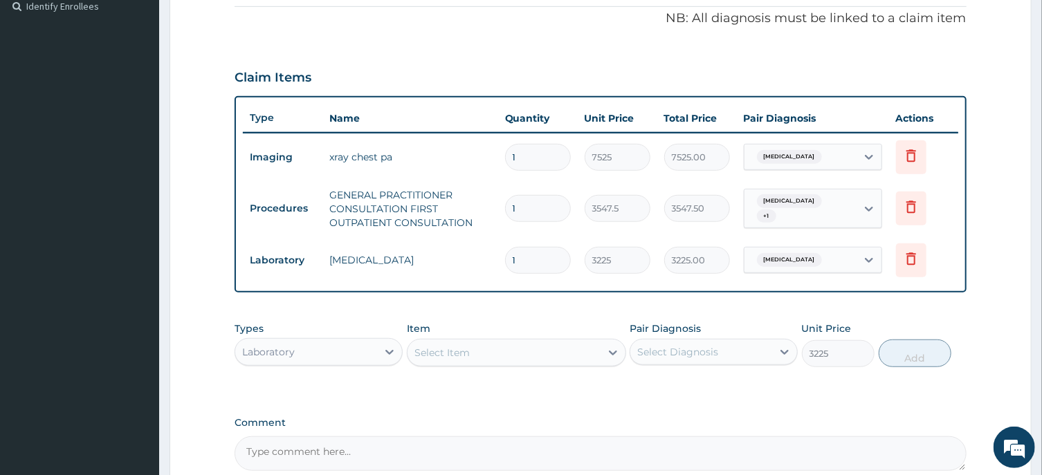
type input "0"
click at [459, 353] on div "Select Item" at bounding box center [441, 353] width 55 height 14
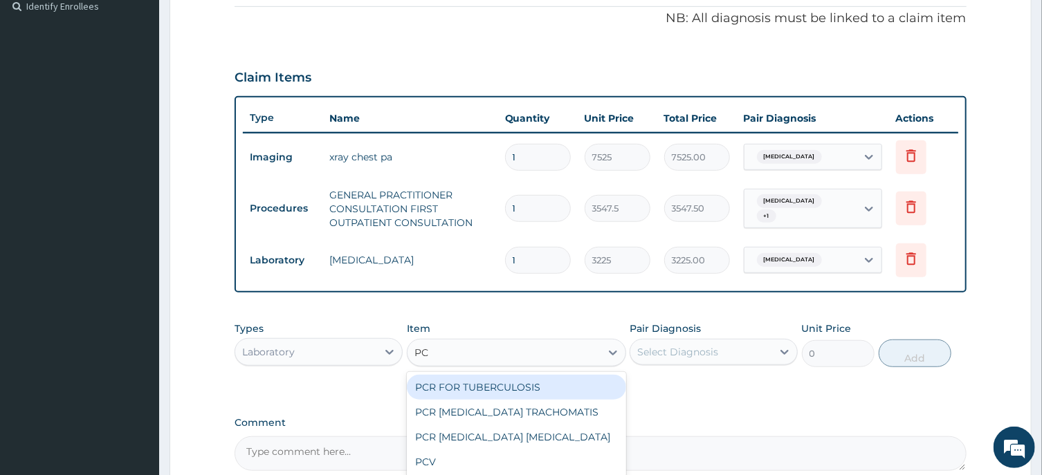
type input "PCV"
click at [443, 386] on div "PCV" at bounding box center [516, 387] width 219 height 25
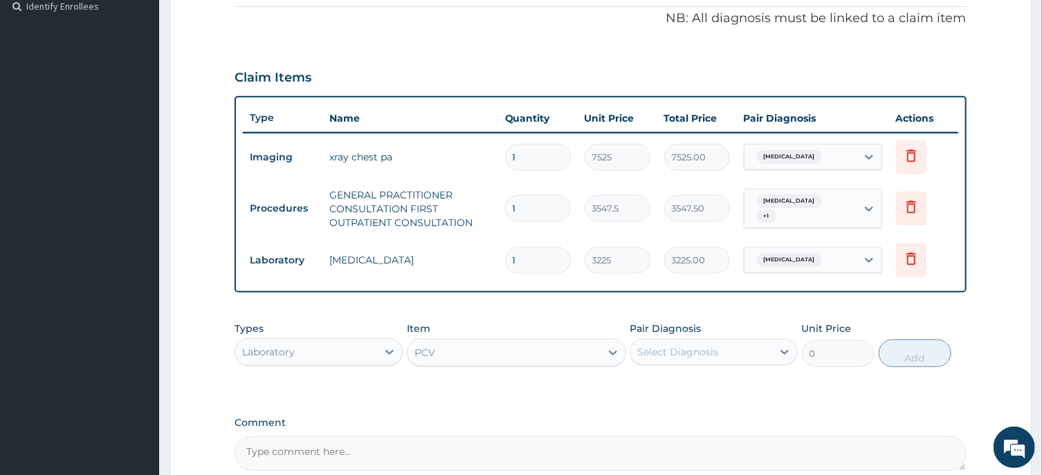
type input "2150"
click at [685, 348] on div "Select Diagnosis" at bounding box center [677, 352] width 81 height 14
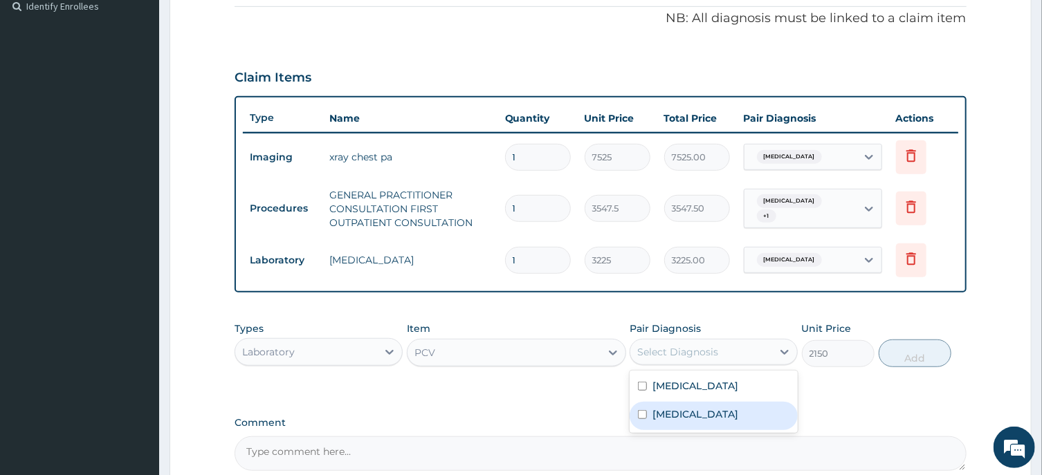
click at [641, 410] on input "checkbox" at bounding box center [642, 414] width 9 height 9
checkbox input "true"
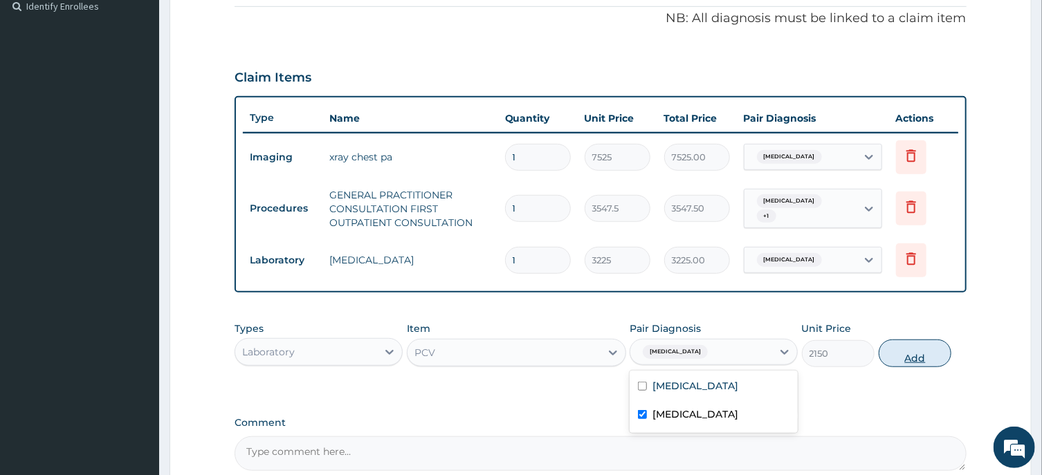
click at [914, 356] on button "Add" at bounding box center [915, 354] width 73 height 28
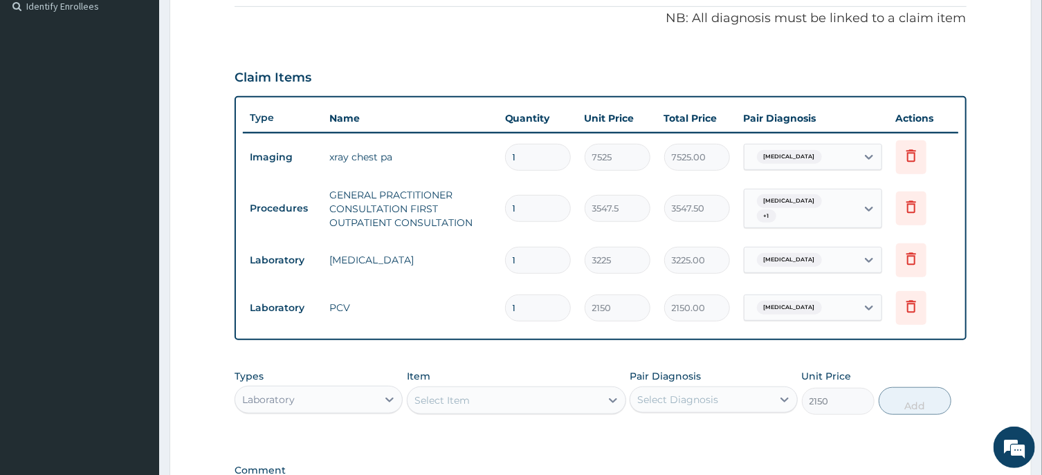
type input "0"
click at [465, 397] on div "Select Item" at bounding box center [441, 401] width 55 height 14
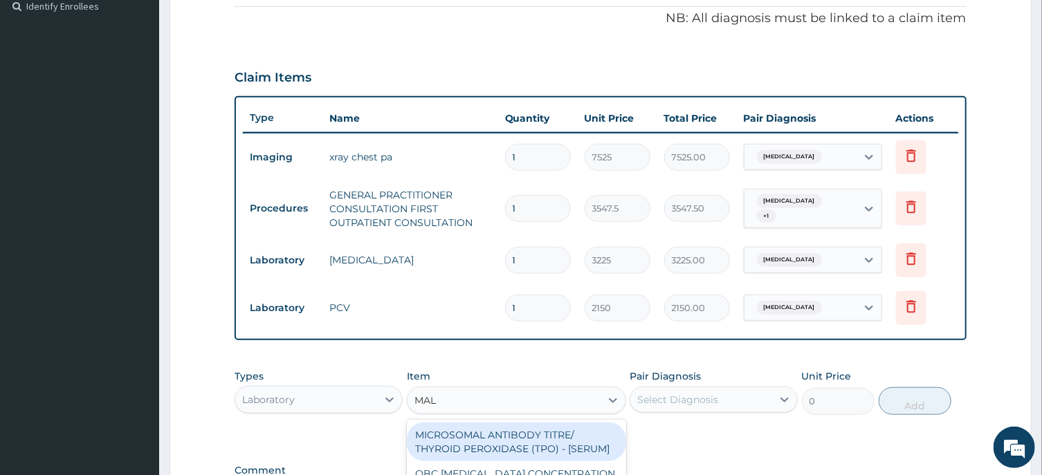
type input "MALA"
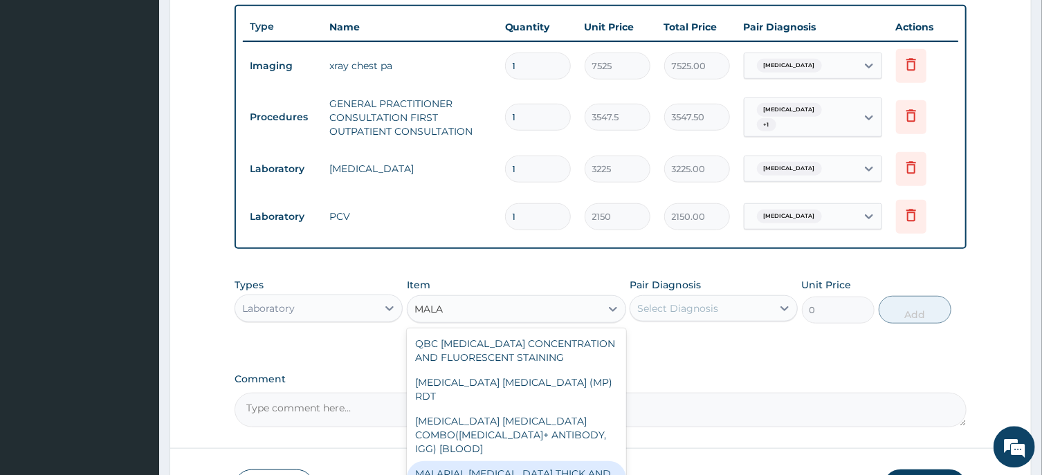
scroll to position [567, 0]
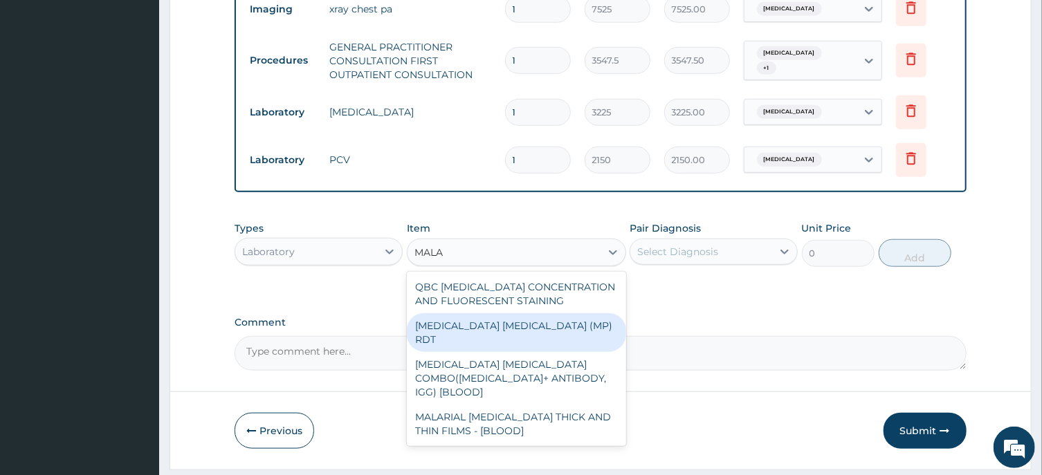
click at [527, 318] on div "MALARIA PARASITE (MP) RDT" at bounding box center [516, 332] width 219 height 39
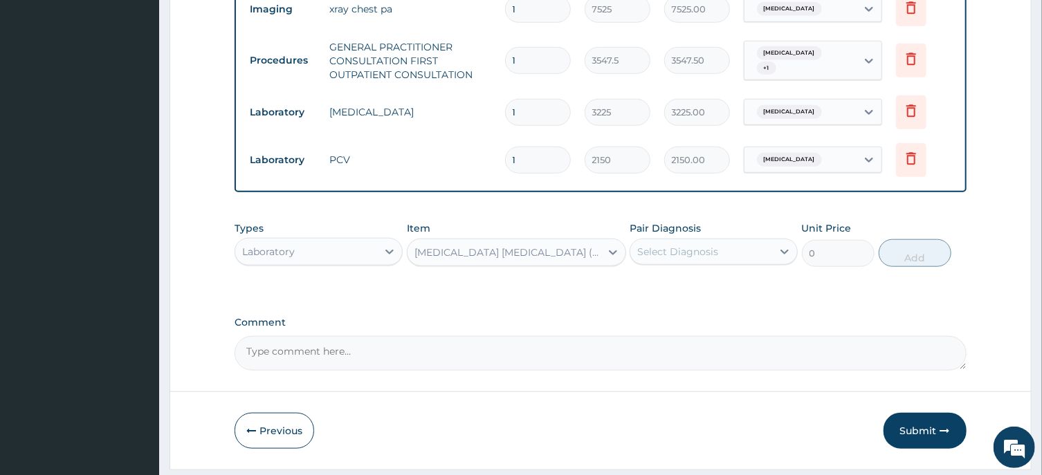
type input "1612.5"
click at [682, 252] on div "Select Diagnosis" at bounding box center [677, 252] width 81 height 14
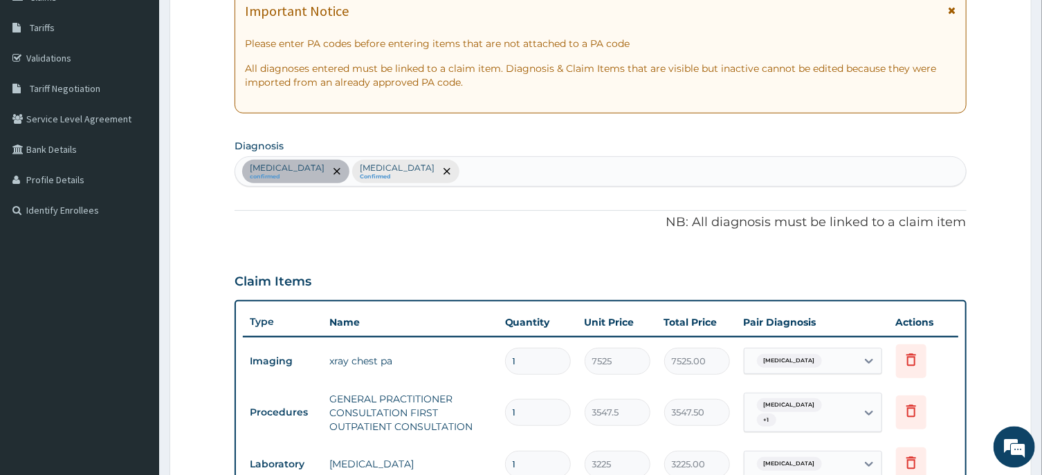
scroll to position [122, 0]
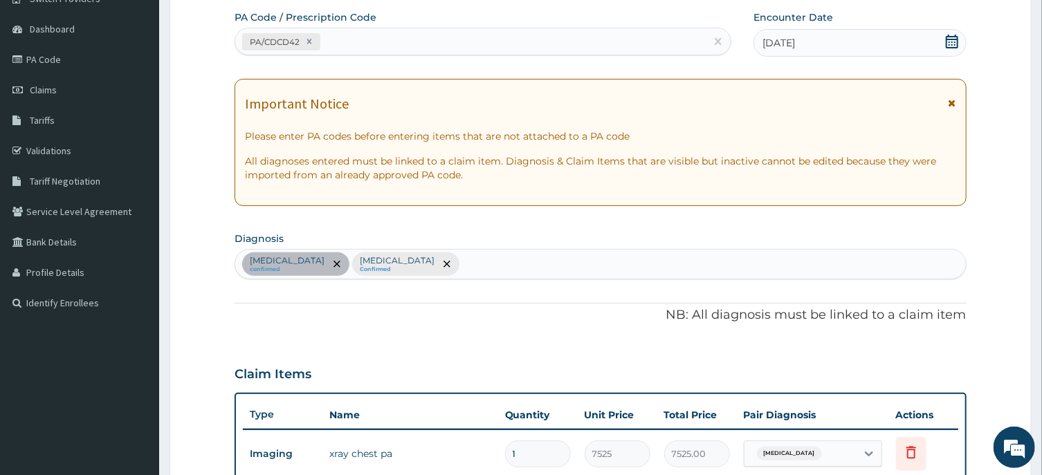
click at [515, 259] on div "Essential hypertension confirmed Acute nasopharyngitis Confirmed" at bounding box center [600, 264] width 730 height 29
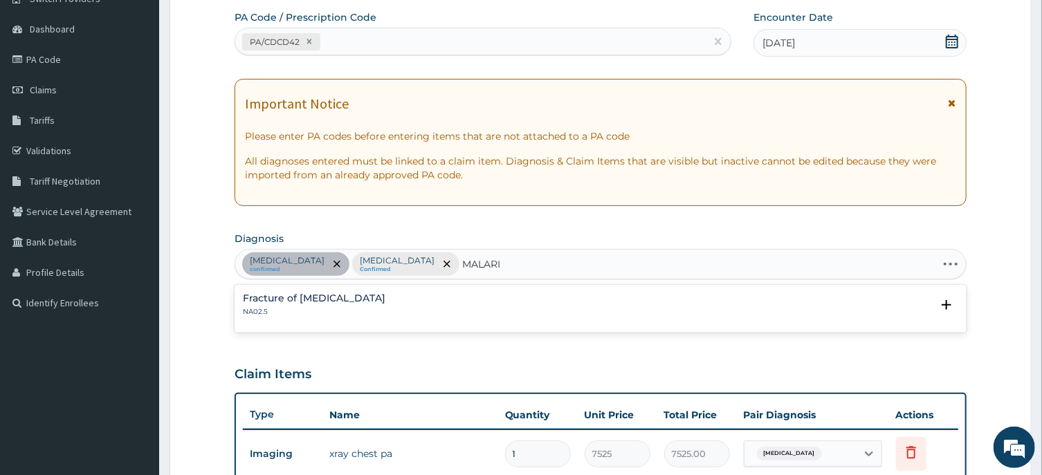
type input "MALARIA"
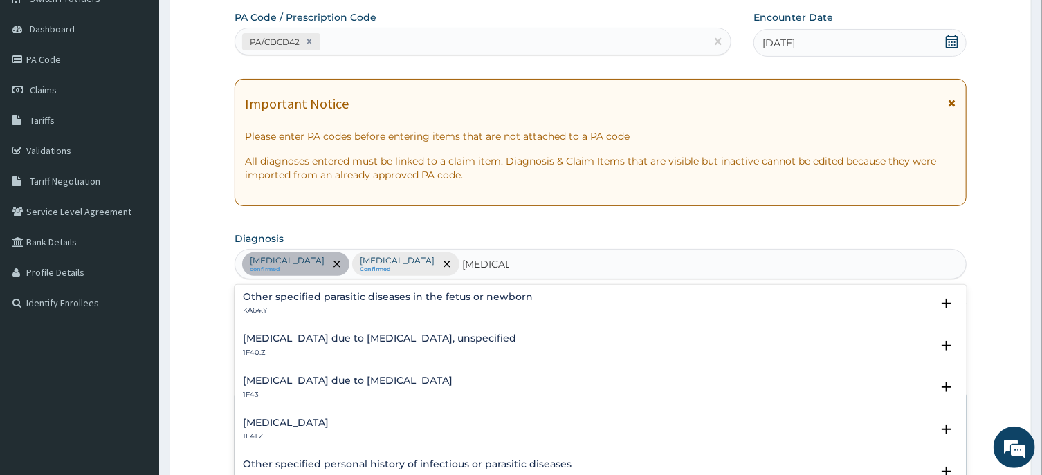
scroll to position [139, 0]
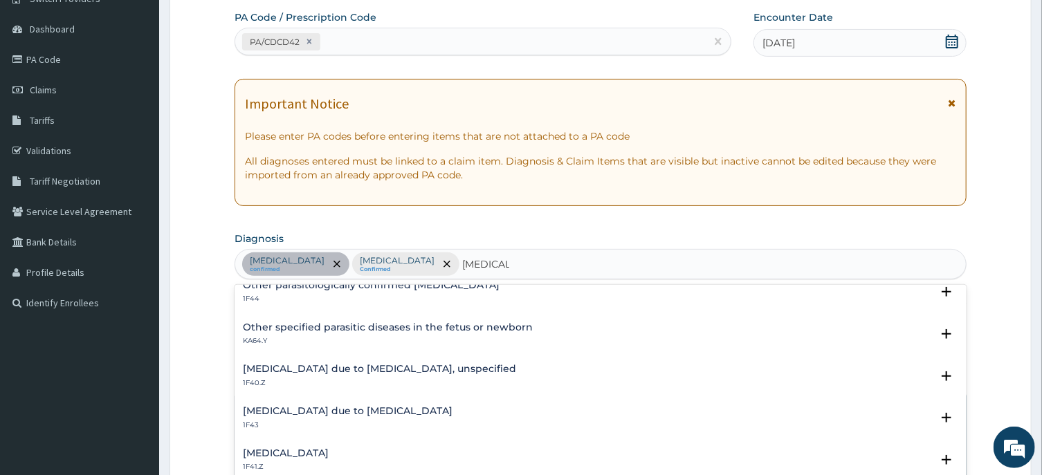
click at [362, 414] on h4 "Malaria due to Plasmodium ovale" at bounding box center [348, 411] width 210 height 10
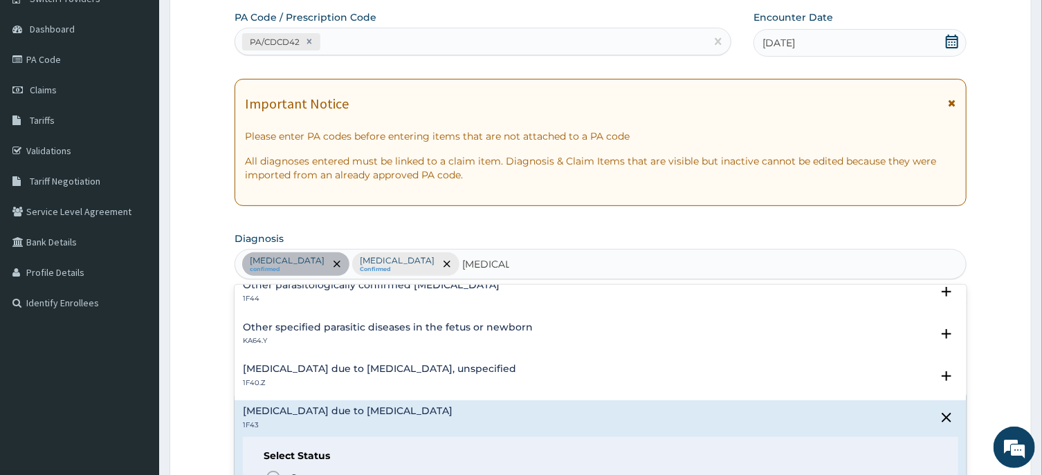
scroll to position [278, 0]
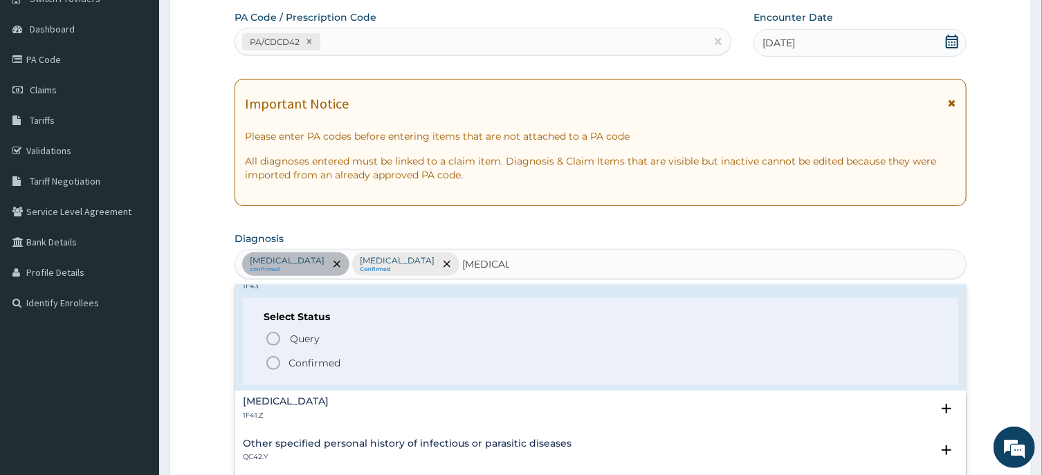
click at [274, 363] on icon "status option filled" at bounding box center [273, 363] width 17 height 17
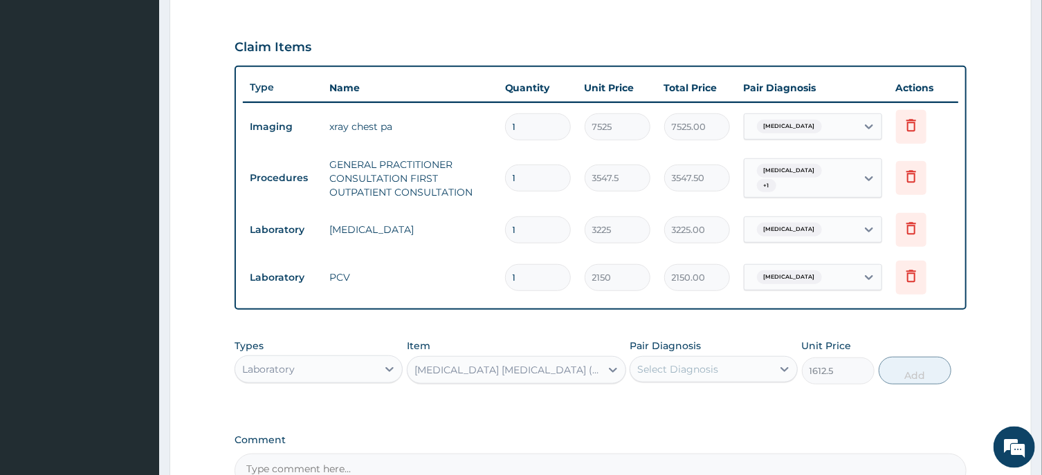
scroll to position [493, 0]
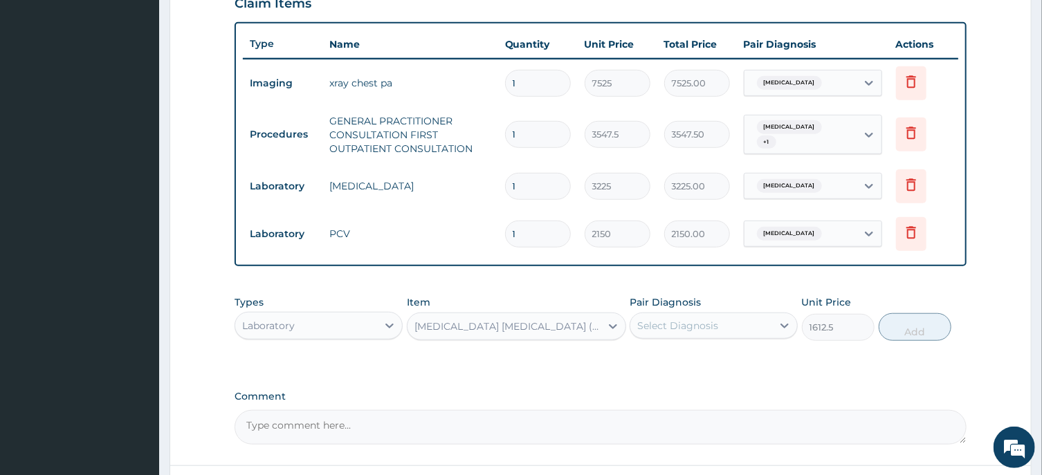
click at [682, 324] on div "Select Diagnosis" at bounding box center [677, 326] width 81 height 14
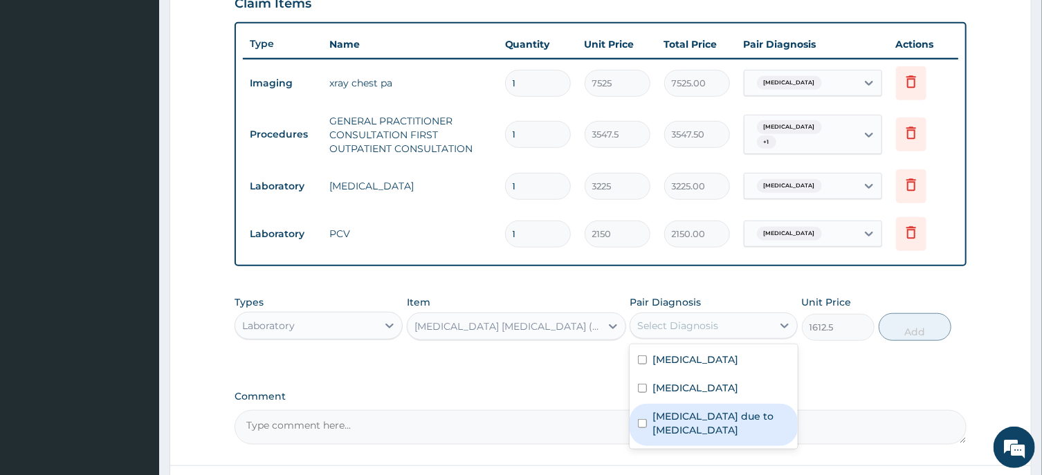
click at [642, 421] on input "checkbox" at bounding box center [642, 423] width 9 height 9
checkbox input "true"
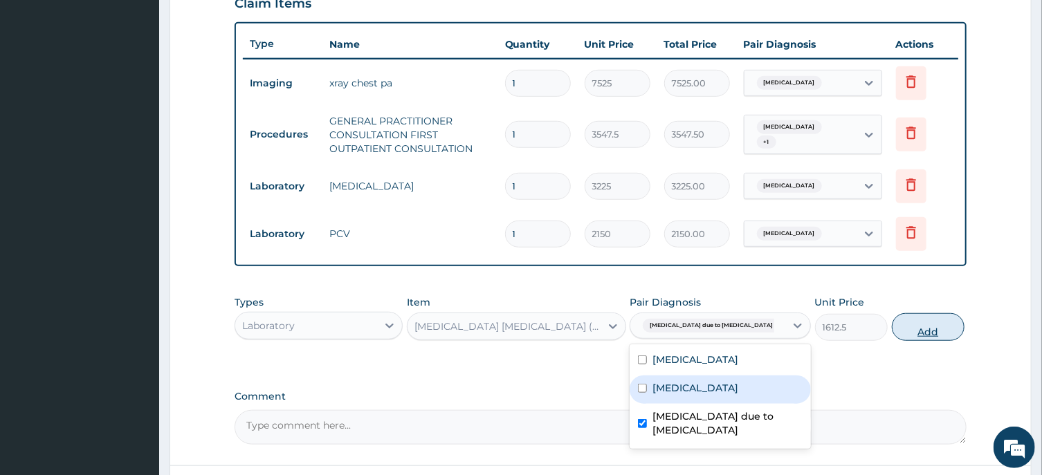
click at [917, 333] on button "Add" at bounding box center [928, 327] width 73 height 28
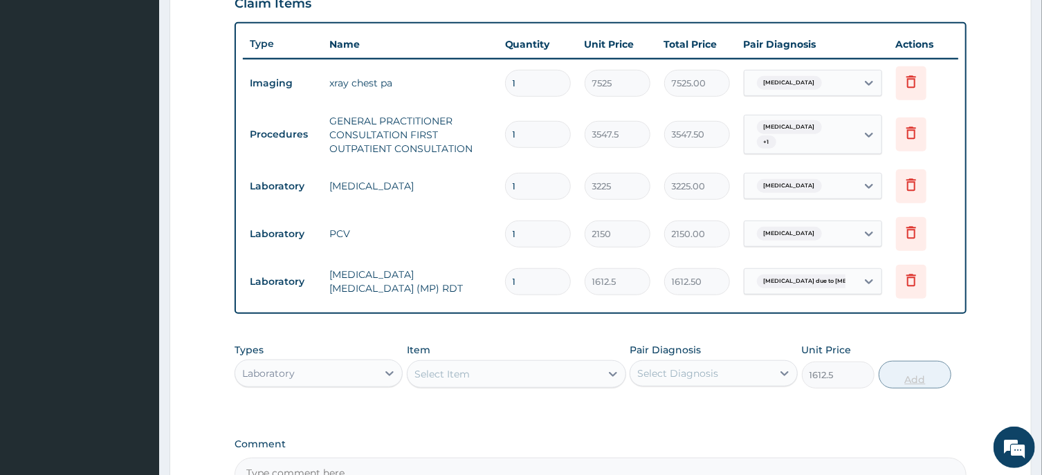
type input "0"
click at [457, 370] on div "Select Item" at bounding box center [441, 374] width 55 height 14
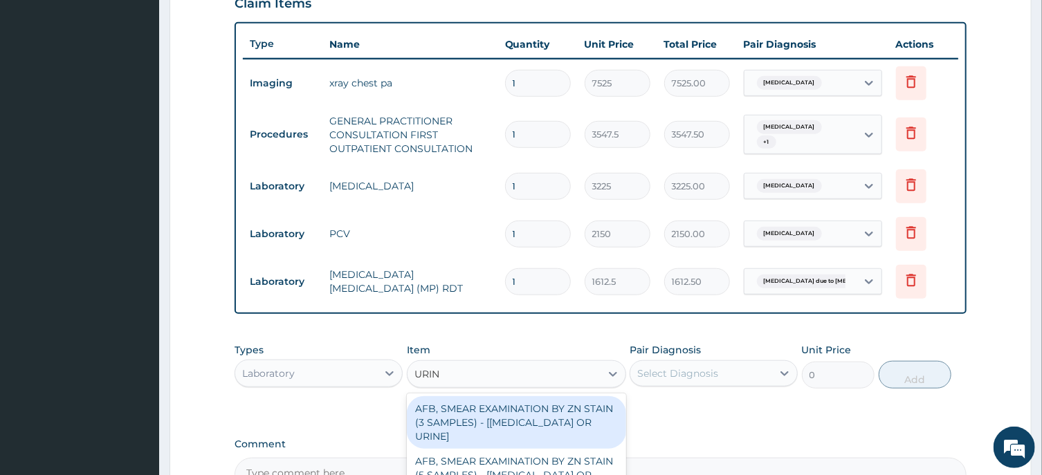
type input "URINA"
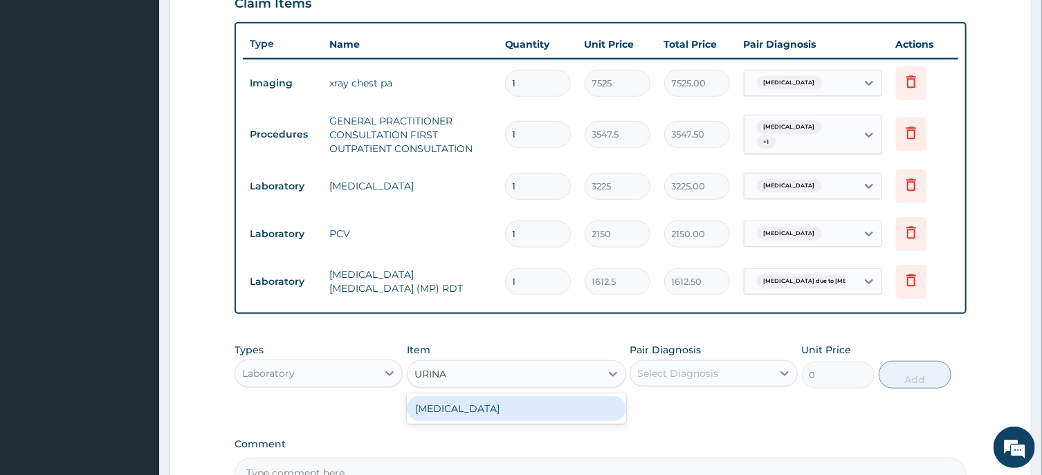
click at [450, 406] on div "URINALYSIS" at bounding box center [516, 408] width 219 height 25
type input "1612.5"
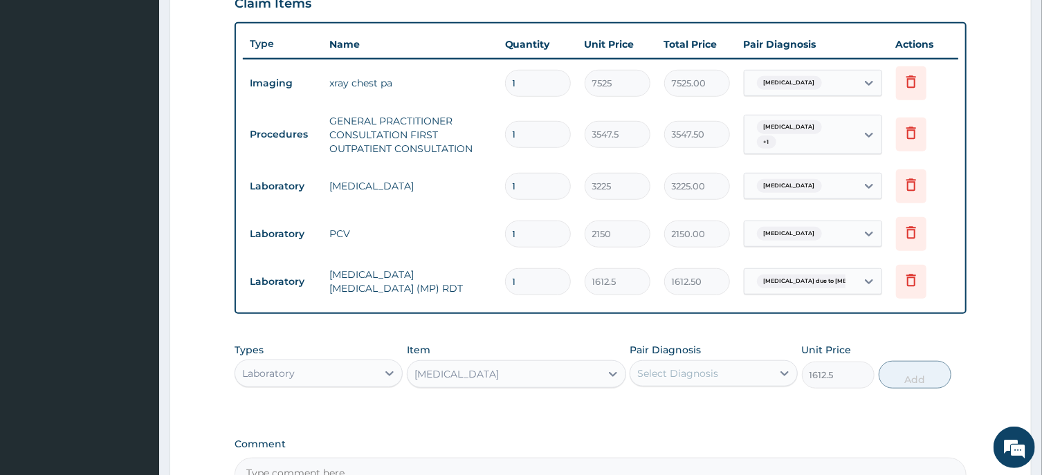
click at [703, 371] on div "Select Diagnosis" at bounding box center [677, 374] width 81 height 14
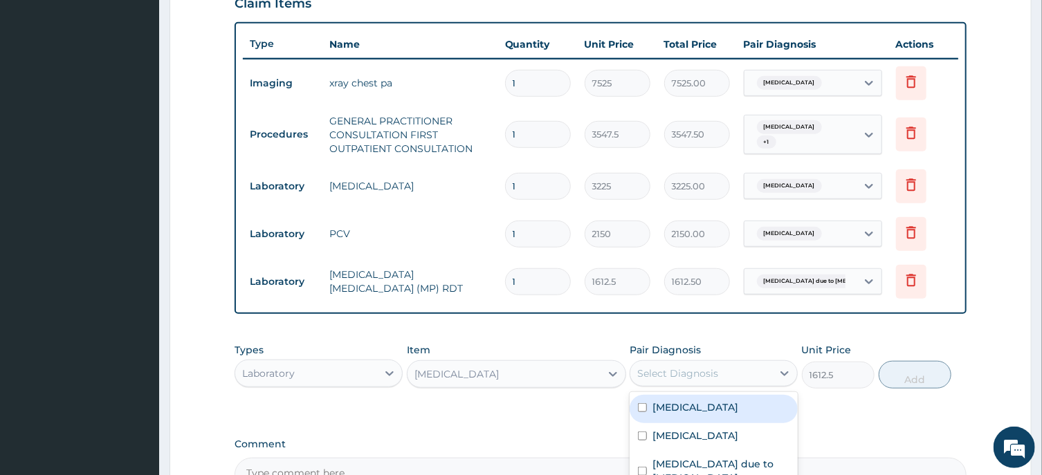
scroll to position [641, 0]
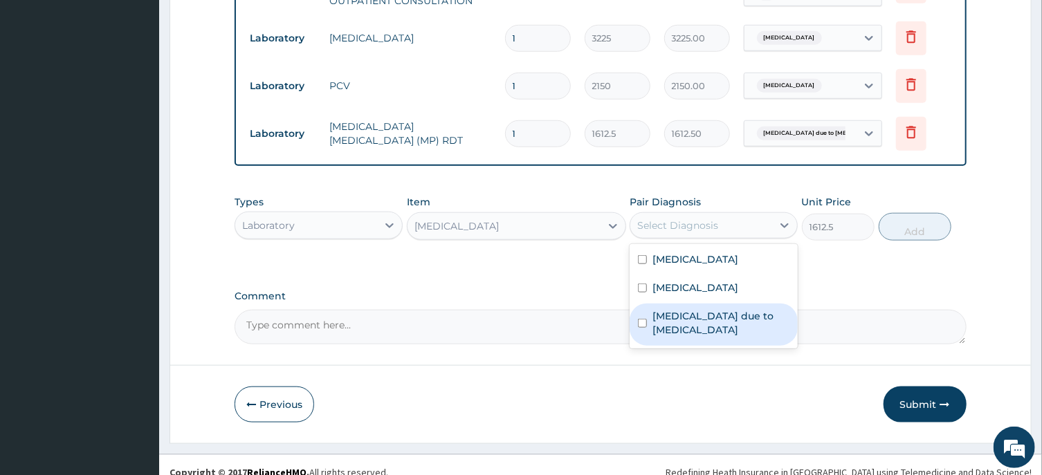
click at [642, 320] on input "checkbox" at bounding box center [642, 323] width 9 height 9
checkbox input "true"
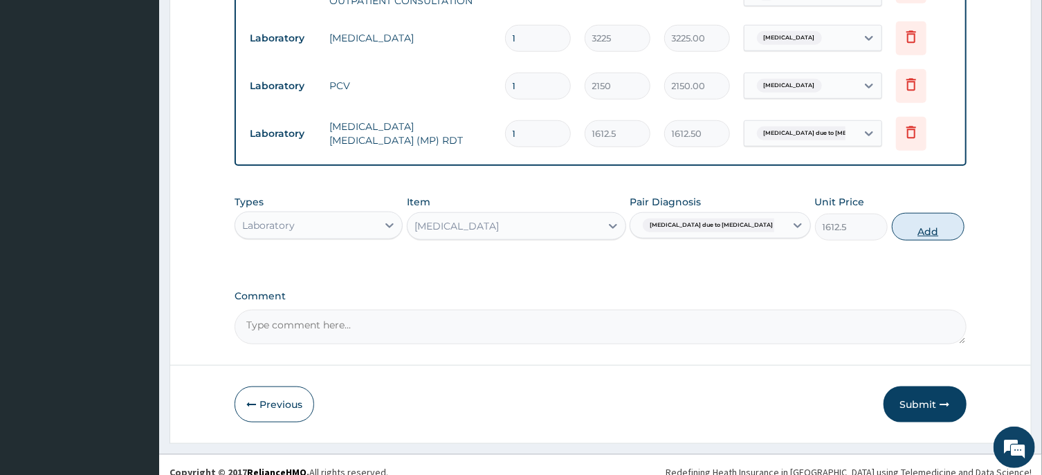
click at [914, 231] on button "Add" at bounding box center [928, 227] width 73 height 28
type input "0"
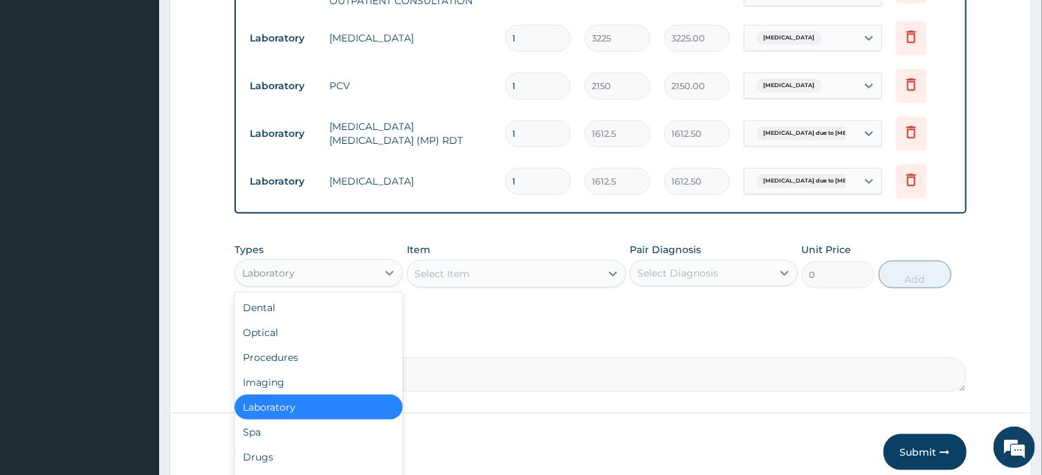
click at [377, 274] on div "Laboratory" at bounding box center [306, 273] width 142 height 22
click at [269, 457] on div "Drugs" at bounding box center [318, 457] width 168 height 25
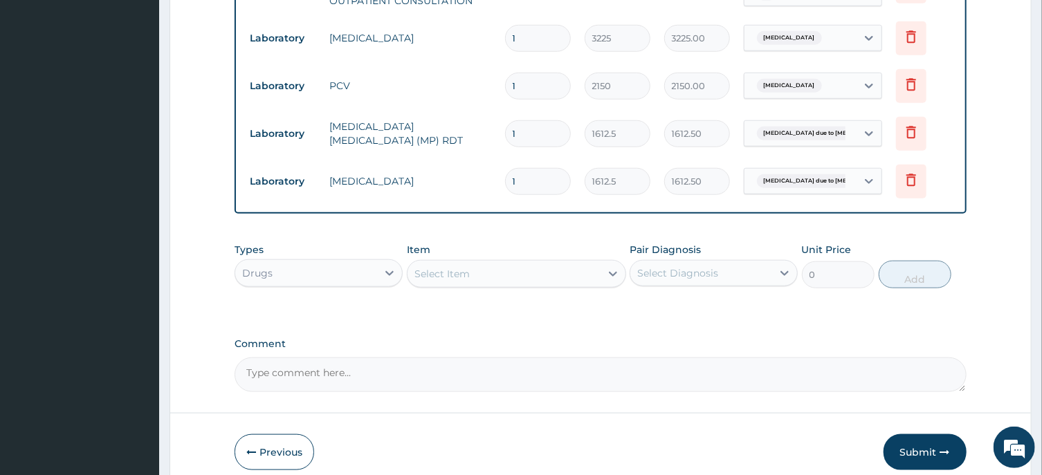
click at [472, 273] on div "Select Item" at bounding box center [503, 274] width 193 height 22
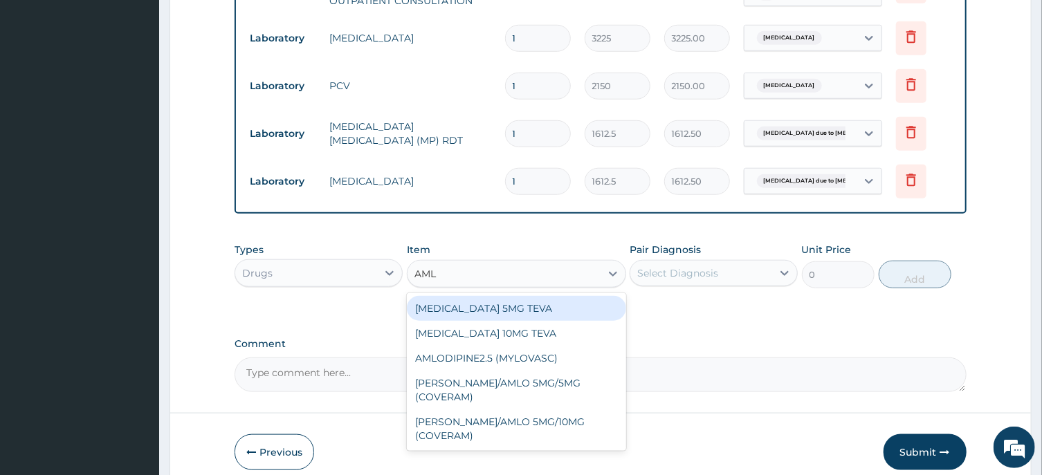
type input "AMLO"
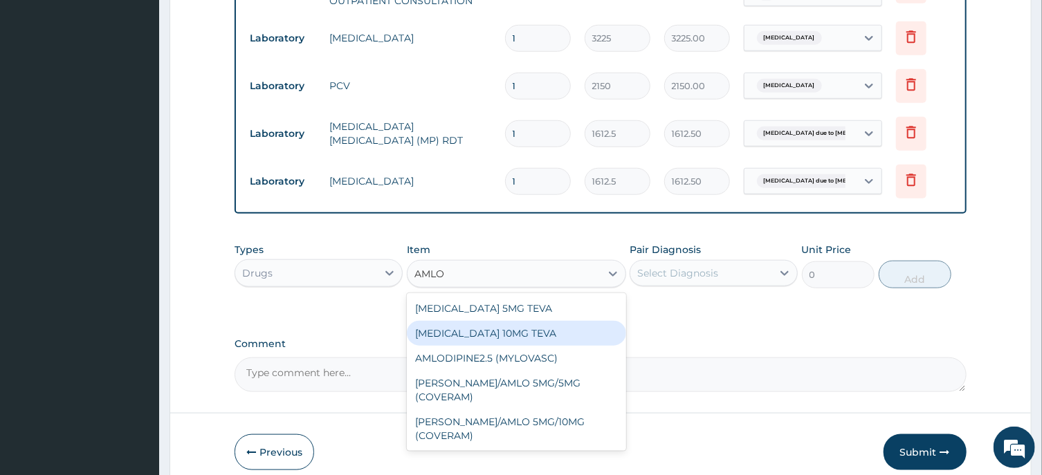
click at [479, 331] on div "AMLODIPINE 10MG TEVA" at bounding box center [516, 333] width 219 height 25
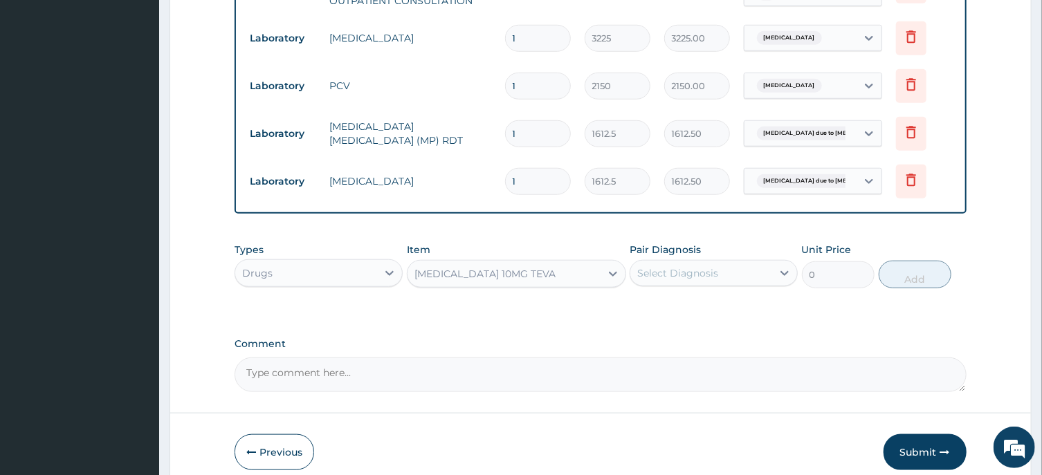
type input "100.5125"
click at [690, 270] on div "Select Diagnosis" at bounding box center [677, 273] width 81 height 14
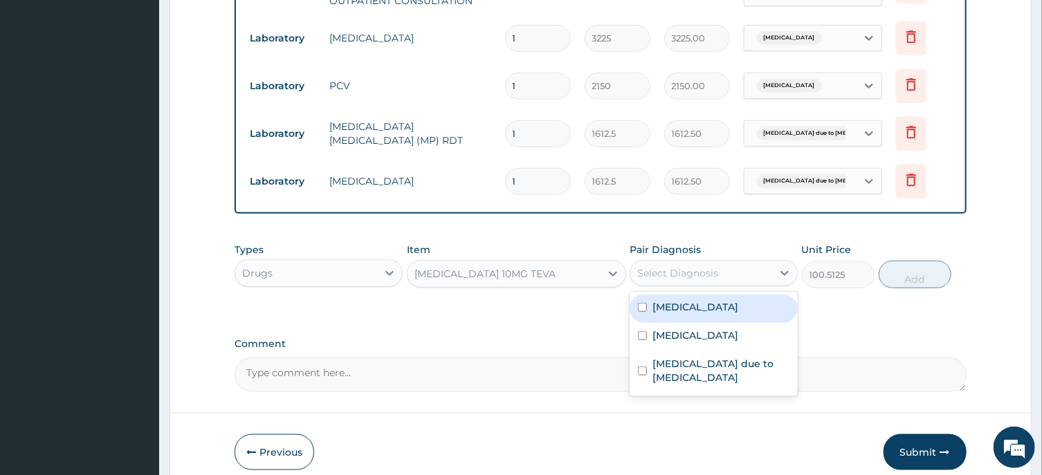
click at [640, 305] on input "checkbox" at bounding box center [642, 307] width 9 height 9
checkbox input "true"
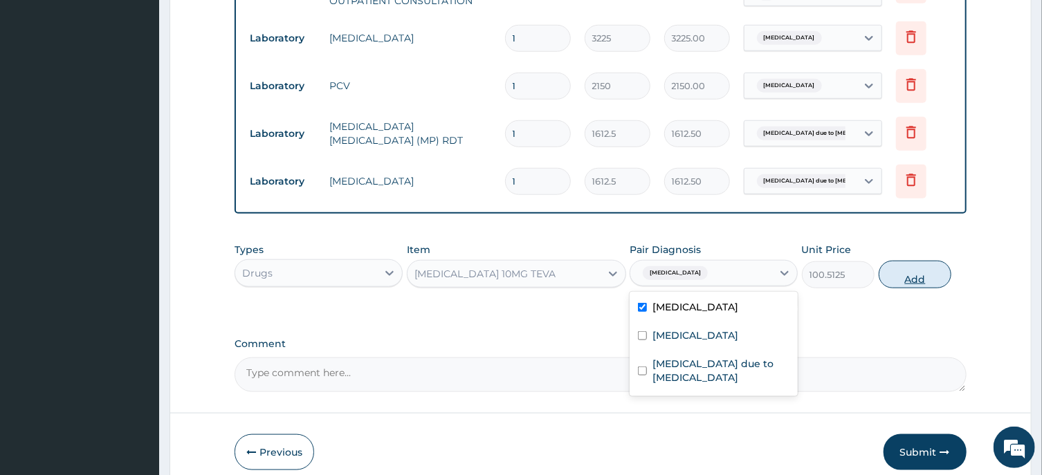
click at [914, 279] on button "Add" at bounding box center [915, 275] width 73 height 28
type input "0"
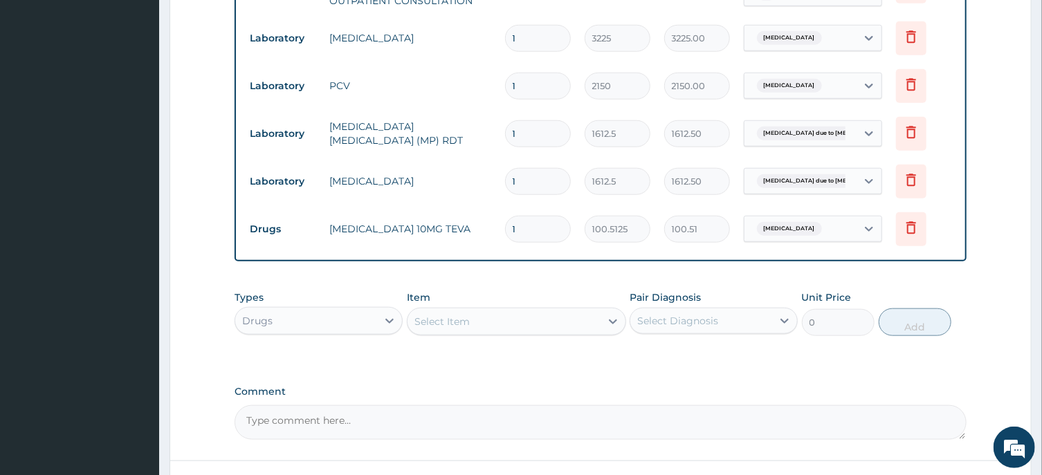
type input "14"
type input "1407.17"
type input "14"
click at [457, 322] on div "Select Item" at bounding box center [441, 322] width 55 height 14
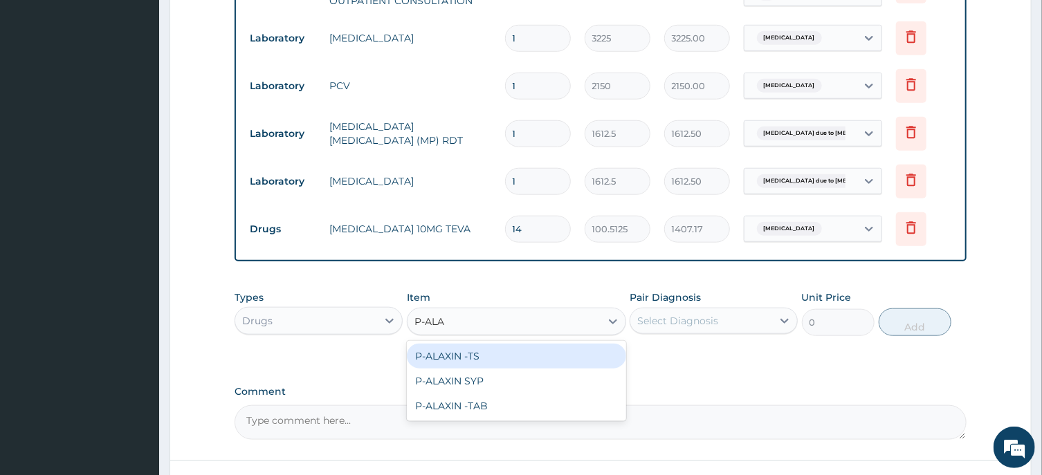
type input "P-ALAX"
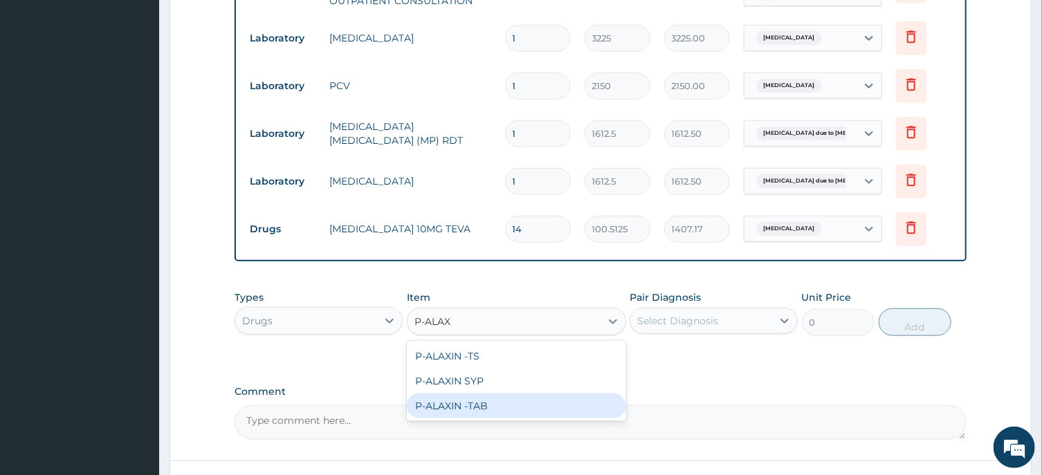
click at [448, 405] on div "P-ALAXIN -TAB" at bounding box center [516, 406] width 219 height 25
type input "106.425"
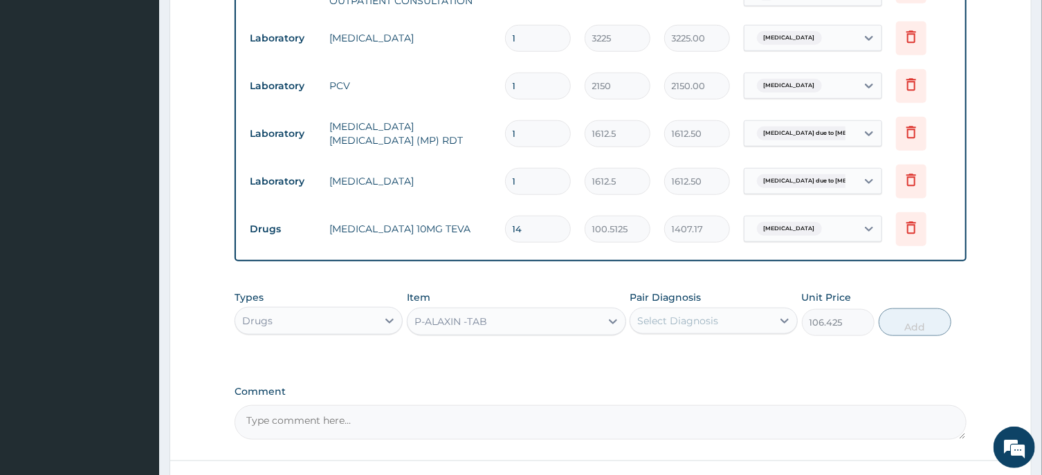
click at [677, 322] on div "Select Diagnosis" at bounding box center [677, 321] width 81 height 14
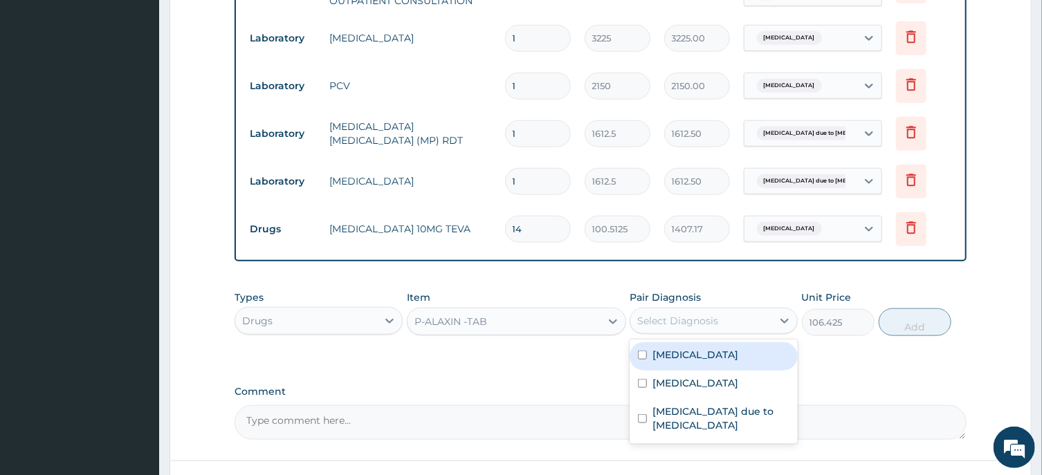
click at [641, 352] on input "checkbox" at bounding box center [642, 355] width 9 height 9
checkbox input "true"
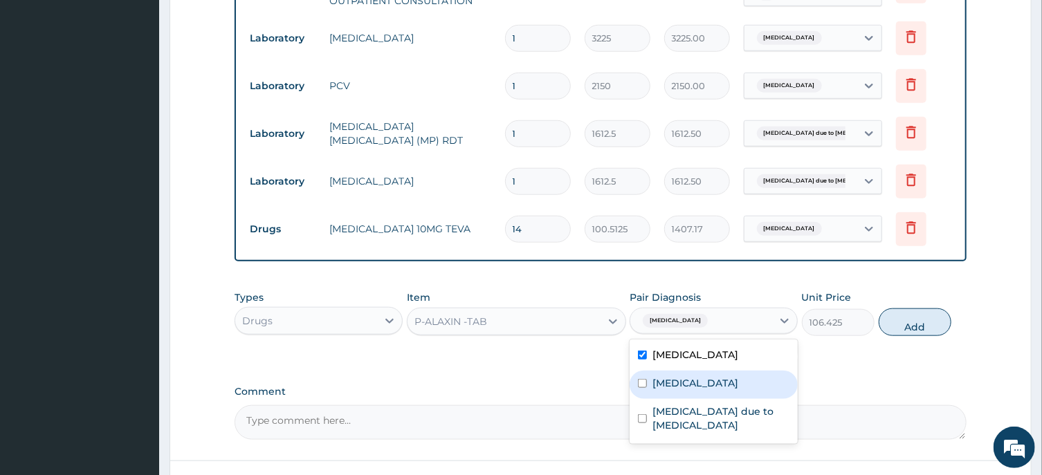
click at [642, 382] on input "checkbox" at bounding box center [642, 383] width 9 height 9
checkbox input "true"
click at [641, 351] on input "checkbox" at bounding box center [642, 355] width 9 height 9
checkbox input "false"
click at [643, 379] on input "checkbox" at bounding box center [642, 383] width 9 height 9
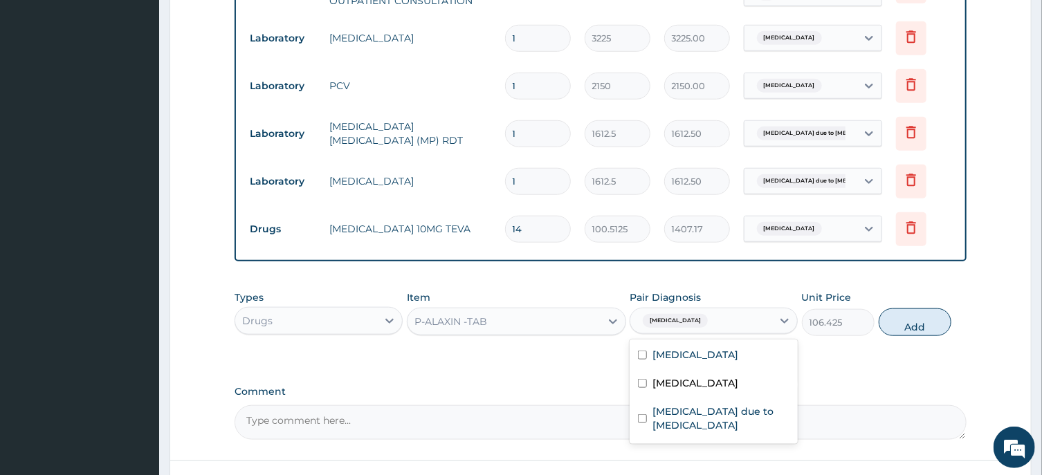
checkbox input "false"
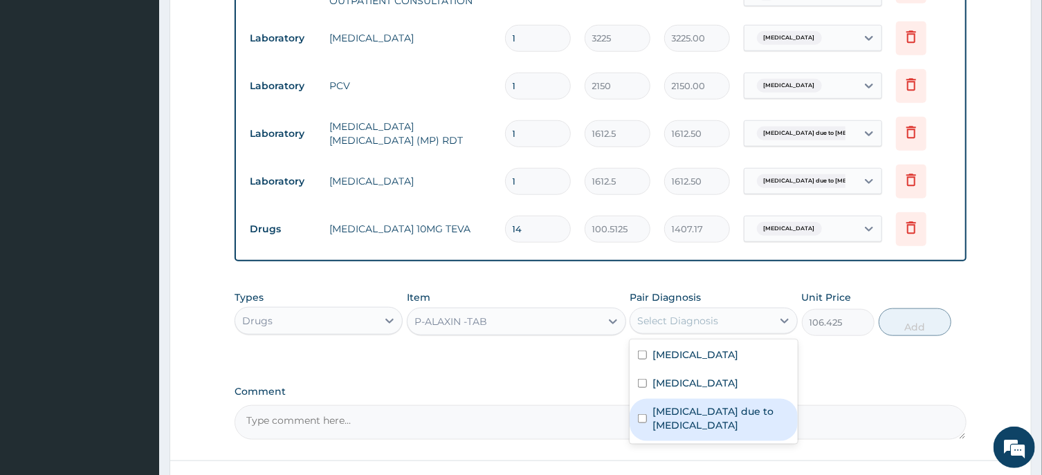
click at [643, 417] on input "checkbox" at bounding box center [642, 418] width 9 height 9
checkbox input "true"
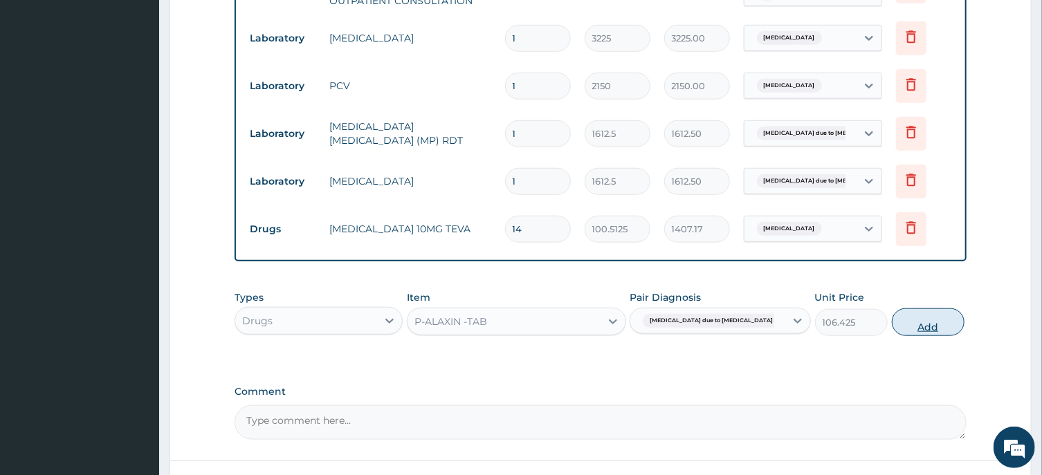
click at [915, 327] on button "Add" at bounding box center [928, 323] width 73 height 28
type input "0"
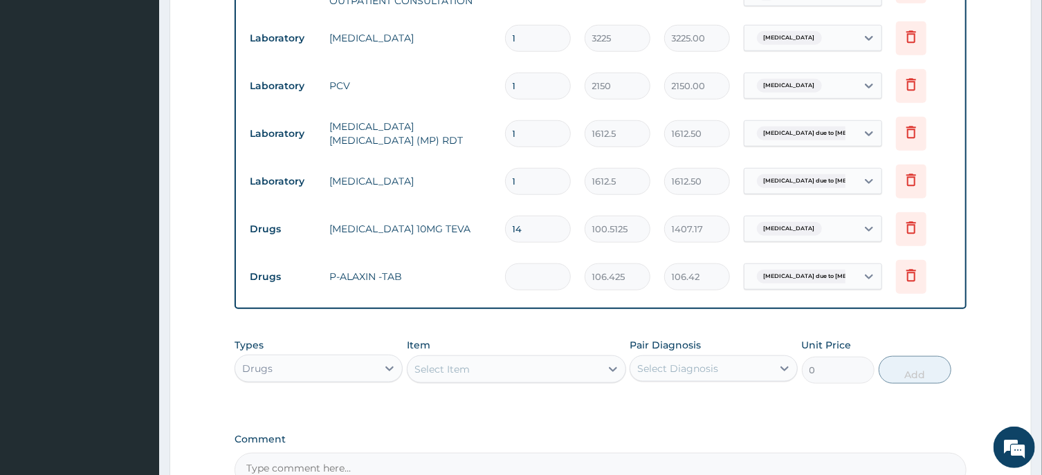
type input "0.00"
type input "9"
type input "957.82"
type input "9"
click at [451, 369] on div "Select Item" at bounding box center [441, 369] width 55 height 14
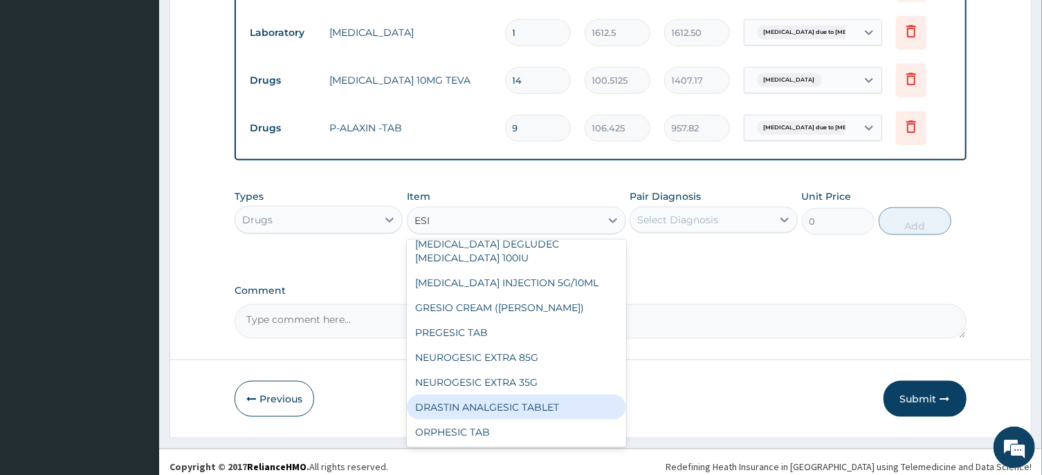
scroll to position [0, 0]
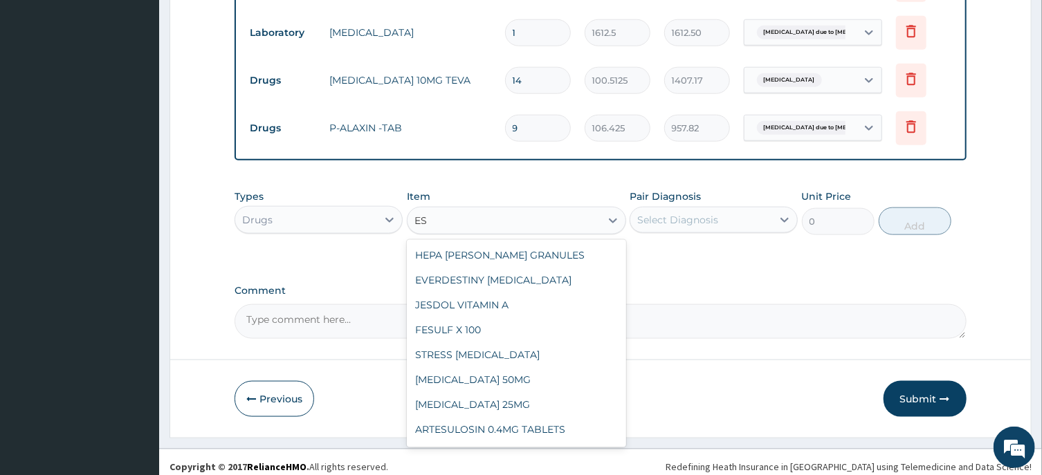
type input "E"
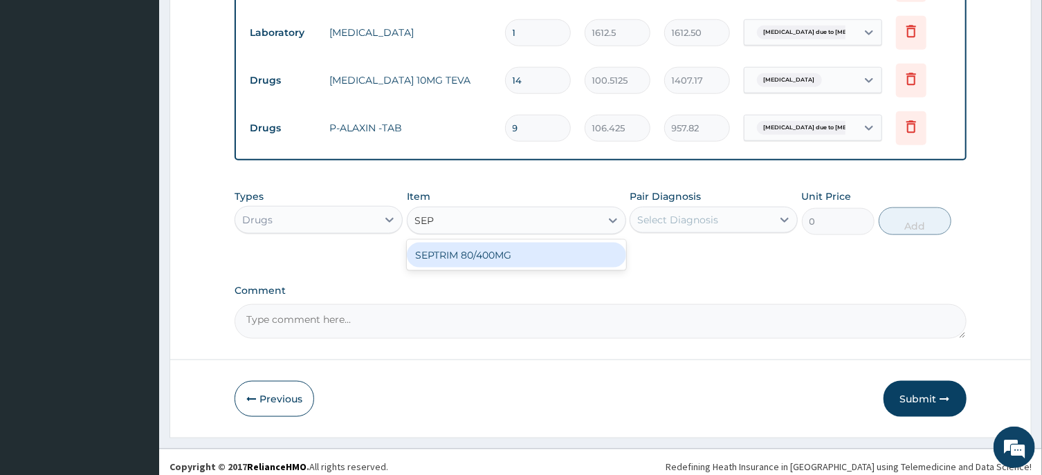
type input "SEPT"
click at [488, 257] on div "SEPTRIM 80/400MG" at bounding box center [516, 255] width 219 height 25
type input "94.6"
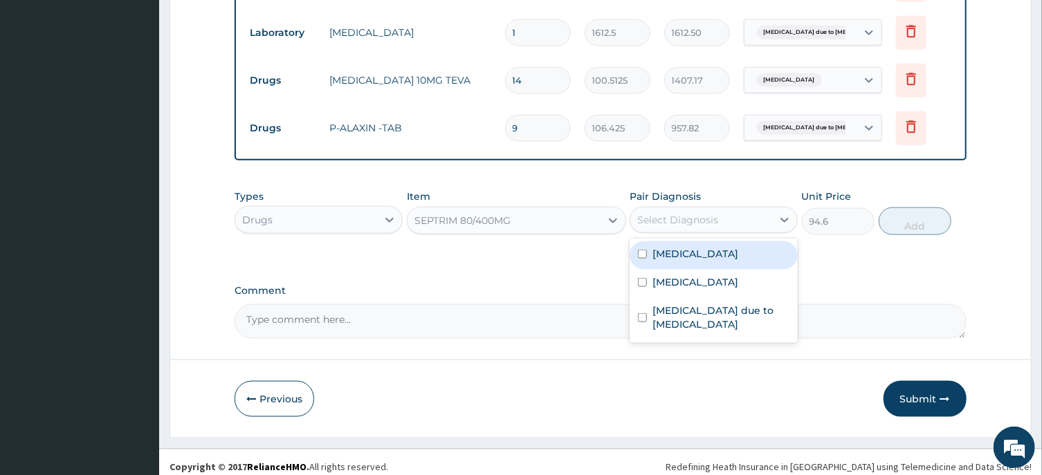
click at [688, 218] on div "Select Diagnosis" at bounding box center [677, 220] width 81 height 14
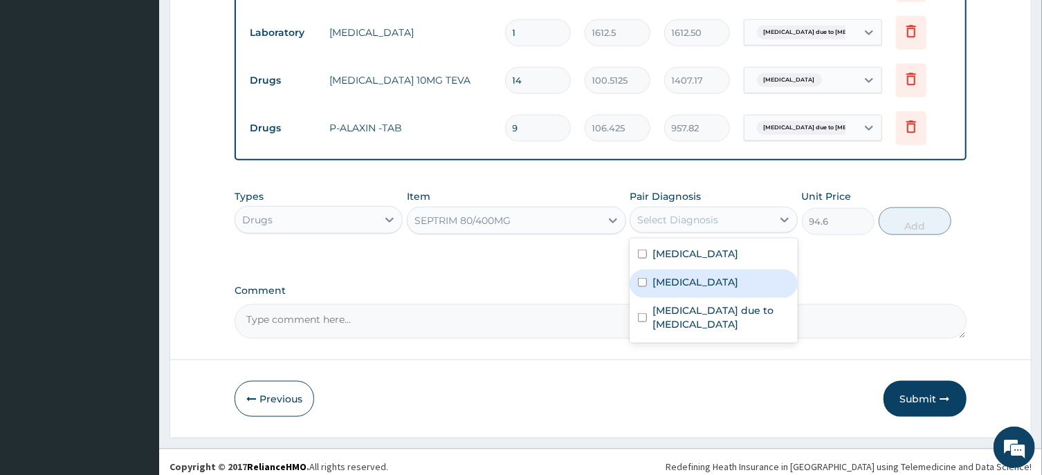
click at [643, 282] on input "checkbox" at bounding box center [642, 282] width 9 height 9
checkbox input "true"
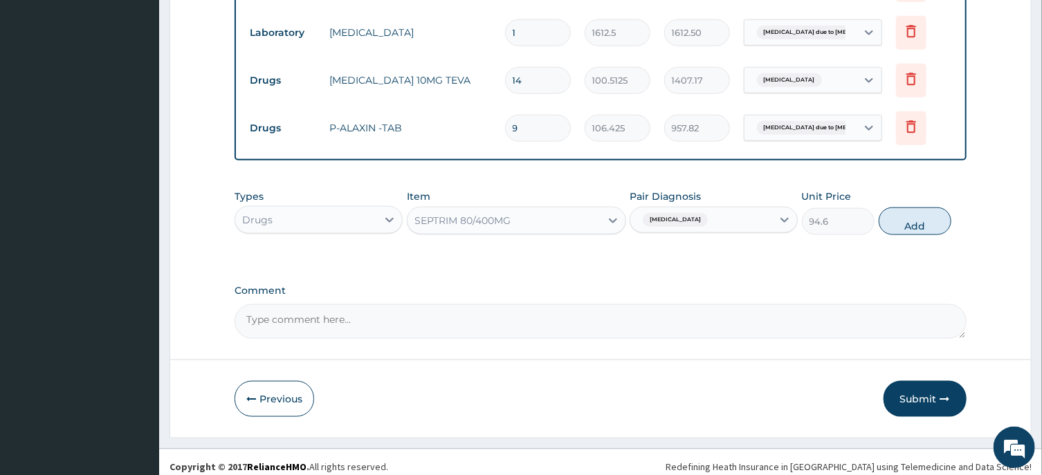
click at [830, 252] on div "Types Drugs Item SEPTRIM 80/400MG Pair Diagnosis Acute nasopharyngitis Unit Pri…" at bounding box center [599, 223] width 731 height 80
click at [913, 226] on button "Add" at bounding box center [915, 222] width 73 height 28
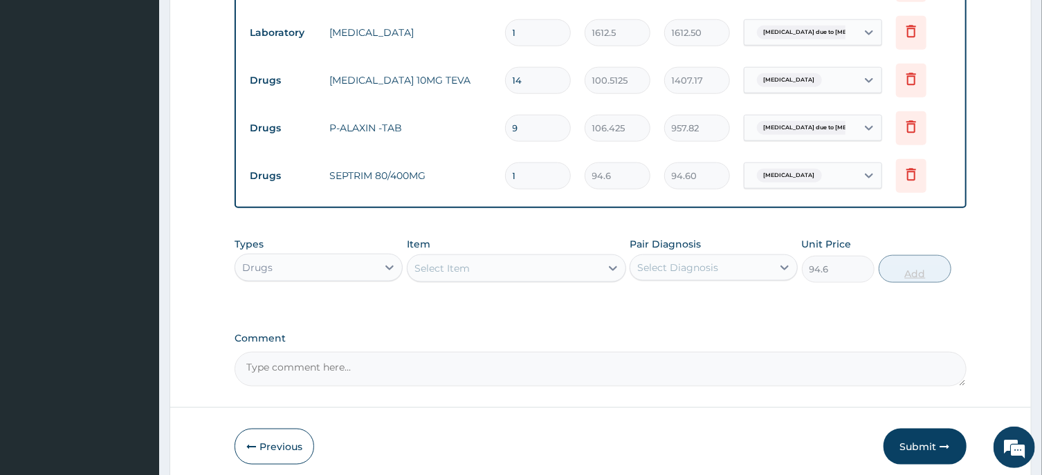
type input "0"
type input "0.00"
type input "2"
type input "189.20"
type input "20"
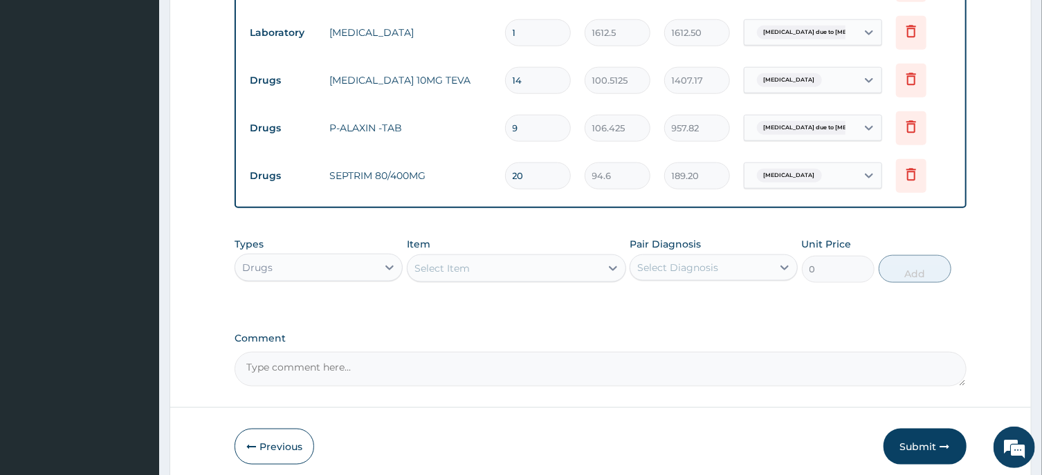
type input "1892.00"
type input "20"
click at [450, 268] on div "Select Item" at bounding box center [441, 268] width 55 height 14
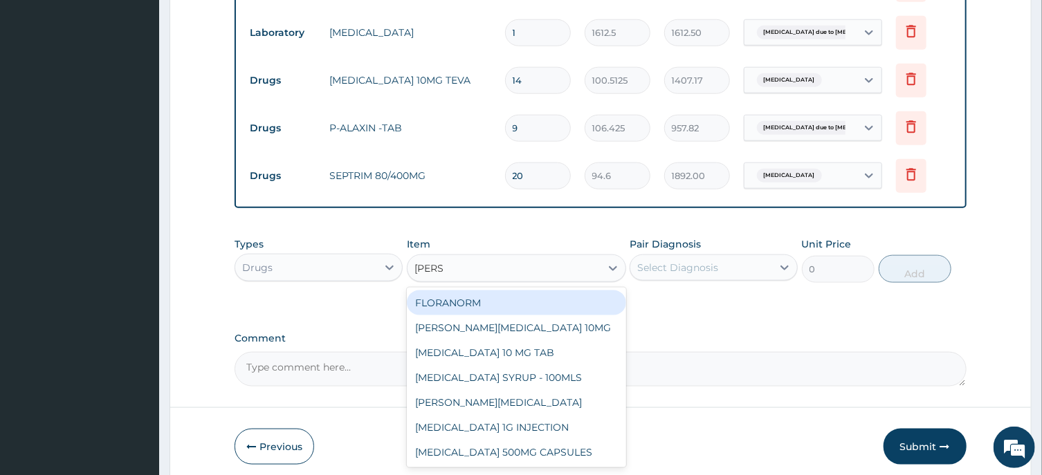
type input "LORAT"
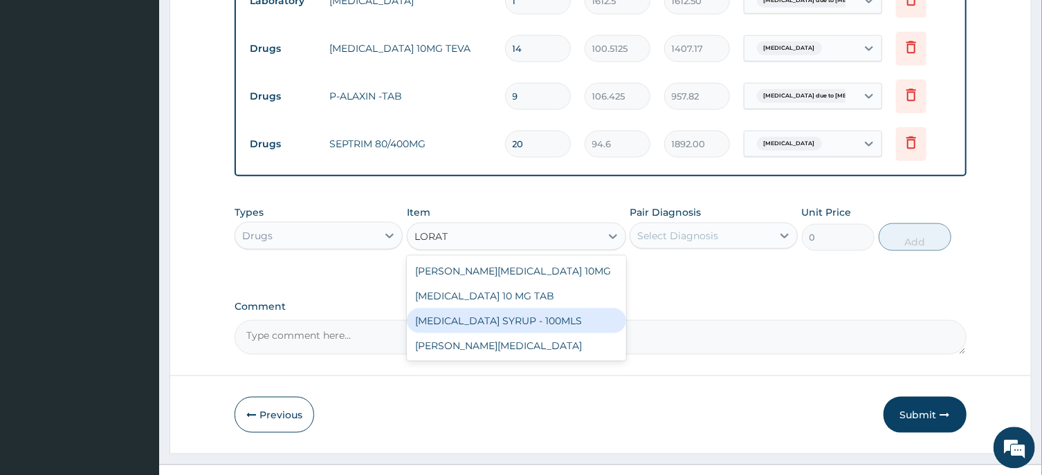
scroll to position [845, 0]
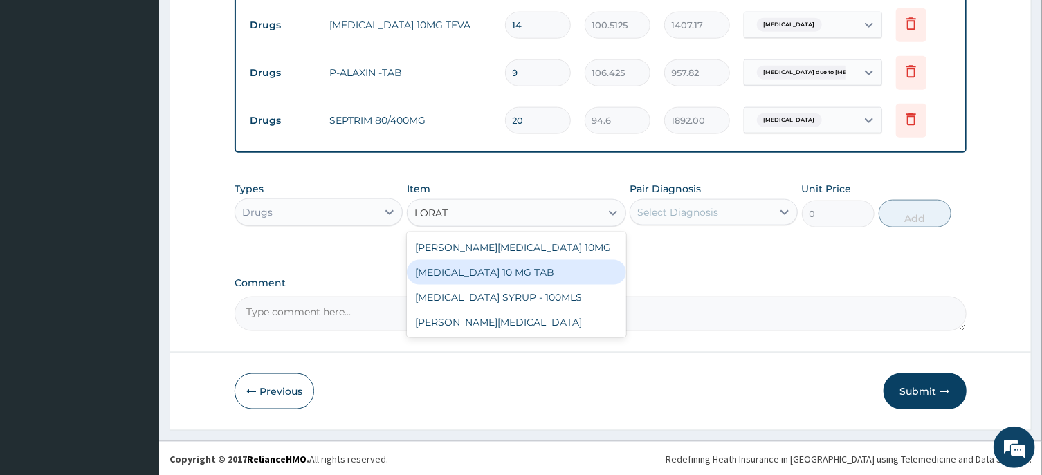
click at [490, 270] on div "LORATADINE 10 MG TAB" at bounding box center [516, 272] width 219 height 25
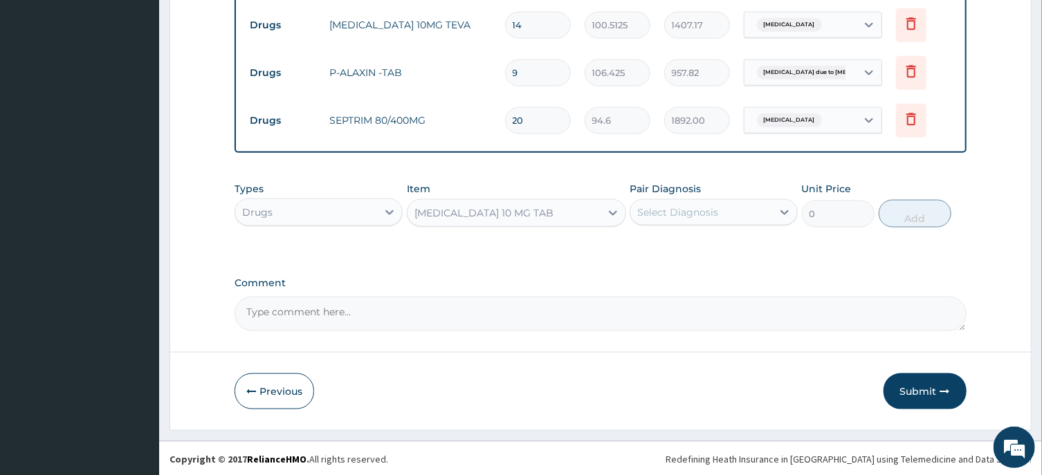
type input "59.125"
click at [689, 212] on div "Select Diagnosis" at bounding box center [677, 212] width 81 height 14
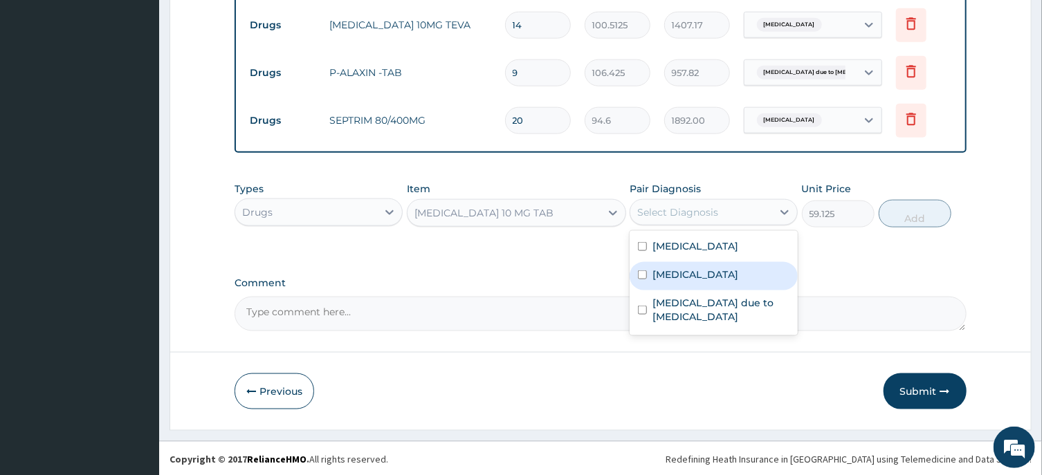
click at [643, 274] on input "checkbox" at bounding box center [642, 274] width 9 height 9
checkbox input "true"
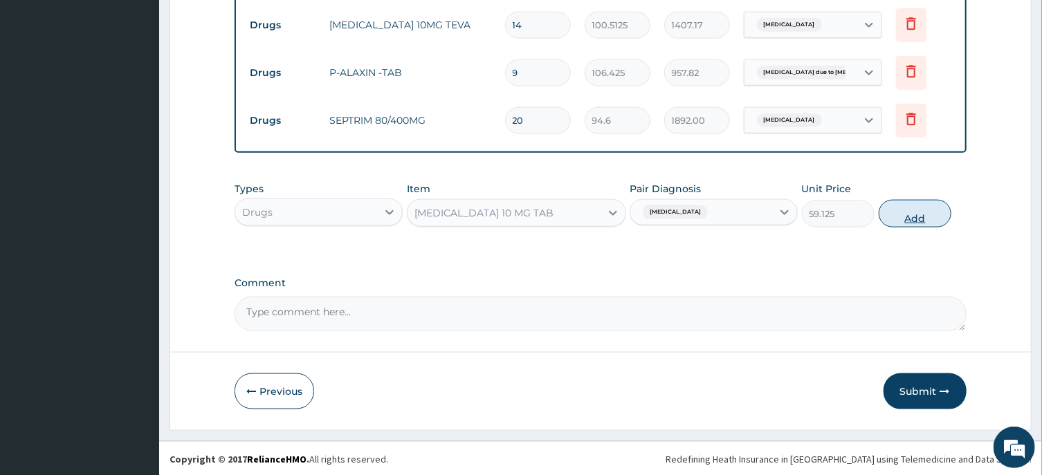
click at [915, 219] on button "Add" at bounding box center [915, 214] width 73 height 28
type input "0"
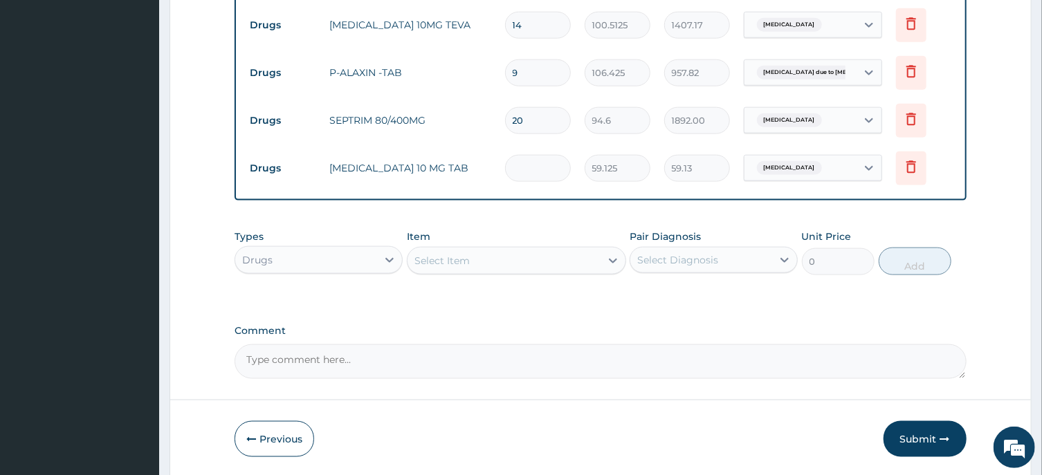
type input "0.00"
type input "1"
type input "59.13"
type input "14"
type input "827.75"
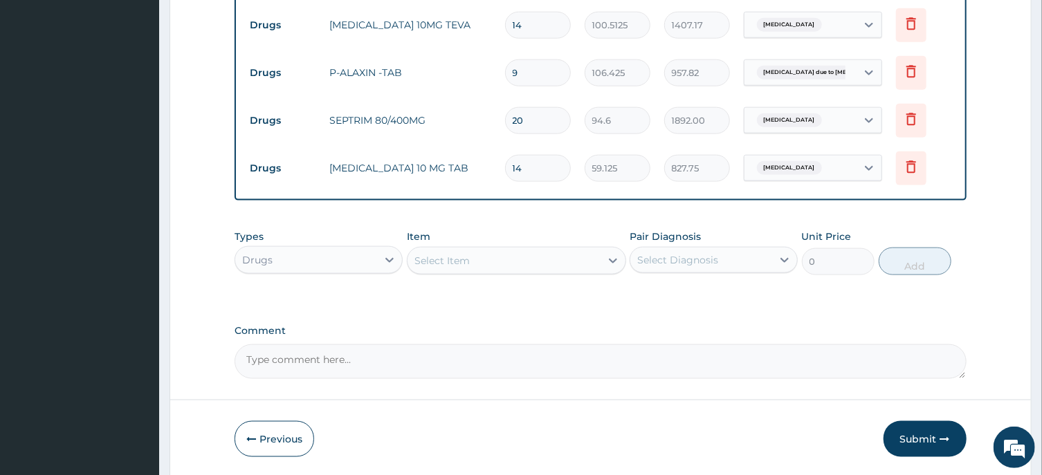
type input "14"
click at [463, 259] on div "Select Item" at bounding box center [441, 261] width 55 height 14
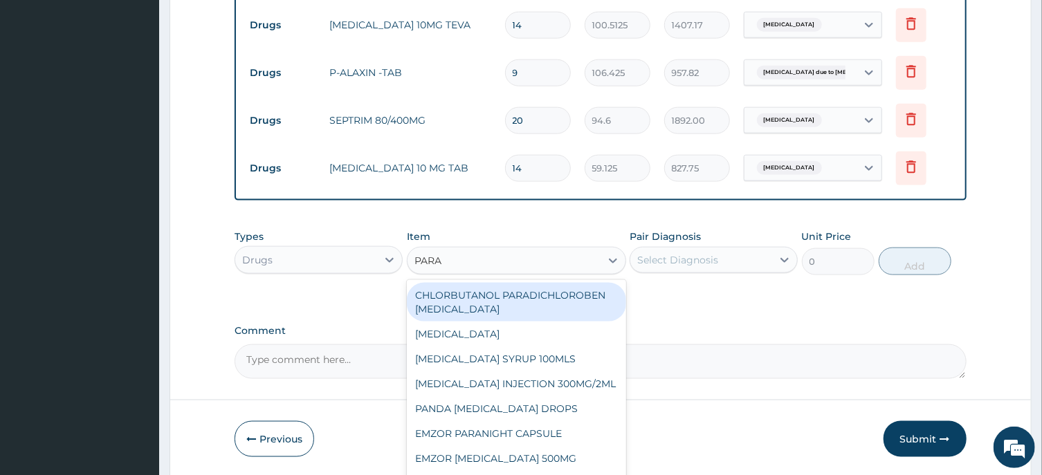
type input "PARAC"
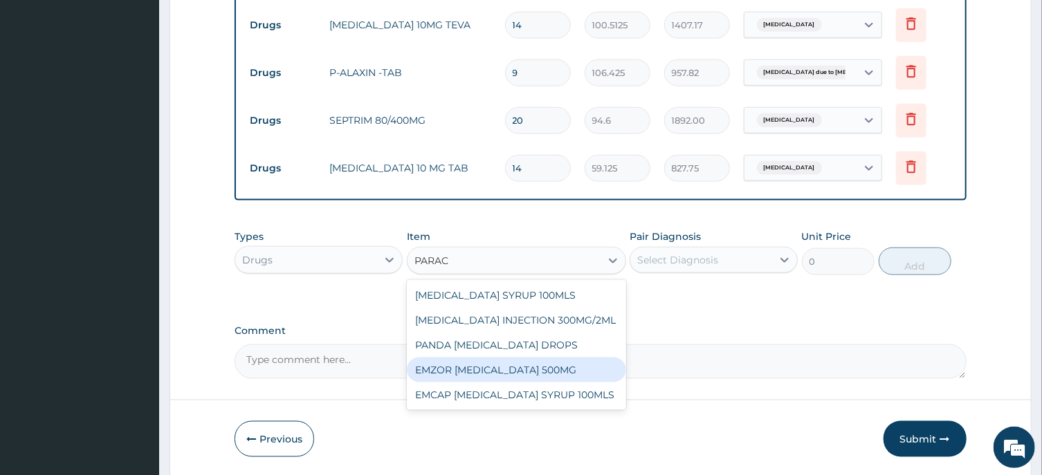
click at [513, 365] on div "EMZOR PARACETAMOL 500MG" at bounding box center [516, 370] width 219 height 25
type input "23.65"
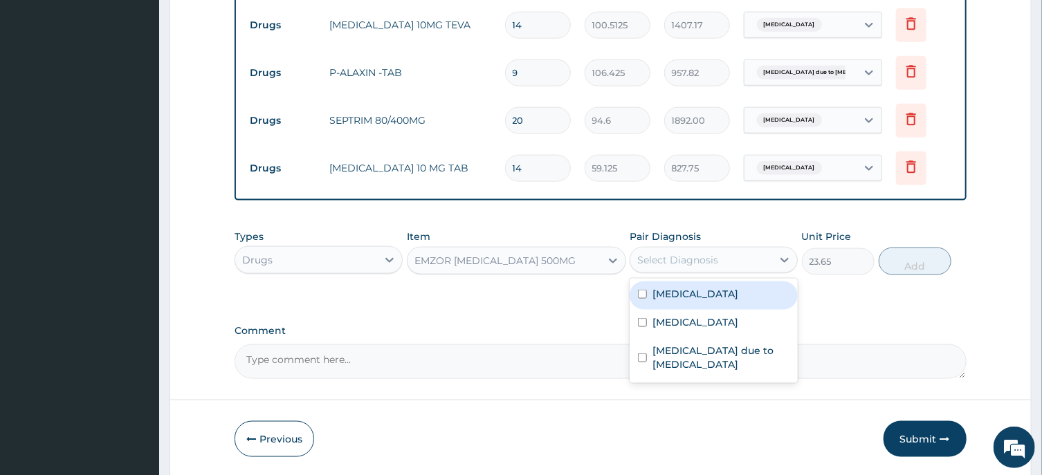
click at [660, 257] on div "Select Diagnosis" at bounding box center [677, 260] width 81 height 14
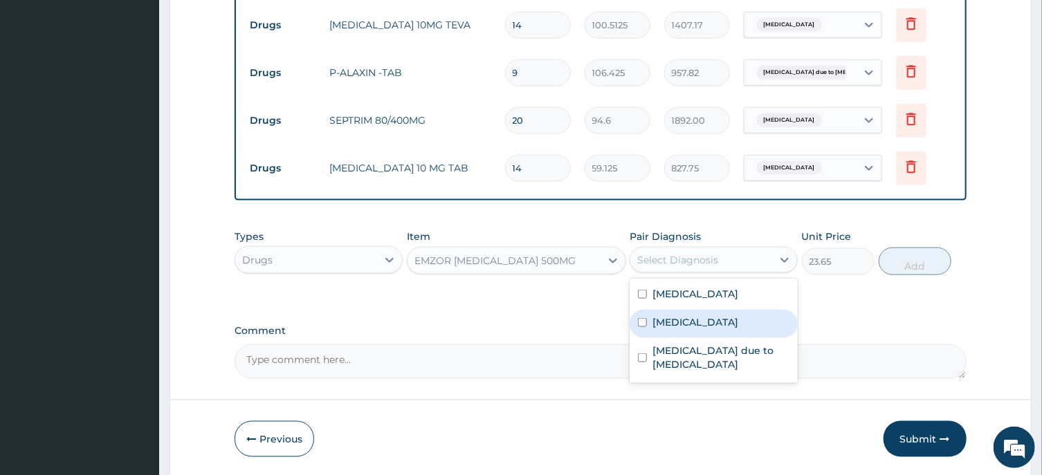
click at [645, 318] on input "checkbox" at bounding box center [642, 322] width 9 height 9
checkbox input "true"
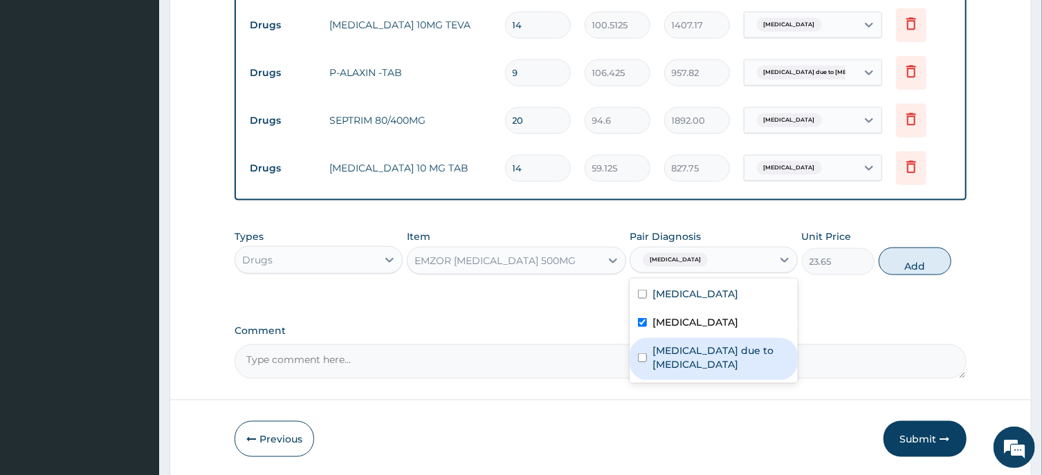
click at [643, 356] on input "checkbox" at bounding box center [642, 357] width 9 height 9
checkbox input "true"
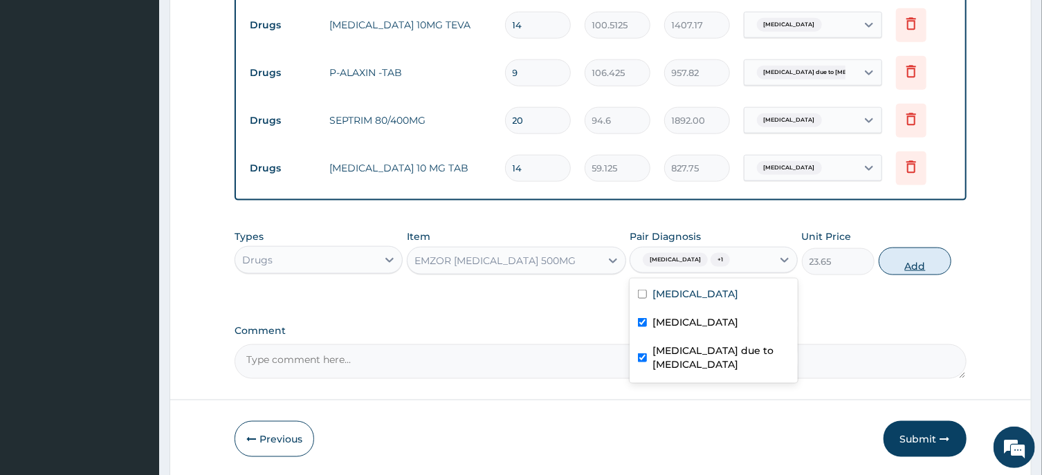
click at [914, 262] on button "Add" at bounding box center [915, 262] width 73 height 28
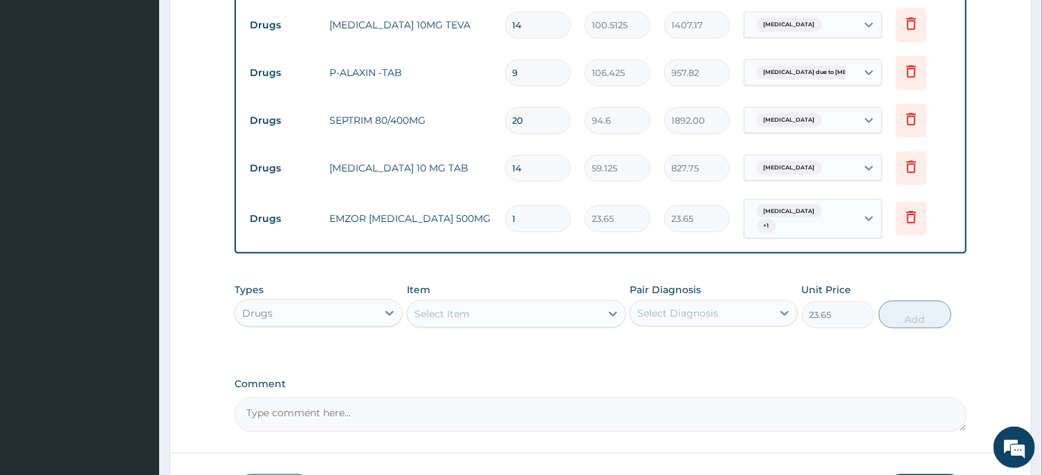
type input "0"
type input "0.00"
type input "2"
type input "47.30"
type input "24"
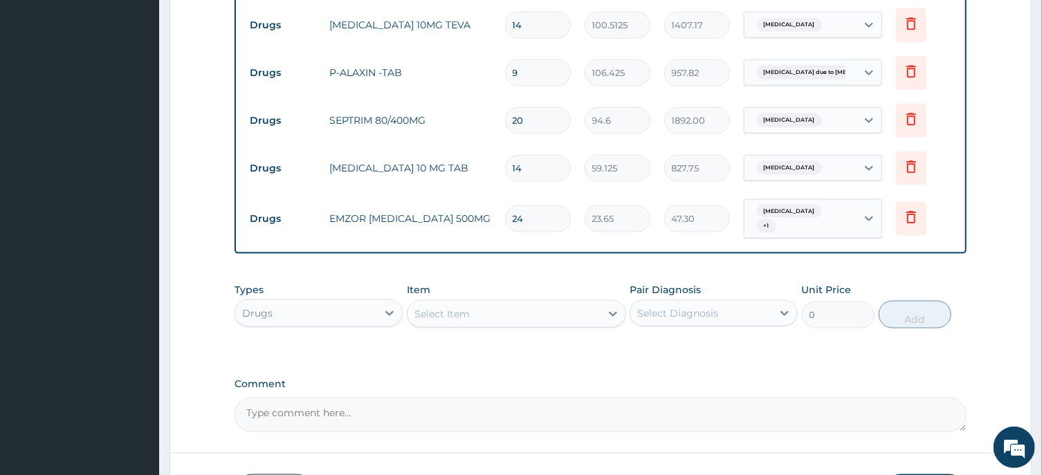
type input "567.60"
type input "24"
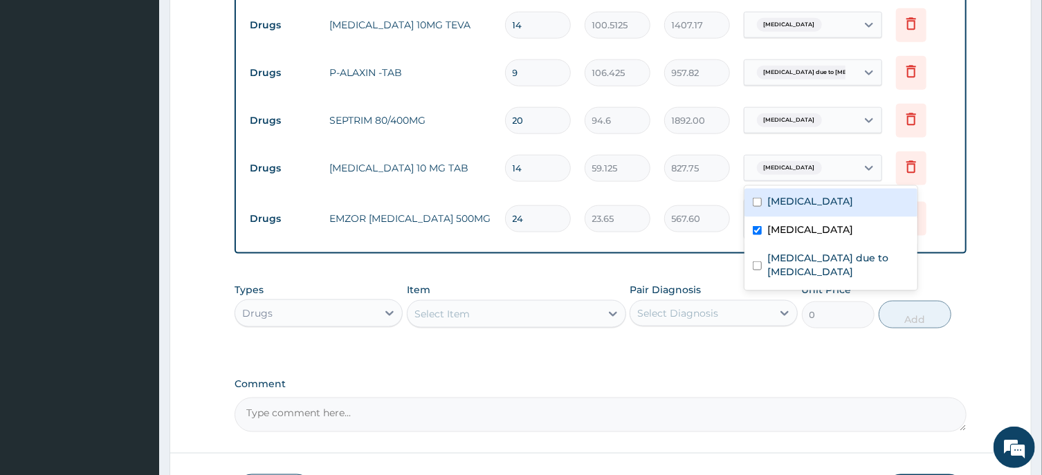
click at [799, 167] on span "Acute nasopharyngitis" at bounding box center [789, 168] width 65 height 14
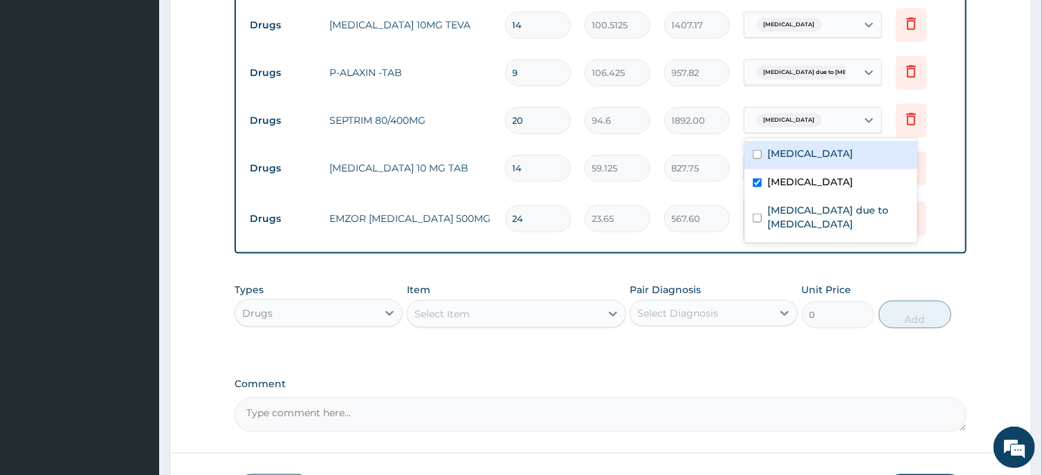
click at [791, 117] on span "Acute nasopharyngitis" at bounding box center [789, 120] width 65 height 14
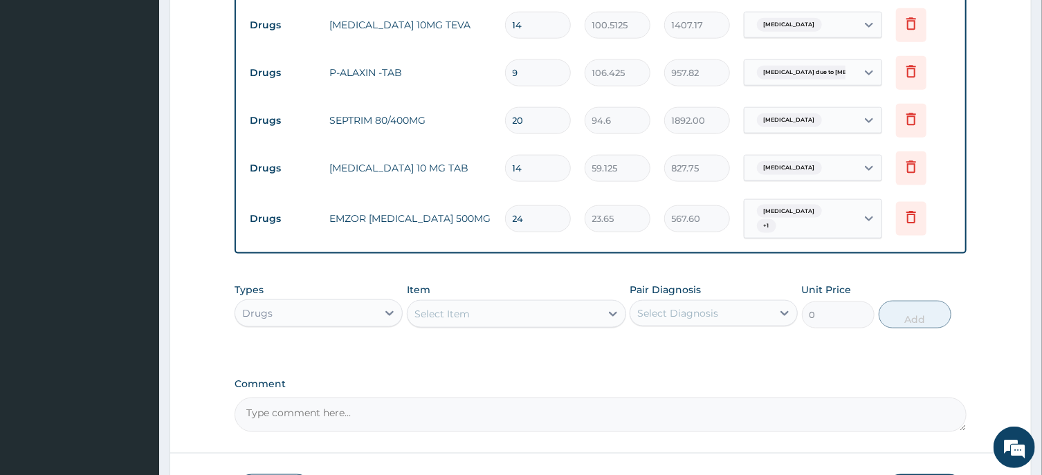
drag, startPoint x: 965, startPoint y: 279, endPoint x: 904, endPoint y: 243, distance: 70.4
click at [963, 277] on div "Types Drugs Item Select Item Pair Diagnosis Select Diagnosis Unit Price 0 Add" at bounding box center [599, 305] width 731 height 59
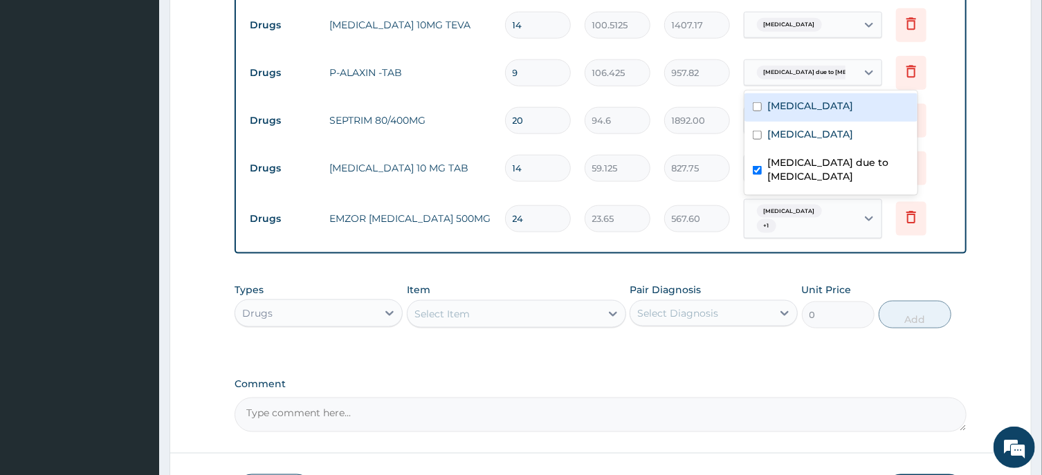
click at [789, 74] on span "Malaria due to Plasmodium oval..." at bounding box center [834, 73] width 154 height 14
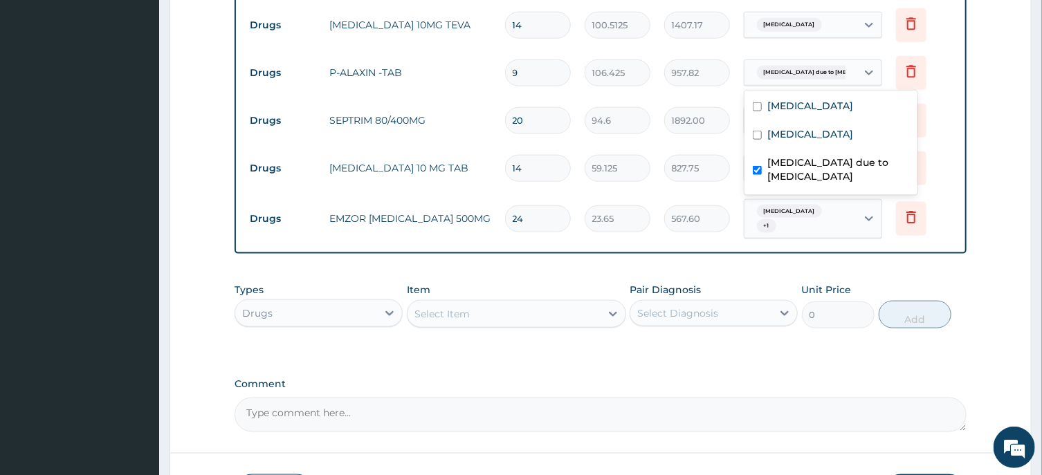
click at [938, 276] on div "Types Drugs Item Select Item Pair Diagnosis Select Diagnosis Unit Price 0 Add" at bounding box center [599, 305] width 731 height 59
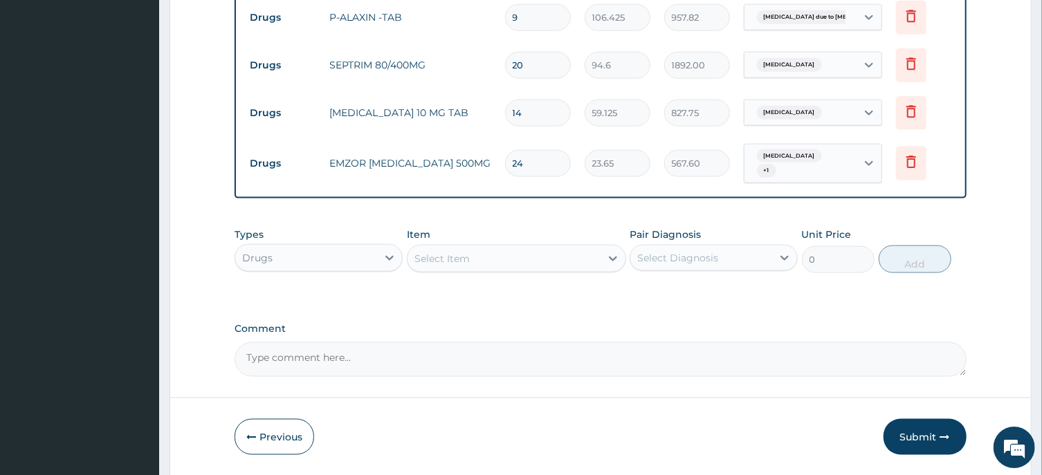
scroll to position [946, 0]
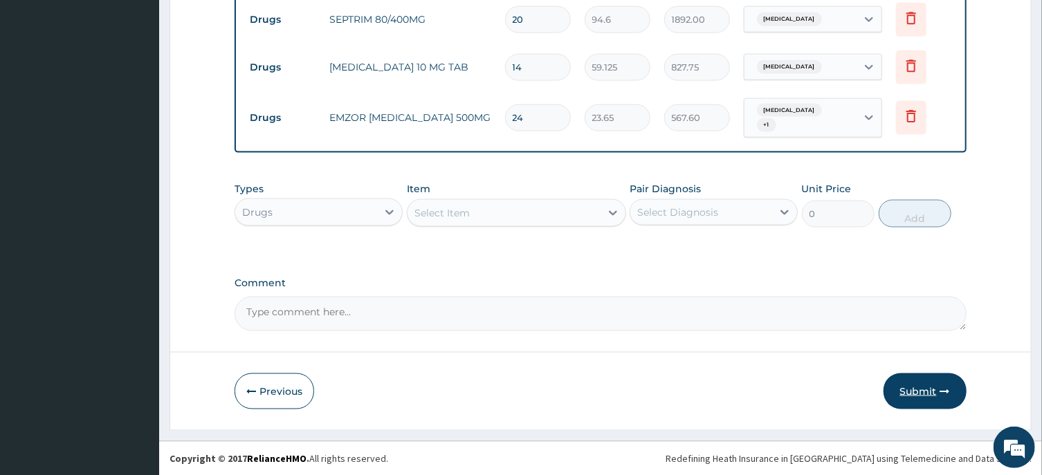
click at [912, 388] on button "Submit" at bounding box center [924, 392] width 83 height 36
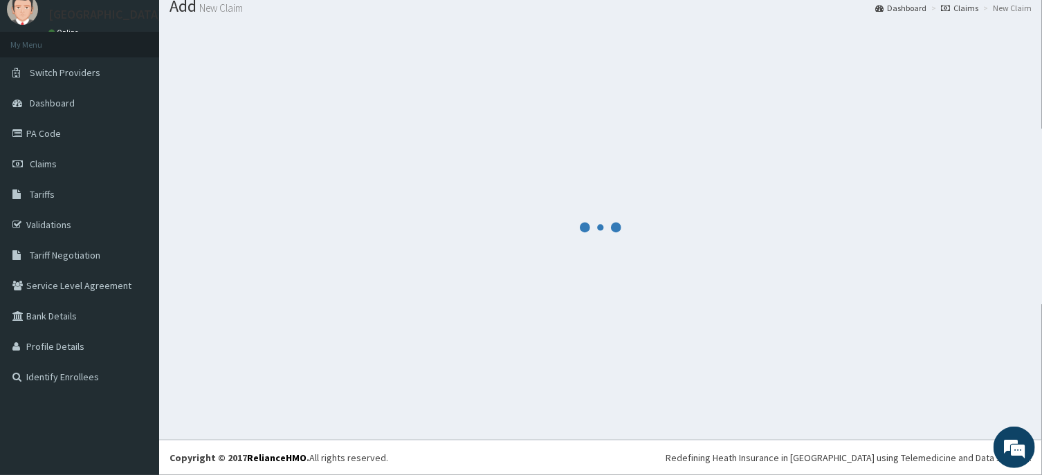
scroll to position [48, 0]
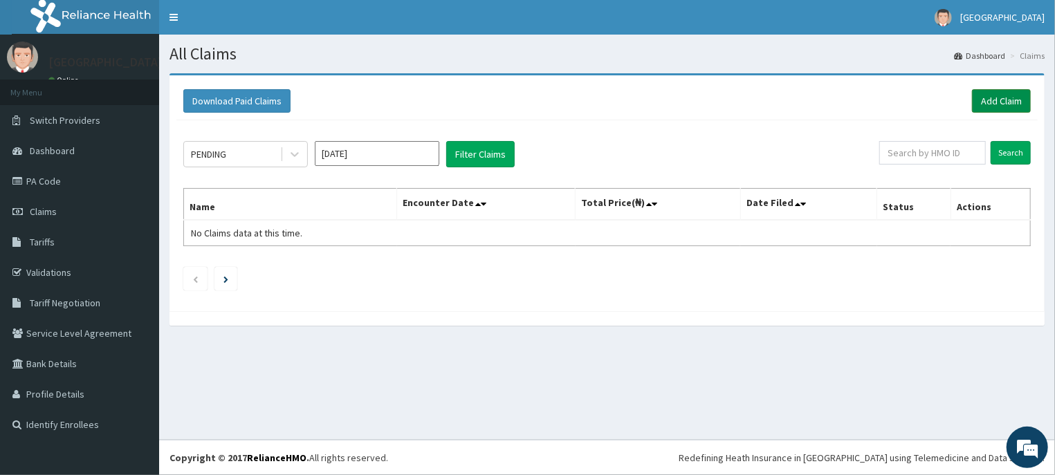
click at [999, 98] on link "Add Claim" at bounding box center [1001, 101] width 59 height 24
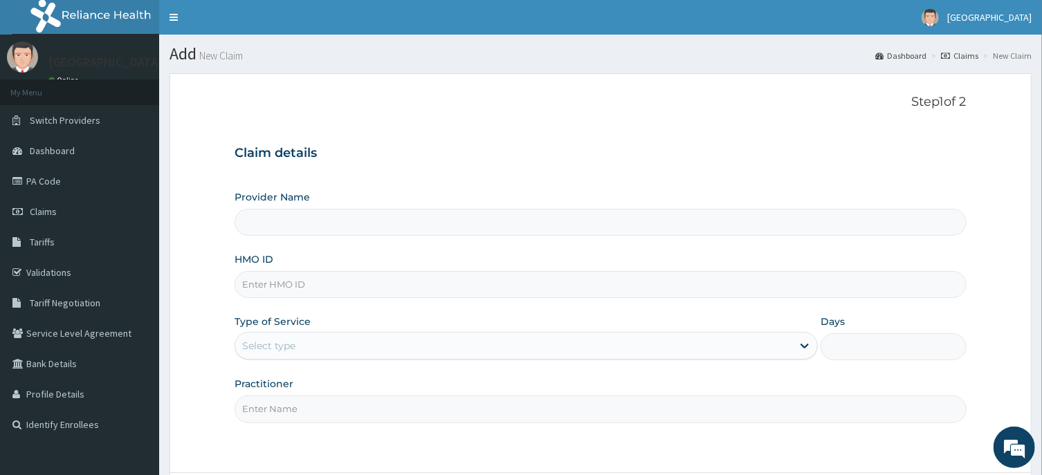
type input "[GEOGRAPHIC_DATA]"
click at [261, 290] on input "HMO ID" at bounding box center [599, 284] width 731 height 27
type input "afo/10045/b"
click at [397, 342] on div "Select type" at bounding box center [513, 346] width 557 height 22
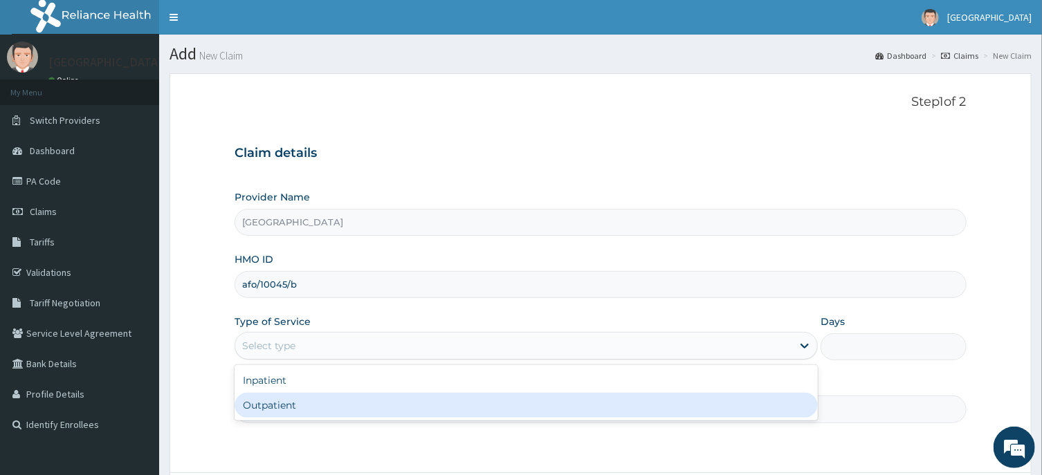
click at [285, 402] on div "Outpatient" at bounding box center [525, 405] width 583 height 25
type input "1"
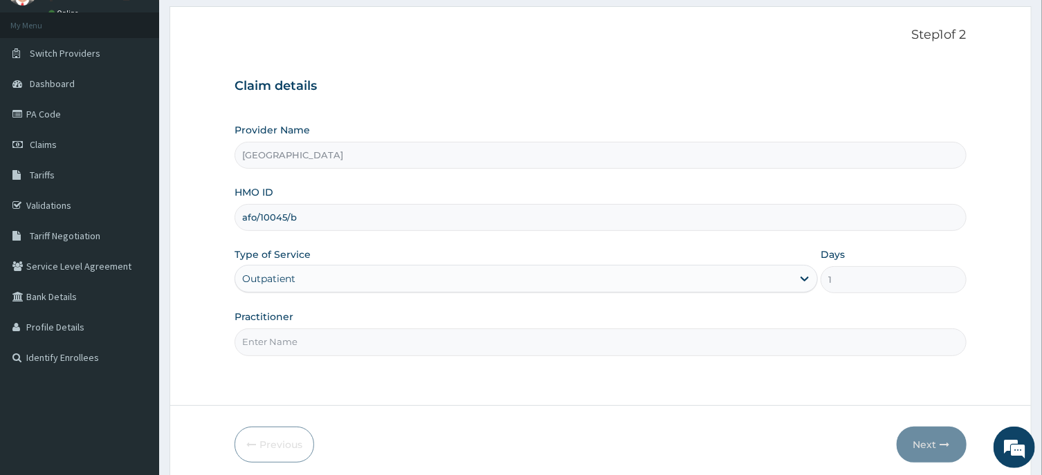
scroll to position [74, 0]
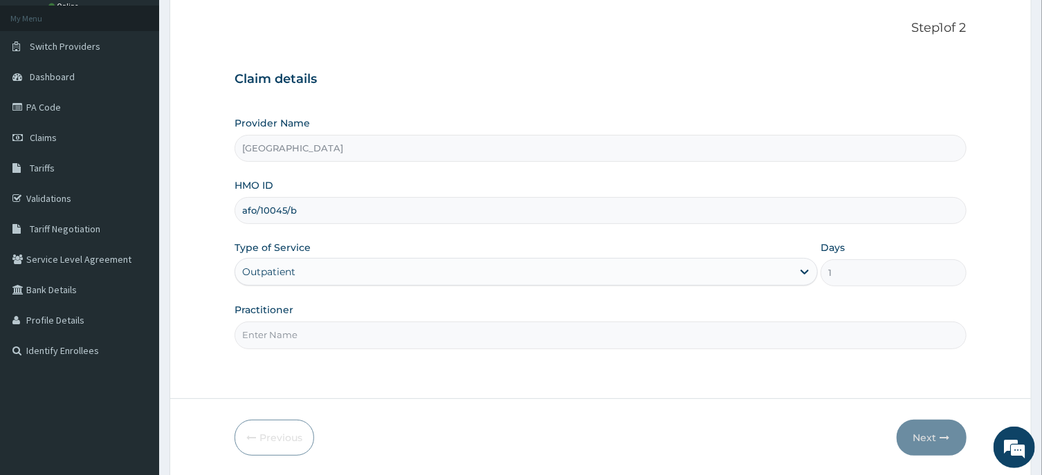
click at [274, 338] on input "Practitioner" at bounding box center [599, 335] width 731 height 27
type input "DR ANDREW"
click at [921, 436] on button "Next" at bounding box center [931, 438] width 70 height 36
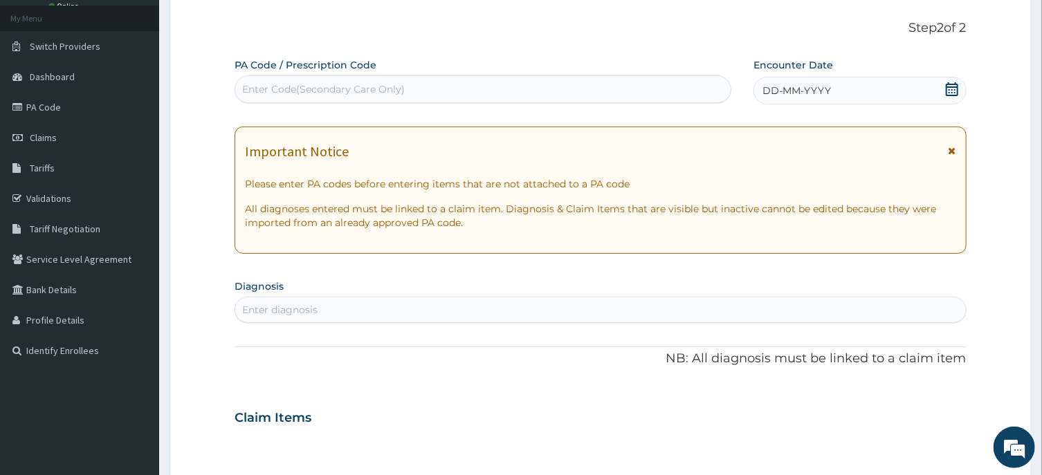
click at [952, 89] on icon at bounding box center [952, 89] width 12 height 14
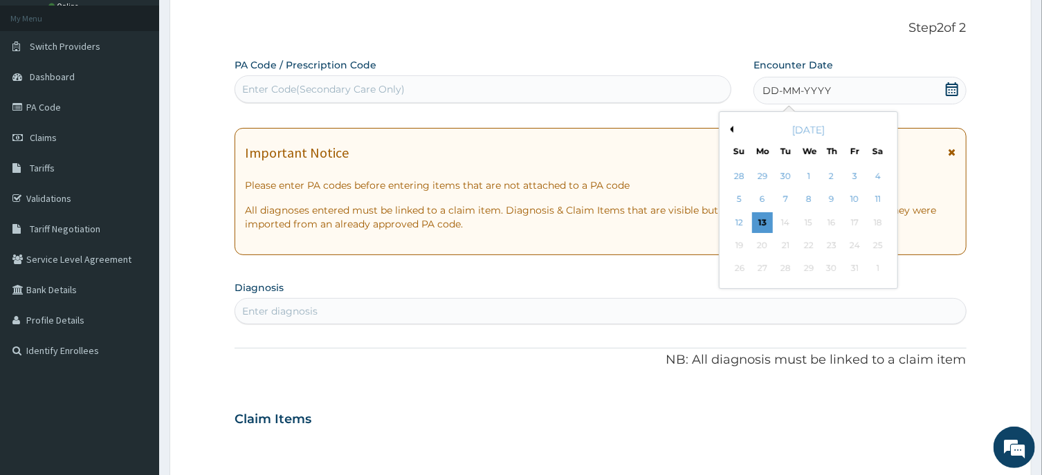
click at [731, 129] on button "Previous Month" at bounding box center [729, 129] width 7 height 7
click at [809, 174] on div "3" at bounding box center [808, 176] width 21 height 21
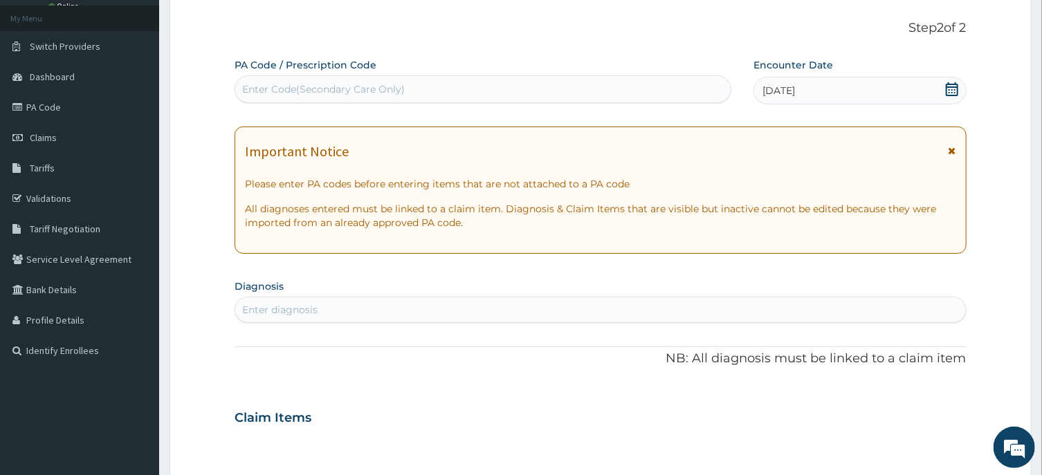
click at [295, 305] on div "Enter diagnosis" at bounding box center [279, 310] width 75 height 14
type input "MALARIA"
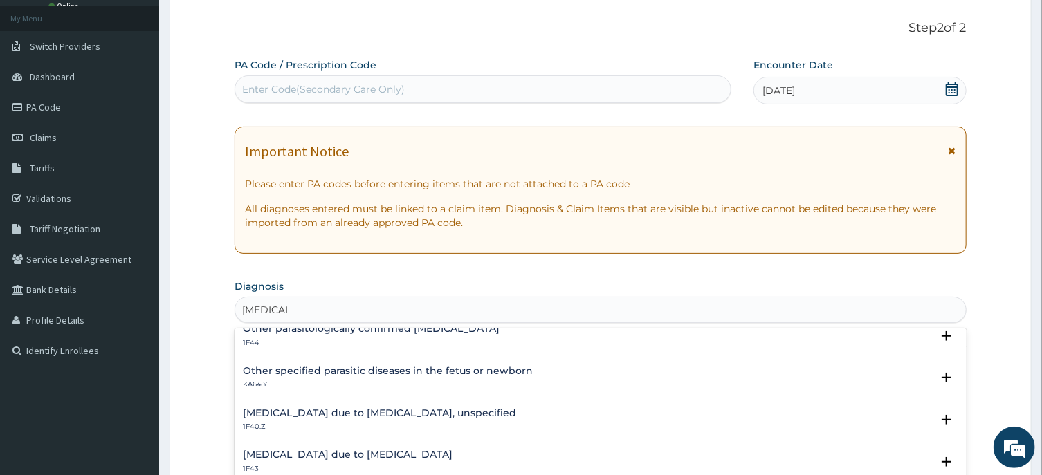
scroll to position [209, 0]
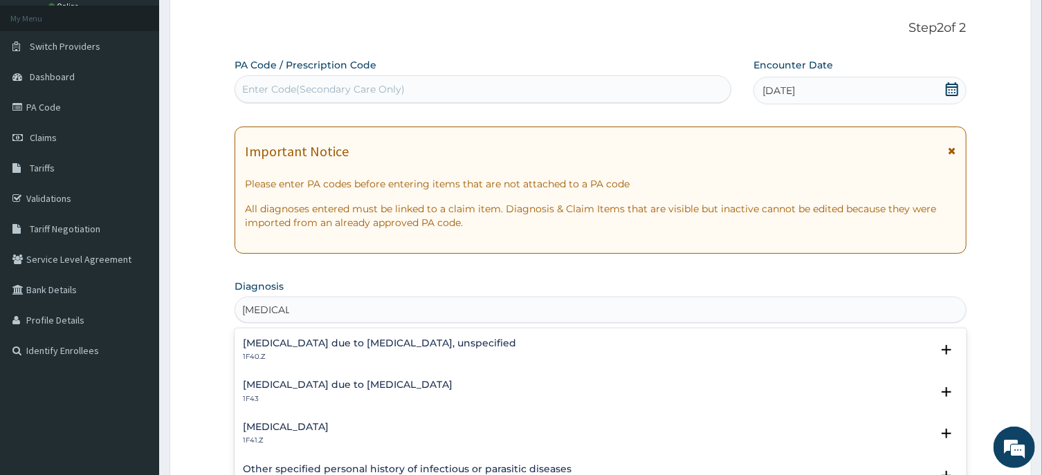
click at [377, 384] on h4 "Malaria due to Plasmodium ovale" at bounding box center [348, 385] width 210 height 10
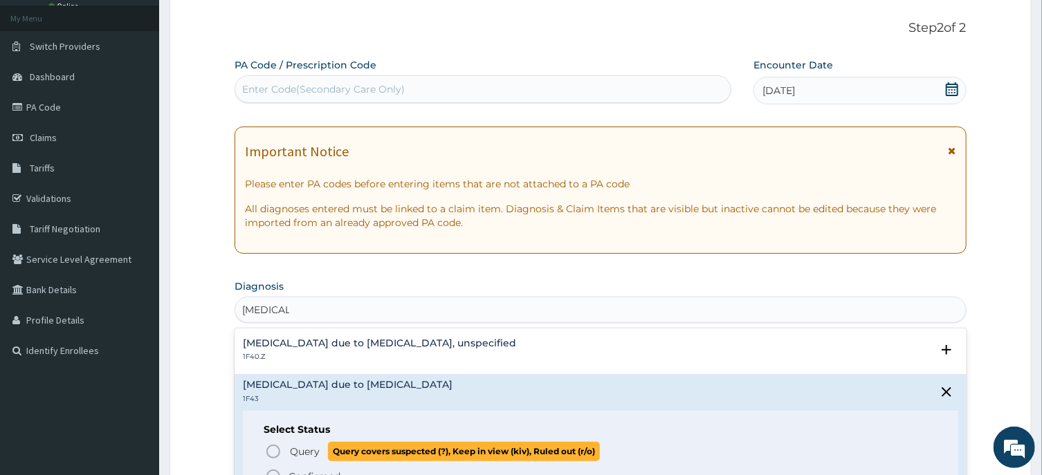
scroll to position [278, 0]
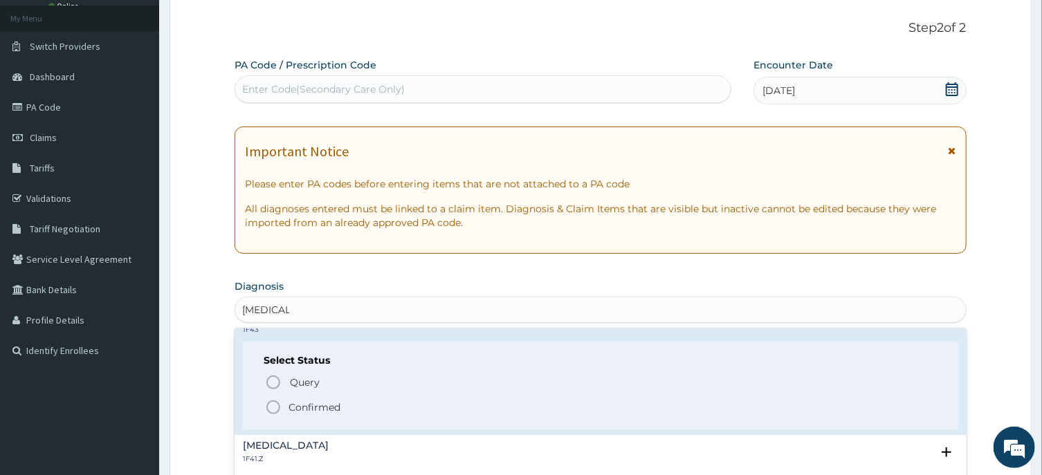
click at [278, 410] on icon "status option filled" at bounding box center [273, 407] width 17 height 17
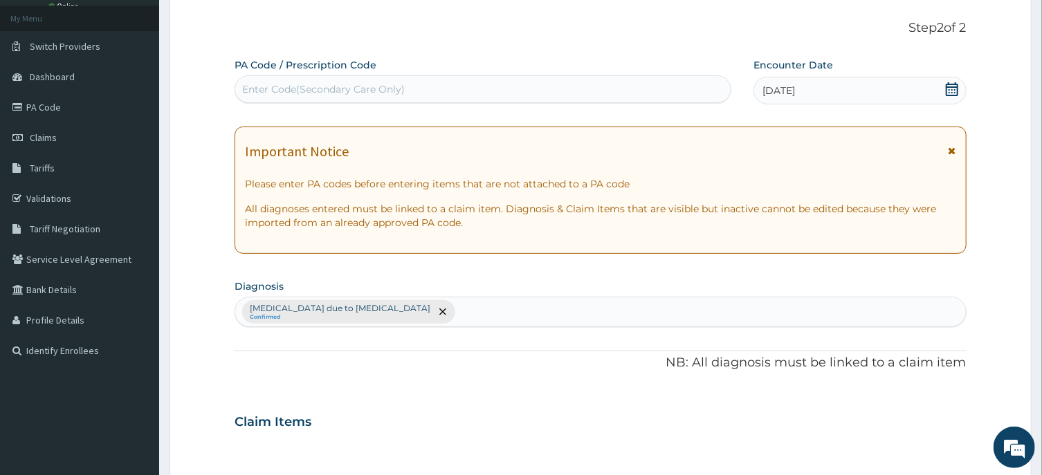
click at [277, 407] on div "Claim Items" at bounding box center [599, 419] width 731 height 36
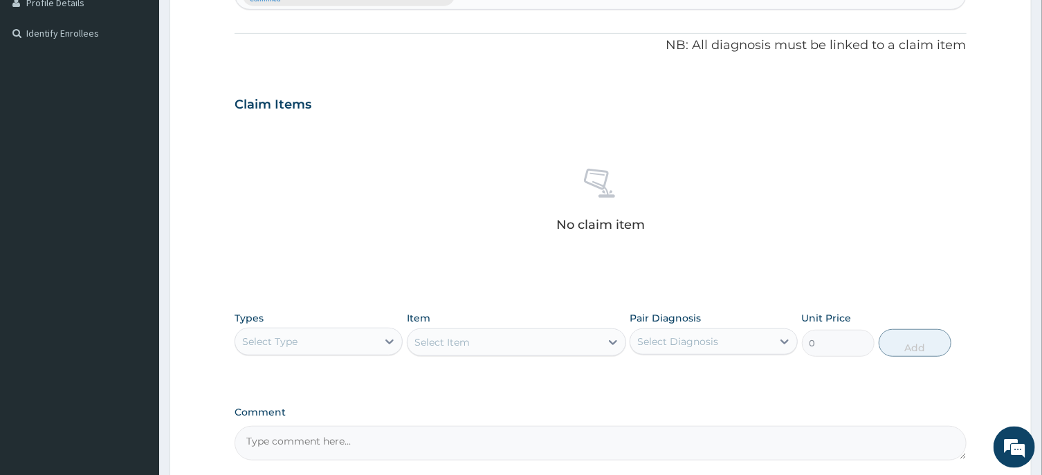
scroll to position [445, 0]
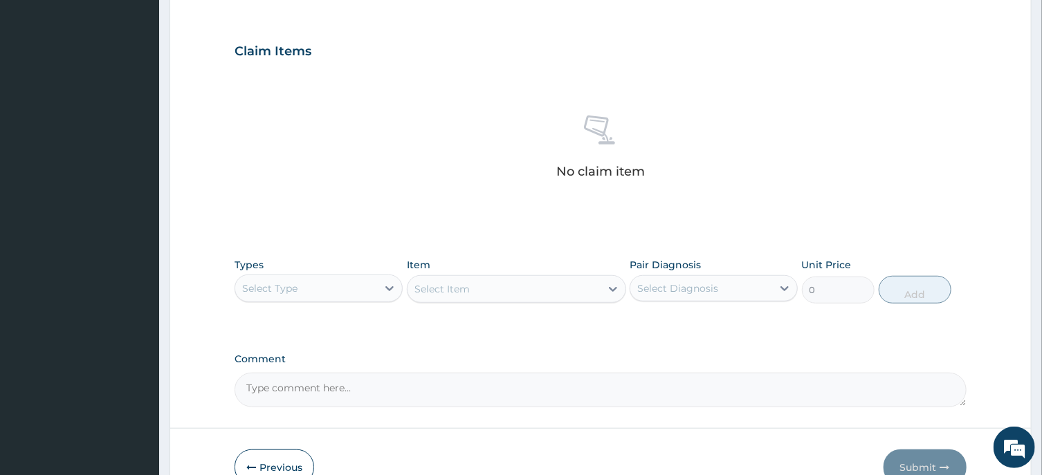
click at [322, 289] on div "Select Type" at bounding box center [306, 288] width 142 height 22
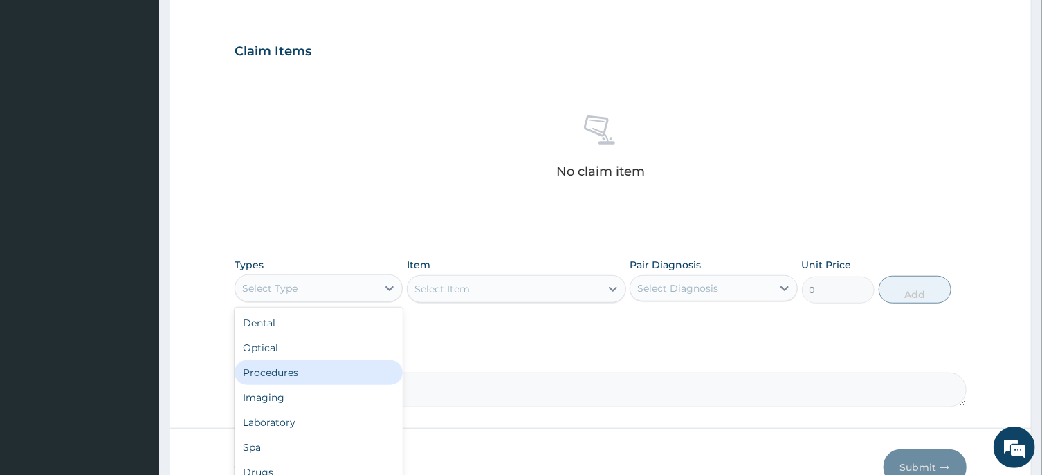
drag, startPoint x: 277, startPoint y: 374, endPoint x: 302, endPoint y: 369, distance: 26.0
click at [278, 373] on div "Procedures" at bounding box center [318, 372] width 168 height 25
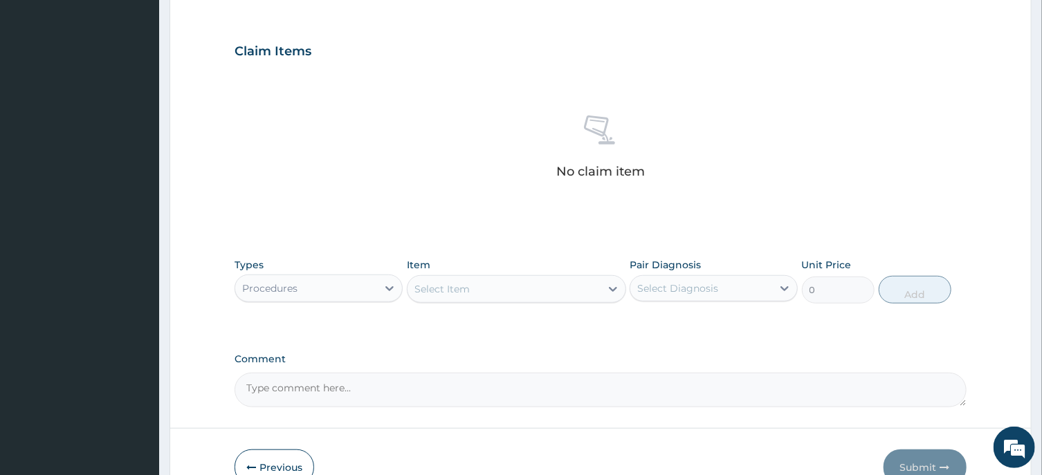
click at [455, 288] on div "Select Item" at bounding box center [441, 289] width 55 height 14
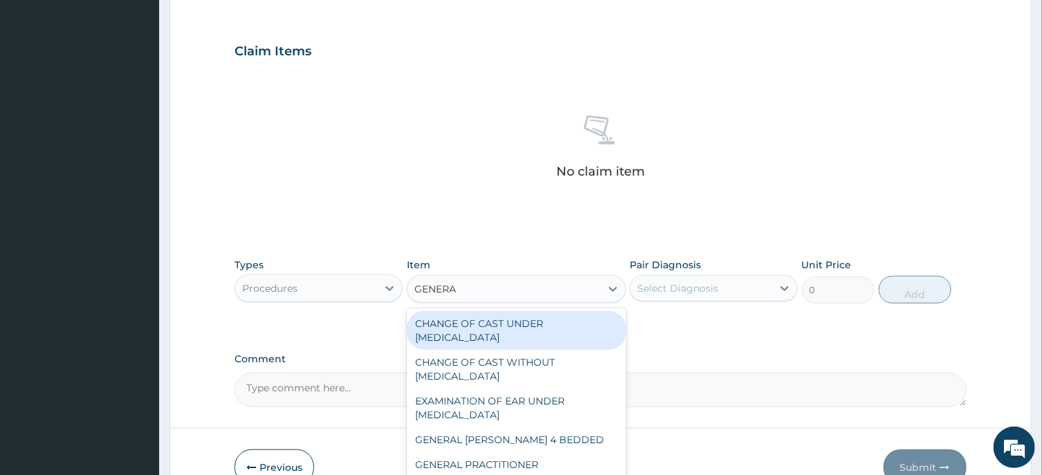
type input "GENERAL"
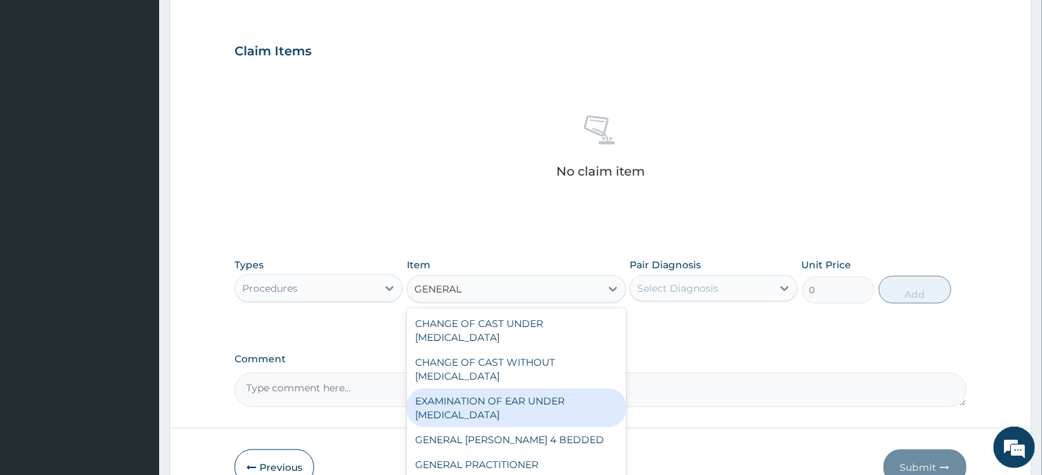
scroll to position [70, 0]
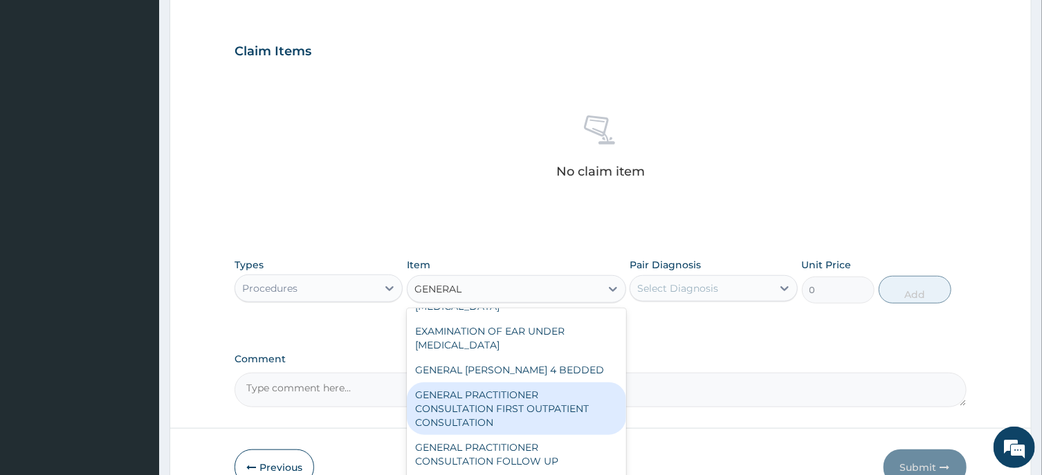
click at [514, 405] on div "GENERAL PRACTITIONER CONSULTATION FIRST OUTPATIENT CONSULTATION" at bounding box center [516, 409] width 219 height 53
type input "3547.5"
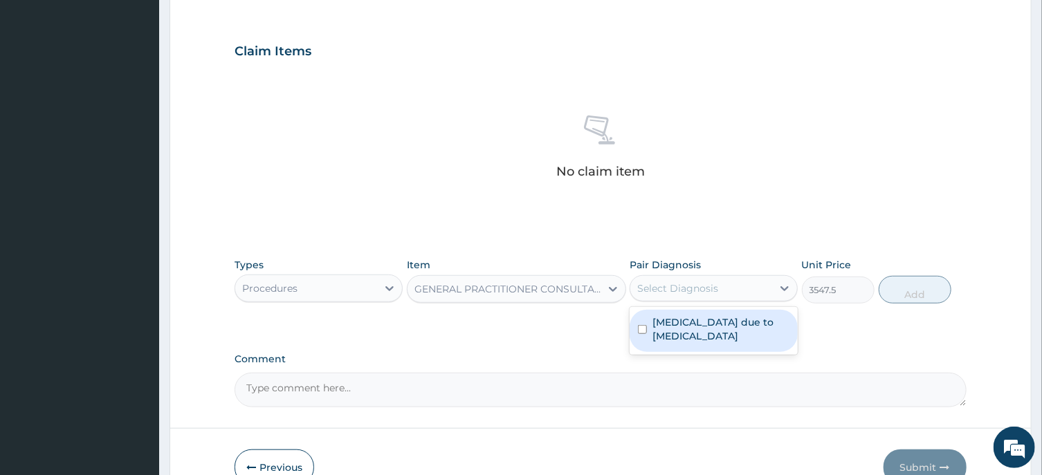
click at [690, 286] on div "Select Diagnosis" at bounding box center [677, 289] width 81 height 14
click at [643, 329] on input "checkbox" at bounding box center [642, 329] width 9 height 9
checkbox input "true"
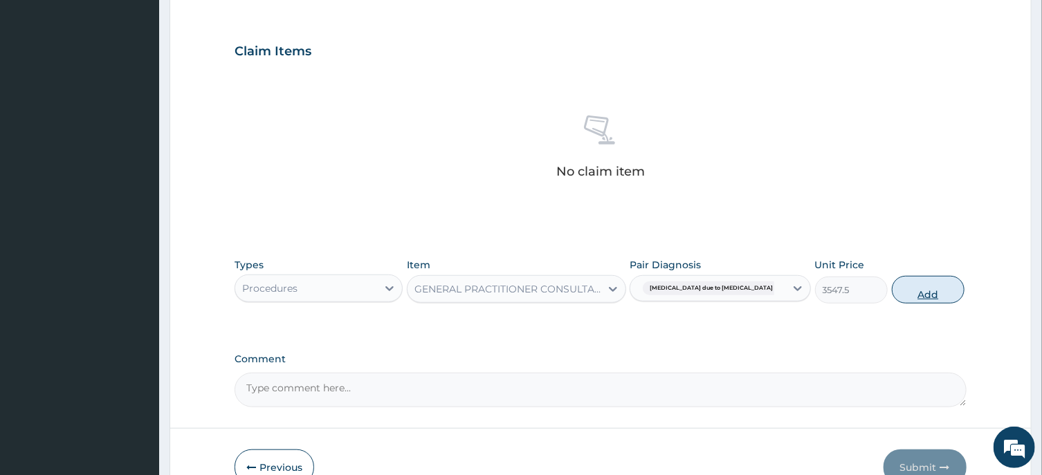
click at [916, 294] on button "Add" at bounding box center [928, 290] width 73 height 28
type input "0"
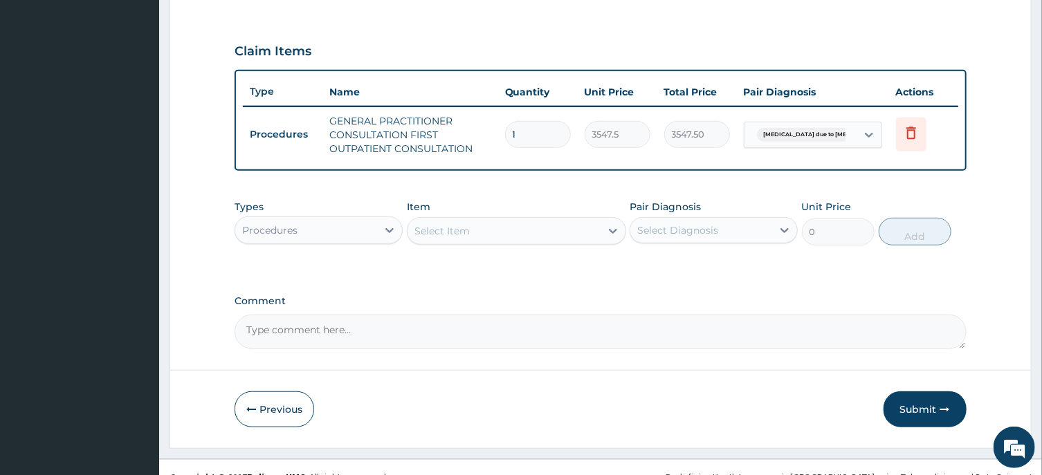
click at [353, 234] on div "Procedures" at bounding box center [306, 230] width 142 height 22
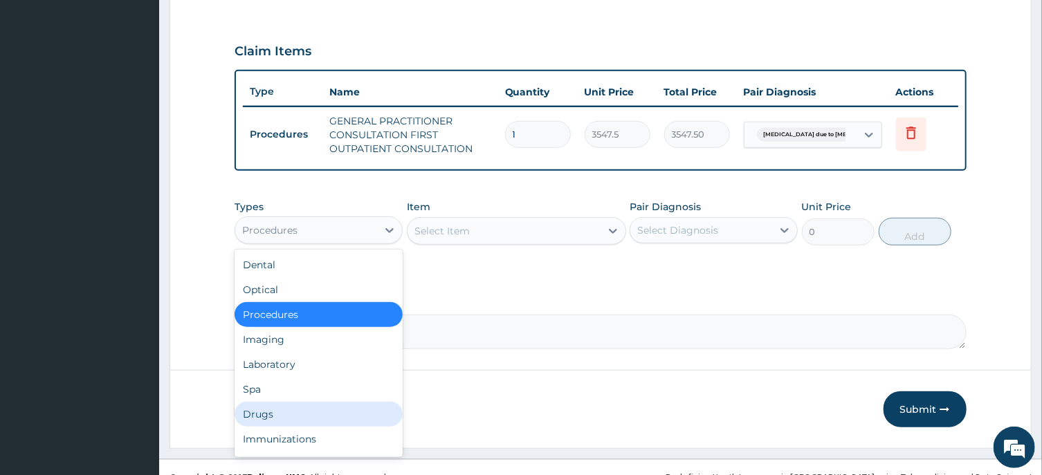
drag, startPoint x: 269, startPoint y: 411, endPoint x: 330, endPoint y: 365, distance: 76.1
click at [270, 410] on div "Drugs" at bounding box center [318, 414] width 168 height 25
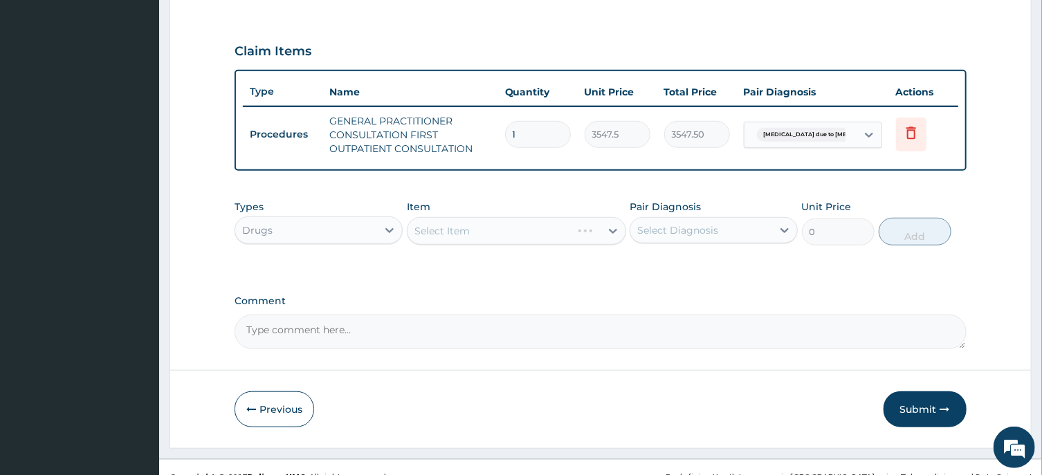
click at [475, 230] on div "Select Item" at bounding box center [516, 231] width 219 height 28
click at [477, 232] on div "Select Item" at bounding box center [503, 231] width 193 height 22
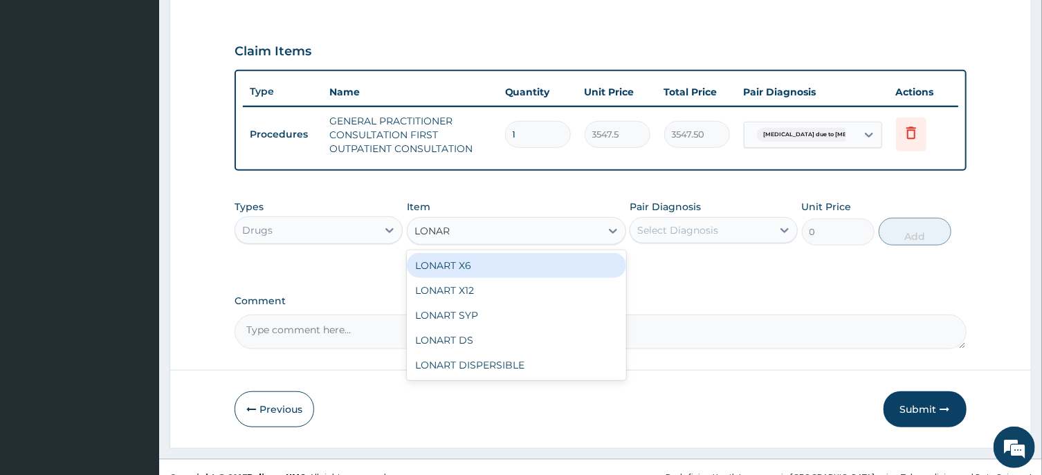
type input "LONART"
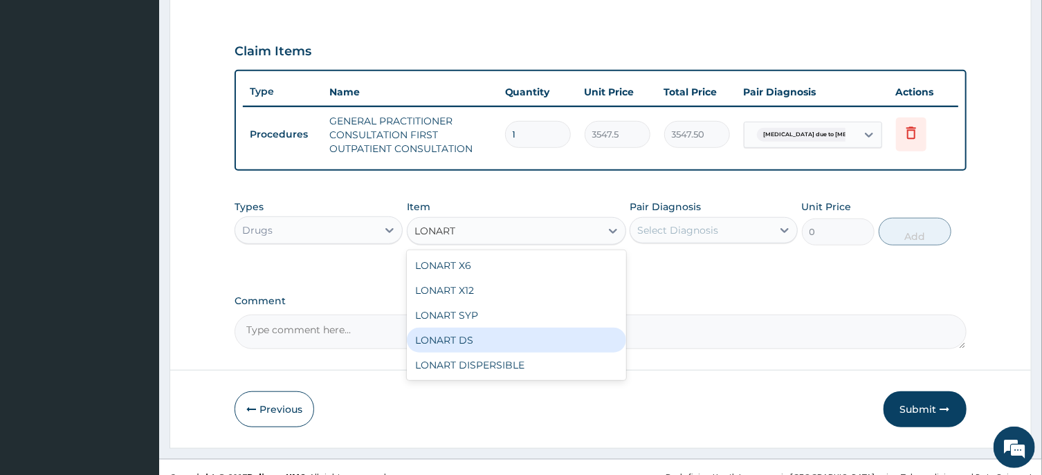
drag, startPoint x: 472, startPoint y: 339, endPoint x: 671, endPoint y: 216, distance: 233.6
click at [472, 337] on div "LONART DS" at bounding box center [516, 340] width 219 height 25
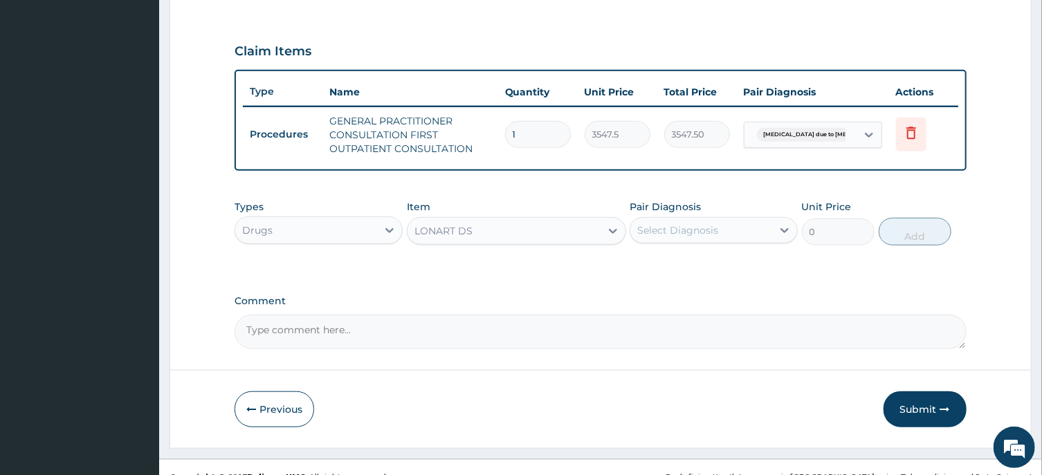
type input "473"
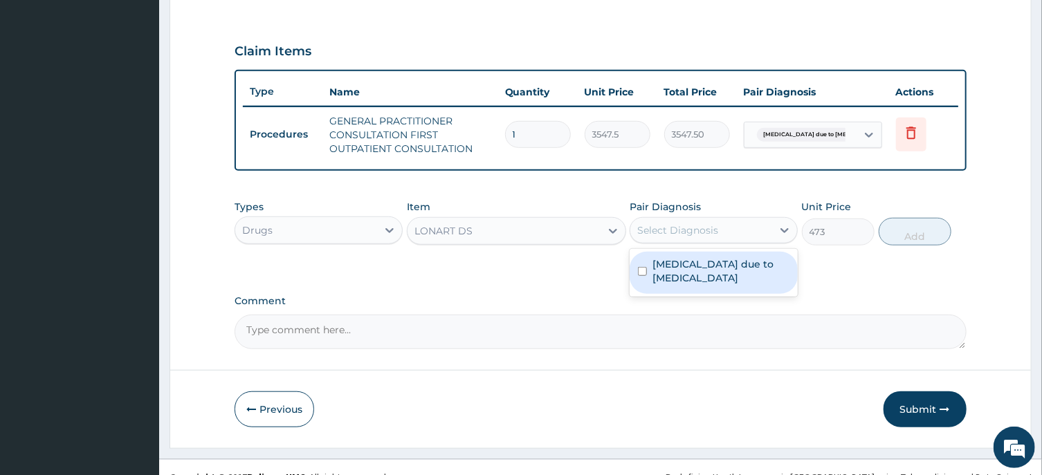
click at [680, 227] on div "Select Diagnosis" at bounding box center [677, 230] width 81 height 14
click at [641, 267] on input "checkbox" at bounding box center [642, 271] width 9 height 9
checkbox input "true"
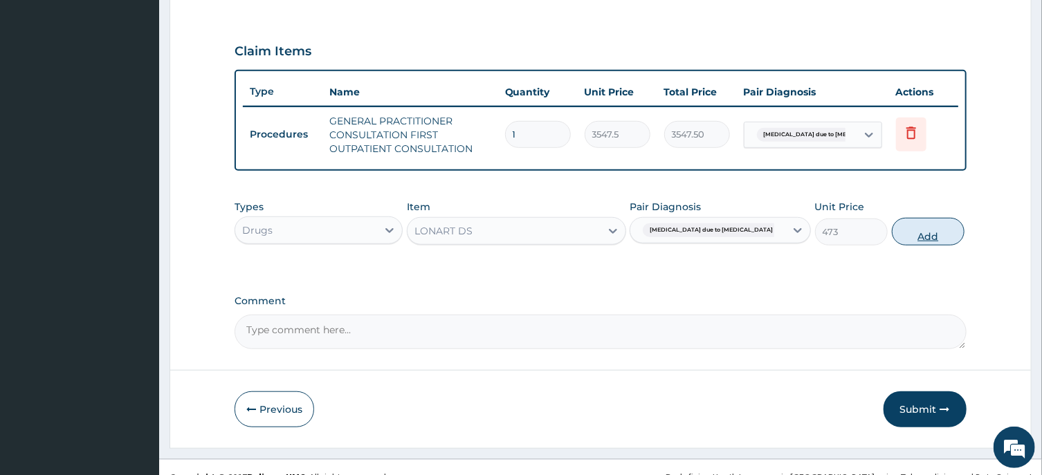
click at [917, 237] on button "Add" at bounding box center [928, 232] width 73 height 28
type input "0"
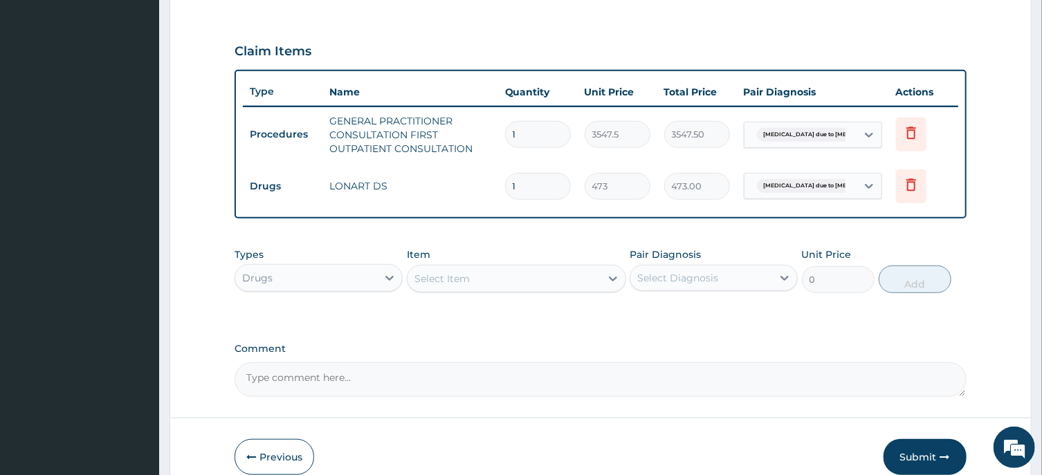
type input "0.00"
type input "6"
type input "2838.00"
type input "6"
click at [448, 278] on div "Select Item" at bounding box center [441, 279] width 55 height 14
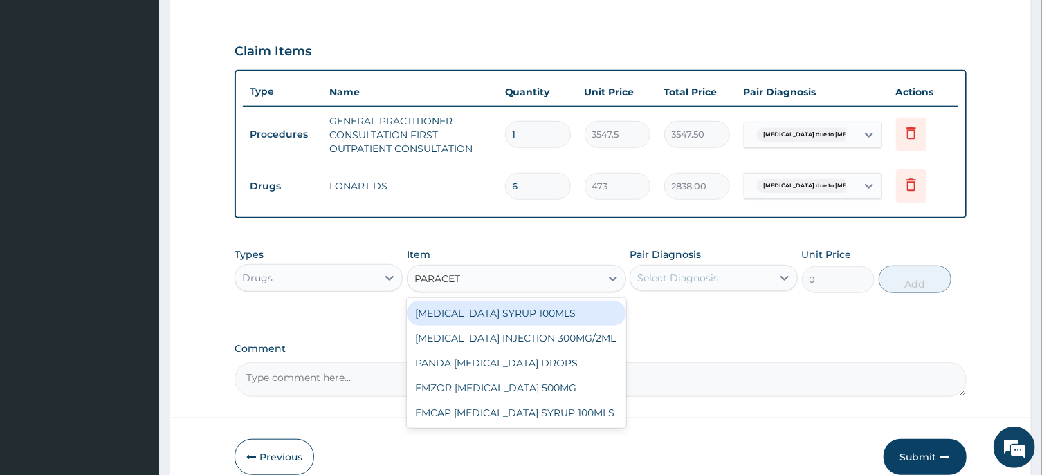
type input "PARACETA"
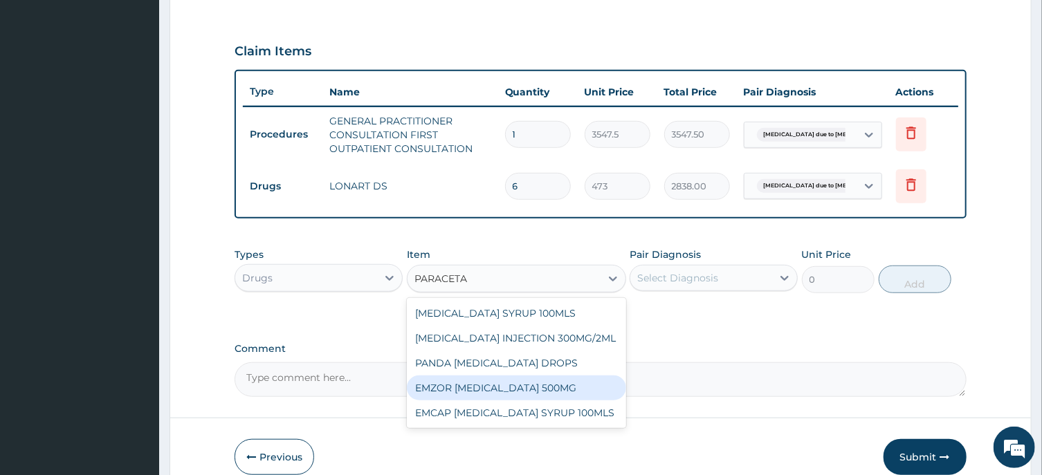
click at [515, 380] on div "EMZOR PARACETAMOL 500MG" at bounding box center [516, 388] width 219 height 25
type input "23.65"
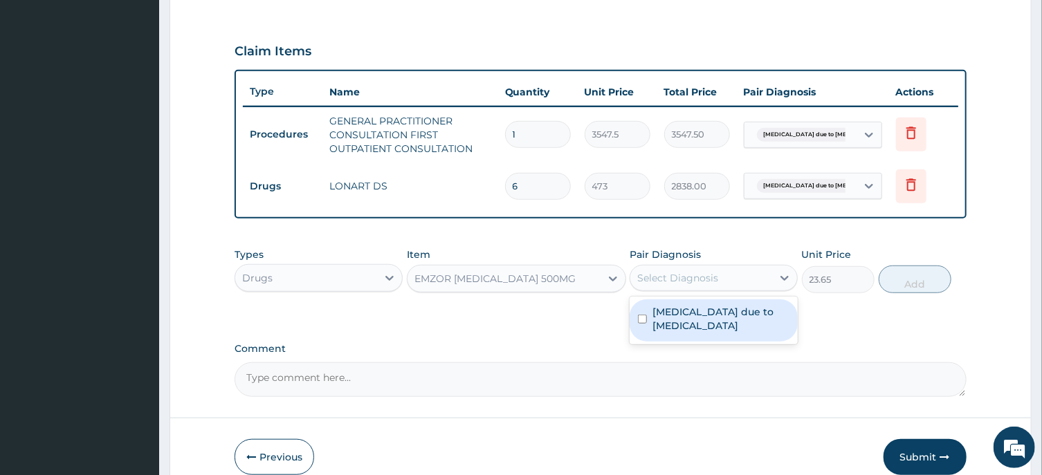
click at [667, 277] on div "Select Diagnosis" at bounding box center [677, 278] width 81 height 14
click at [643, 318] on input "checkbox" at bounding box center [642, 319] width 9 height 9
checkbox input "true"
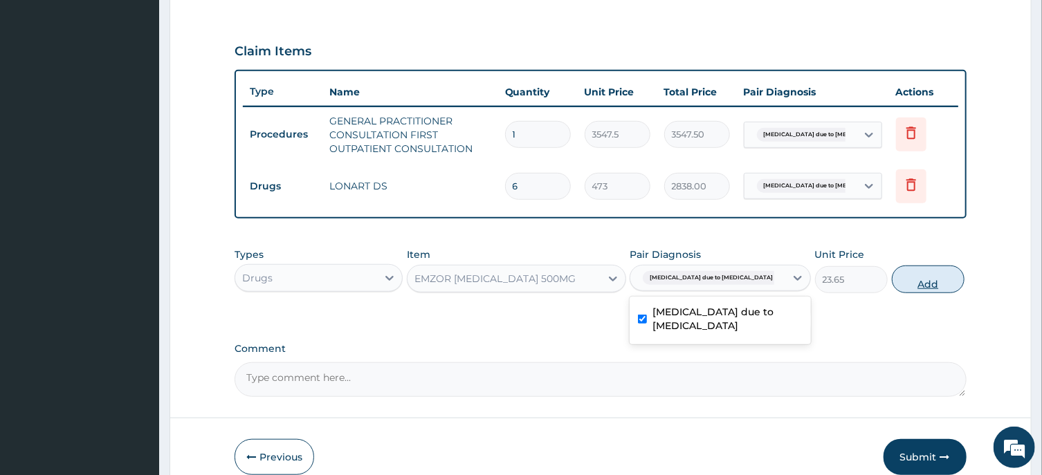
click at [916, 284] on button "Add" at bounding box center [928, 280] width 73 height 28
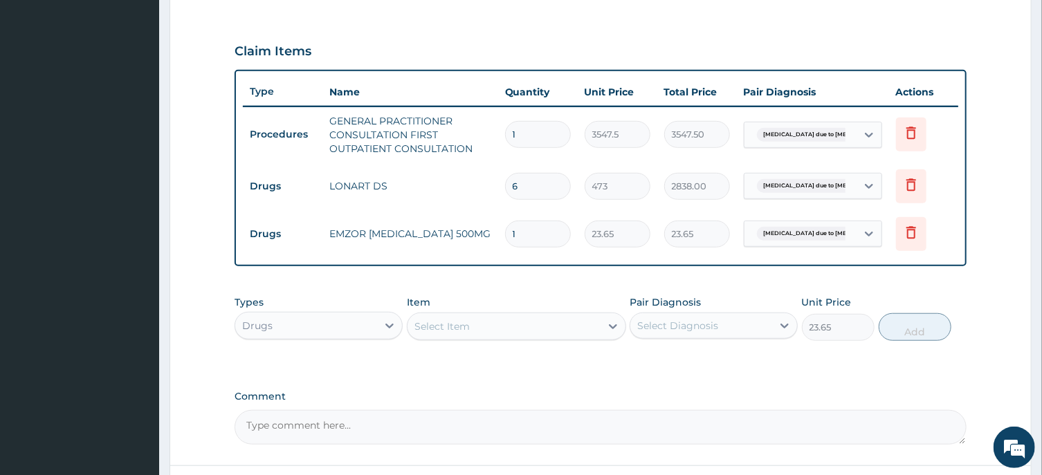
type input "0"
type input "0.00"
type input "1"
type input "23.65"
type input "18"
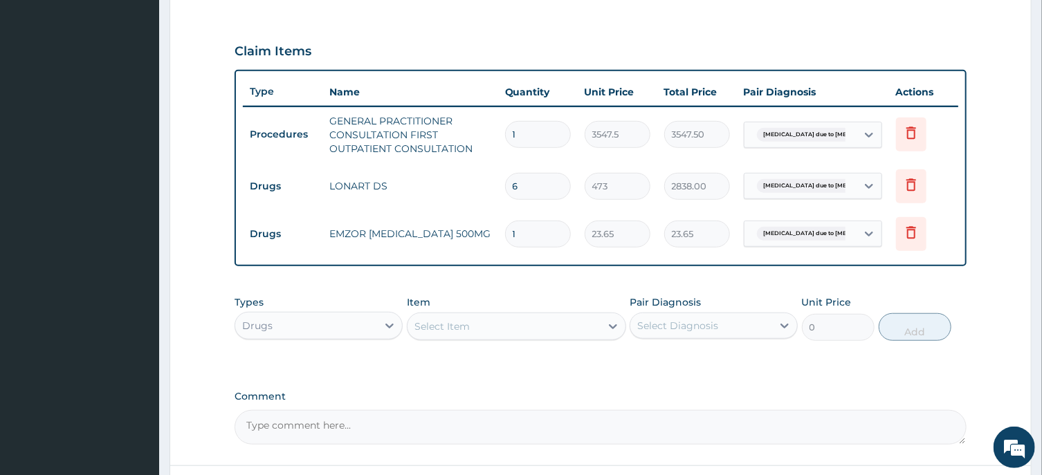
type input "425.70"
type input "18"
click at [452, 318] on div "Select Item" at bounding box center [503, 326] width 193 height 22
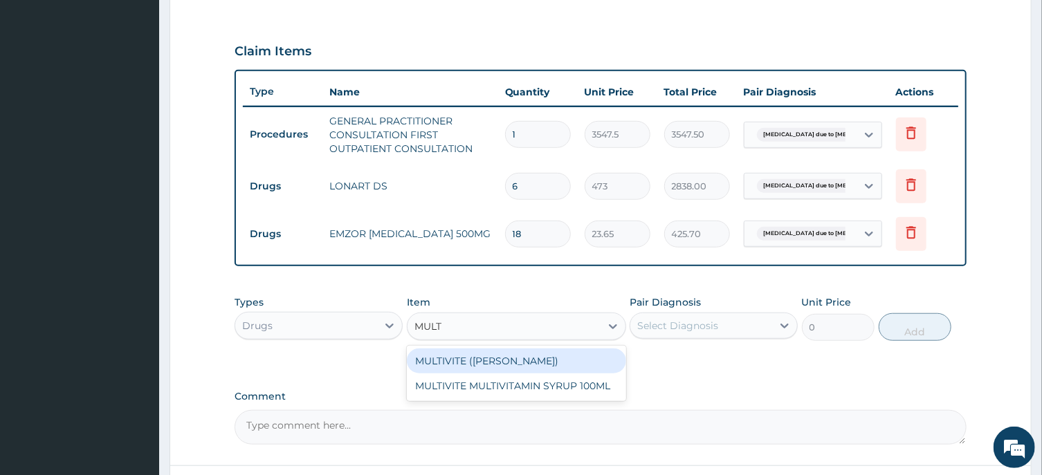
type input "MULTI"
click at [488, 362] on div "MULTIVITE (EVANS)" at bounding box center [516, 361] width 219 height 25
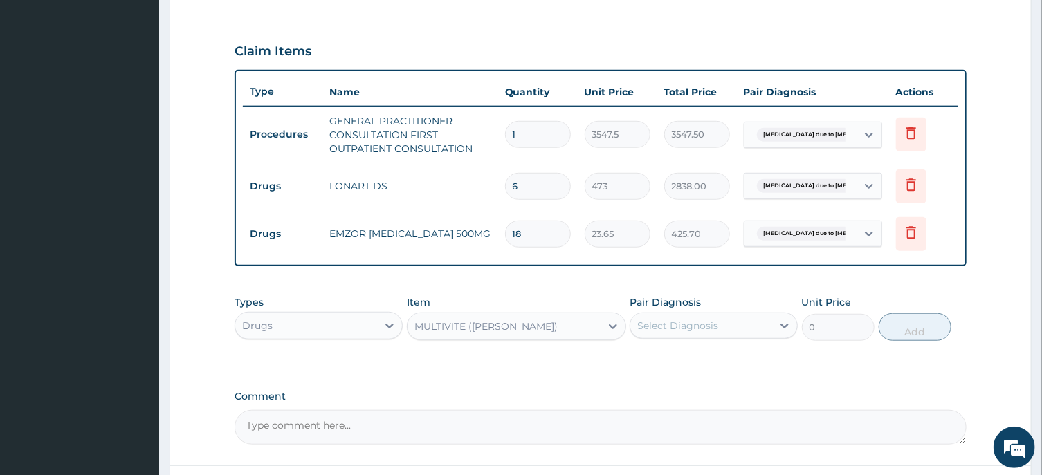
type input "23.65"
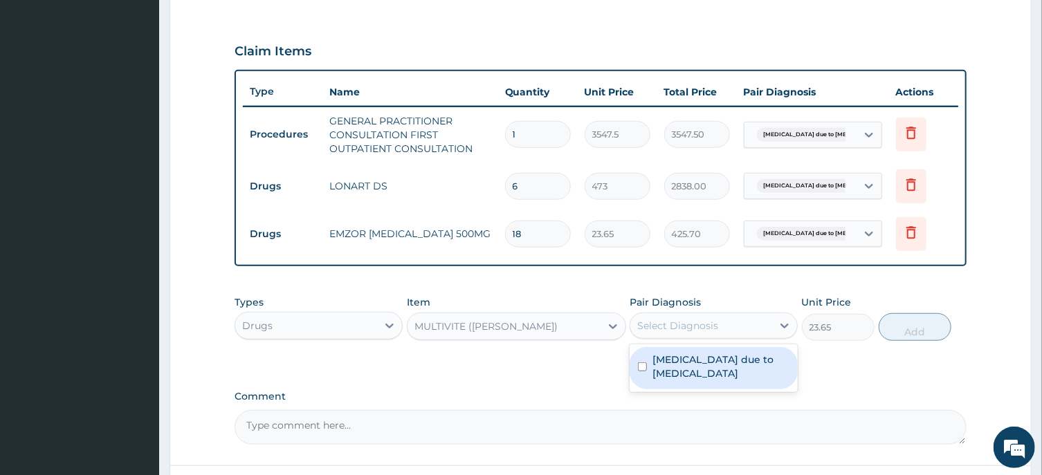
click at [672, 327] on div "Select Diagnosis" at bounding box center [677, 326] width 81 height 14
drag, startPoint x: 638, startPoint y: 365, endPoint x: 660, endPoint y: 362, distance: 21.5
click at [641, 365] on input "checkbox" at bounding box center [642, 366] width 9 height 9
checkbox input "true"
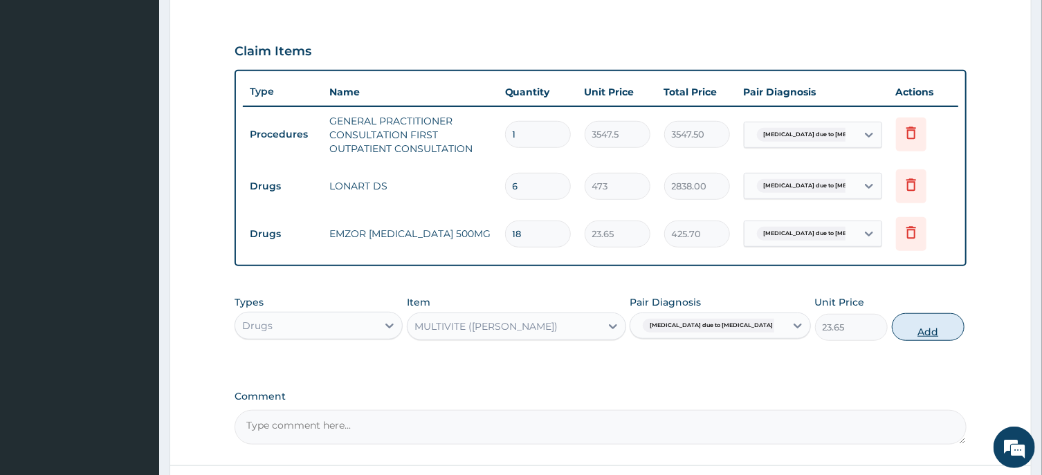
click at [916, 327] on button "Add" at bounding box center [928, 327] width 73 height 28
type input "0"
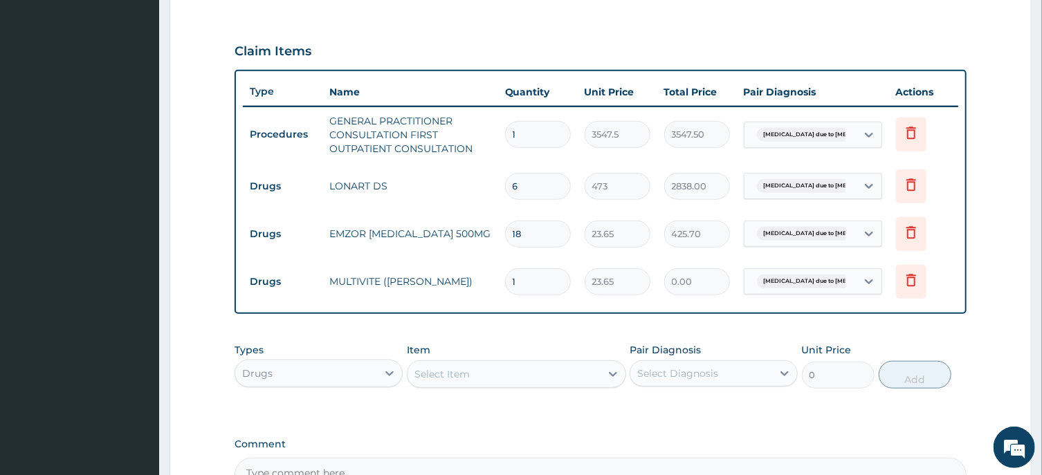
type input "0.00"
type input "4"
type input "94.60"
type input "42"
type input "993.30"
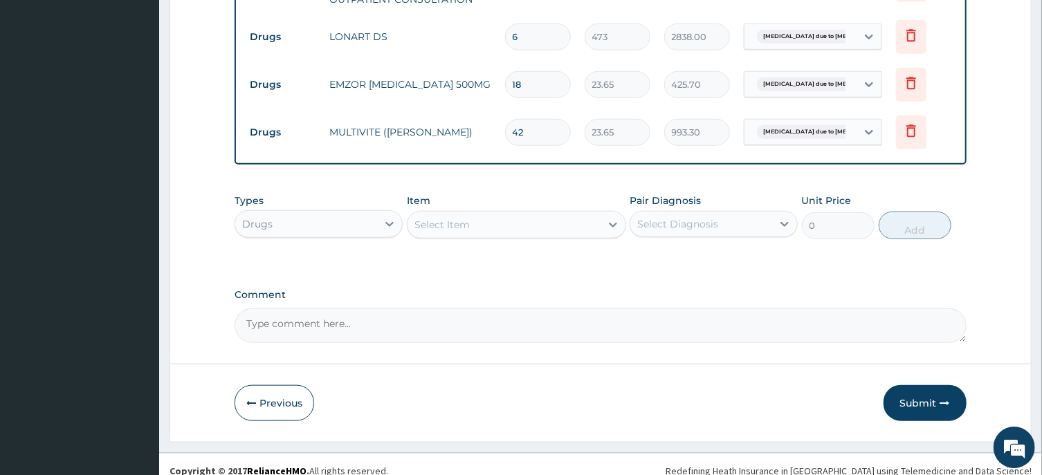
scroll to position [606, 0]
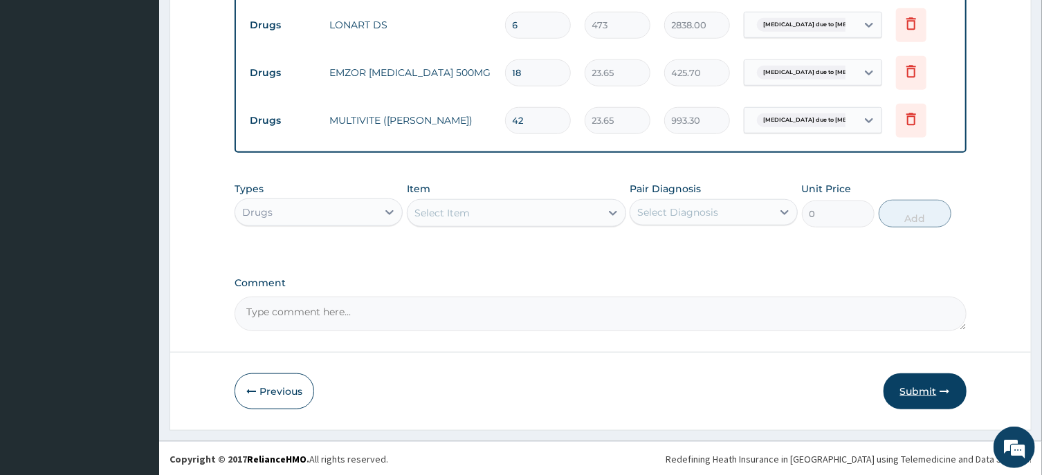
type input "42"
click at [919, 389] on button "Submit" at bounding box center [924, 392] width 83 height 36
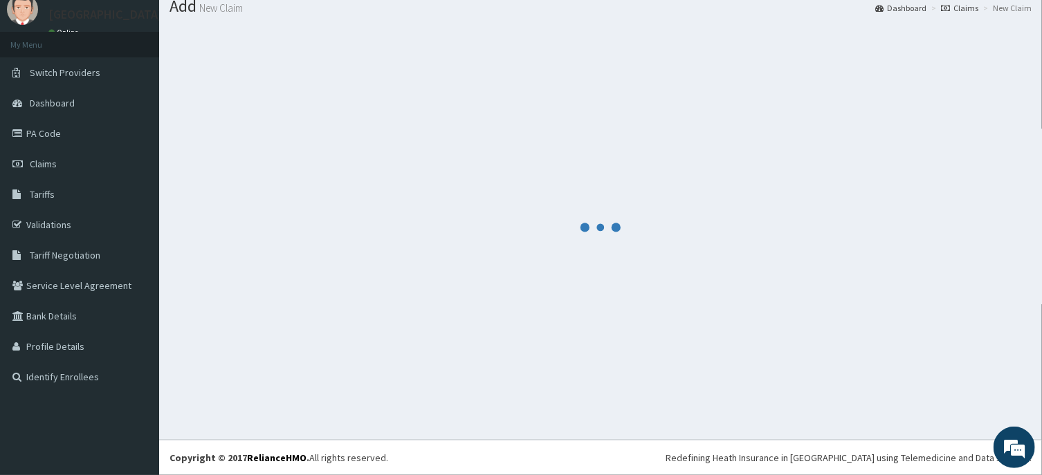
scroll to position [48, 0]
